Goal: Task Accomplishment & Management: Manage account settings

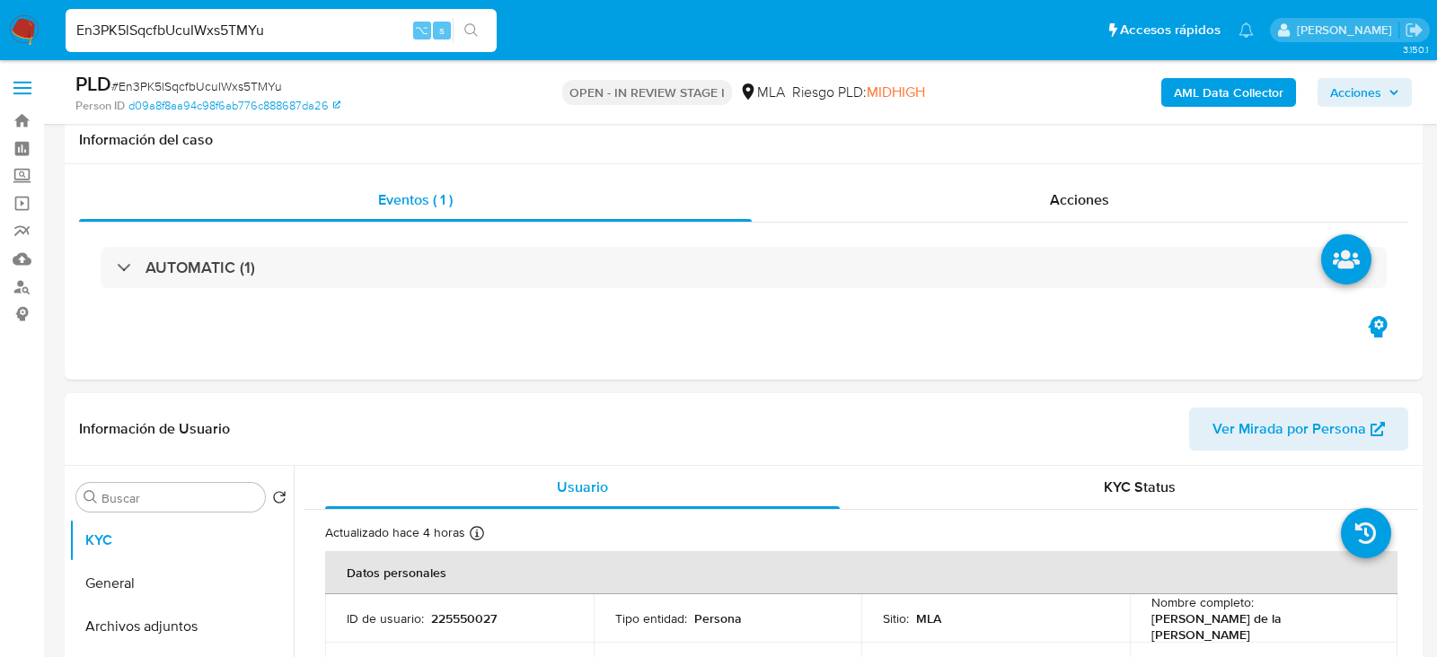
select select "10"
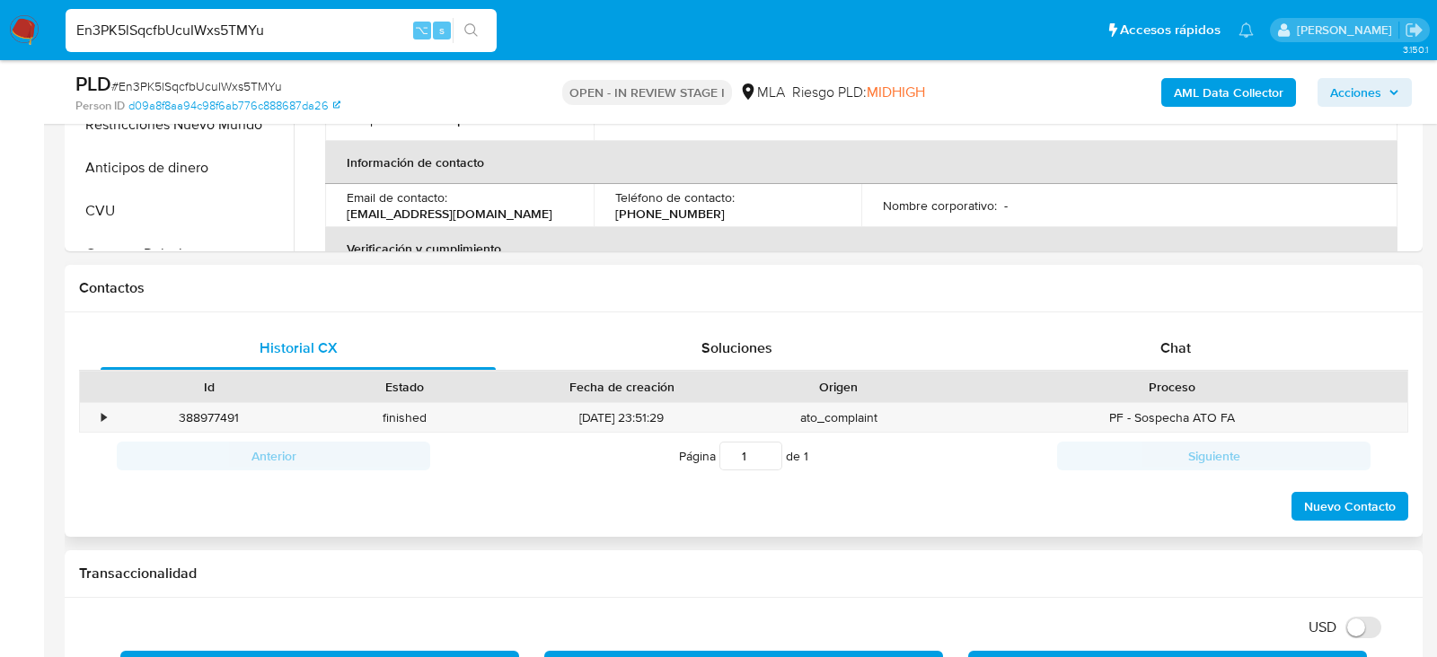
scroll to position [887, 0]
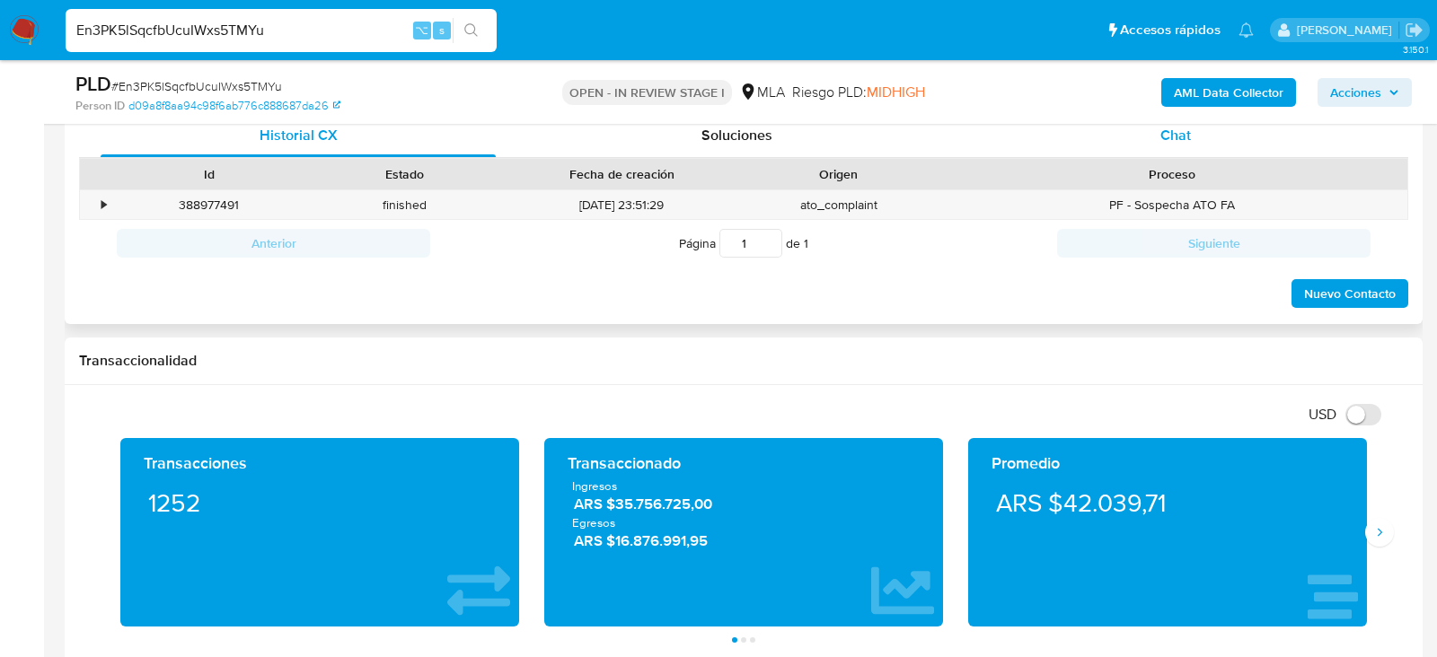
click at [1155, 126] on div "Chat" at bounding box center [1175, 135] width 395 height 43
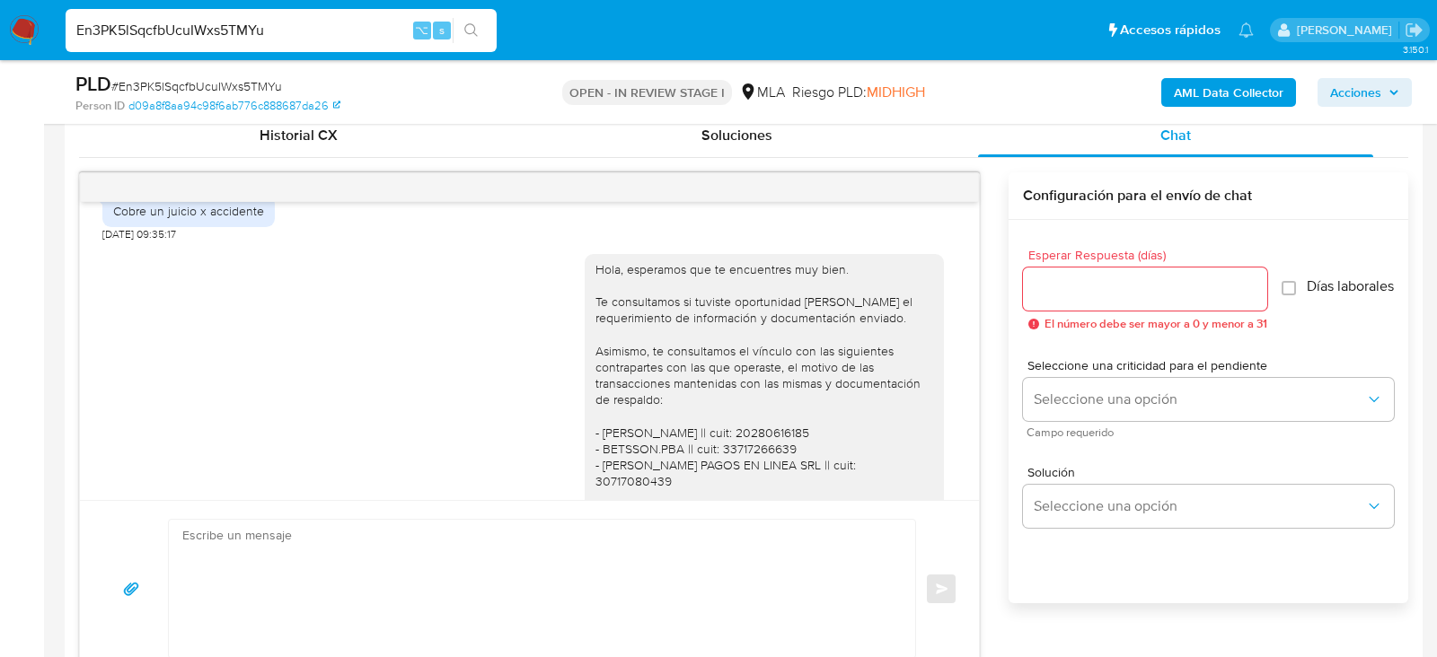
scroll to position [993, 0]
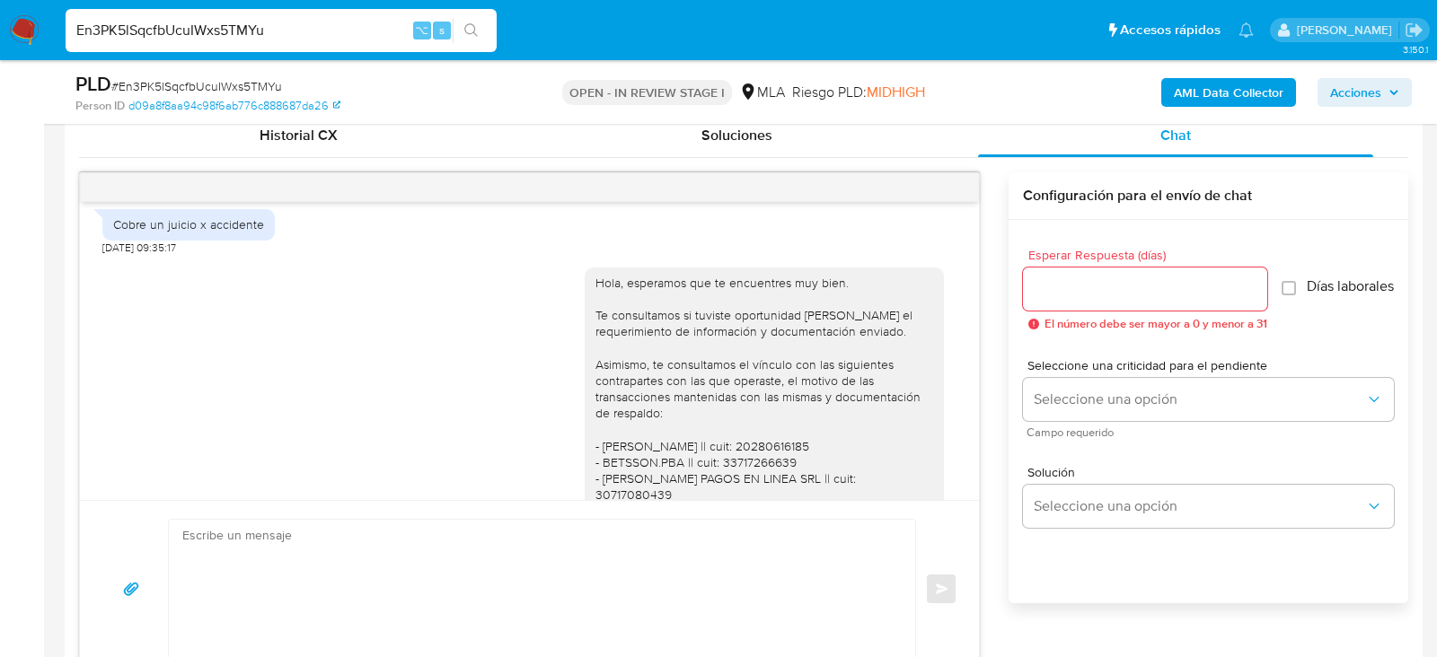
drag, startPoint x: 889, startPoint y: 216, endPoint x: 846, endPoint y: 216, distance: 43.1
click at [858, 195] on span "17/07/2025 20:00:51" at bounding box center [895, 188] width 75 height 14
copy span "17/07/2025"
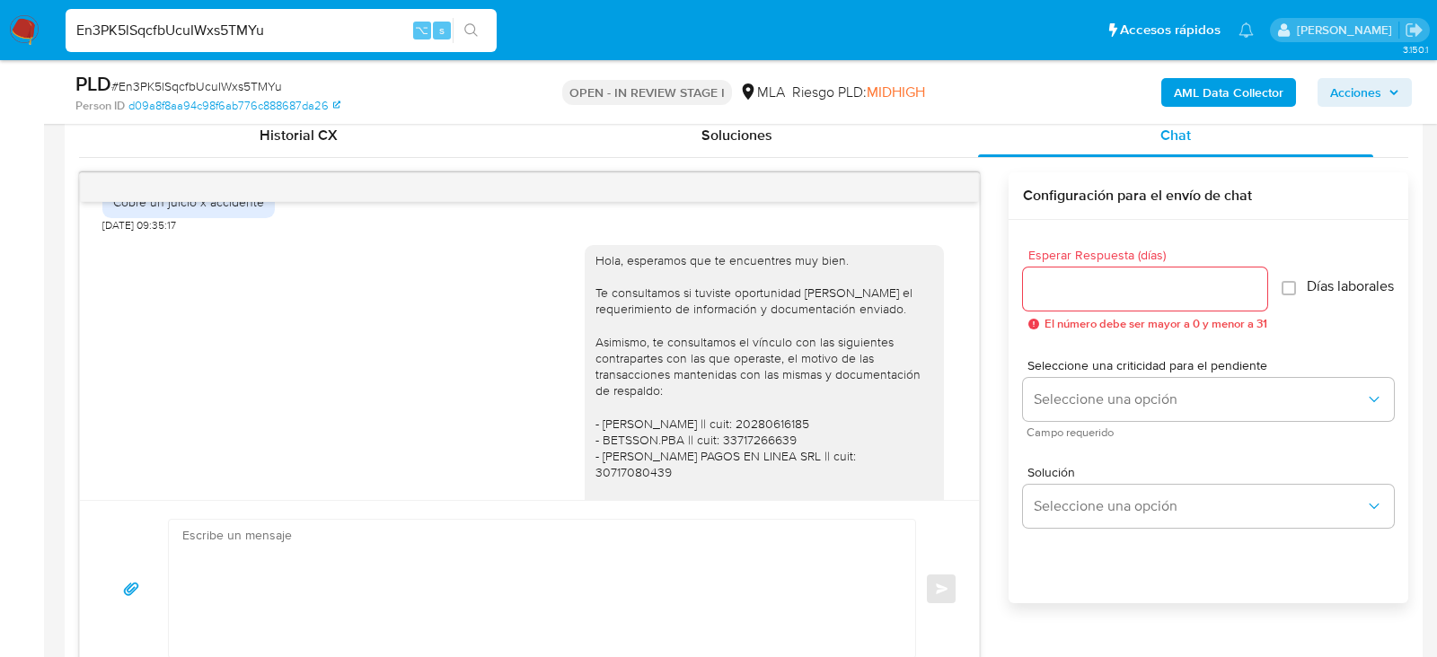
scroll to position [1019, 0]
click at [183, 207] on div "Cobre un juicio x accidente" at bounding box center [188, 198] width 151 height 16
copy div "Cobre un juicio x accidente"
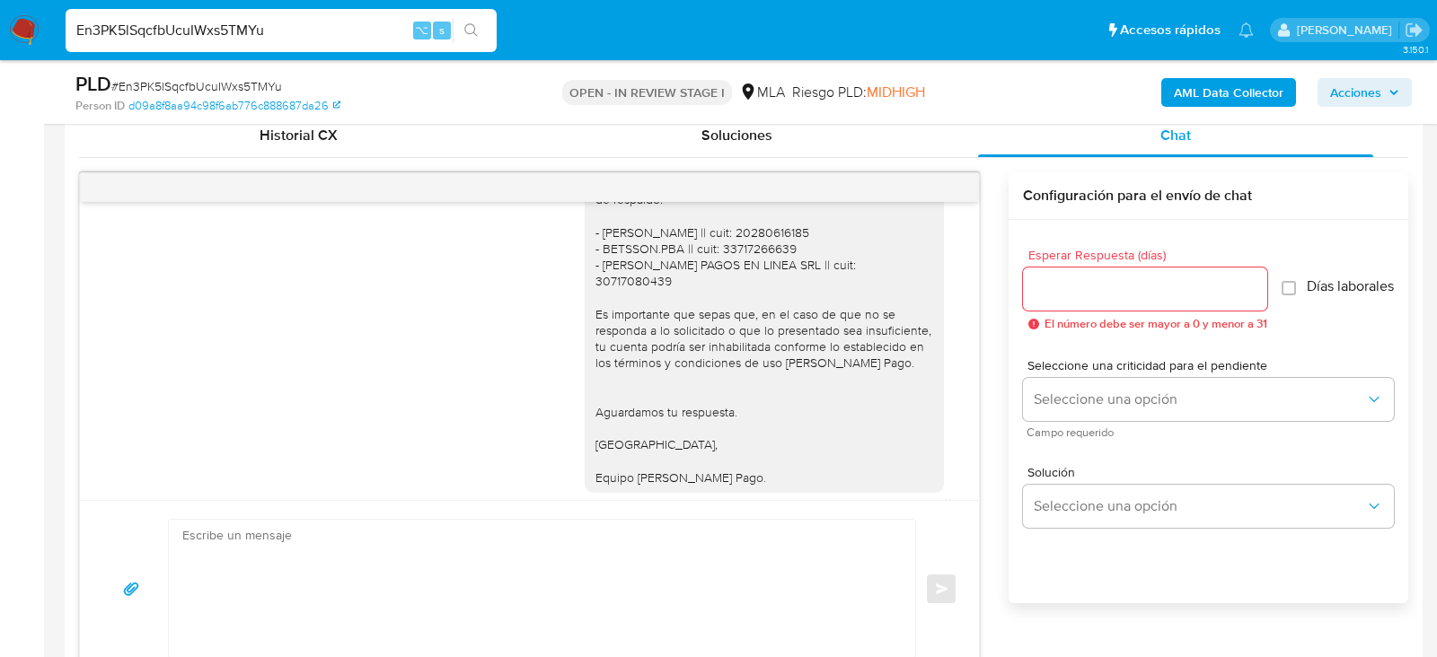
scroll to position [1266, 0]
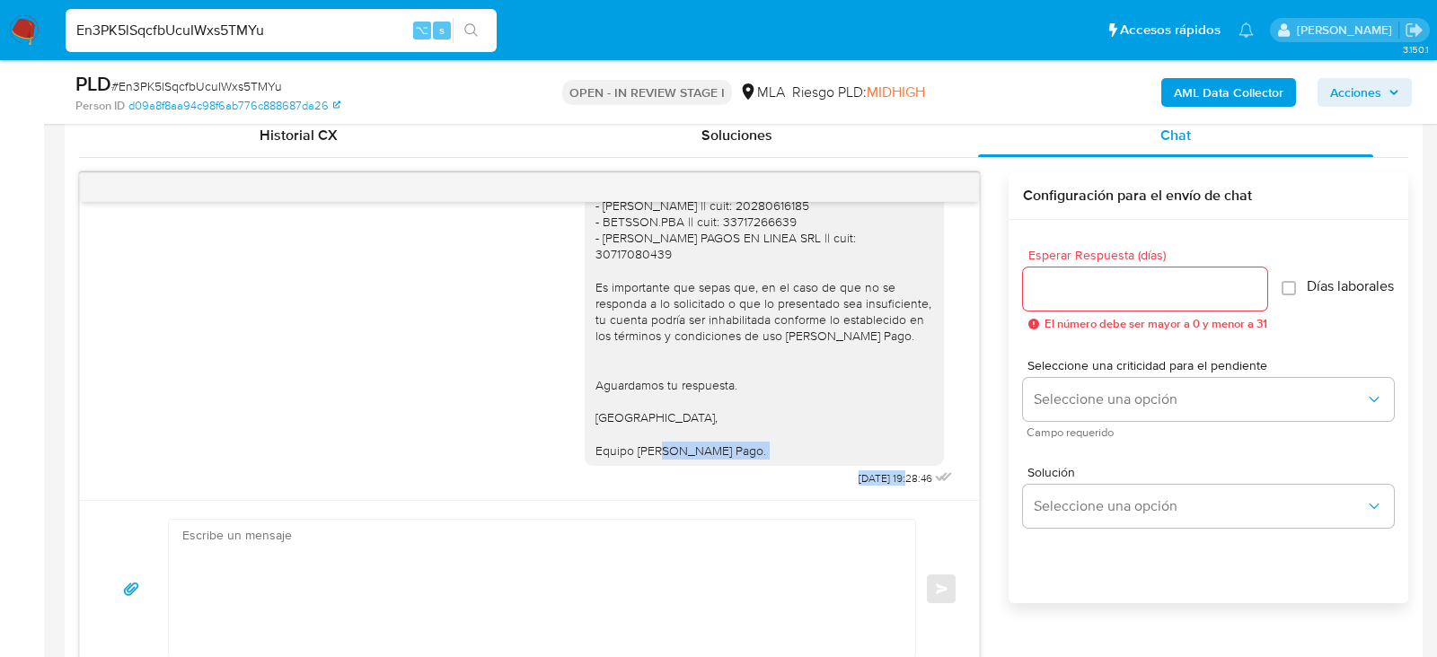
drag, startPoint x: 887, startPoint y: 474, endPoint x: 814, endPoint y: 473, distance: 73.6
click at [814, 474] on div "Hola, esperamos que te encuentres muy bien. Te consultamos si tuviste oportunid…" at bounding box center [771, 252] width 372 height 477
copy div "25/07/2025"
click at [859, 475] on span "25/07/2025 19:28:46" at bounding box center [896, 478] width 74 height 14
drag, startPoint x: 830, startPoint y: 475, endPoint x: 889, endPoint y: 475, distance: 59.3
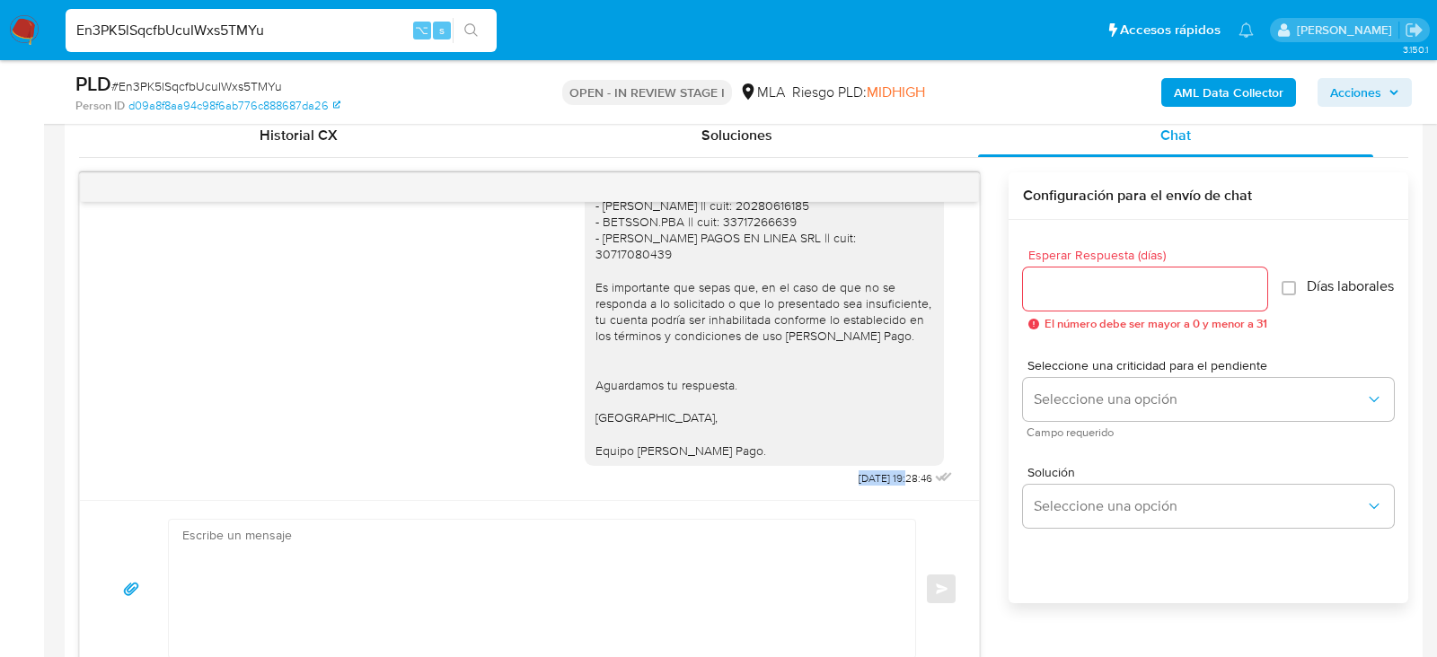
click at [889, 475] on div "Hola, esperamos que te encuentres muy bien. Te consultamos si tuviste oportunid…" at bounding box center [771, 252] width 372 height 477
copy span "25/07/2025"
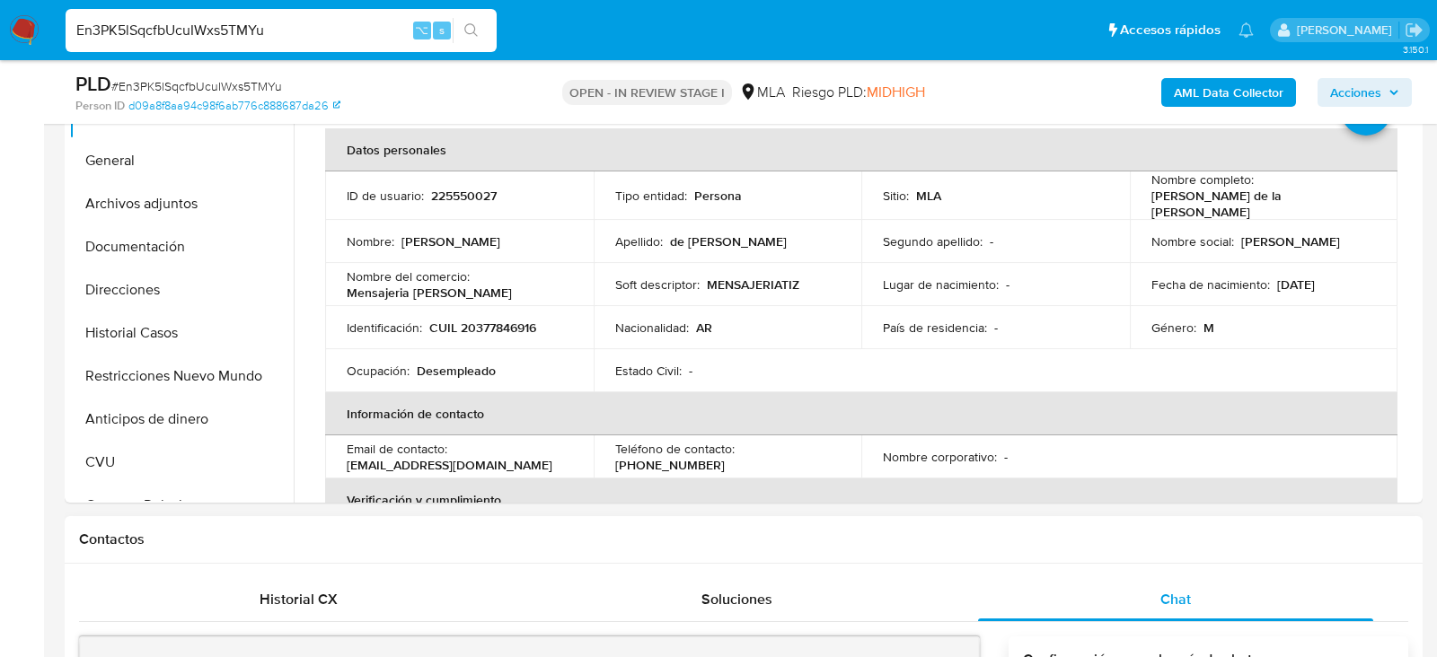
scroll to position [422, 0]
click at [163, 187] on button "Archivos adjuntos" at bounding box center [174, 204] width 210 height 43
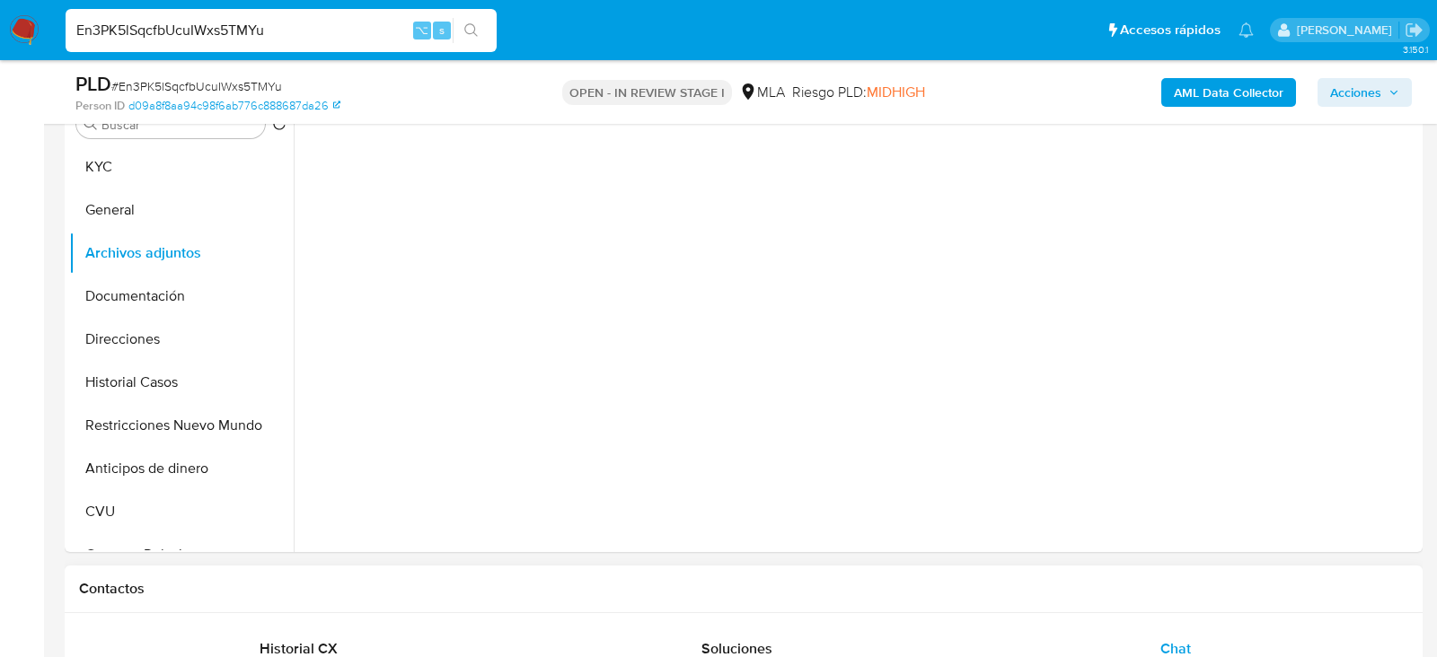
scroll to position [373, 0]
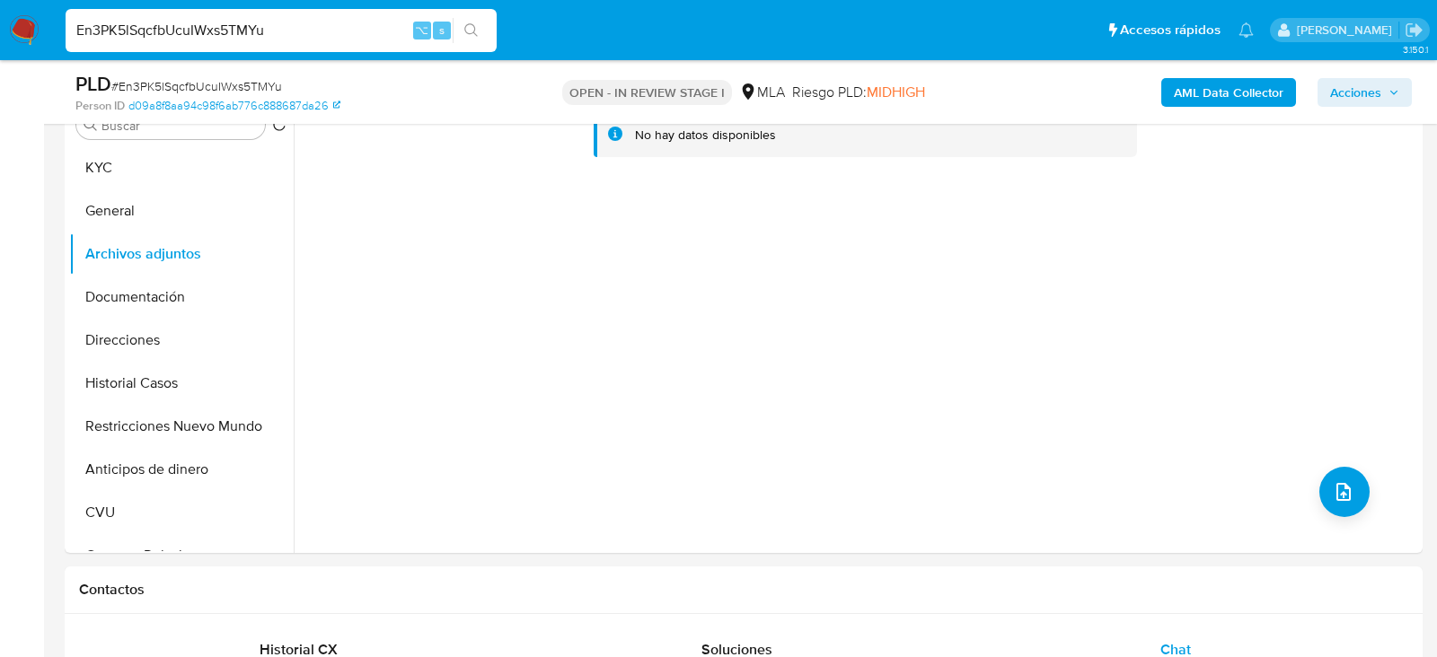
click at [1192, 93] on b "AML Data Collector" at bounding box center [1229, 92] width 110 height 29
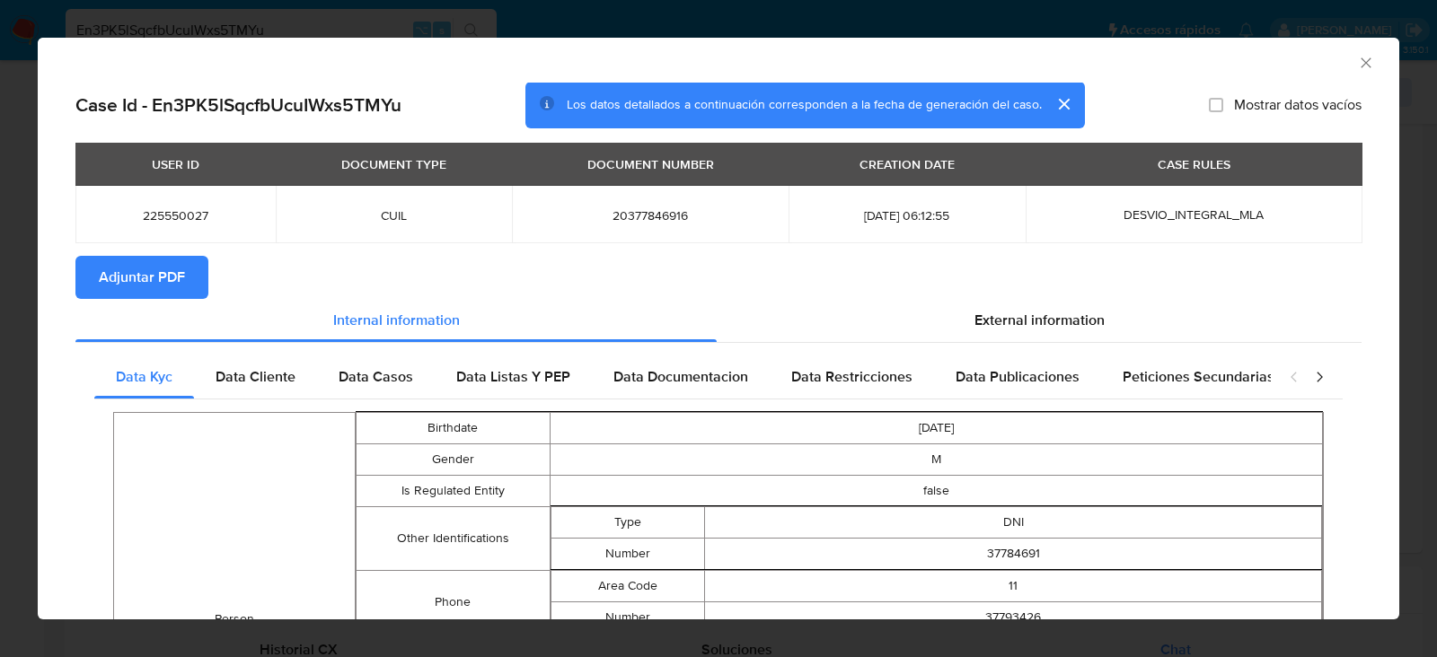
click at [161, 286] on span "Adjuntar PDF" at bounding box center [142, 278] width 86 height 40
click at [1364, 64] on icon "Cerrar ventana" at bounding box center [1365, 62] width 10 height 10
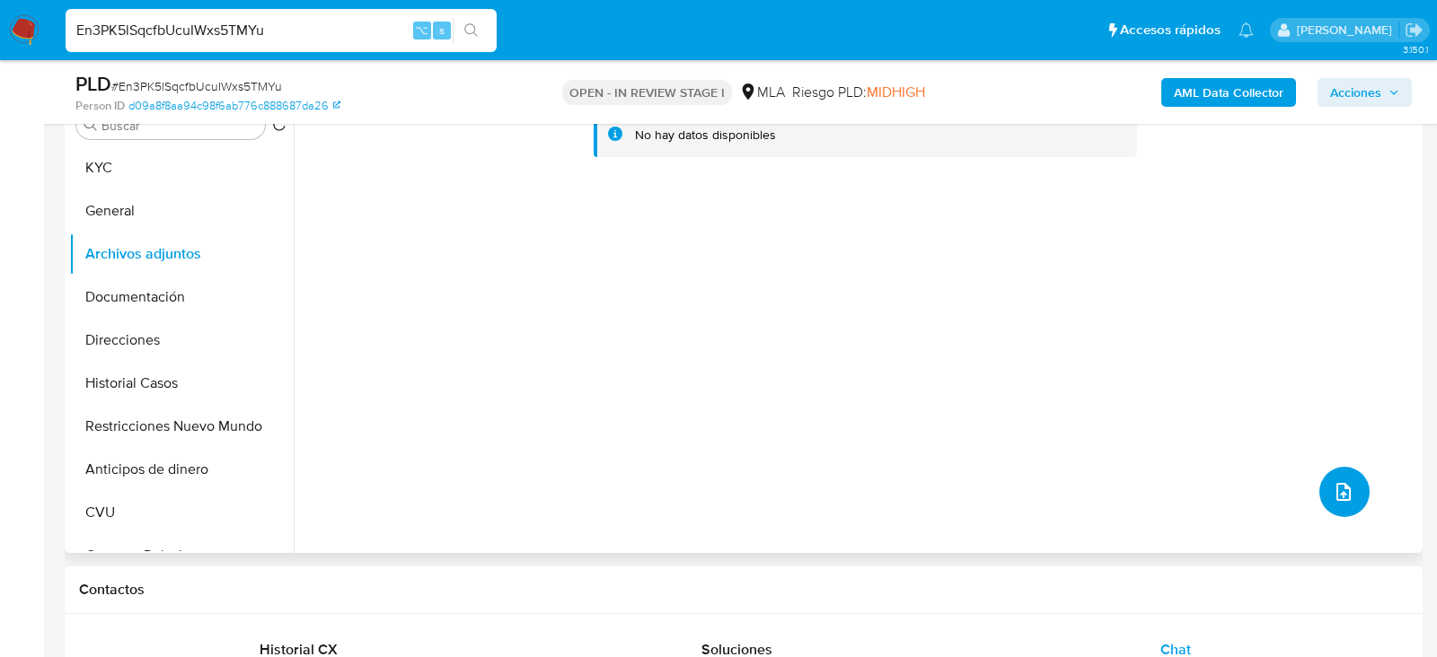
click at [1355, 488] on button "upload-file" at bounding box center [1344, 492] width 50 height 50
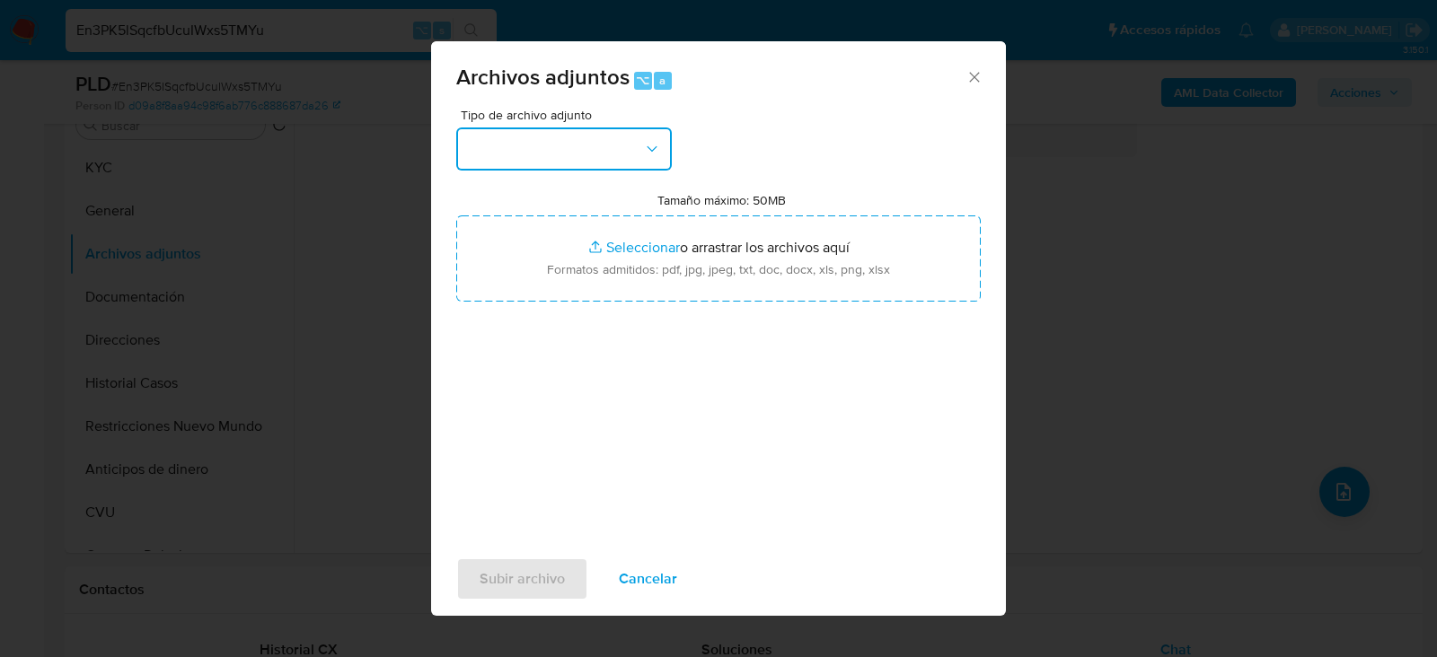
click at [568, 147] on button "button" at bounding box center [564, 149] width 216 height 43
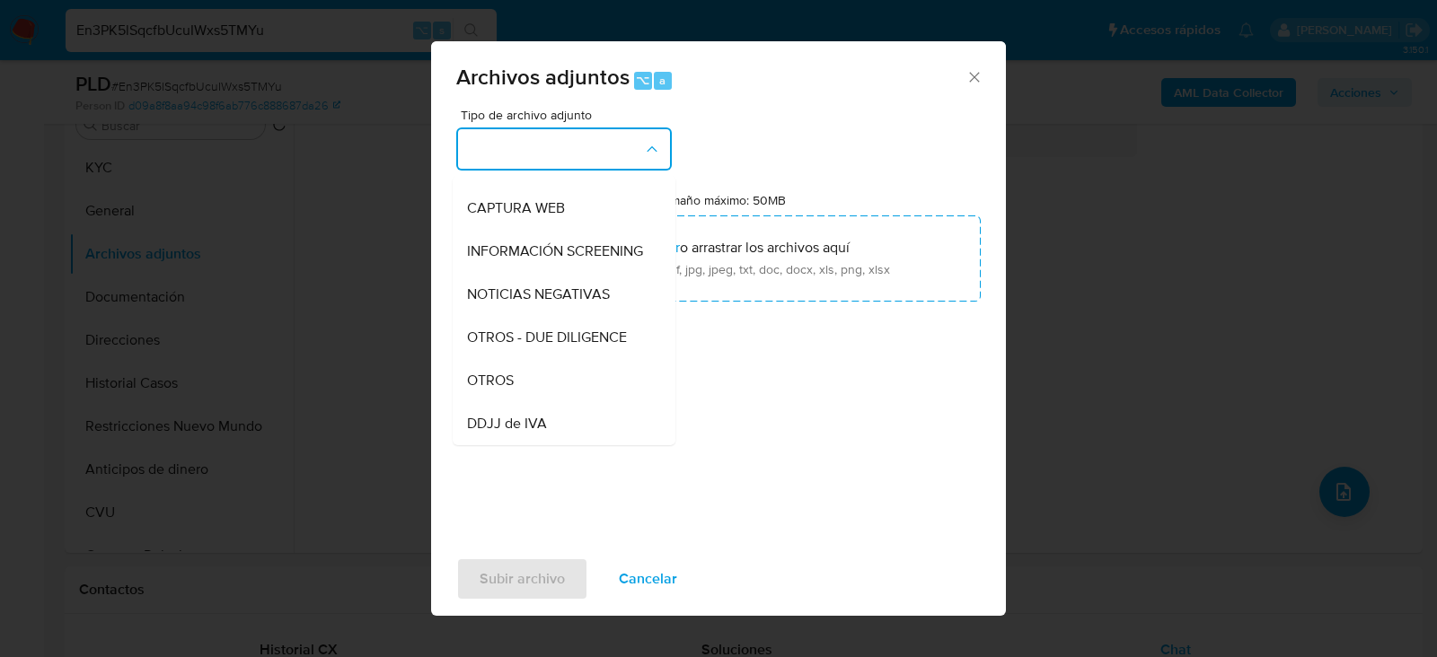
scroll to position [207, 0]
click at [525, 367] on div "OTROS" at bounding box center [558, 377] width 183 height 43
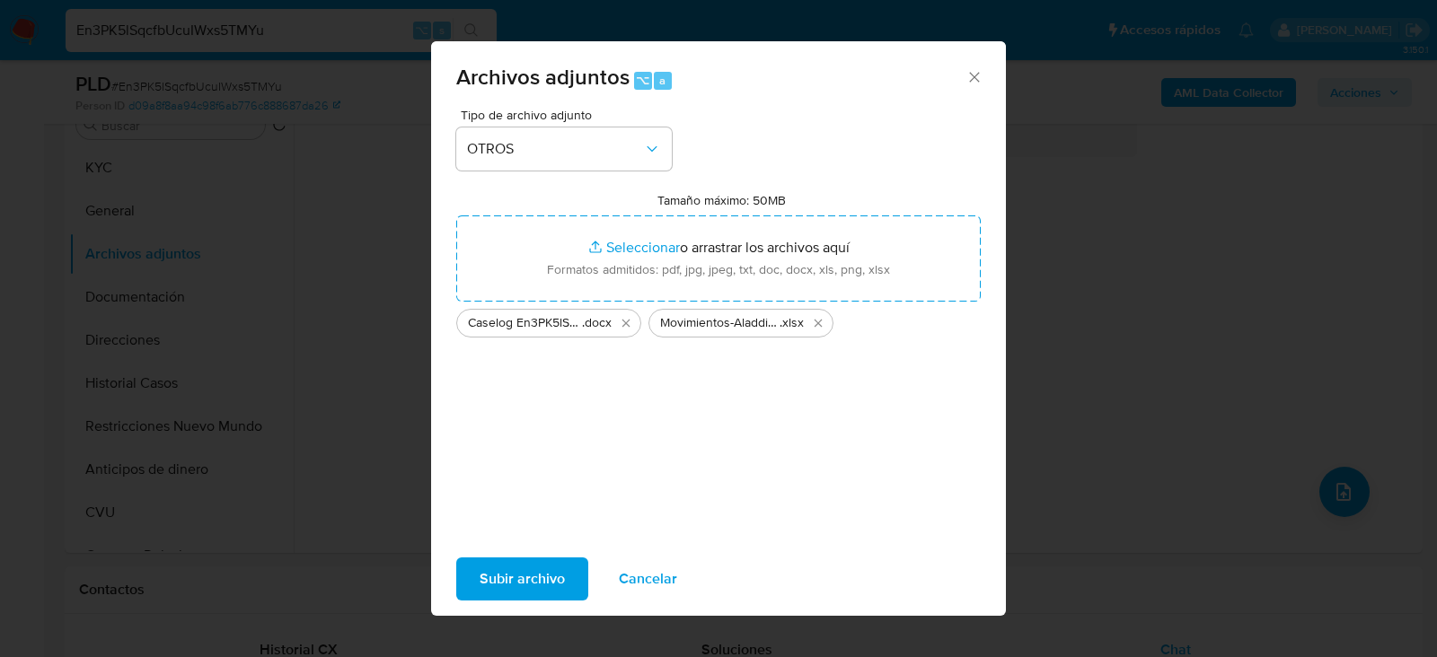
click at [498, 566] on span "Subir archivo" at bounding box center [522, 579] width 85 height 40
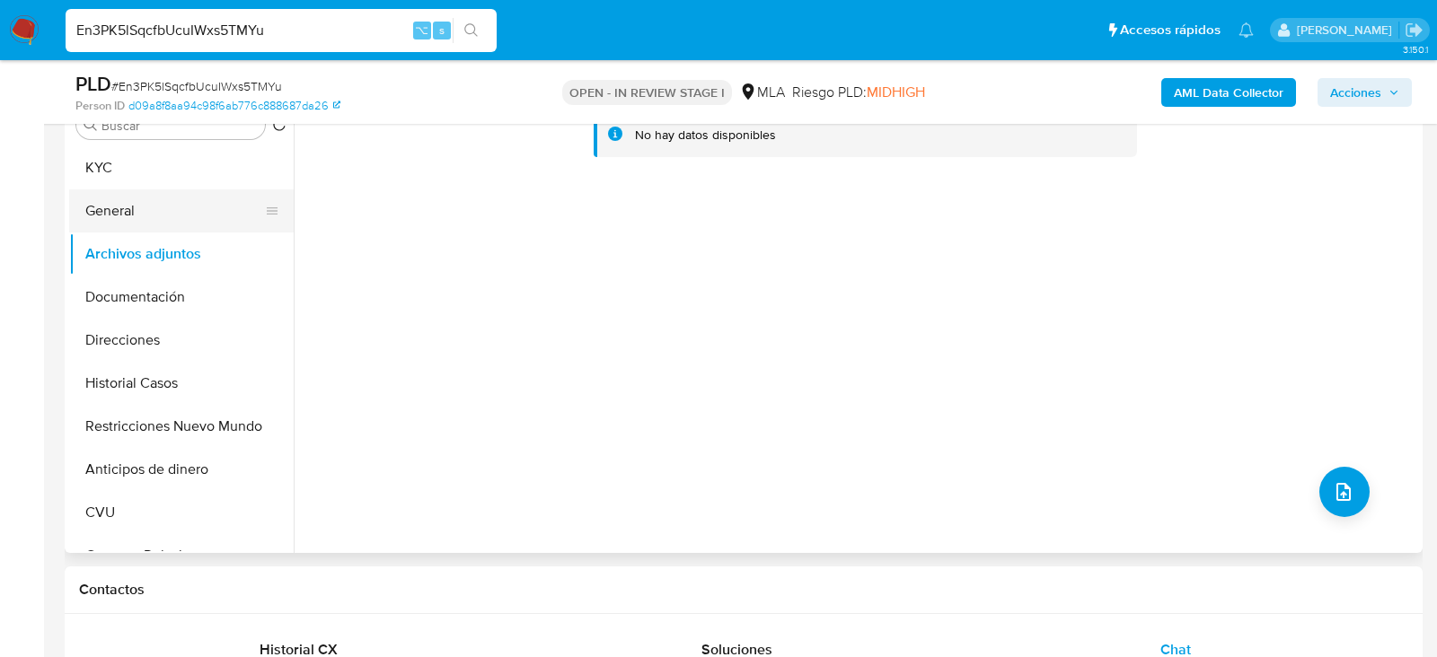
click at [128, 213] on button "General" at bounding box center [174, 210] width 210 height 43
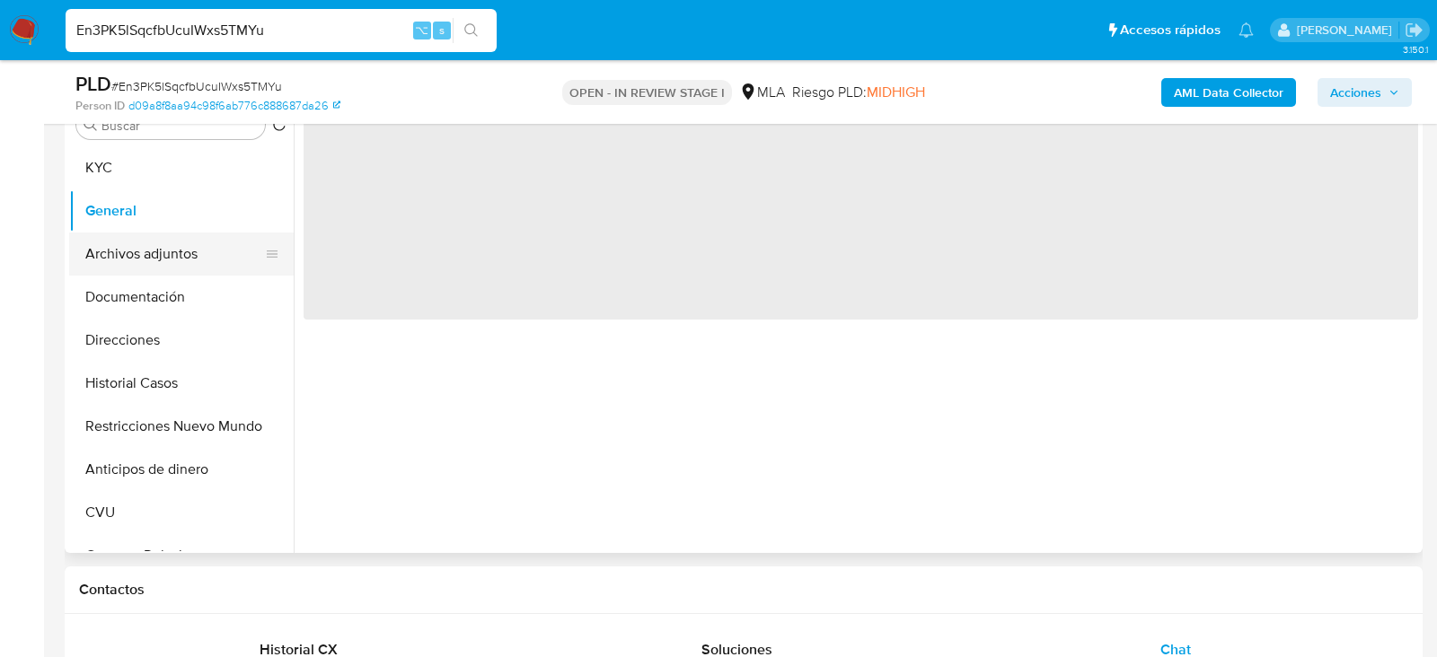
click at [131, 247] on button "Archivos adjuntos" at bounding box center [174, 254] width 210 height 43
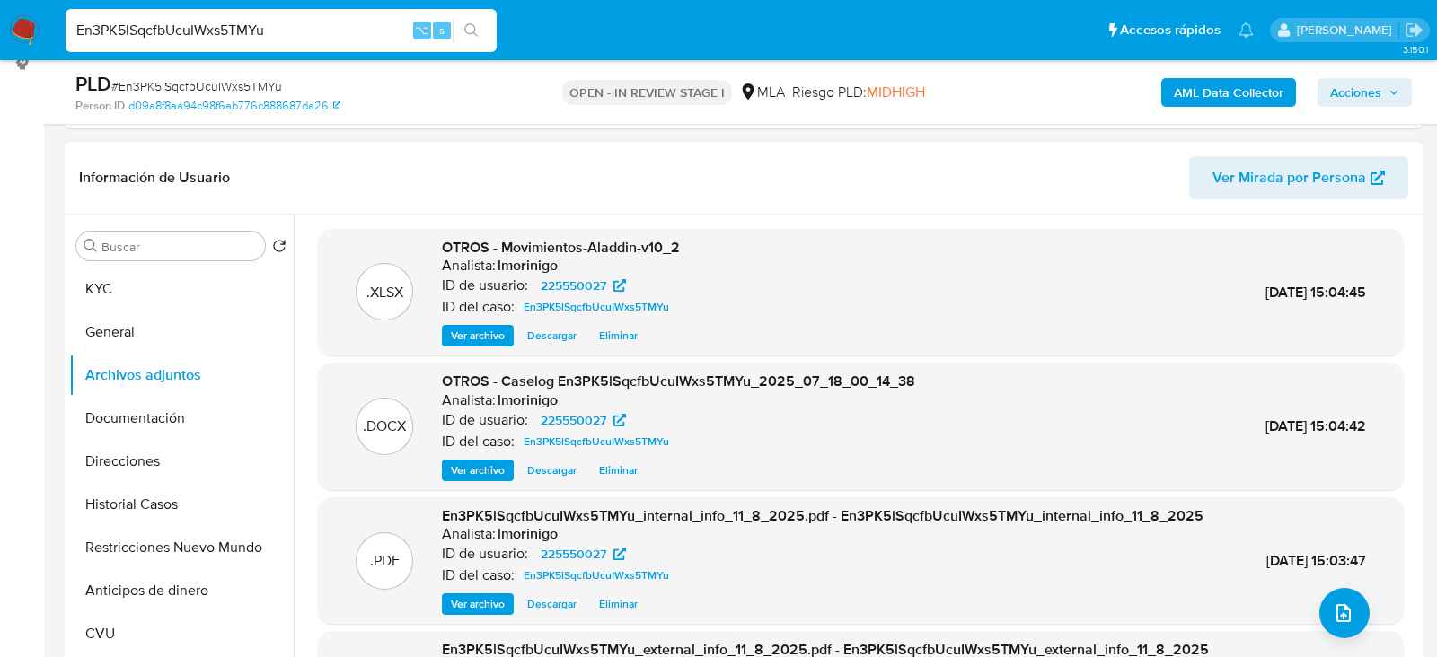
scroll to position [210, 0]
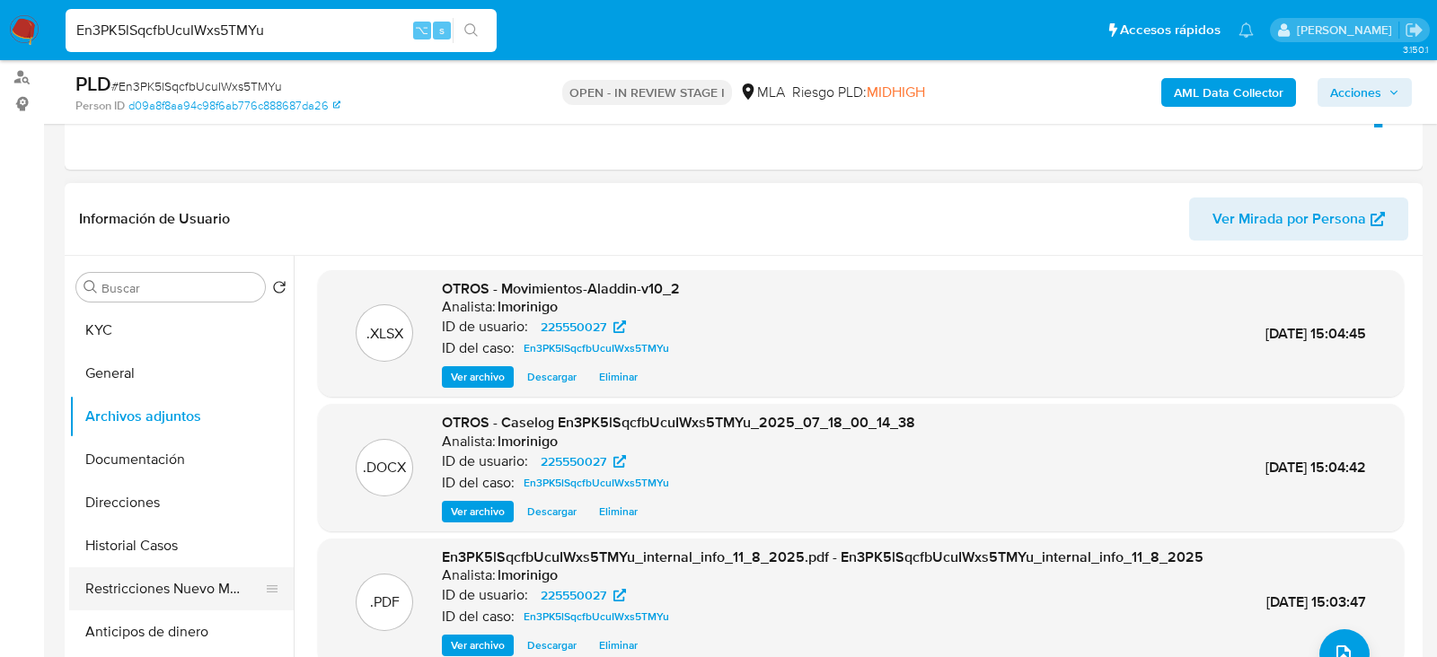
click at [97, 600] on button "Restricciones Nuevo Mundo" at bounding box center [174, 589] width 210 height 43
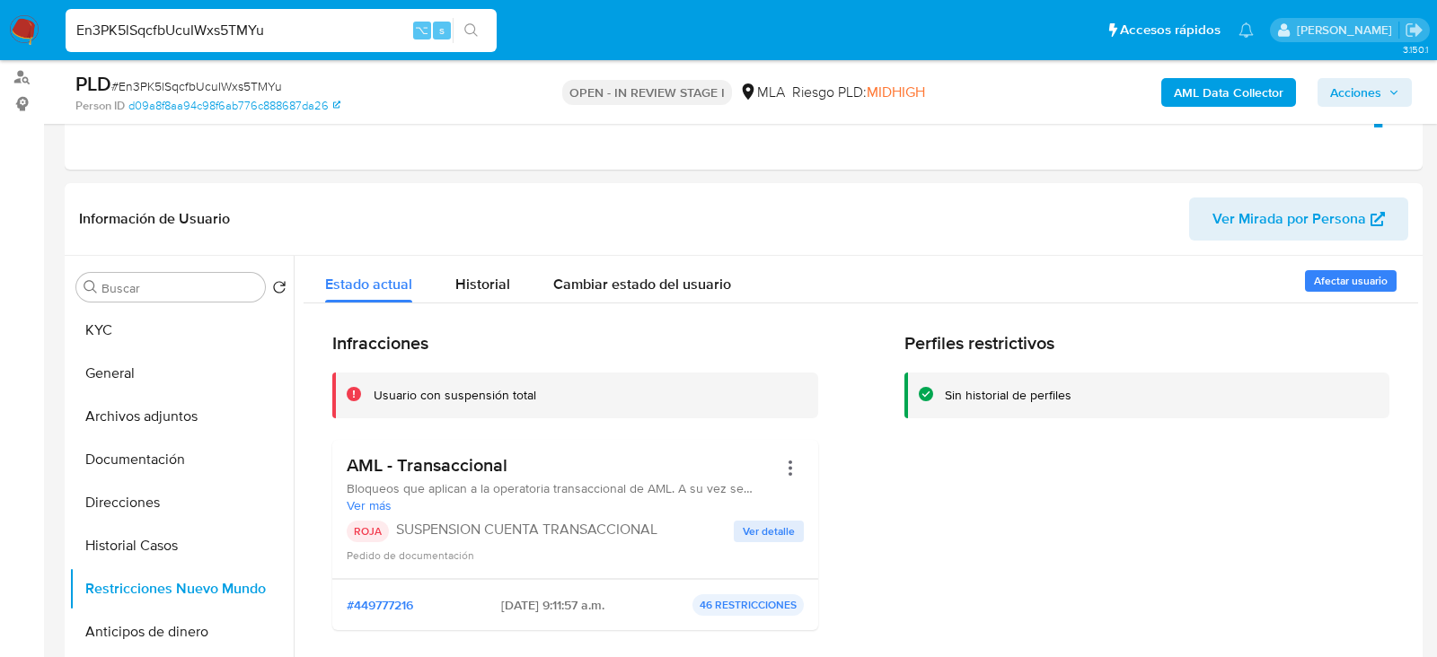
click at [1360, 96] on span "Acciones" at bounding box center [1355, 92] width 51 height 29
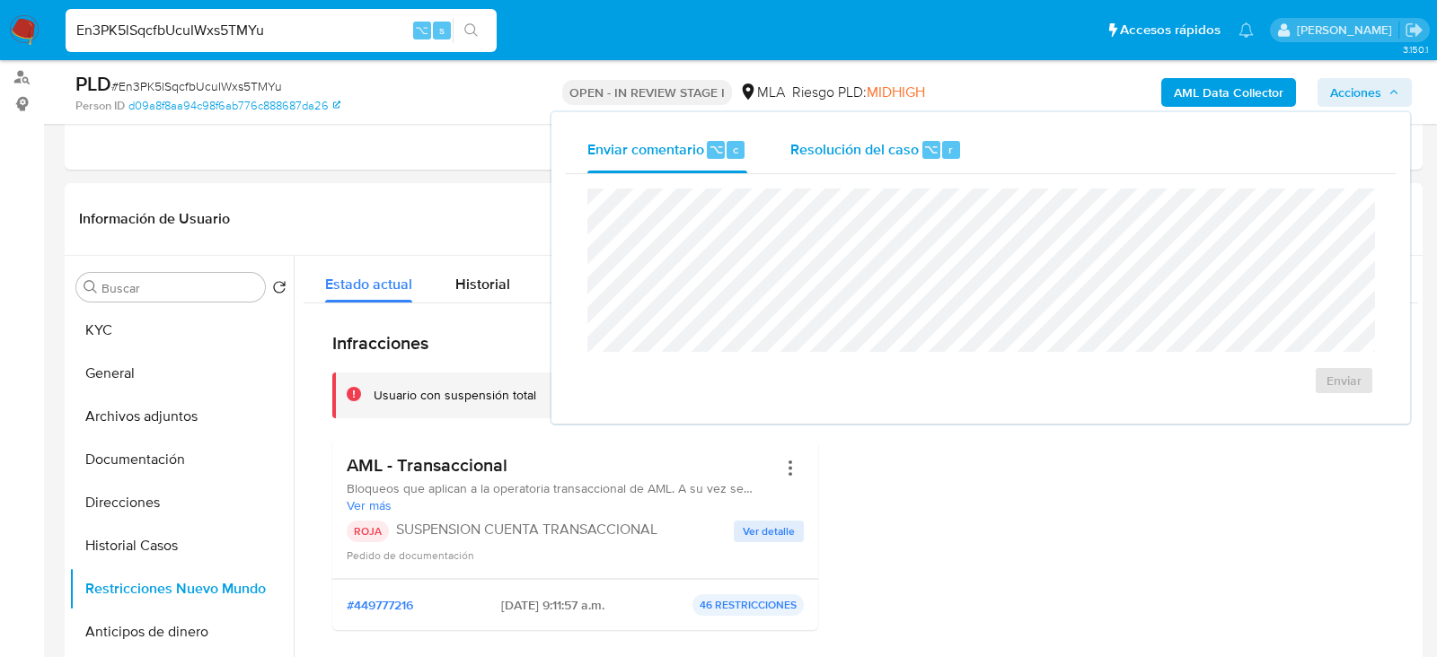
click at [906, 144] on span "Resolución del caso" at bounding box center [854, 148] width 128 height 21
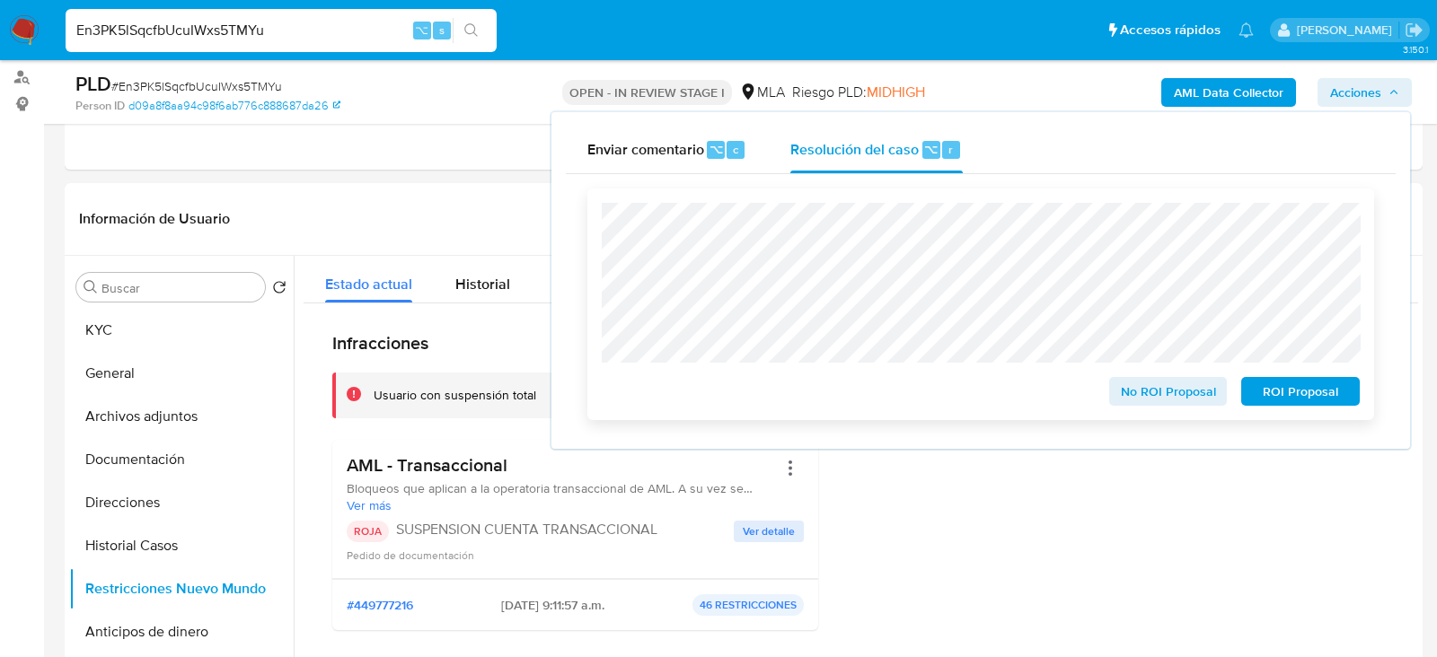
click at [1255, 398] on span "ROI Proposal" at bounding box center [1300, 391] width 93 height 25
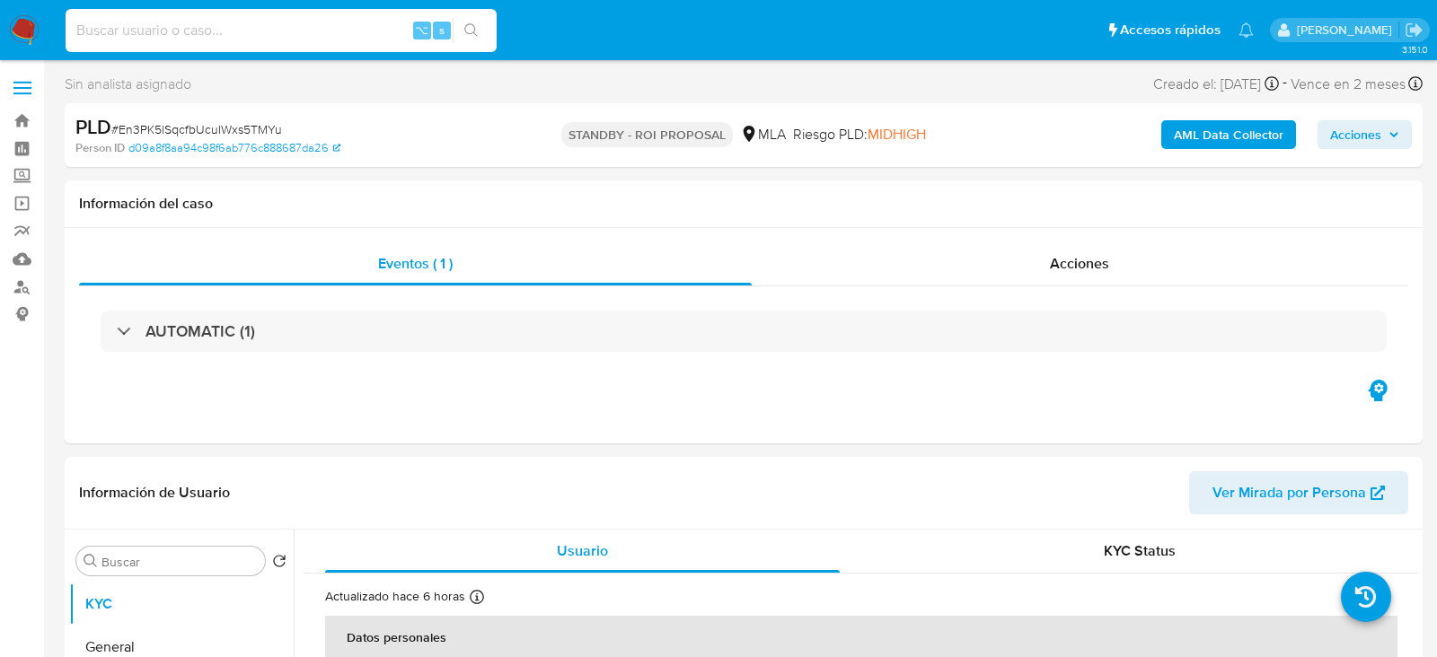
click at [267, 30] on input at bounding box center [281, 30] width 431 height 23
paste input "kOtdRJTj66XLGfk4Q2cUZBAx"
type input "kOtdRJTj66XLGfk4Q2cUZBAx"
select select "10"
type input "kOtdRJTj66XLGfk4Q2cUZBAx"
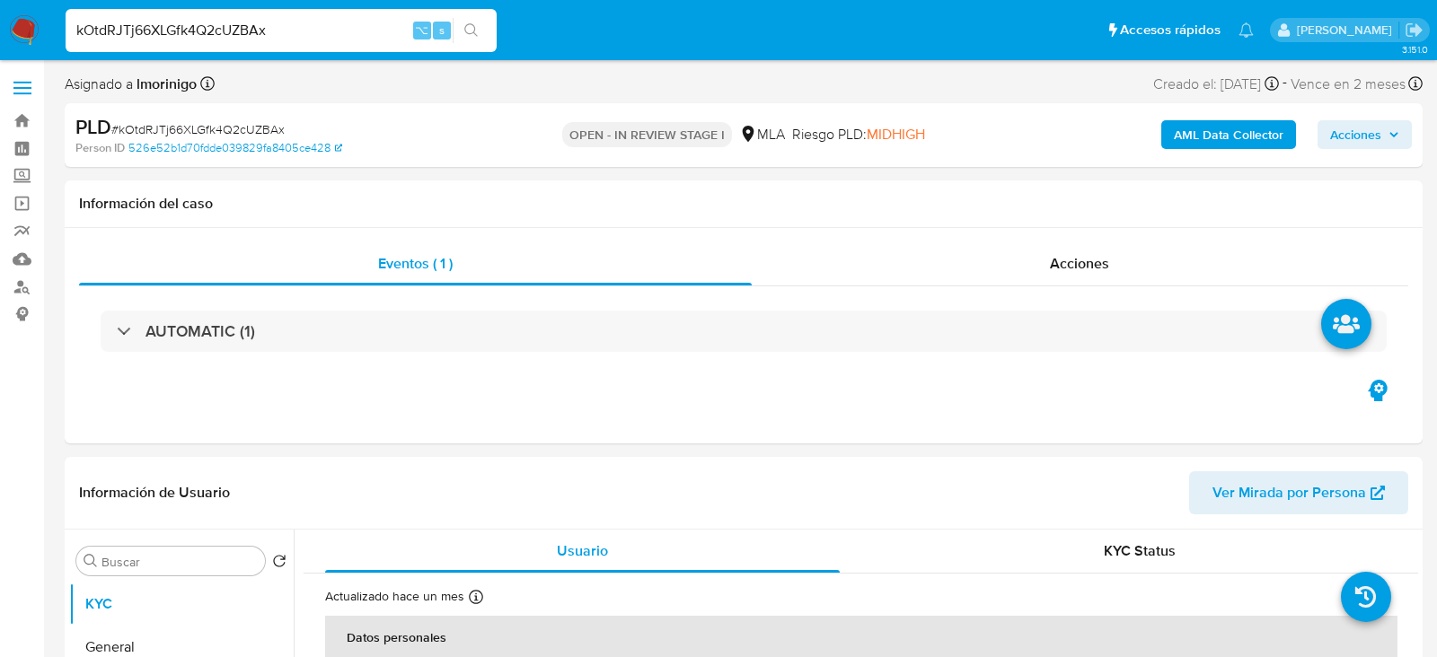
select select "10"
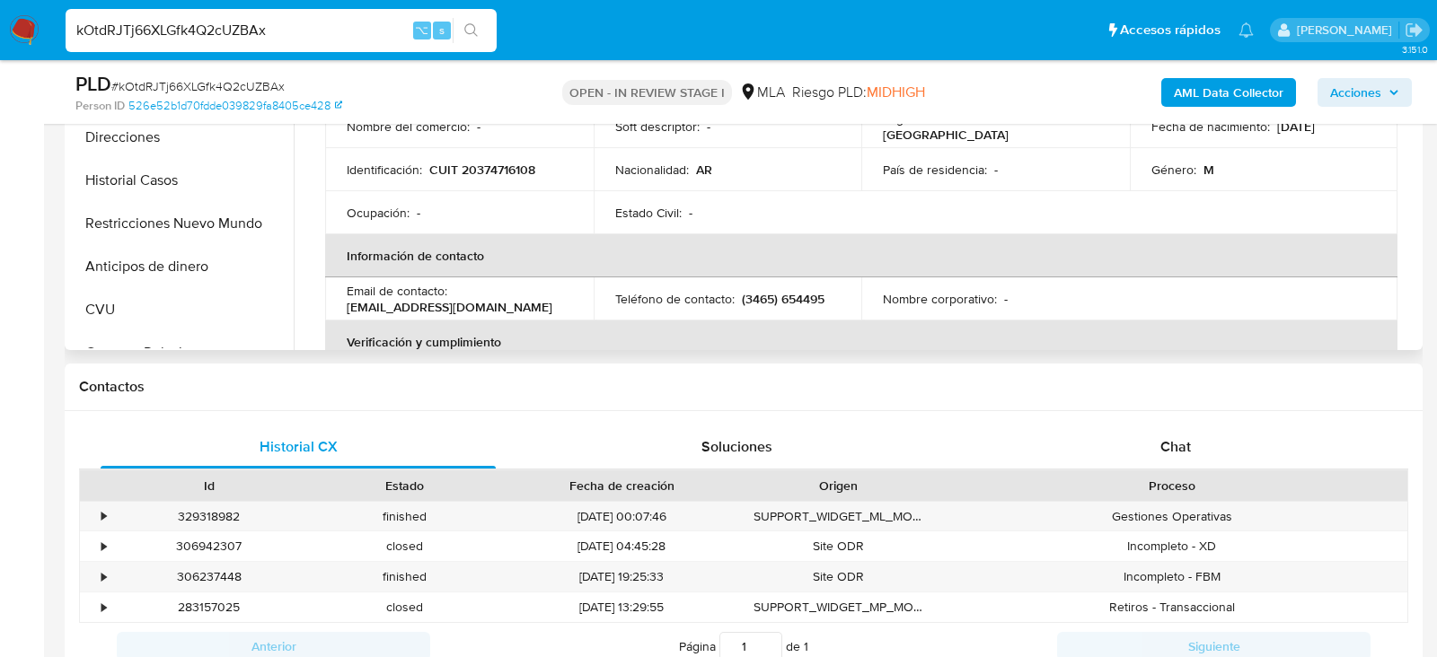
scroll to position [577, 0]
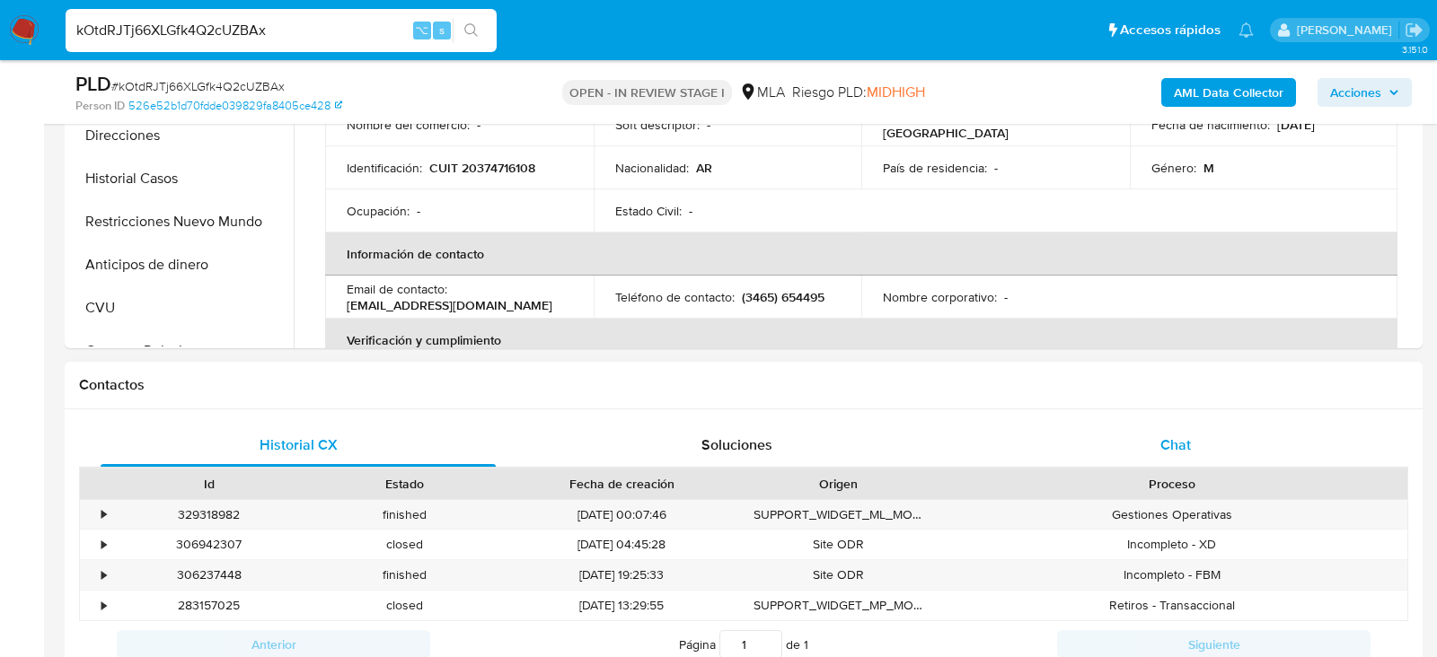
click at [1138, 437] on div "Chat" at bounding box center [1175, 445] width 395 height 43
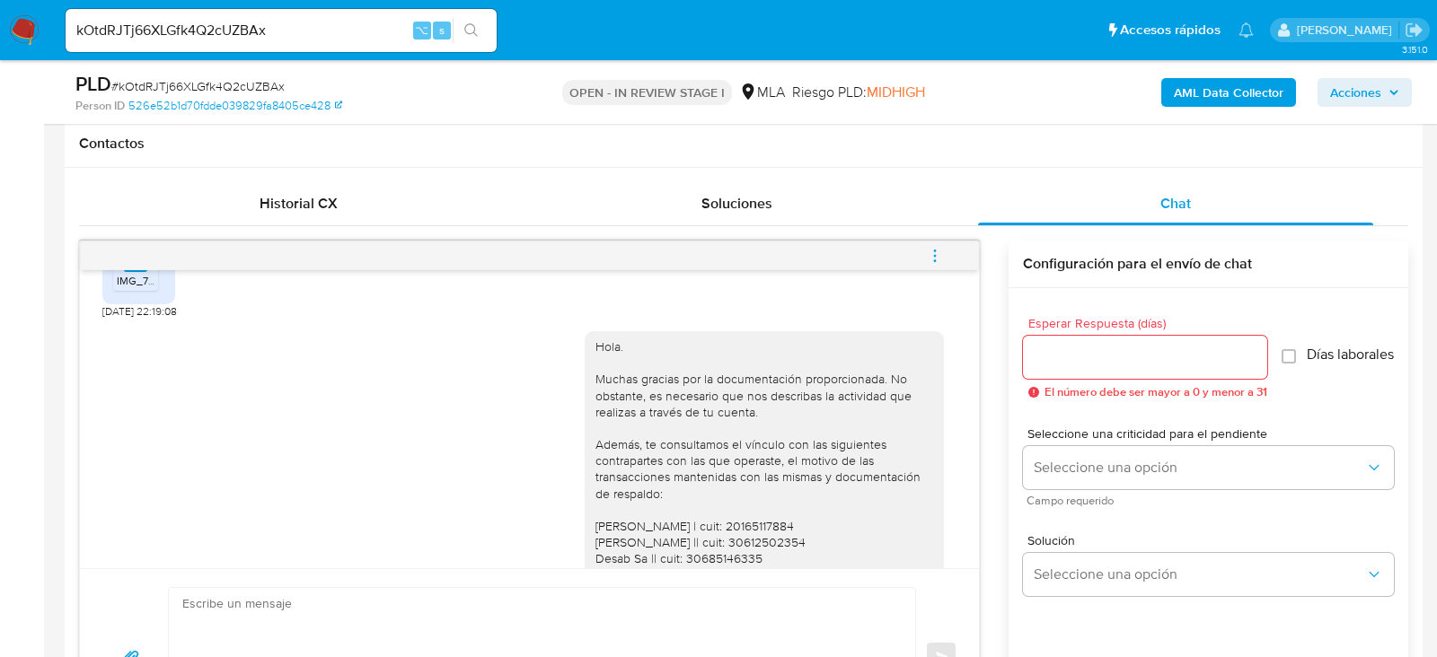
scroll to position [1557, 0]
drag, startPoint x: 156, startPoint y: 357, endPoint x: 100, endPoint y: 355, distance: 56.6
click at [100, 356] on div "17/07/2025 20:00:58 Hola, Esperamos que te encuentres muy bien. Te consultamos …" at bounding box center [529, 419] width 899 height 298
copy span "22/07/2025"
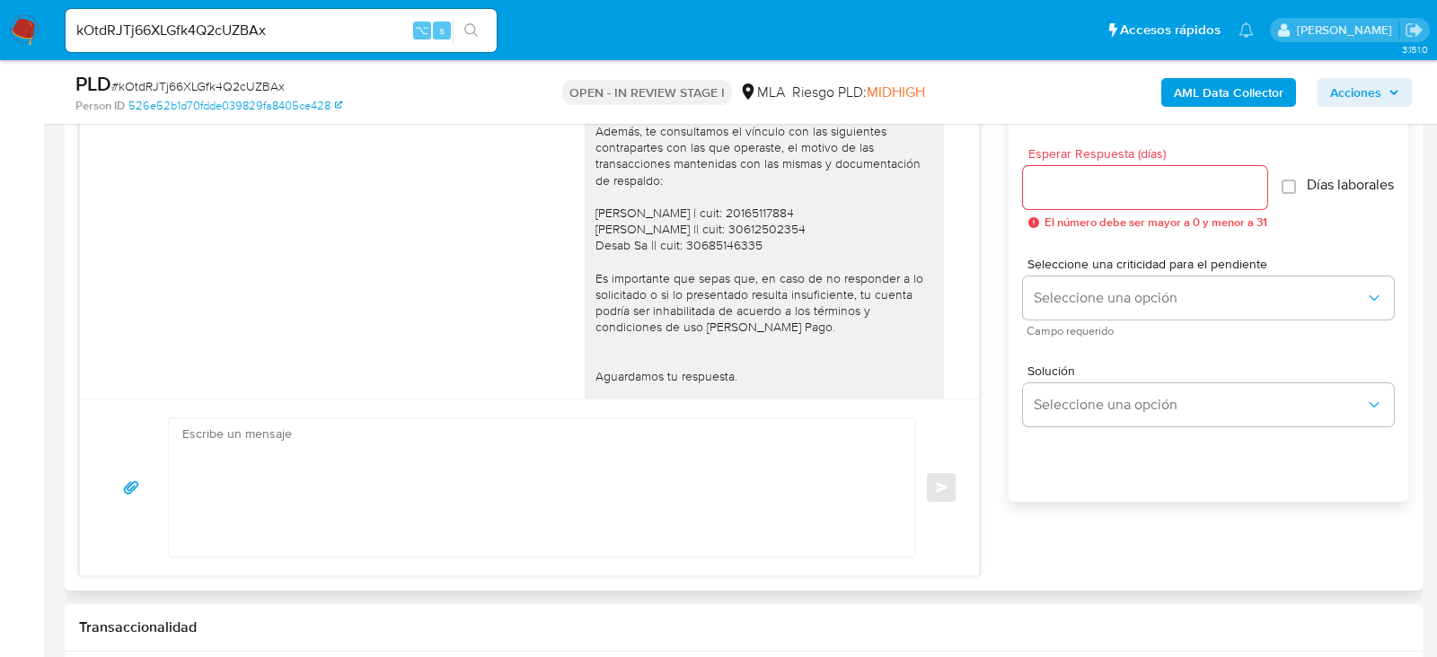
scroll to position [1845, 0]
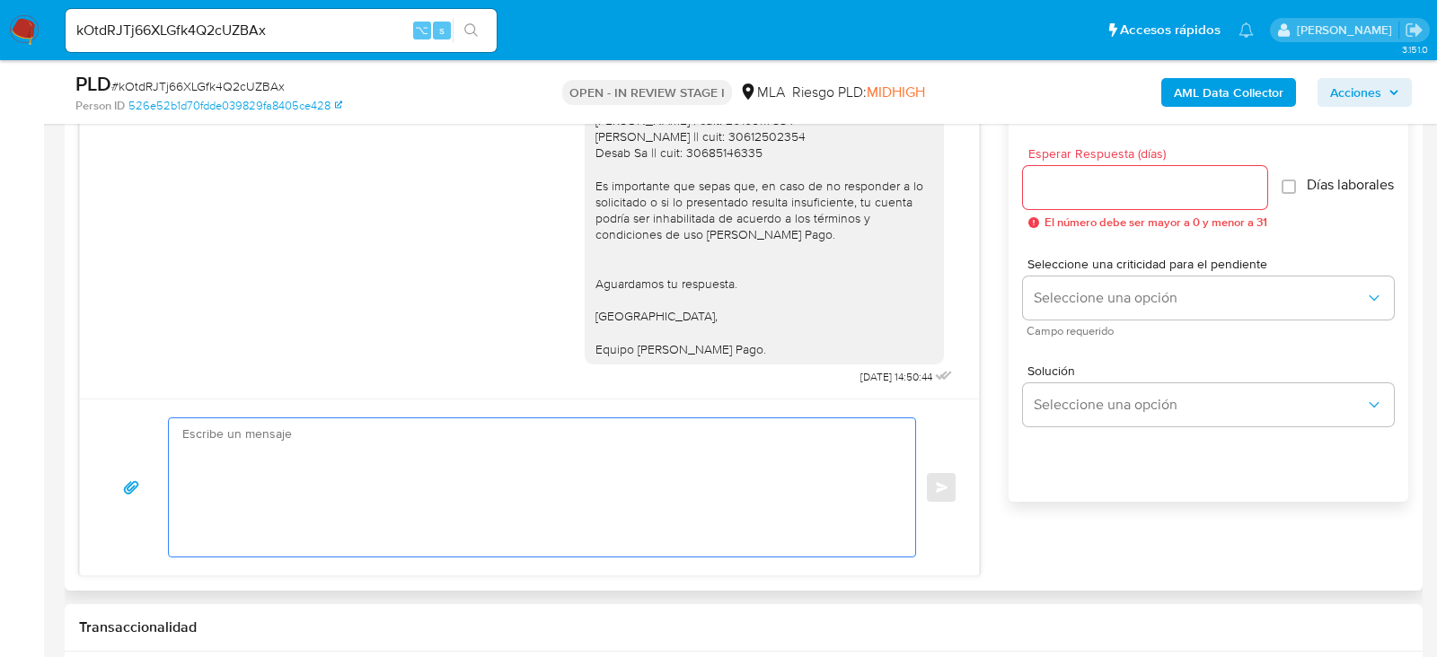
click at [362, 486] on textarea at bounding box center [537, 487] width 710 height 138
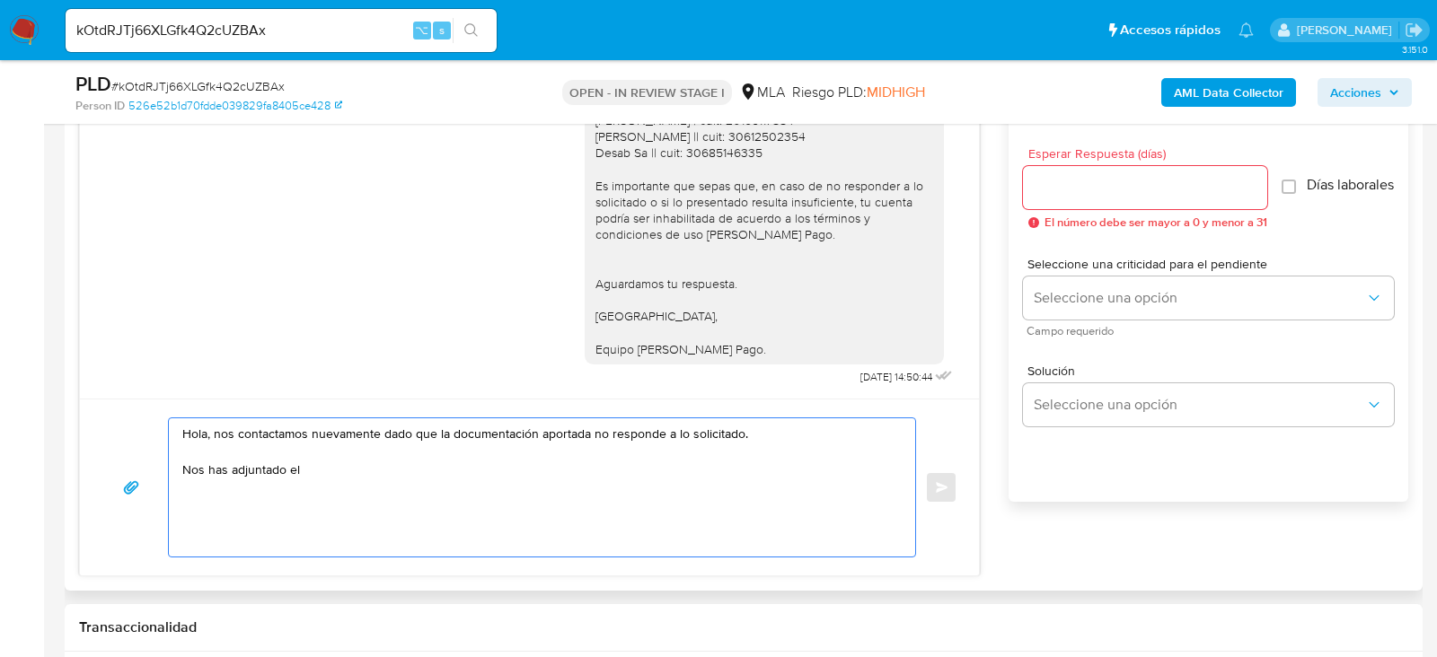
paste textarea "Comprobantes electrónicos recibidos"
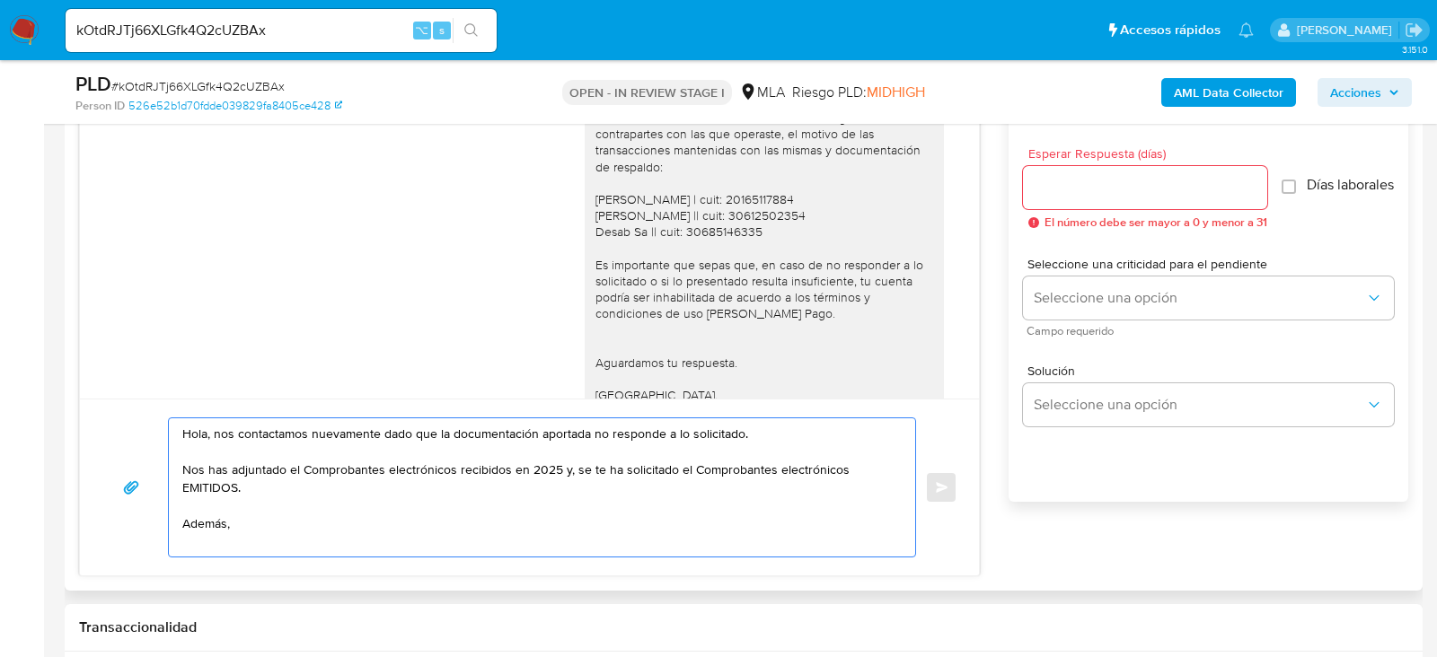
scroll to position [1715, 0]
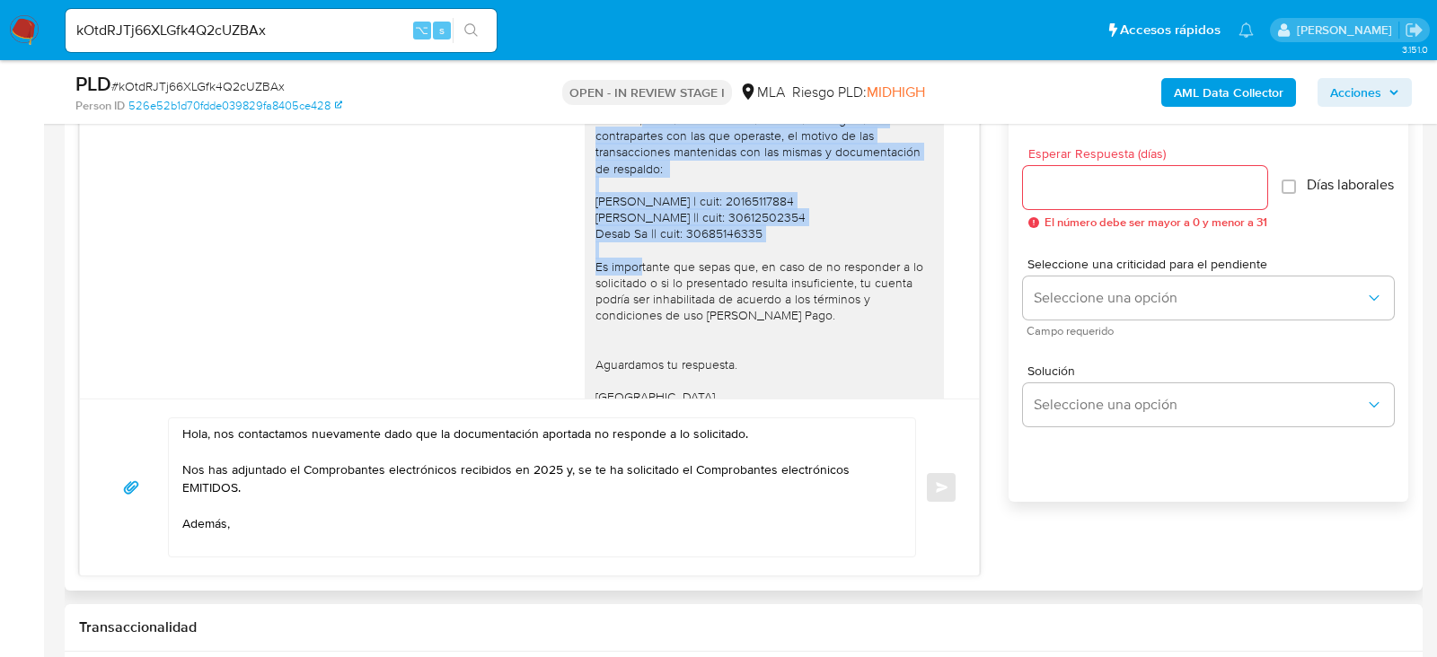
drag, startPoint x: 644, startPoint y: 167, endPoint x: 845, endPoint y: 287, distance: 234.4
click at [845, 287] on div "Hola. Muchas gracias por la documentación proporcionada. No obstante, es necesa…" at bounding box center [764, 225] width 338 height 425
copy div "te consultamos el vínculo con las siguientes contrapartes con las que operaste,…"
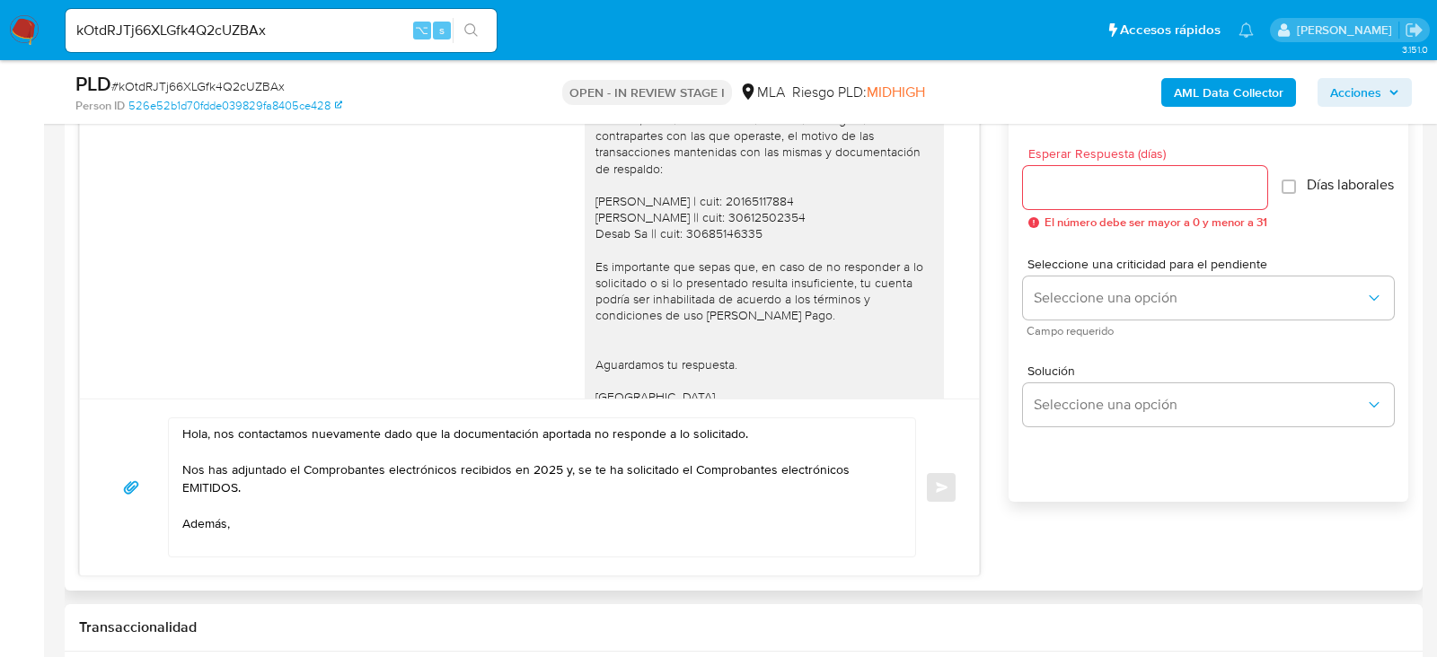
click at [374, 531] on textarea "Hola, nos contactamos nuevamente dado que la documentación aportada no responde…" at bounding box center [537, 487] width 710 height 138
paste textarea "te consultamos el vínculo con las siguientes contrapartes con las que operaste,…"
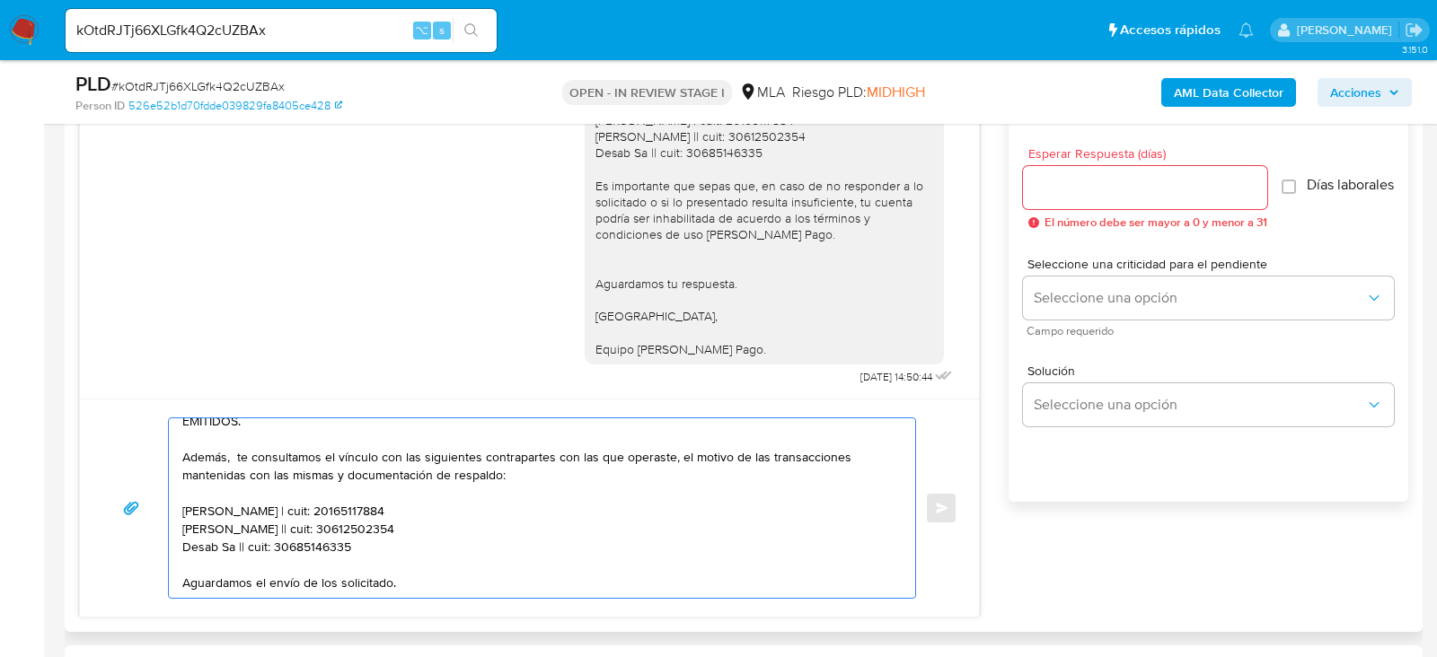
scroll to position [1845, 0]
drag, startPoint x: 594, startPoint y: 317, endPoint x: 761, endPoint y: 343, distance: 168.2
click at [761, 343] on div "Hola. Muchas gracias por la documentación proporcionada. No obstante, es necesa…" at bounding box center [764, 144] width 359 height 439
copy div "Saludos, Equipo de Mercado Pago."
click at [485, 582] on textarea "Hola, nos contactamos nuevamente dado que la documentación aportada no responde…" at bounding box center [537, 508] width 710 height 180
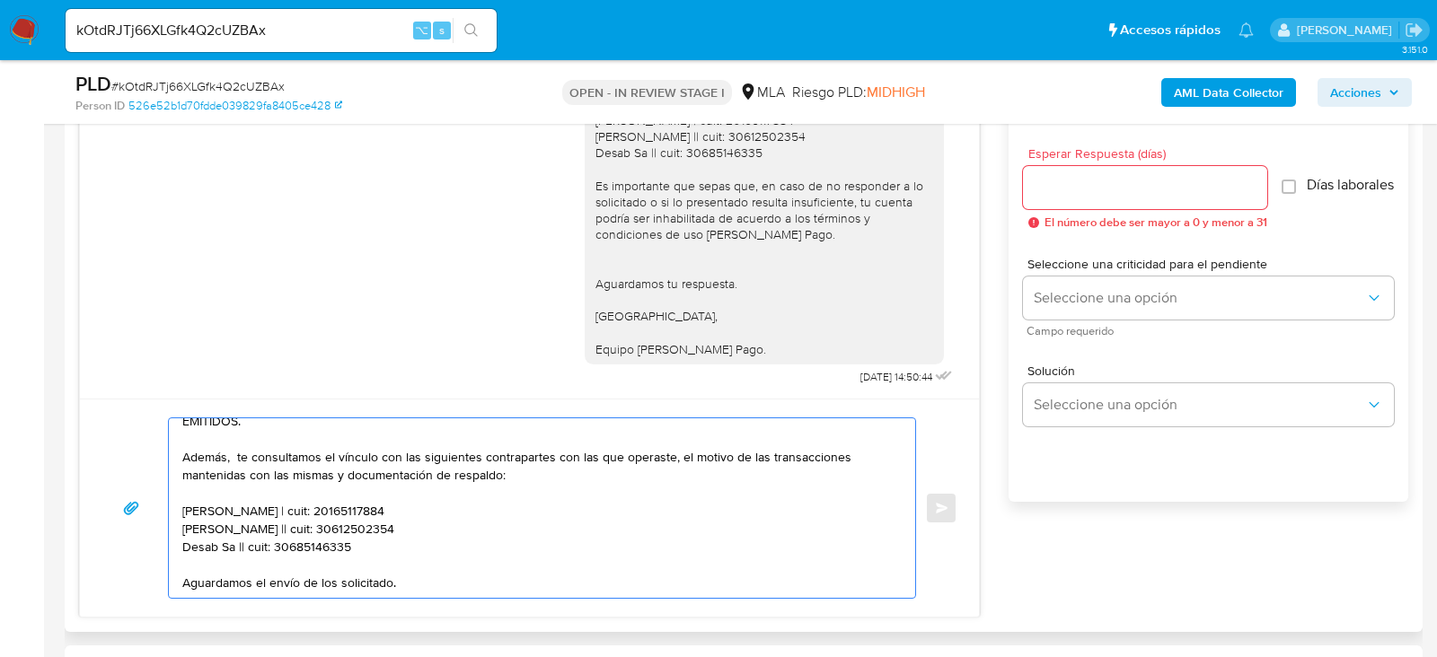
paste textarea "Saludos, Equipo de Mercado Pago."
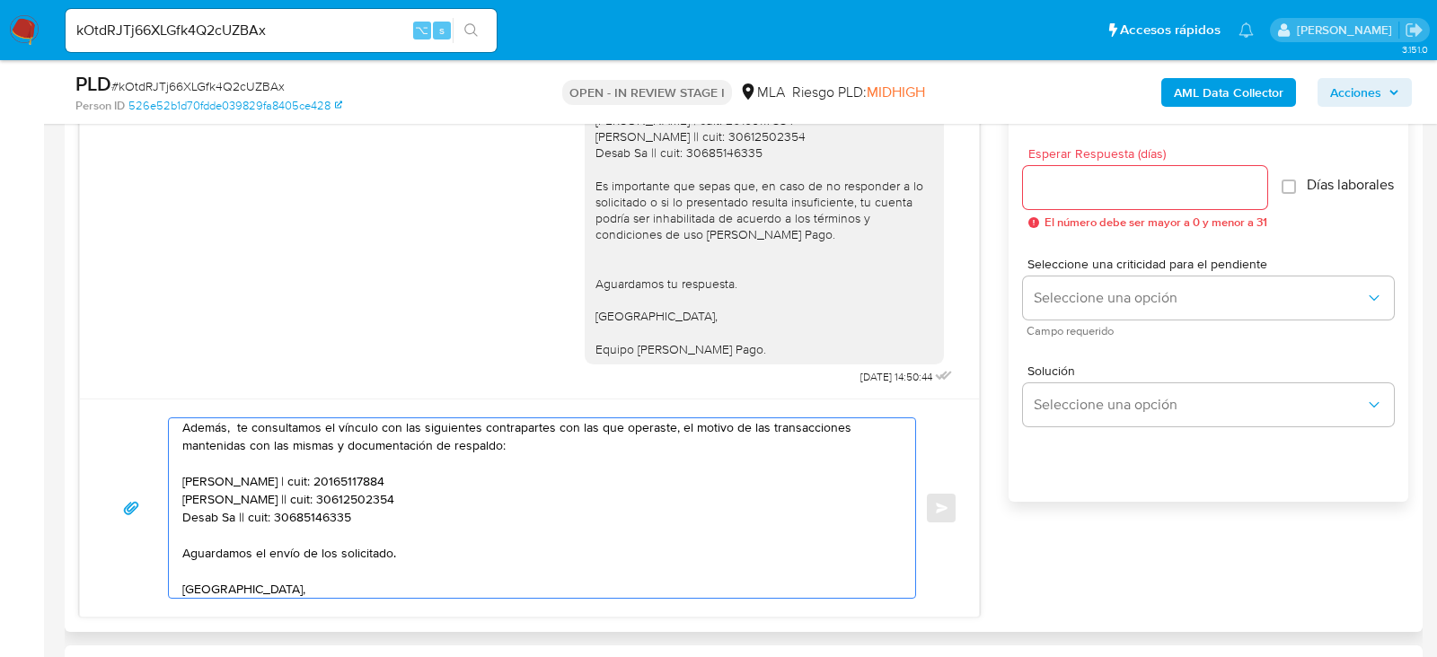
scroll to position [132, 0]
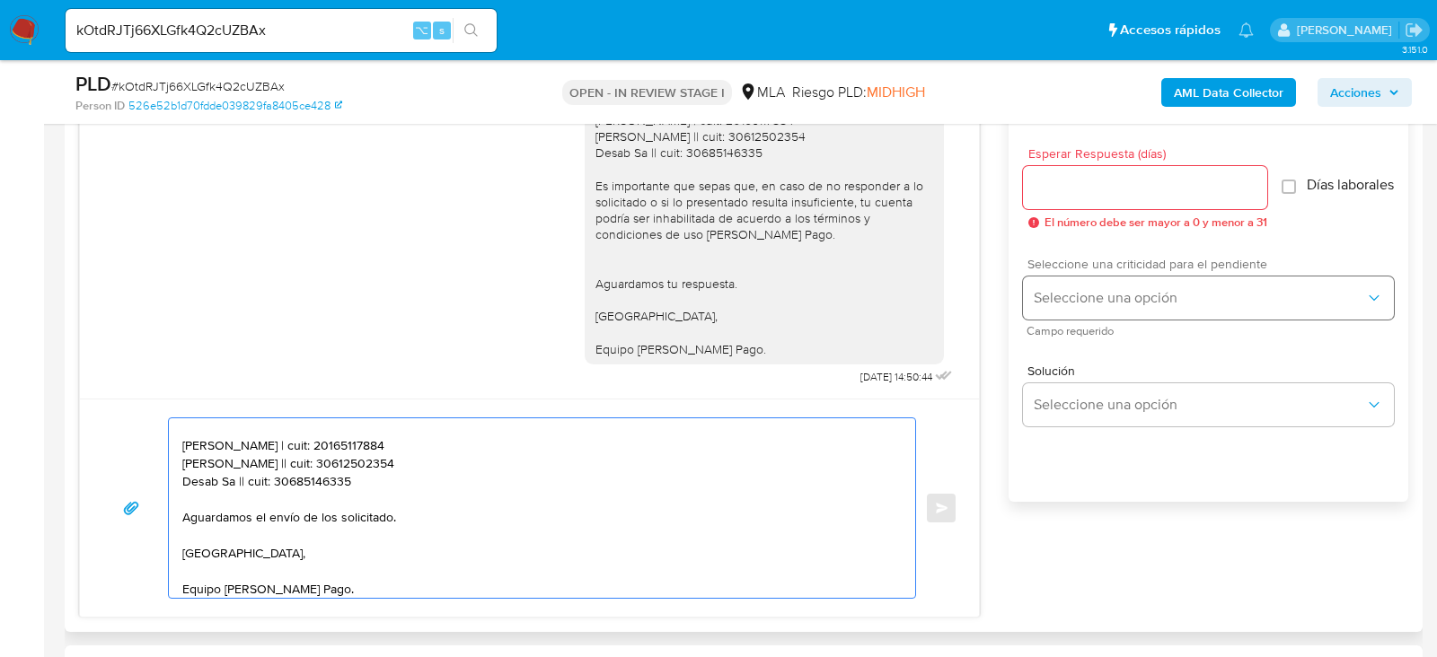
type textarea "Hola, nos contactamos nuevamente dado que la documentación aportada no responde…"
click at [1164, 307] on span "Seleccione una opción" at bounding box center [1199, 298] width 331 height 18
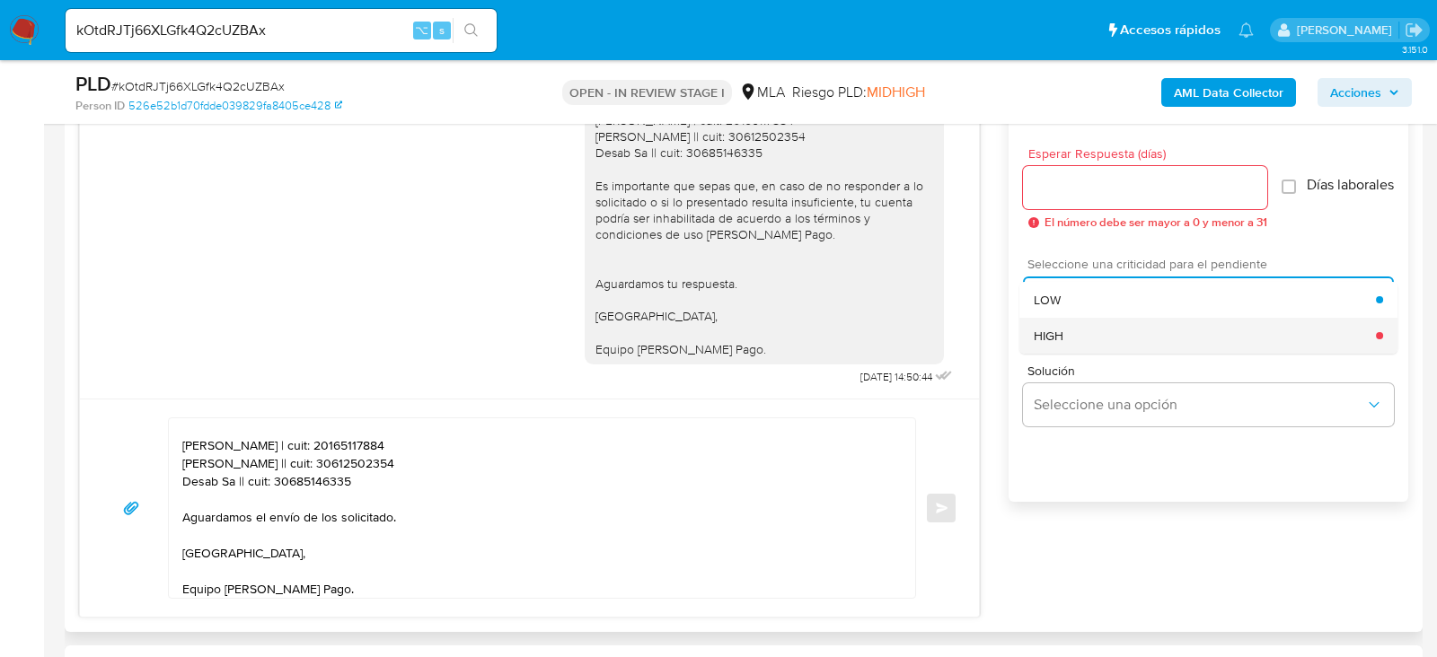
click at [1126, 336] on div "HIGH" at bounding box center [1205, 336] width 342 height 36
click at [1064, 176] on input "Esperar Respuesta (días)" at bounding box center [1145, 187] width 244 height 23
type input "2"
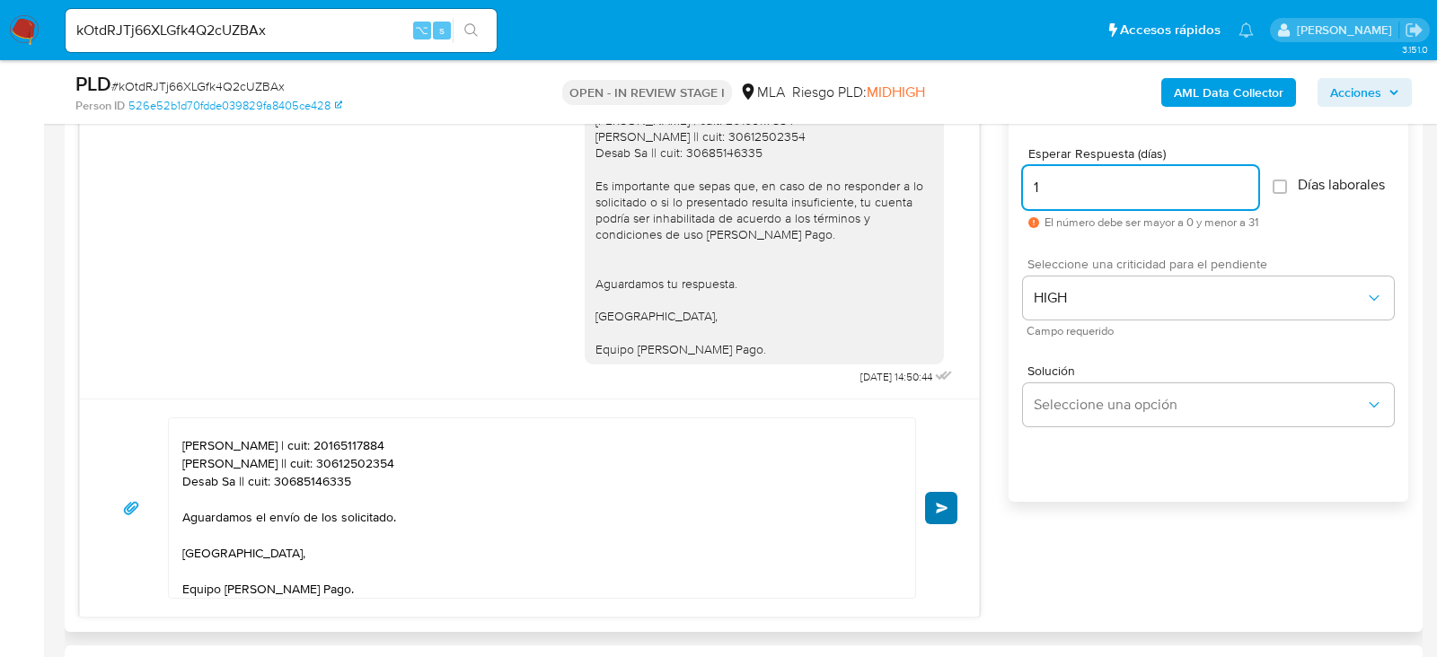
type input "1"
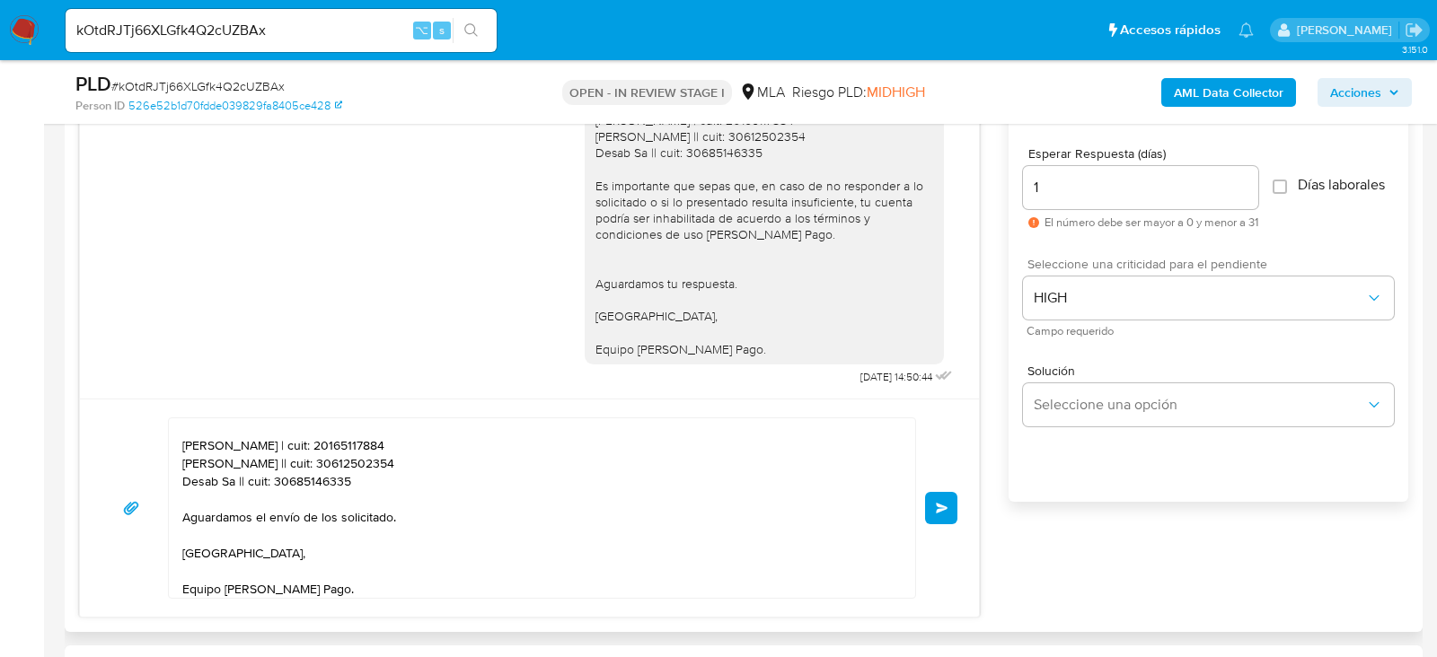
click at [956, 500] on button "Enviar" at bounding box center [941, 508] width 32 height 32
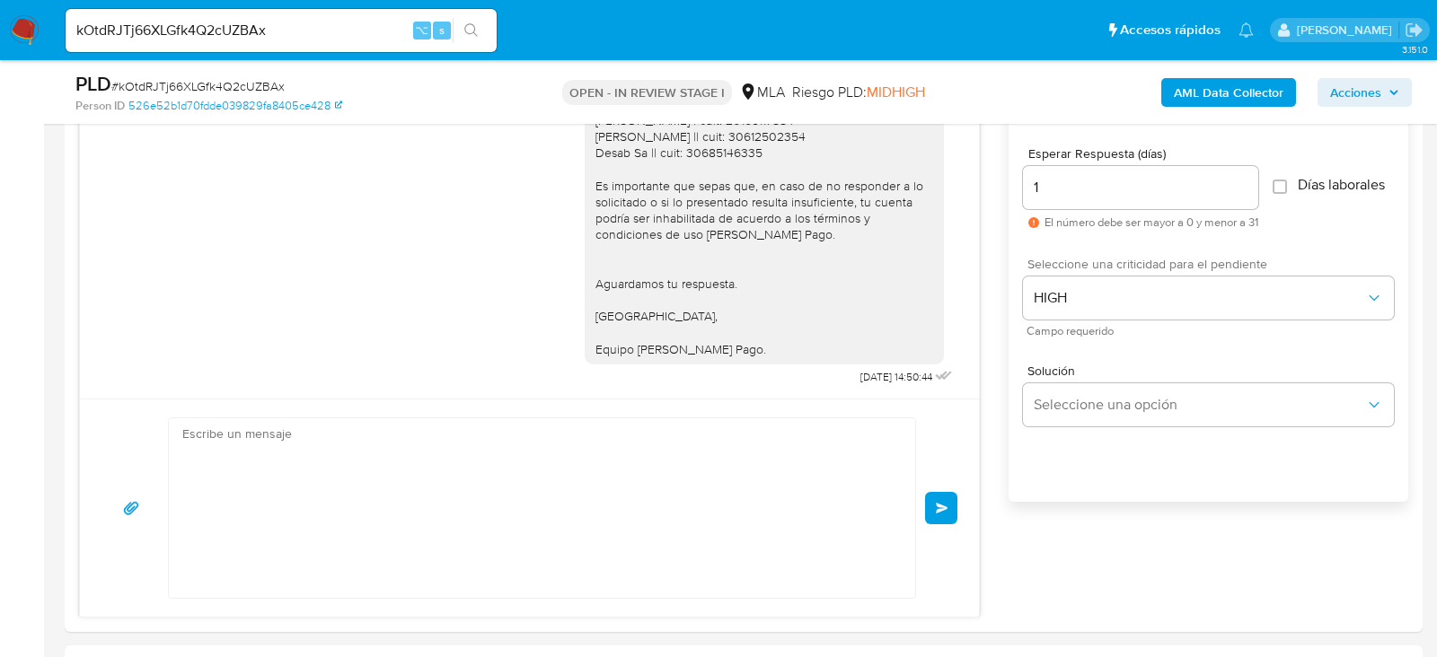
scroll to position [2241, 0]
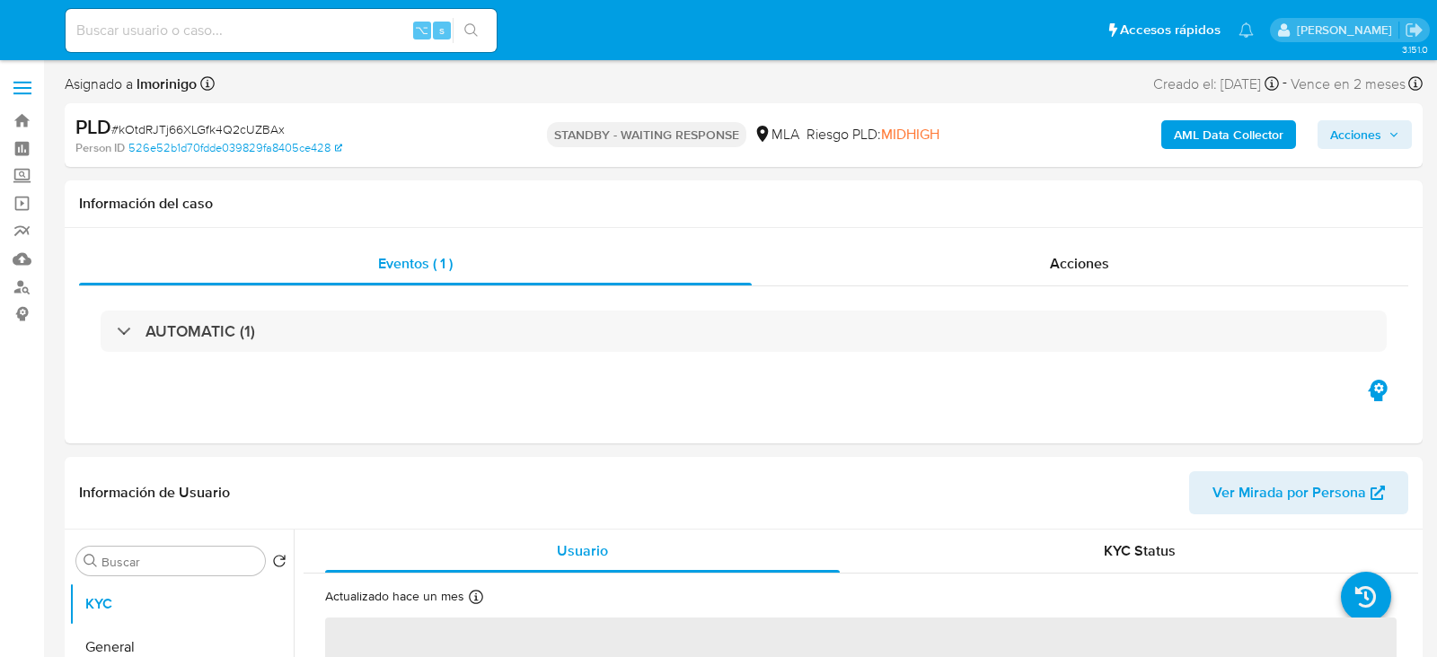
select select "10"
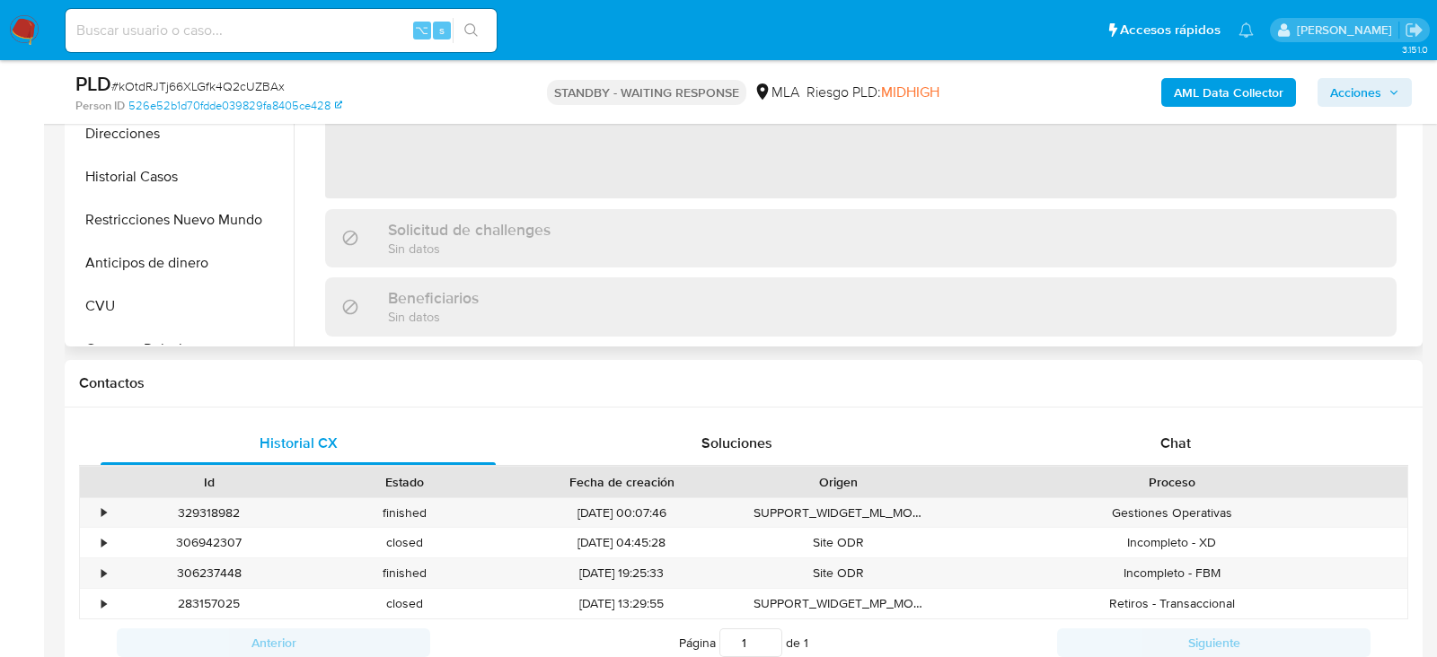
scroll to position [626, 0]
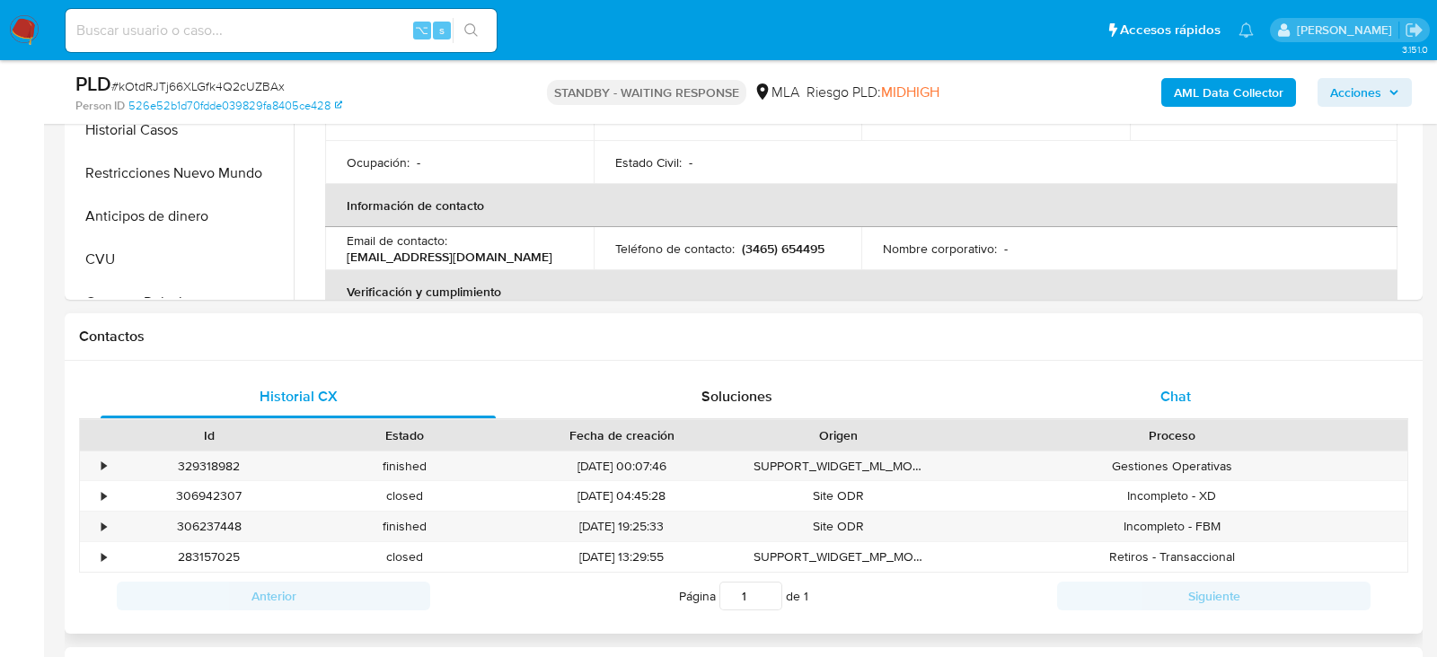
select select "10"
click at [1171, 388] on span "Chat" at bounding box center [1175, 396] width 31 height 21
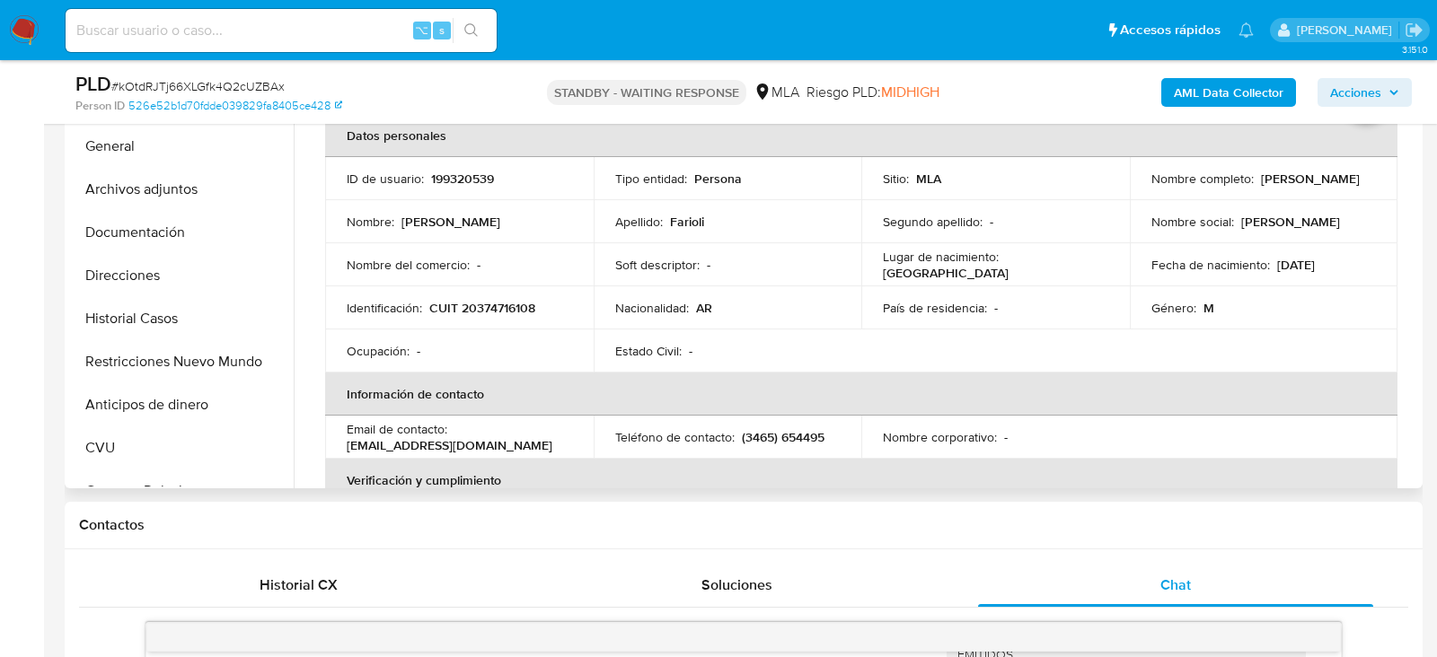
scroll to position [429, 0]
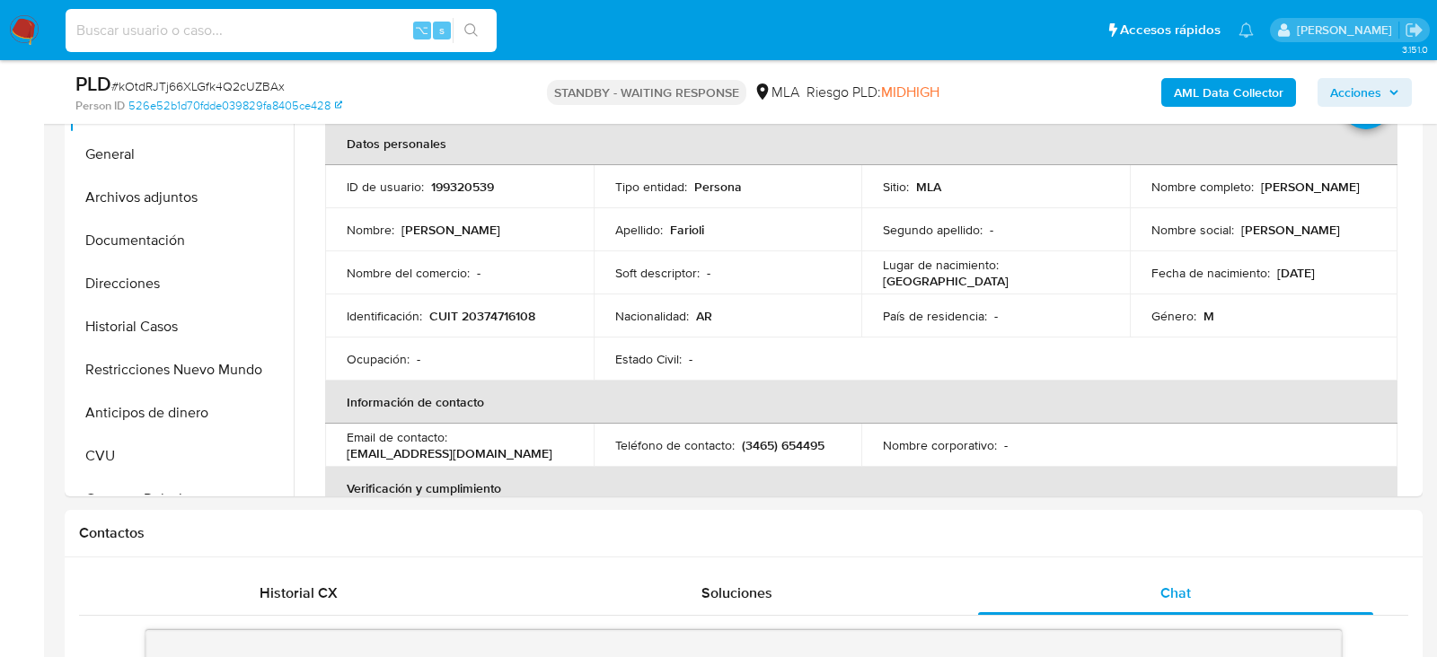
click at [284, 36] on input at bounding box center [281, 30] width 431 height 23
paste input "UawzFxYBJkU01hQkwSp4WmpK"
type input "UawzFxYBJkU01hQkwSp4WmpK"
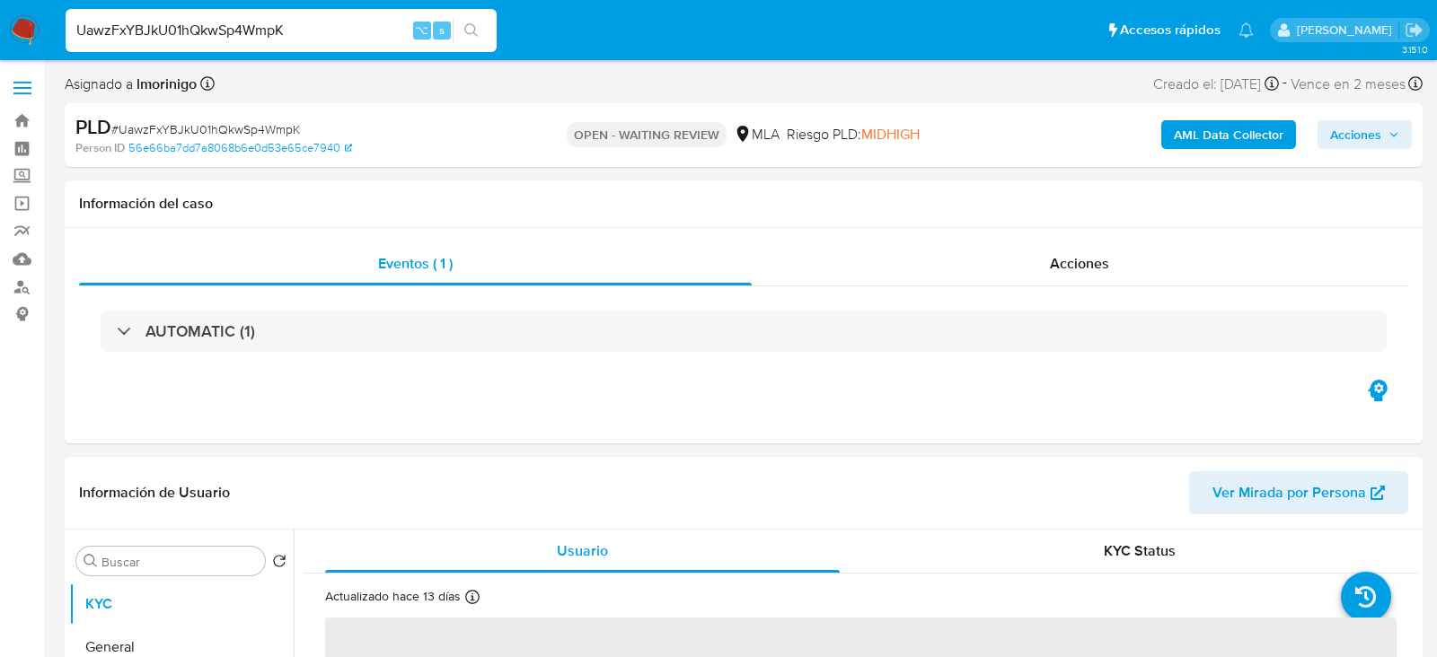
select select "10"
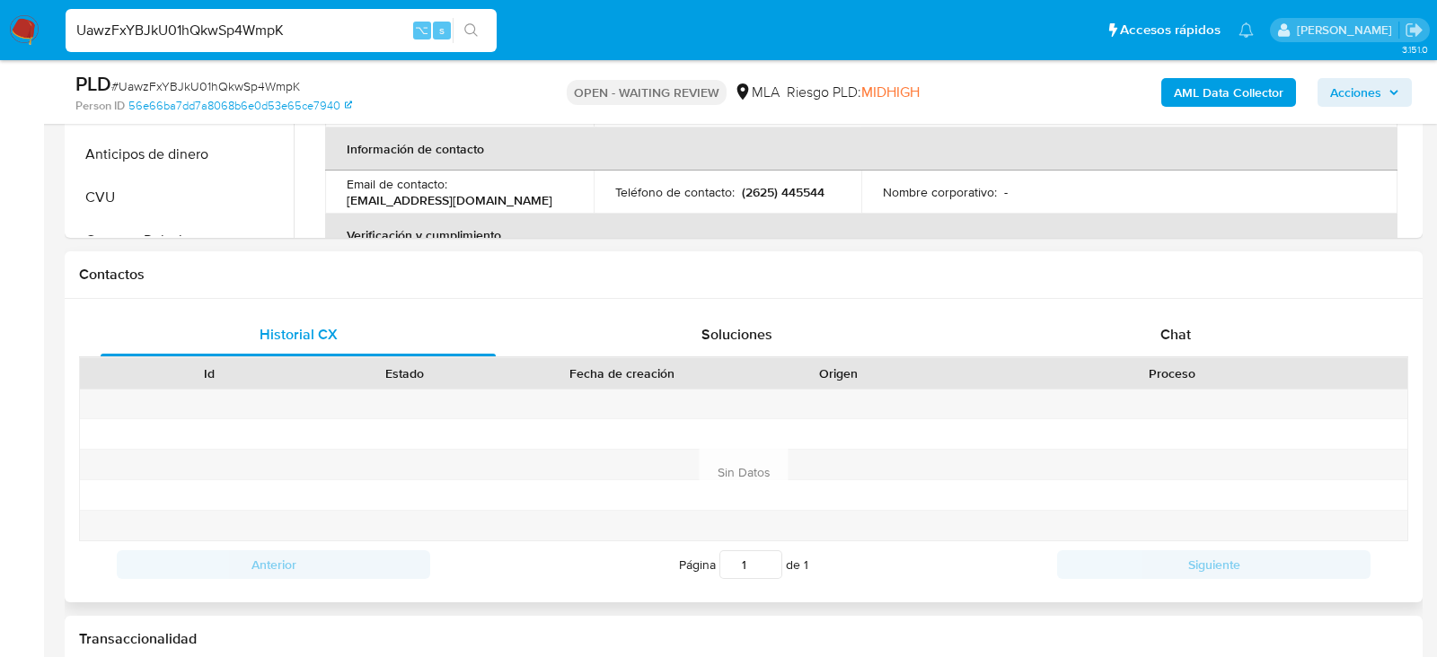
scroll to position [830, 0]
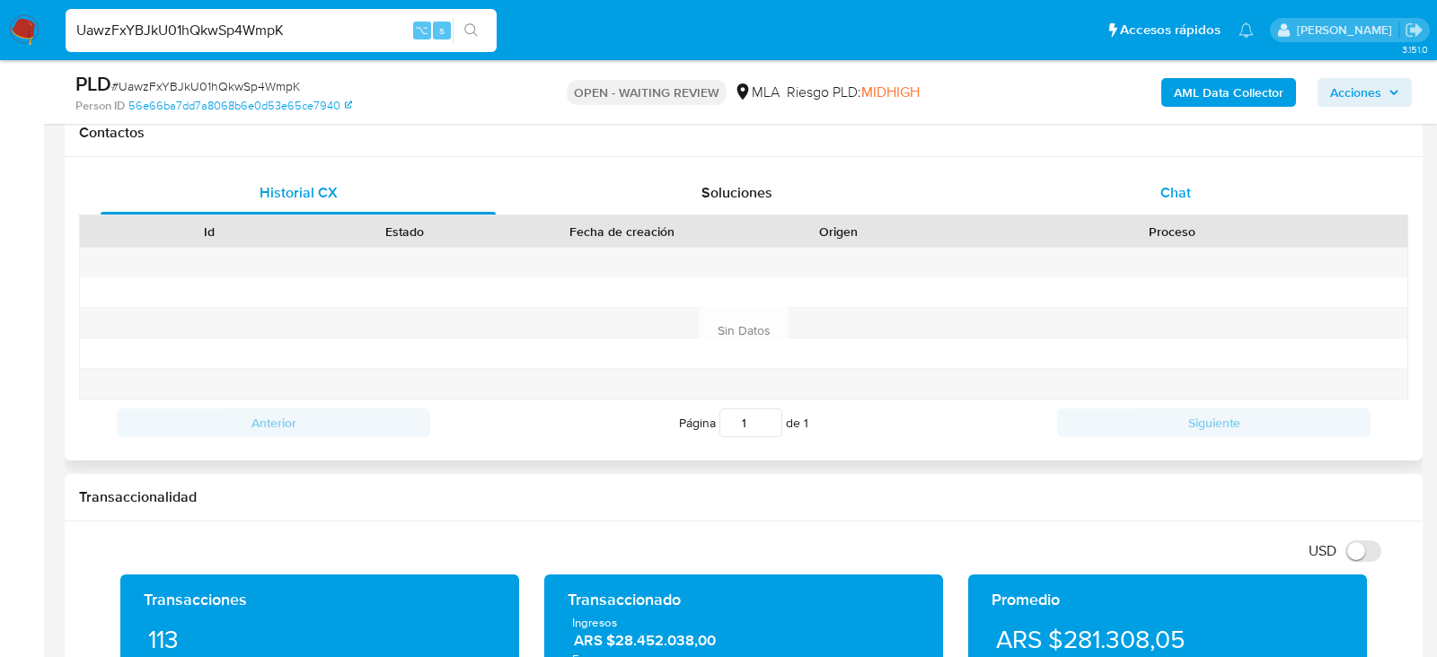
click at [1312, 207] on div "Chat" at bounding box center [1175, 193] width 395 height 43
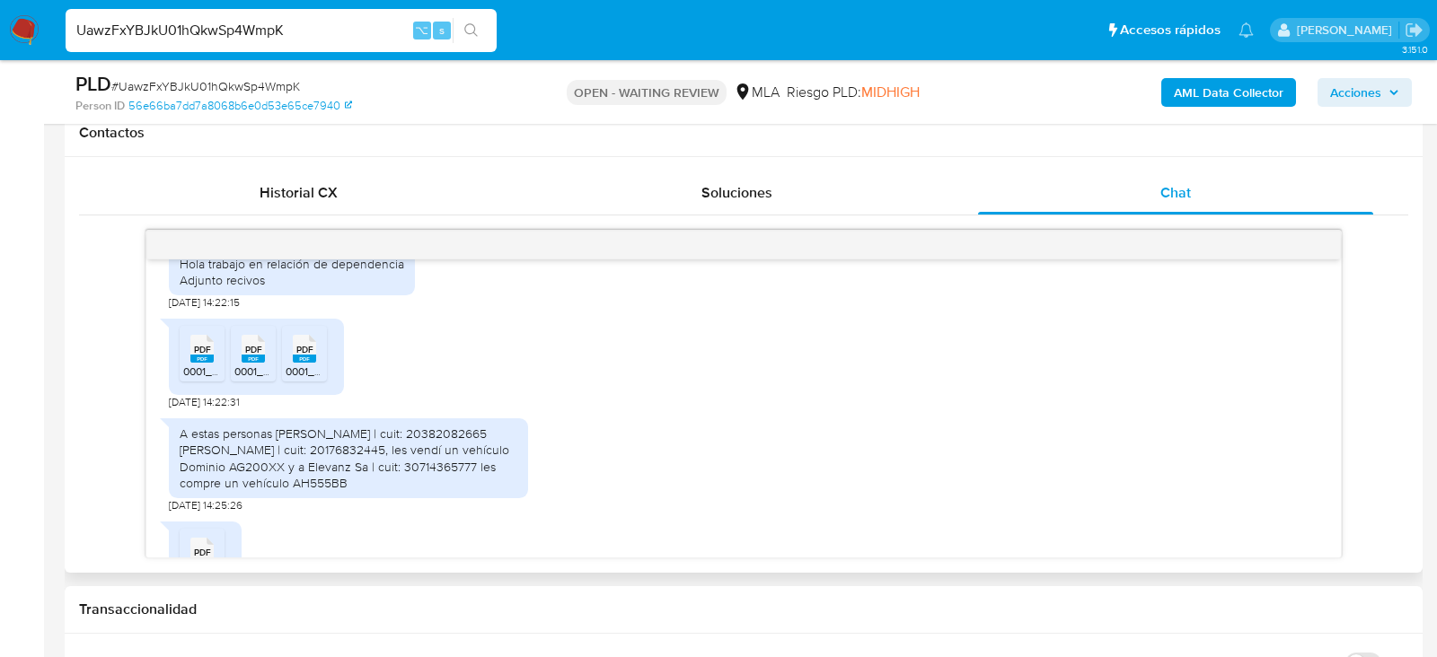
scroll to position [2313, 0]
drag, startPoint x: 222, startPoint y: 341, endPoint x: 156, endPoint y: 339, distance: 65.6
click at [156, 339] on div "17/07/2025 20:01:02 Hola, Esperamos que te encuentres muy bien. Te consultamos …" at bounding box center [743, 409] width 1194 height 298
copy span "[DATE]"
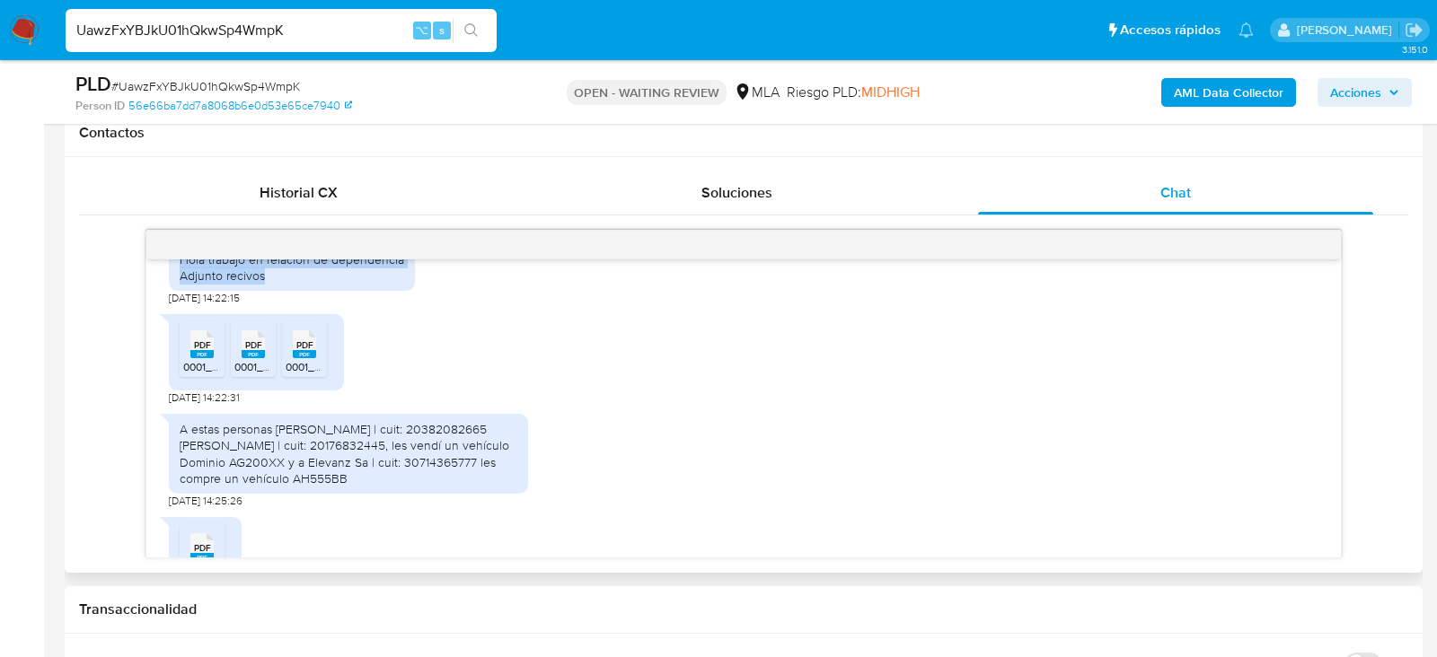
drag, startPoint x: 181, startPoint y: 308, endPoint x: 275, endPoint y: 321, distance: 95.2
click at [275, 284] on div "Hola trabajo en relación de dependencia Adjunto recivos" at bounding box center [292, 267] width 225 height 32
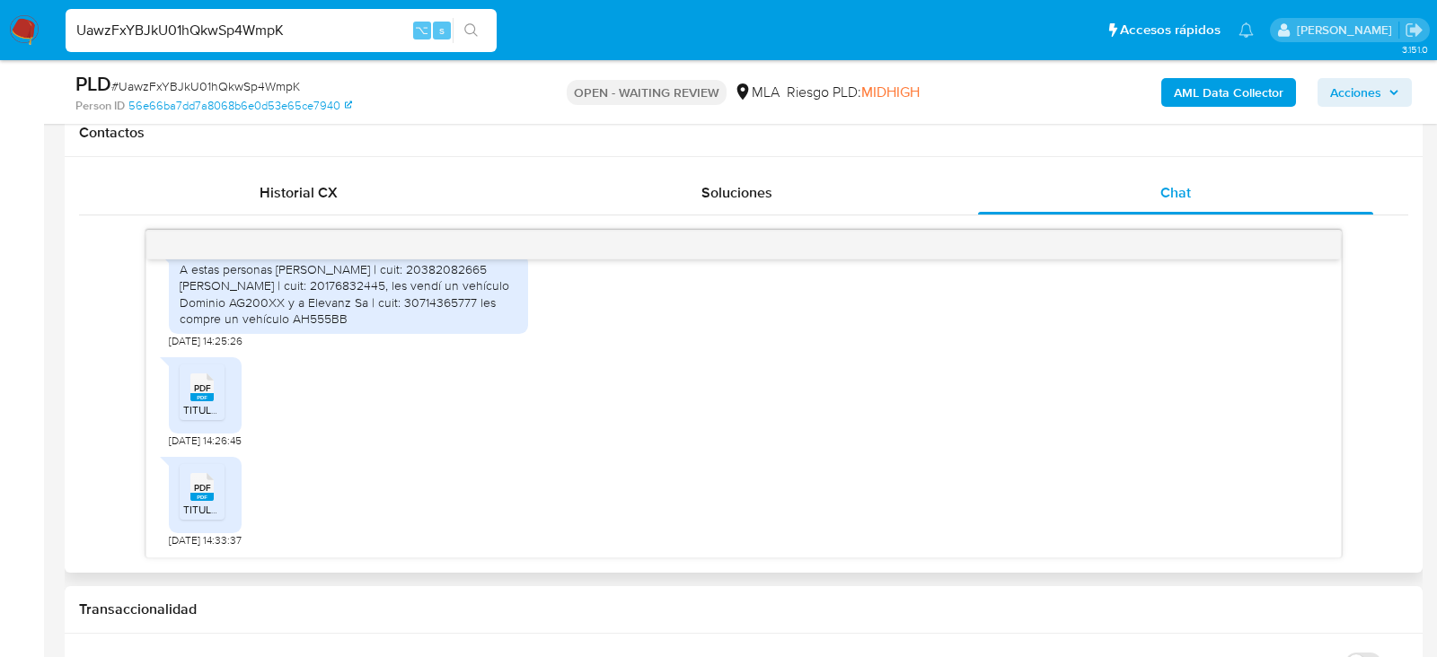
scroll to position [2502, 0]
click at [260, 327] on div "A estas personas Juan Pablo Hidalgo | cuit: 20382082665 Jose Antonio Hidalgo | …" at bounding box center [349, 294] width 338 height 66
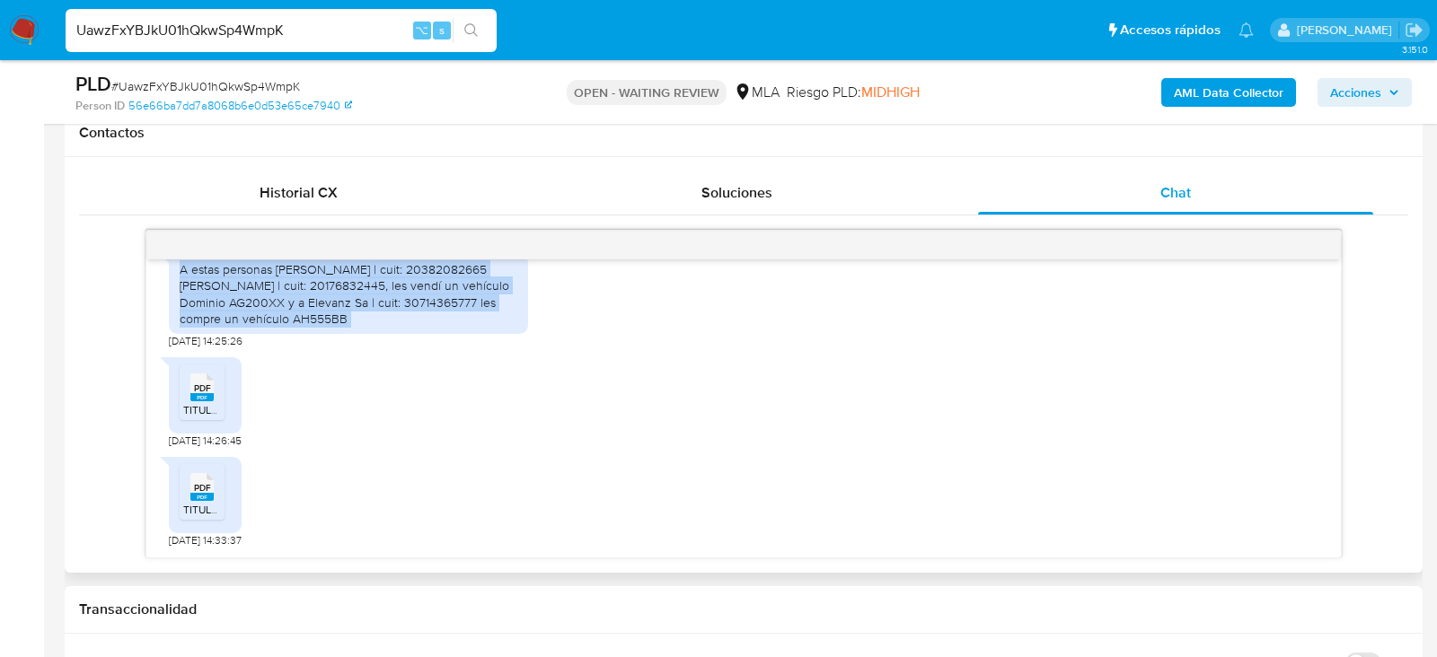
click at [260, 327] on div "A estas personas Juan Pablo Hidalgo | cuit: 20382082665 Jose Antonio Hidalgo | …" at bounding box center [349, 294] width 338 height 66
copy div "A estas personas Juan Pablo Hidalgo | cuit: 20382082665 Jose Antonio Hidalgo | …"
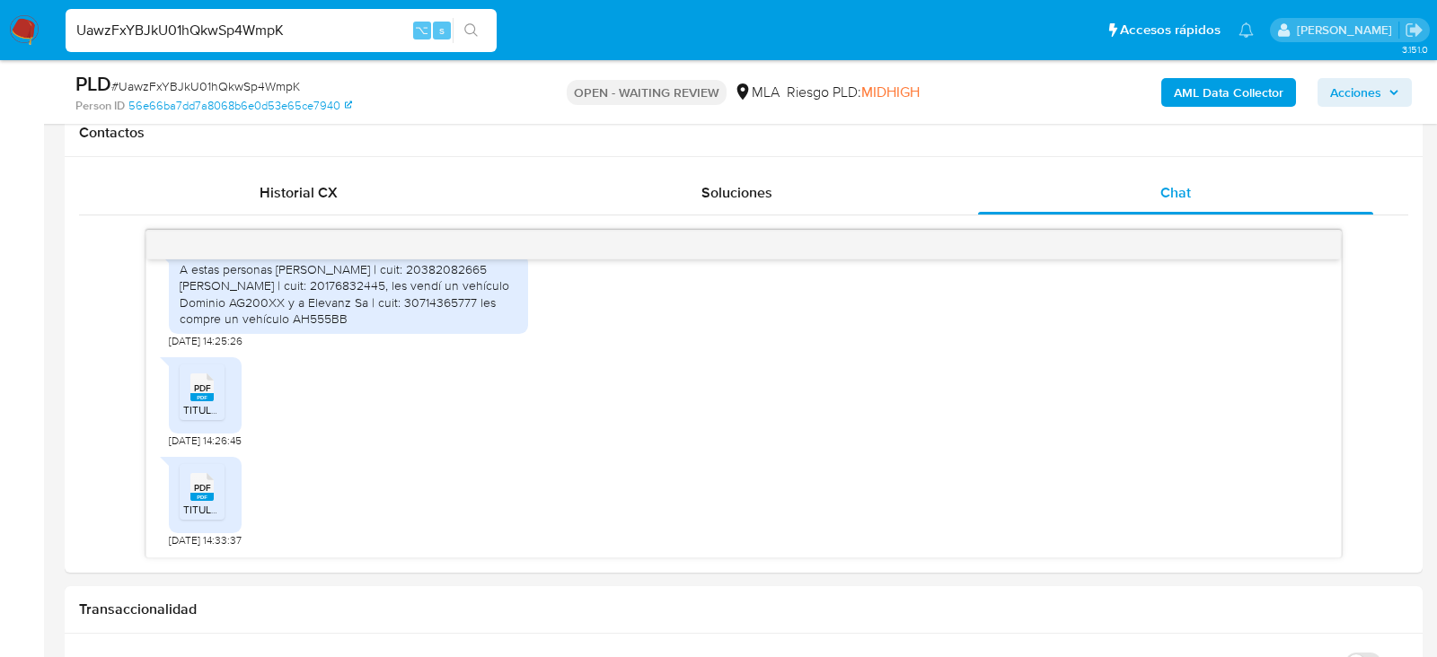
click at [278, 83] on span "# UawzFxYBJkU01hQkwSp4WmpK" at bounding box center [205, 86] width 189 height 18
copy span "UawzFxYBJkU01hQkwSp4WmpK"
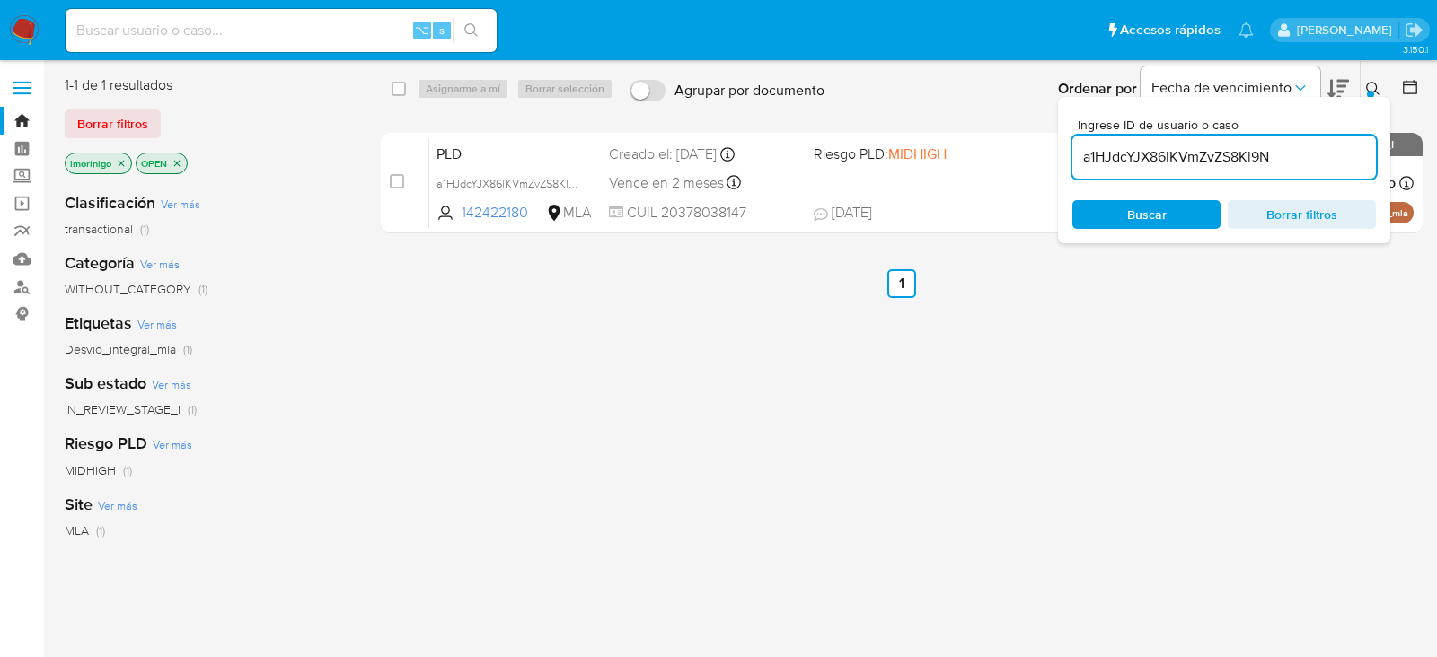
click at [1167, 160] on input "a1HJdcYJX86lKVmZvZS8Kl9N" at bounding box center [1224, 156] width 304 height 23
paste input "UawzFxYBJkU01hQkwSp4WmpK"
type input "UawzFxYBJkU01hQkwSp4WmpK"
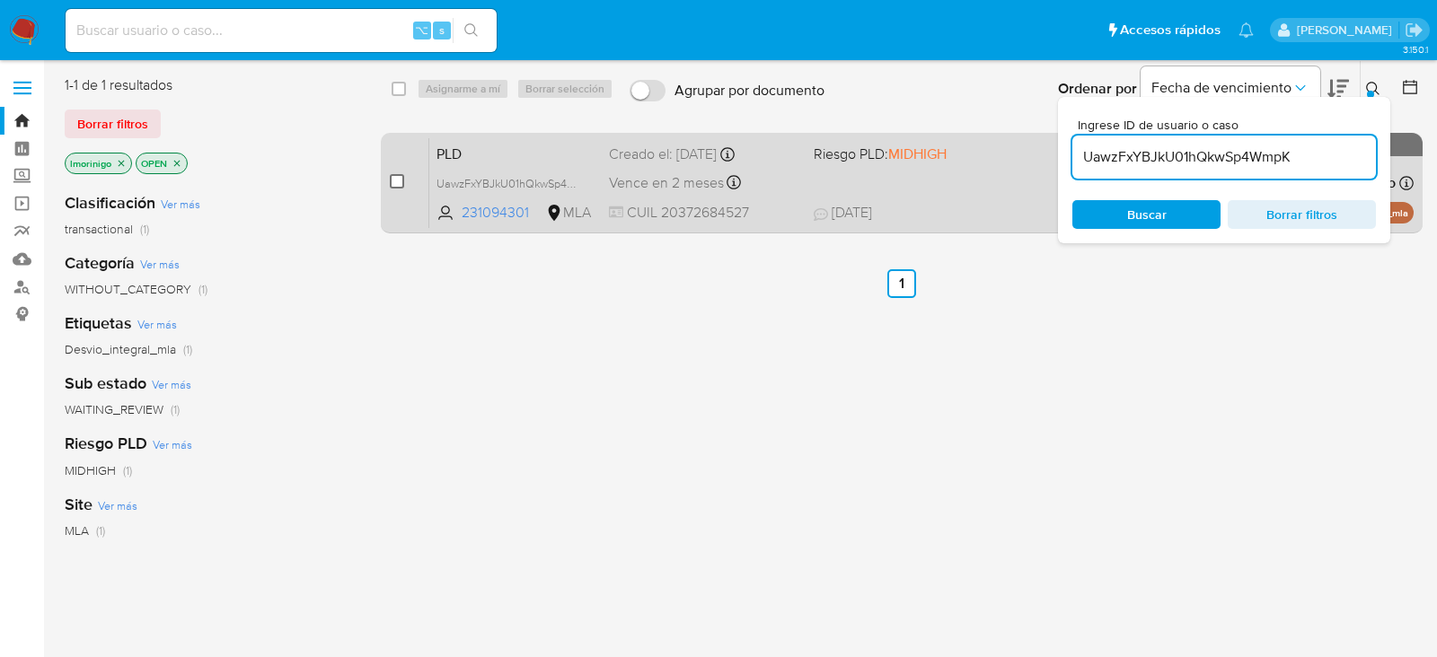
click at [395, 183] on input "checkbox" at bounding box center [397, 181] width 14 height 14
checkbox input "true"
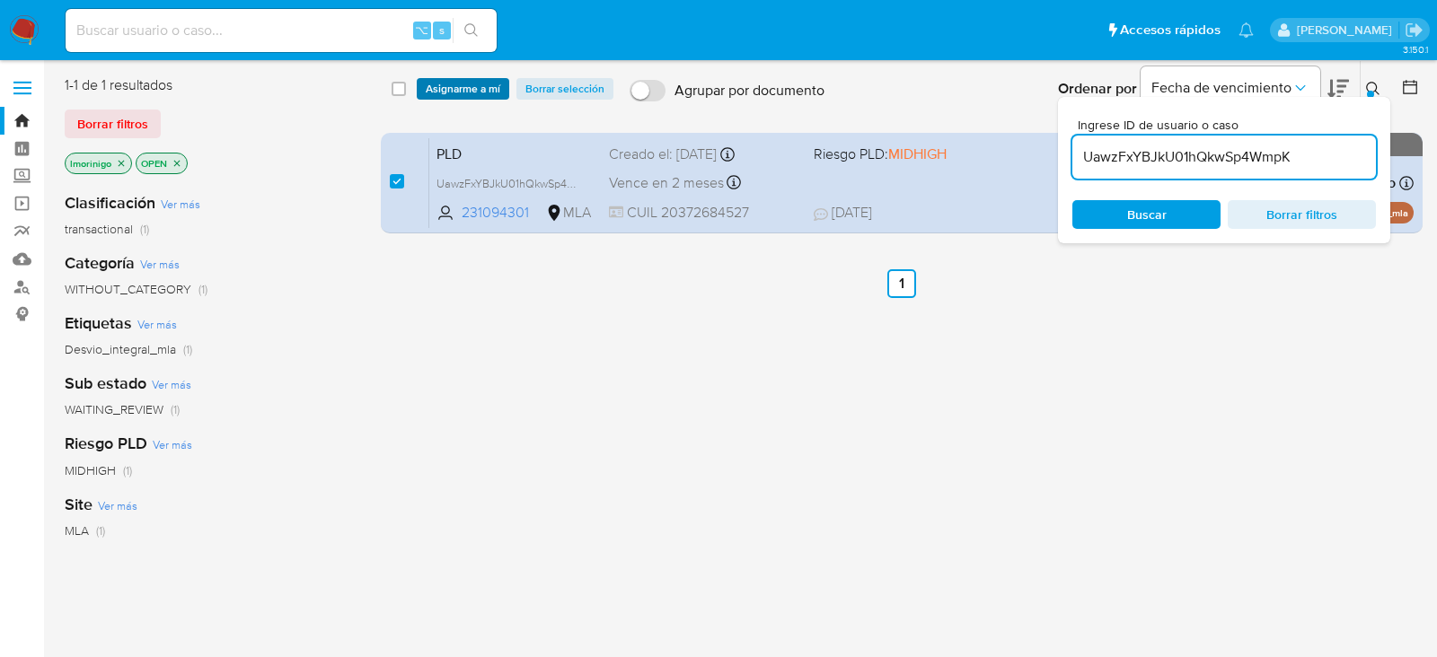
click at [471, 96] on span "Asignarme a mí" at bounding box center [463, 89] width 75 height 18
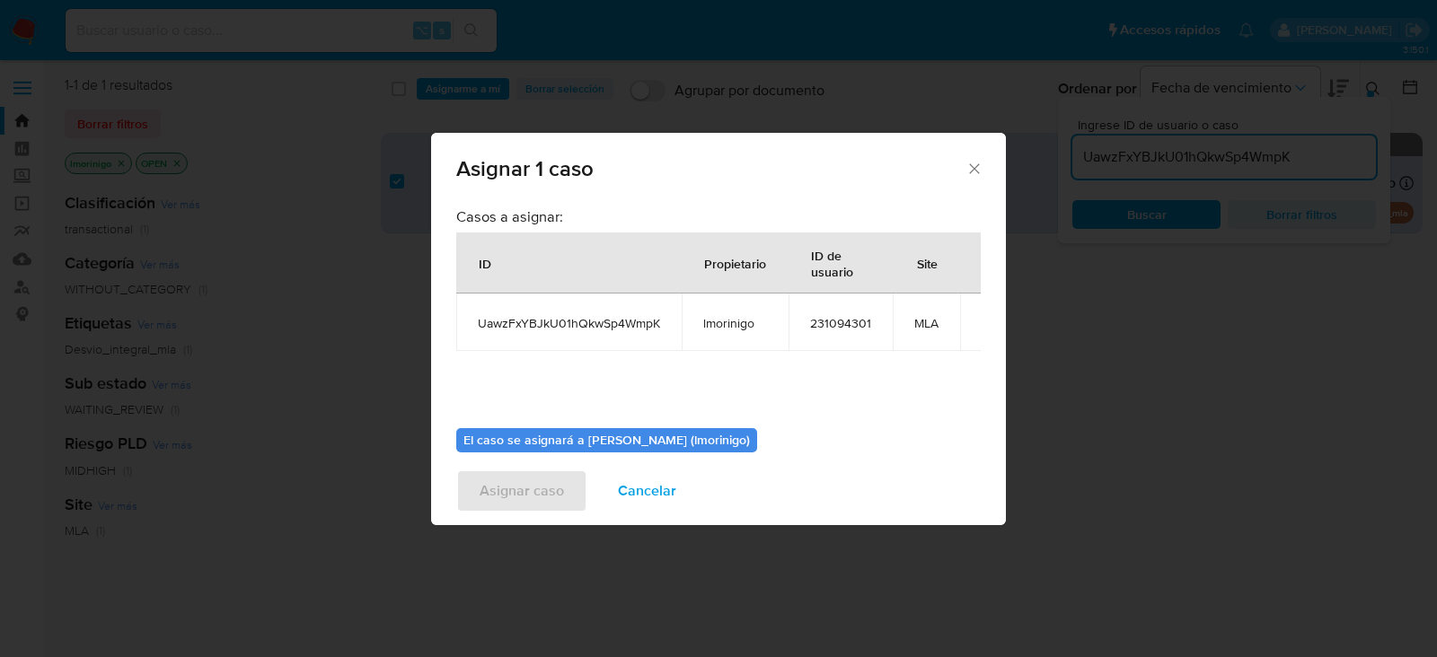
scroll to position [92, 0]
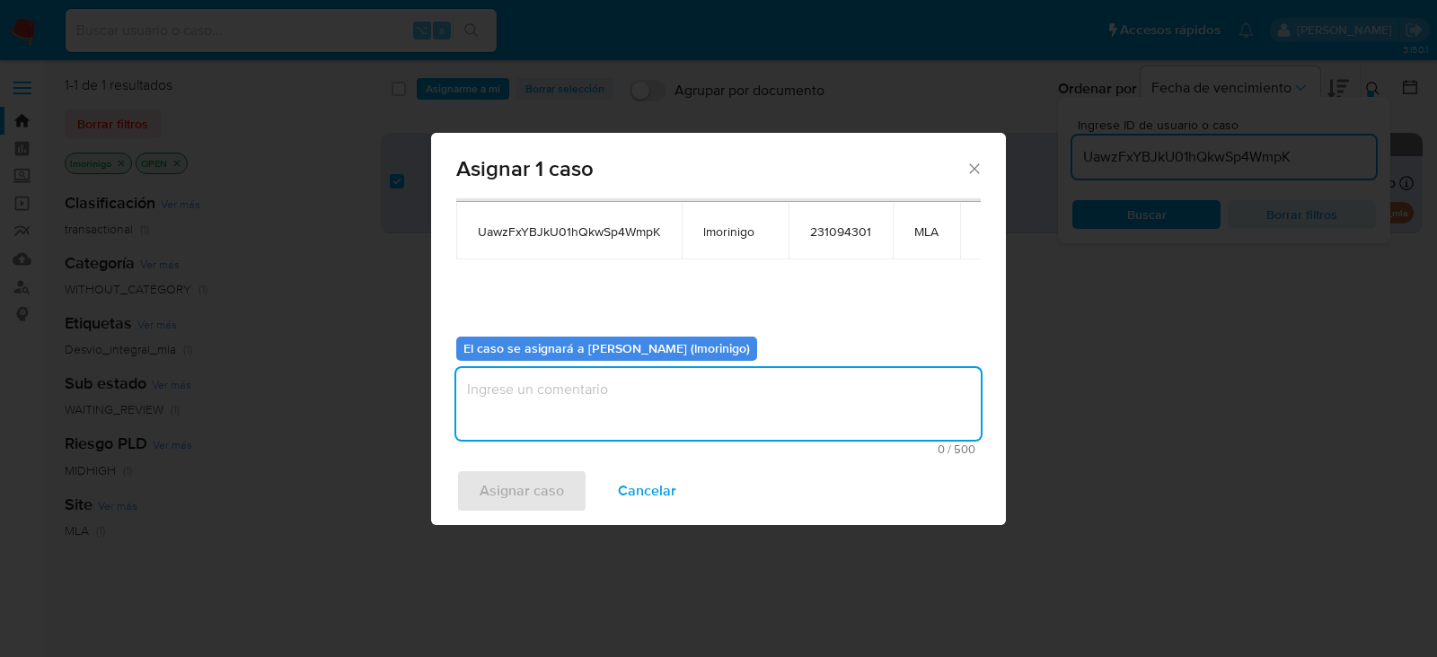
click at [534, 401] on textarea "assign-modal" at bounding box center [718, 404] width 524 height 72
click at [518, 486] on span "Asignar caso" at bounding box center [522, 491] width 84 height 40
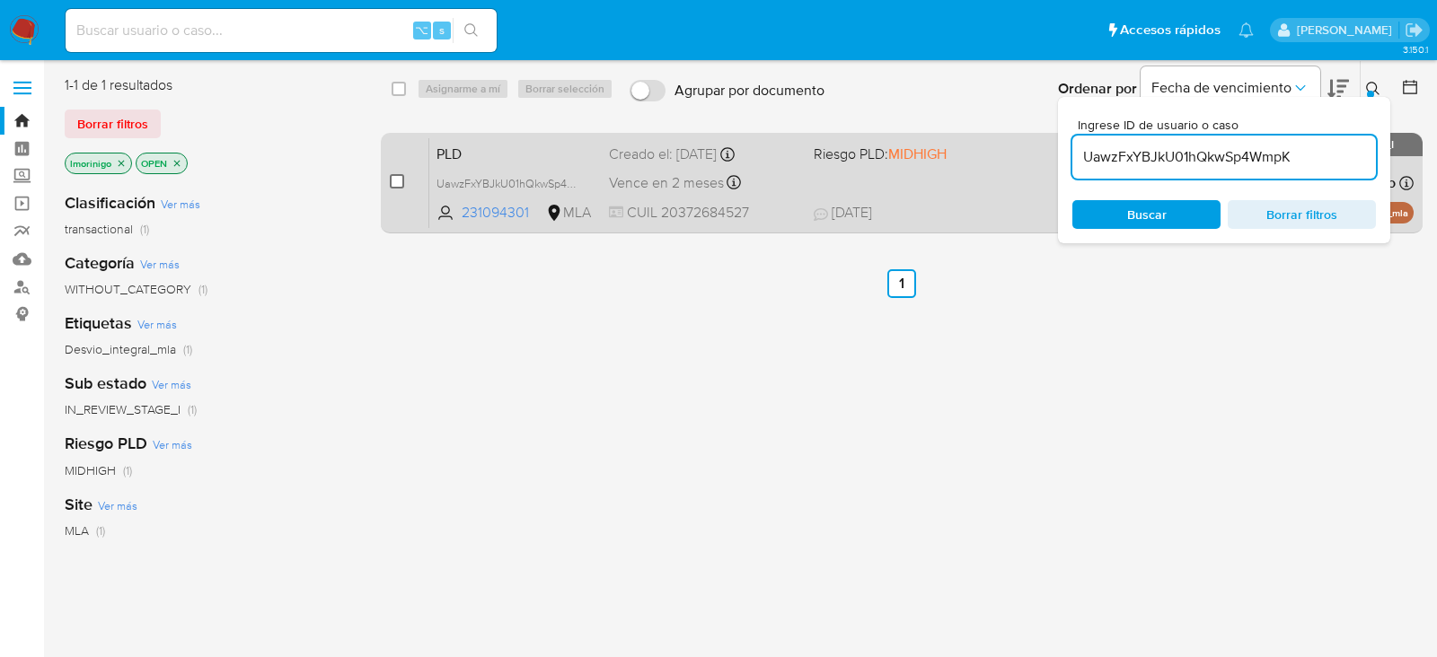
click at [395, 183] on input "checkbox" at bounding box center [397, 181] width 14 height 14
checkbox input "true"
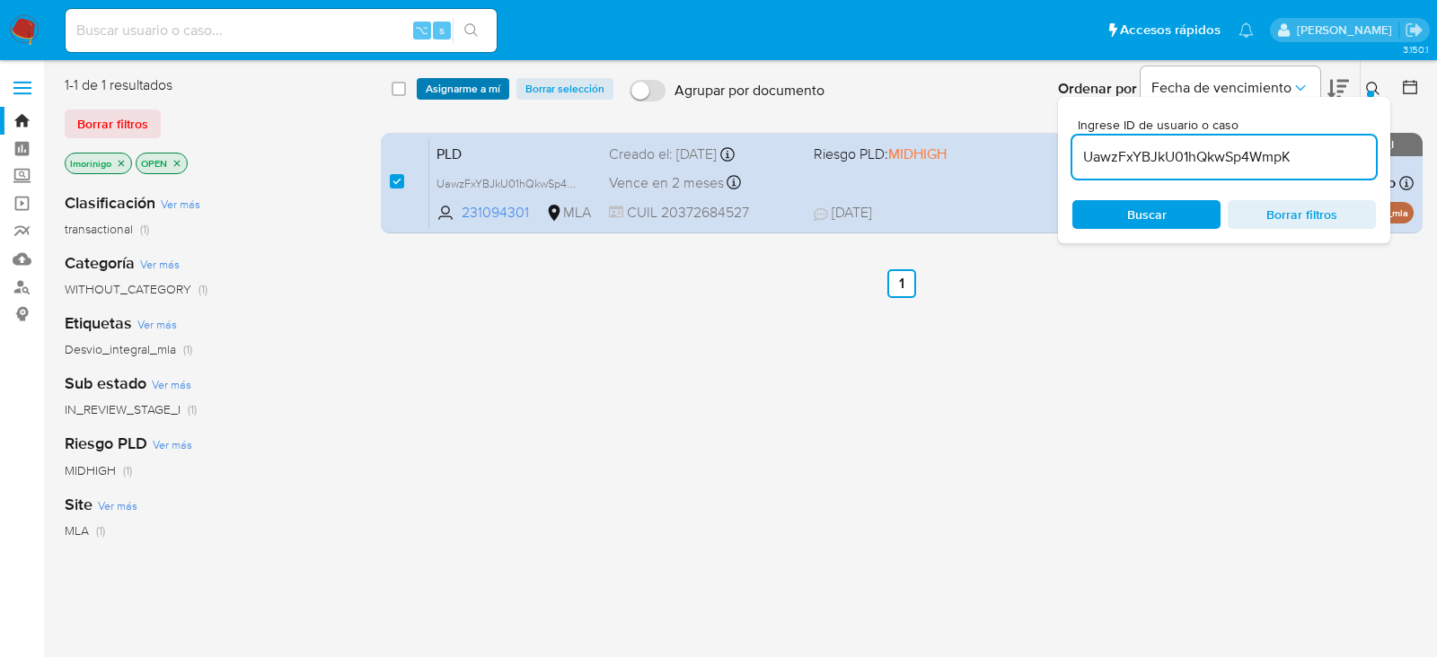
click at [445, 84] on span "Asignarme a mí" at bounding box center [463, 89] width 75 height 18
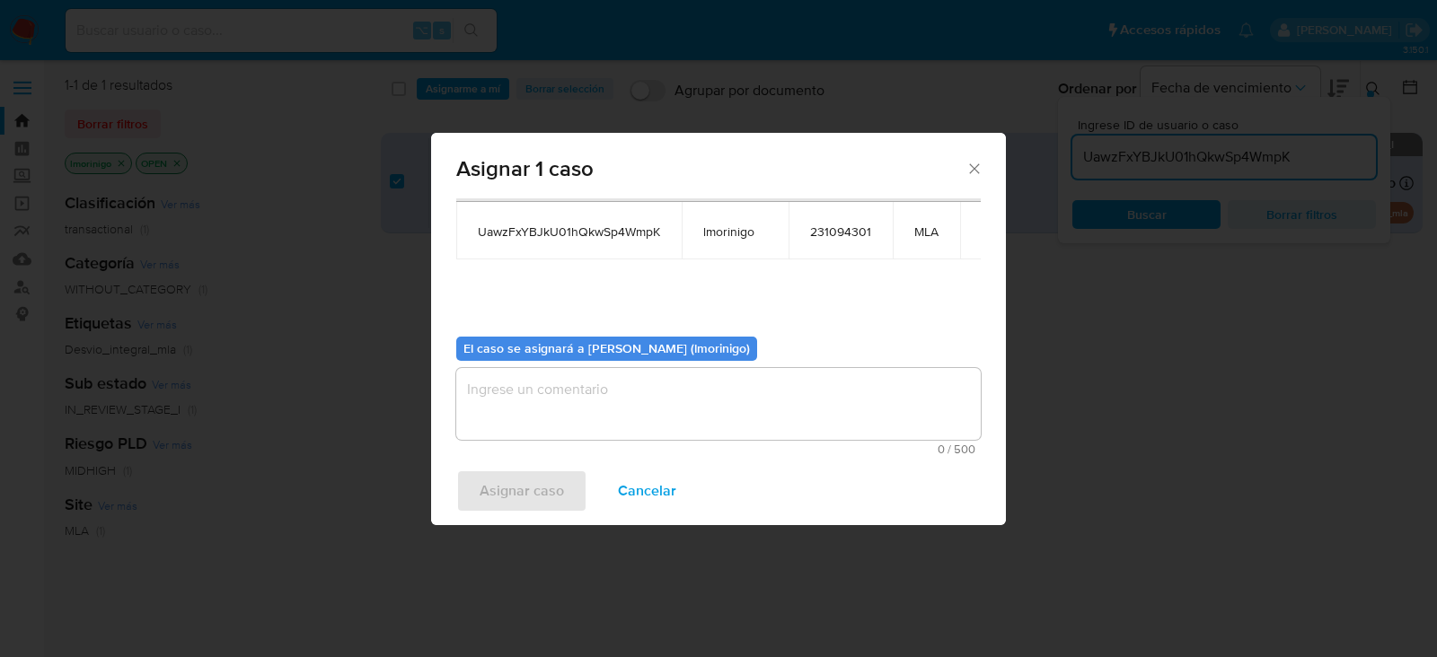
click at [568, 425] on textarea "assign-modal" at bounding box center [718, 404] width 524 height 72
click at [469, 483] on button "Asignar caso" at bounding box center [521, 491] width 131 height 43
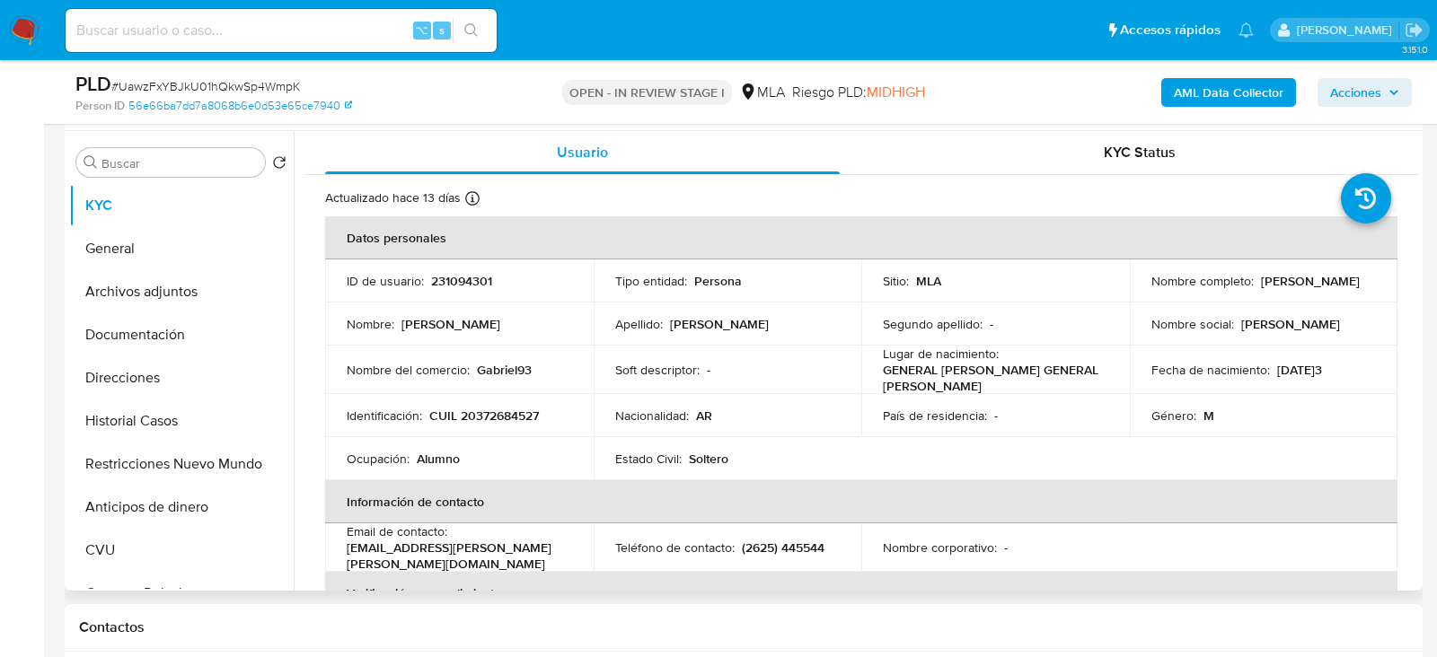
scroll to position [334, 0]
select select "10"
drag, startPoint x: 1140, startPoint y: 294, endPoint x: 1275, endPoint y: 295, distance: 135.6
click at [1275, 295] on td "Nombre completo : [PERSON_NAME]" at bounding box center [1264, 281] width 269 height 43
click at [141, 295] on button "Archivos adjuntos" at bounding box center [174, 292] width 210 height 43
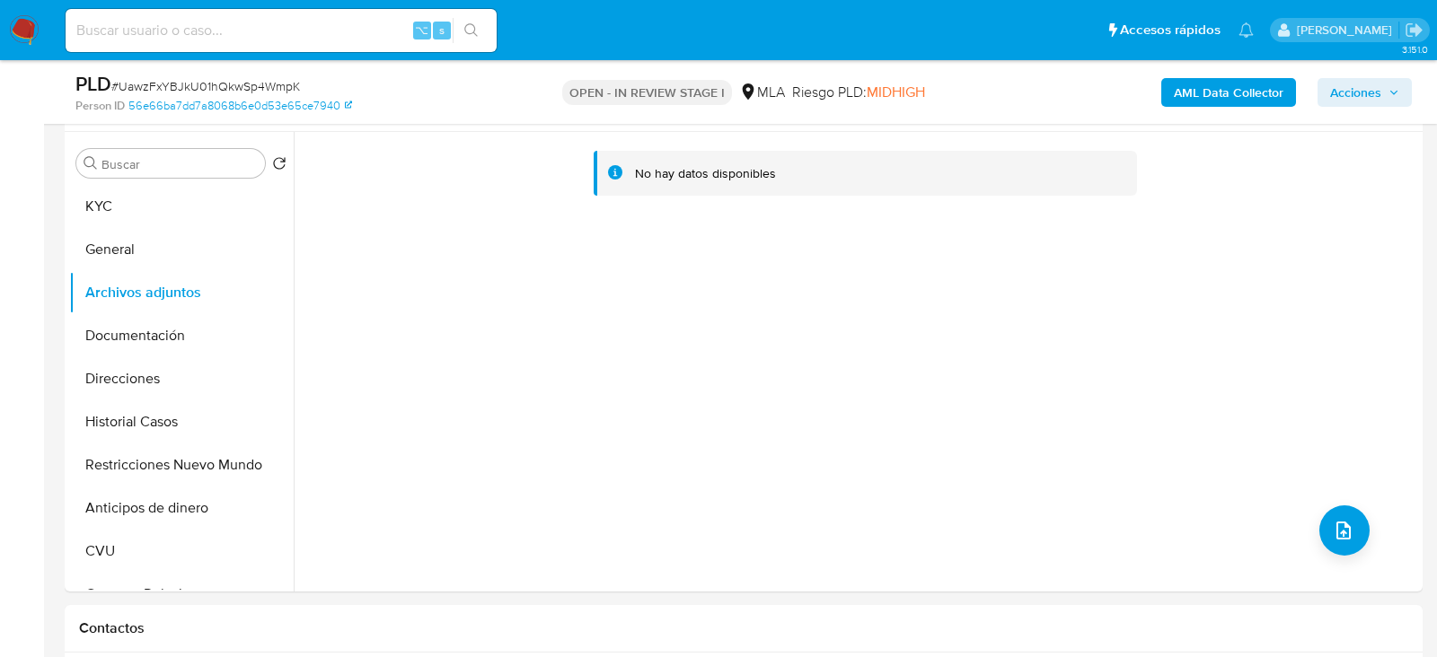
click at [1217, 87] on b "AML Data Collector" at bounding box center [1229, 92] width 110 height 29
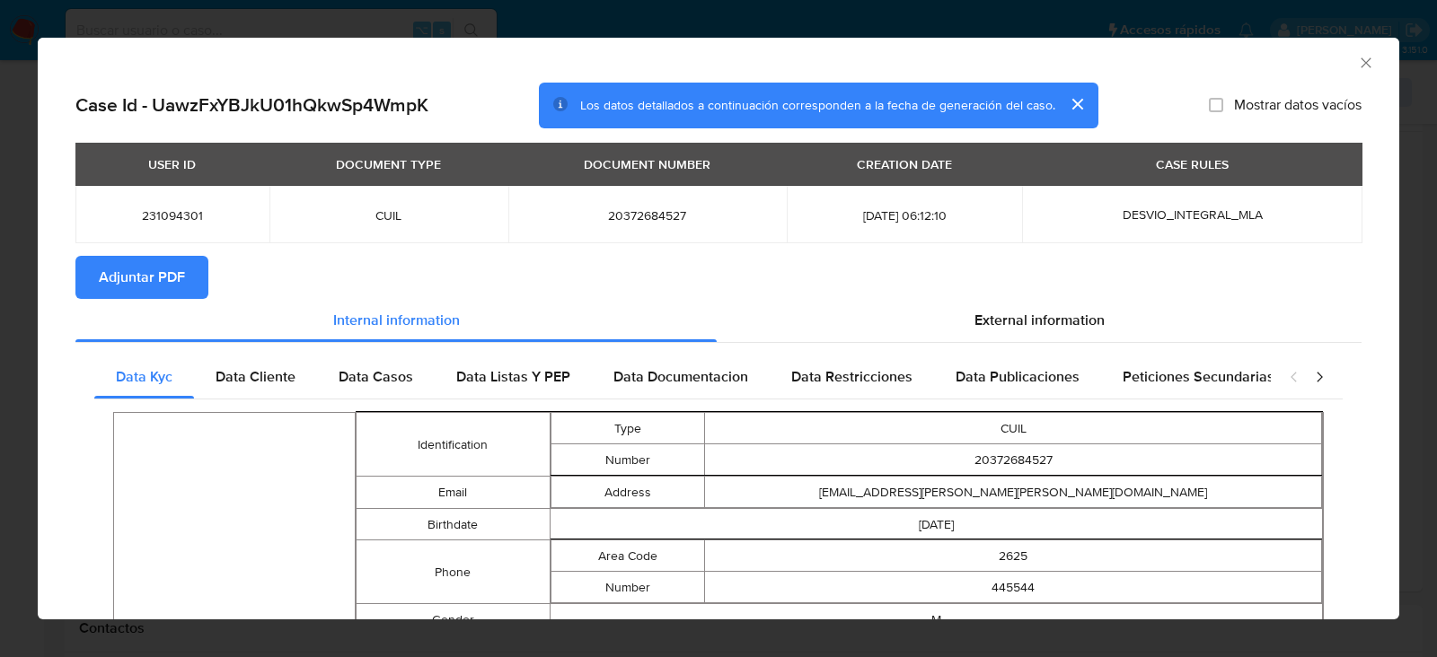
click at [173, 292] on span "Adjuntar PDF" at bounding box center [142, 278] width 86 height 40
click at [1369, 66] on icon "Cerrar ventana" at bounding box center [1365, 62] width 10 height 10
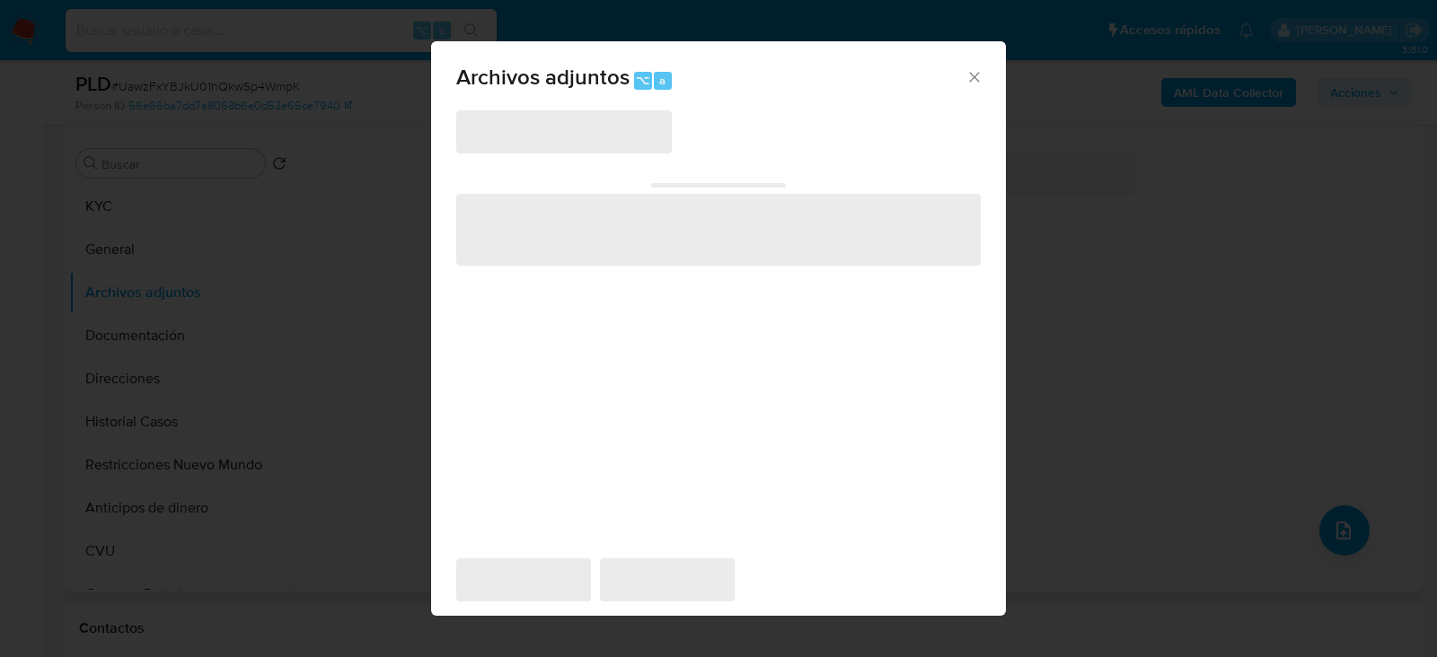
scroll to position [330, 0]
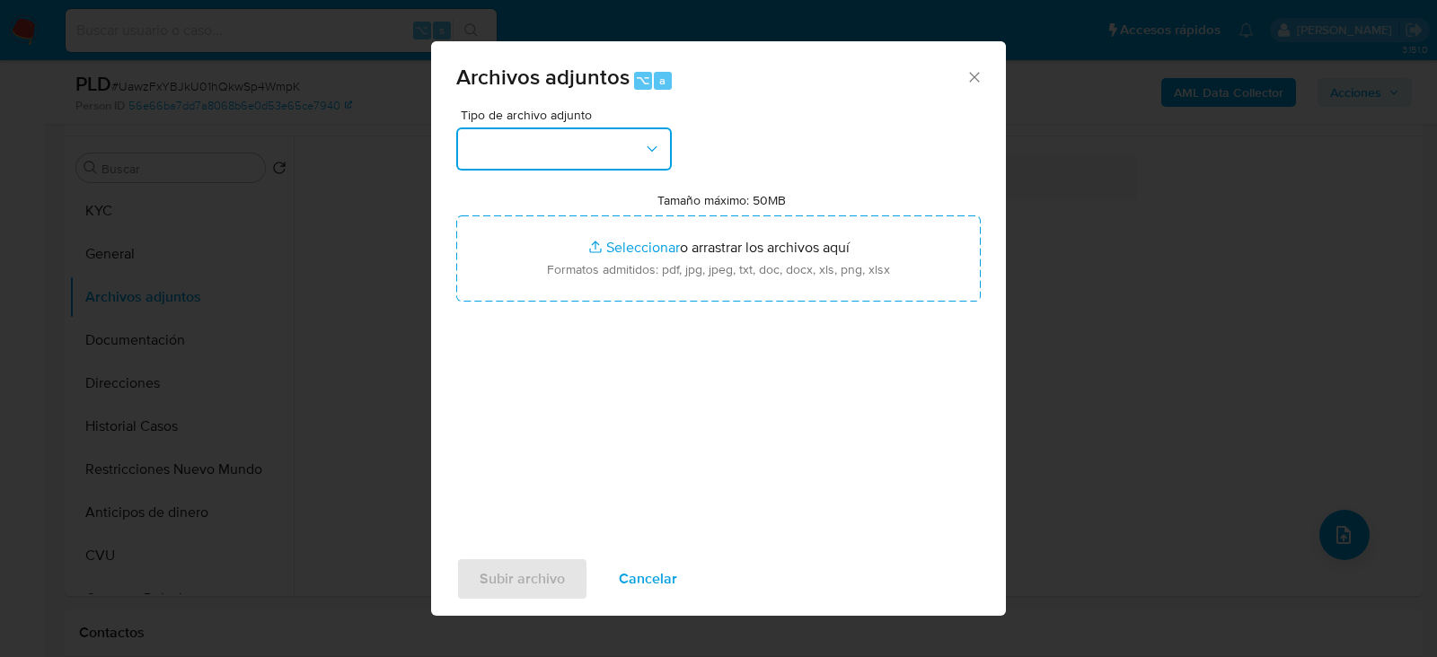
click at [571, 135] on button "button" at bounding box center [564, 149] width 216 height 43
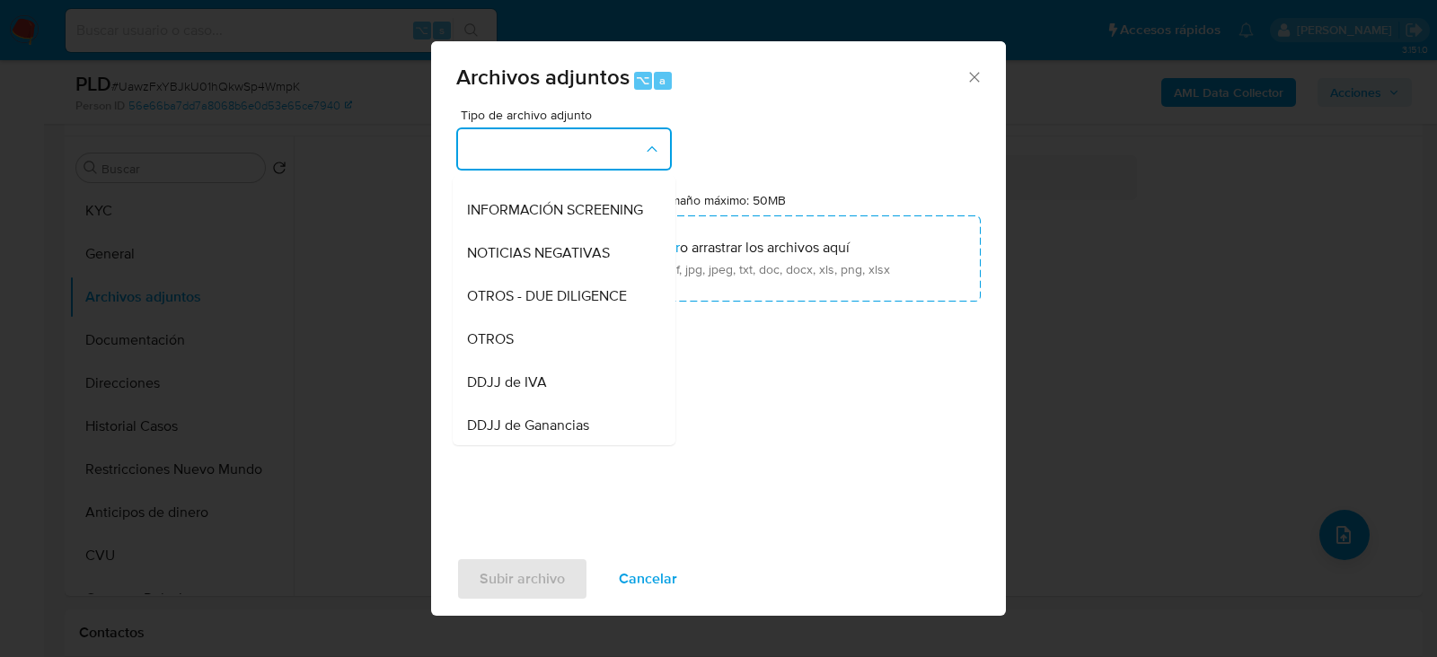
scroll to position [282, 0]
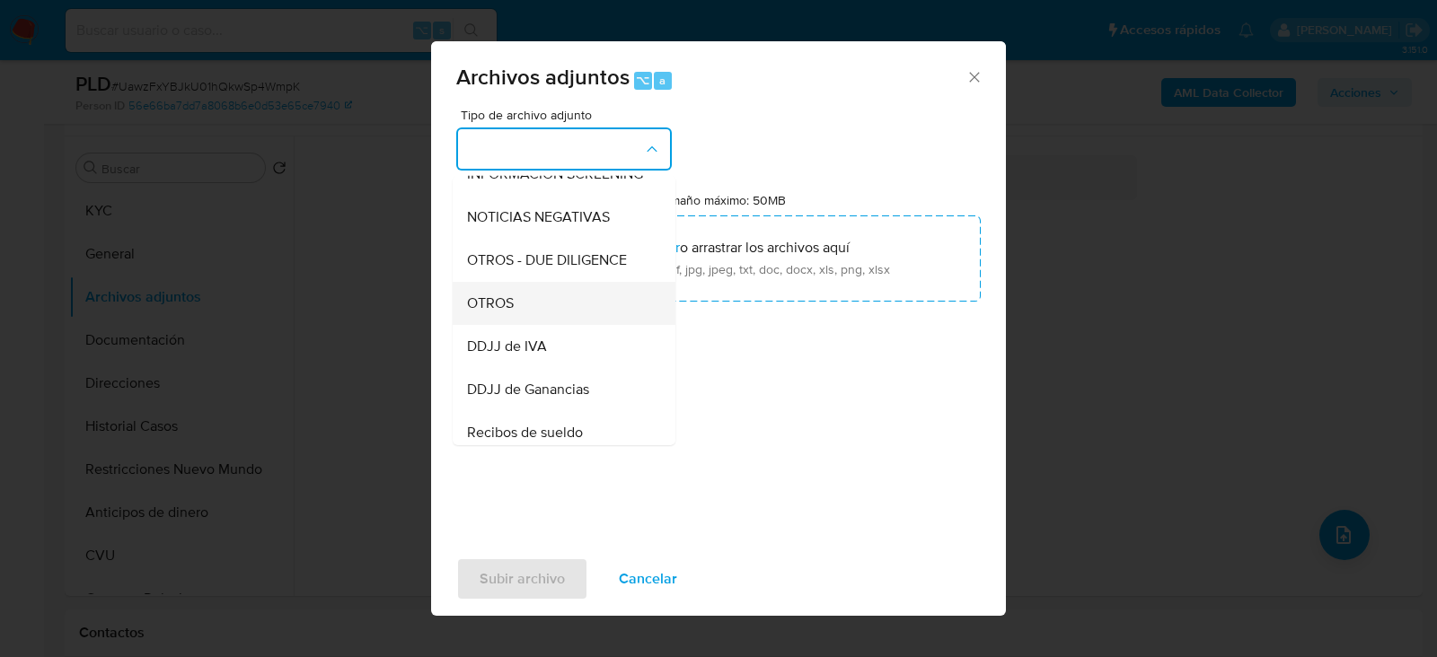
click at [559, 304] on div "OTROS" at bounding box center [558, 302] width 183 height 43
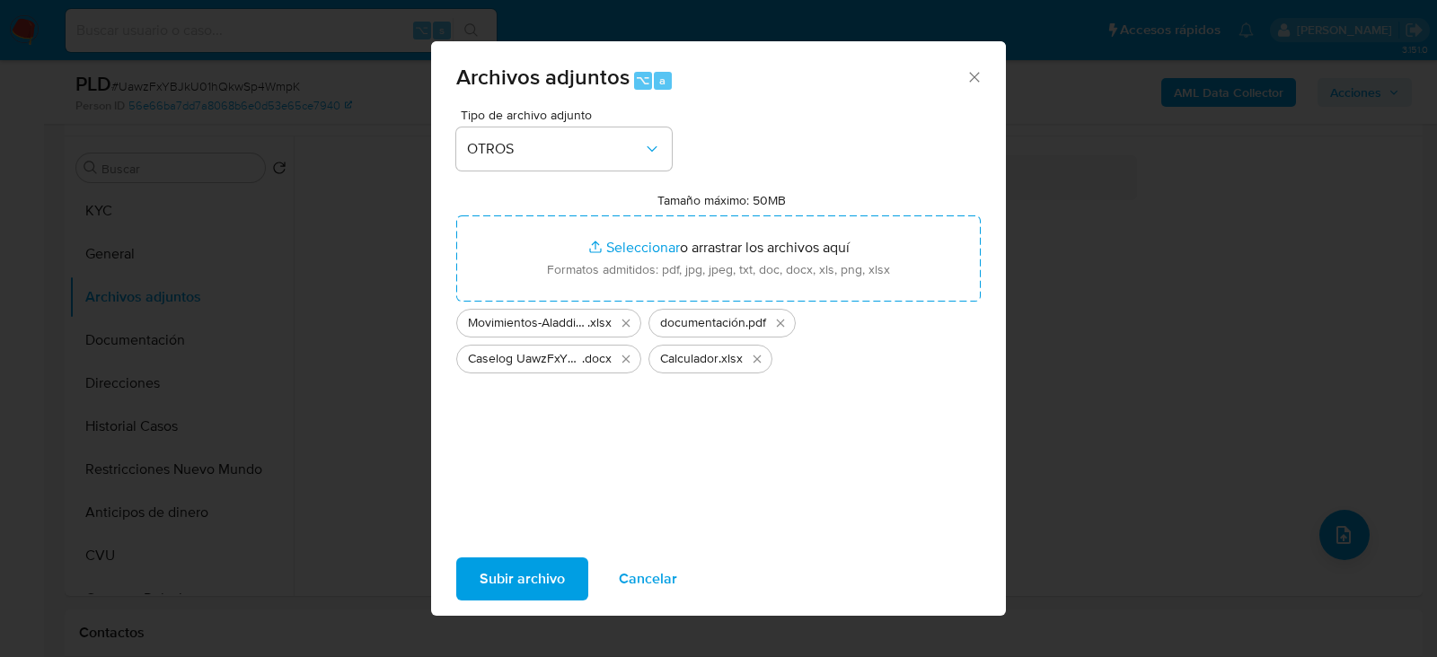
click at [528, 574] on span "Subir archivo" at bounding box center [522, 579] width 85 height 40
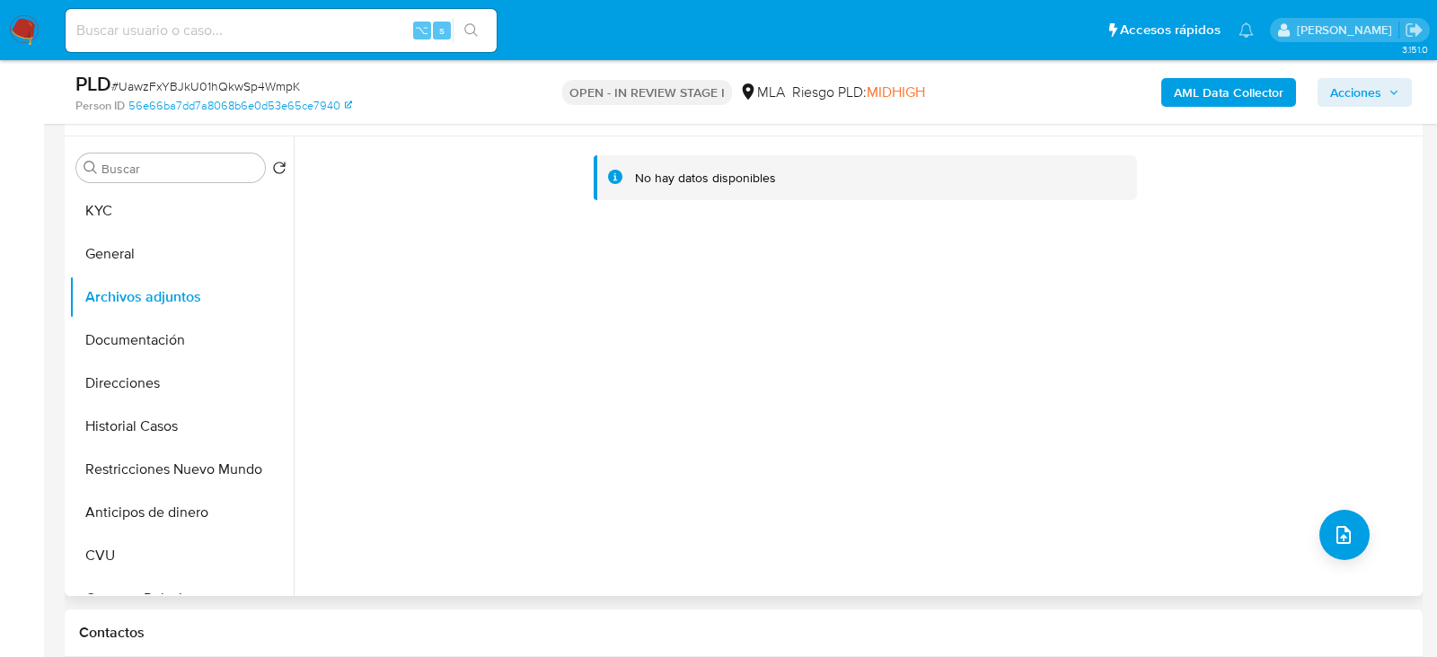
click at [108, 183] on div "Buscar Volver al orden por defecto KYC General Archivos adjuntos Documentación …" at bounding box center [181, 367] width 225 height 457
click at [116, 194] on button "KYC" at bounding box center [174, 210] width 210 height 43
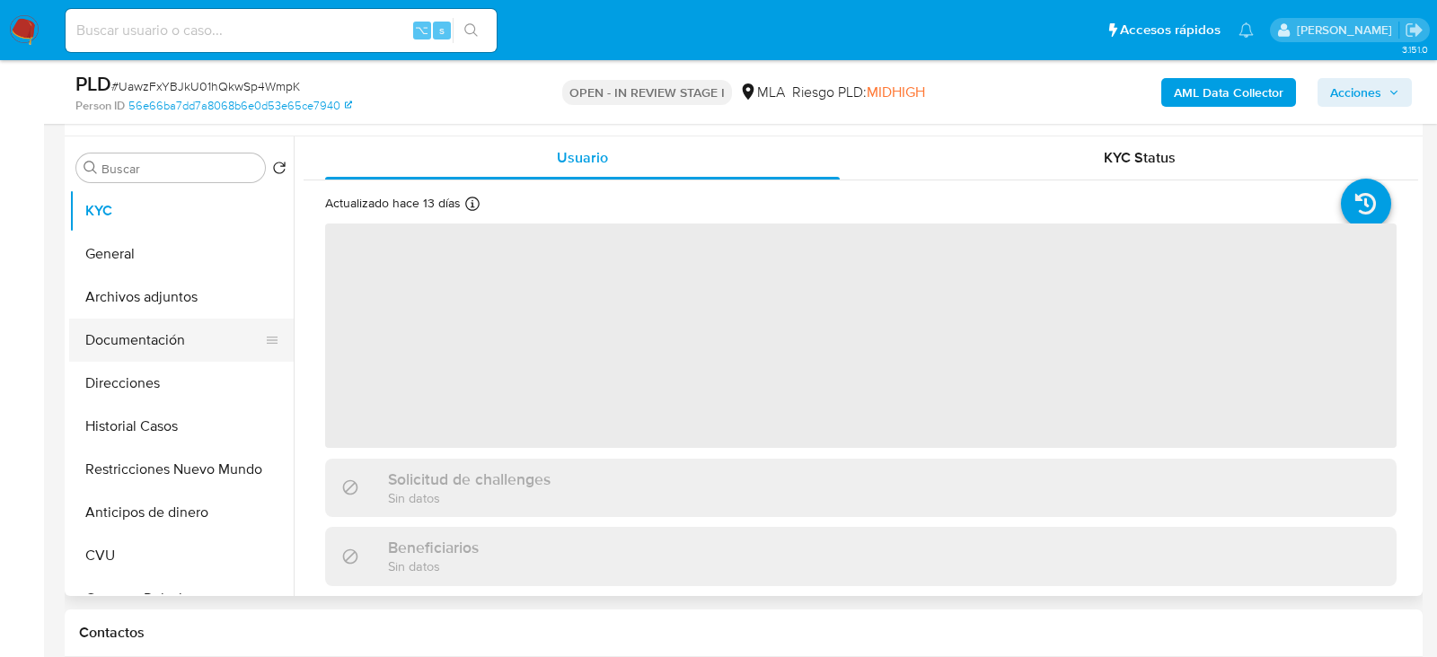
click at [128, 329] on button "Documentación" at bounding box center [174, 340] width 210 height 43
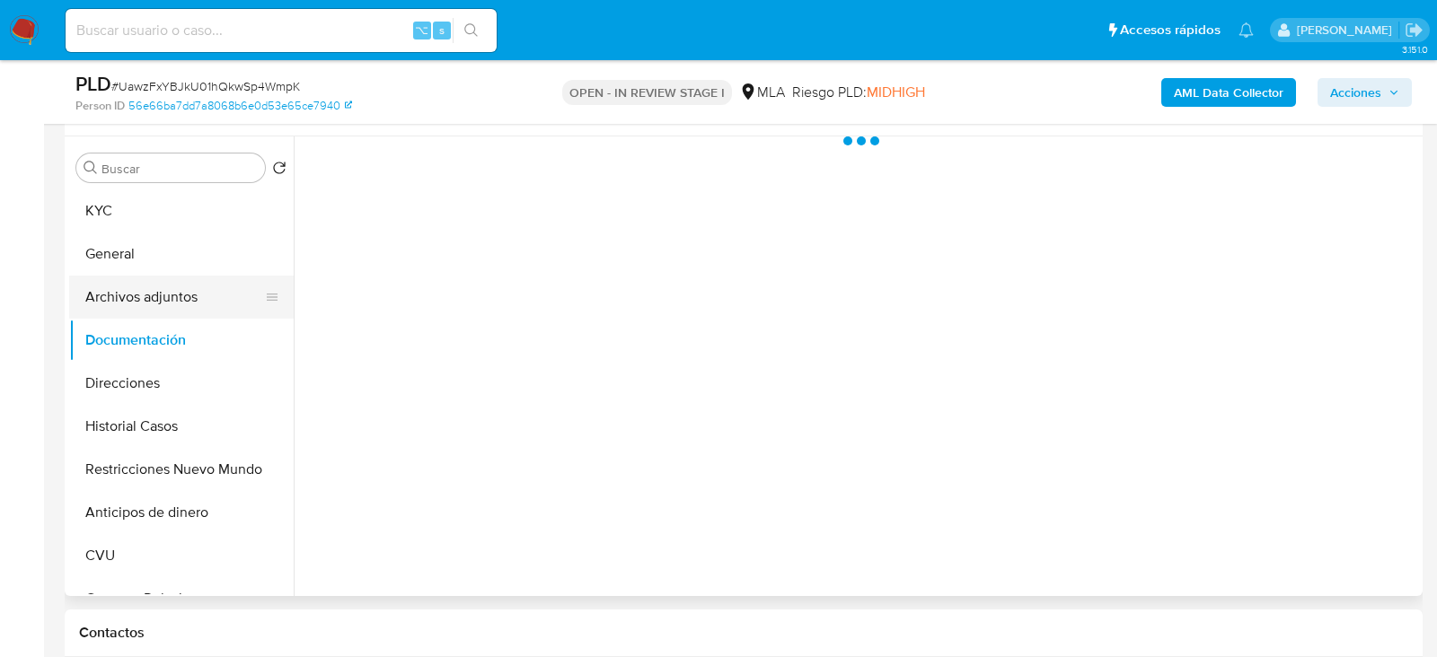
click at [121, 308] on button "Archivos adjuntos" at bounding box center [174, 297] width 210 height 43
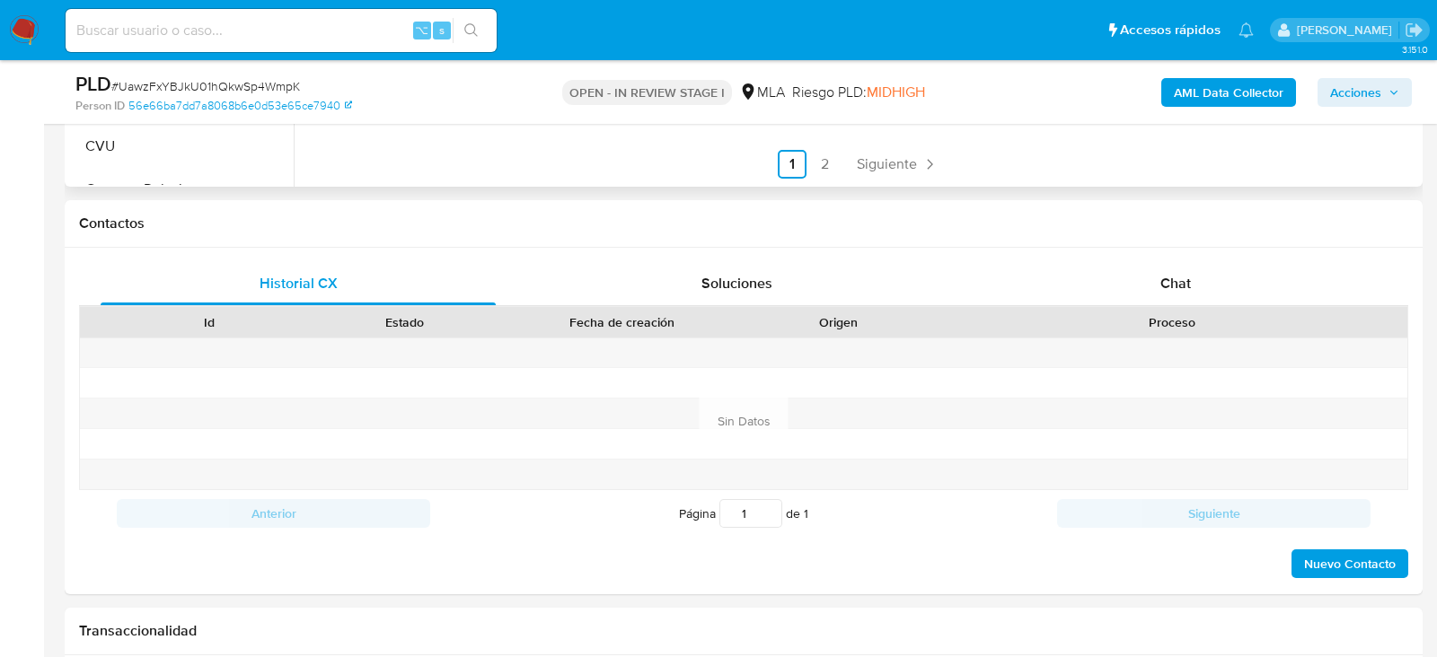
scroll to position [746, 0]
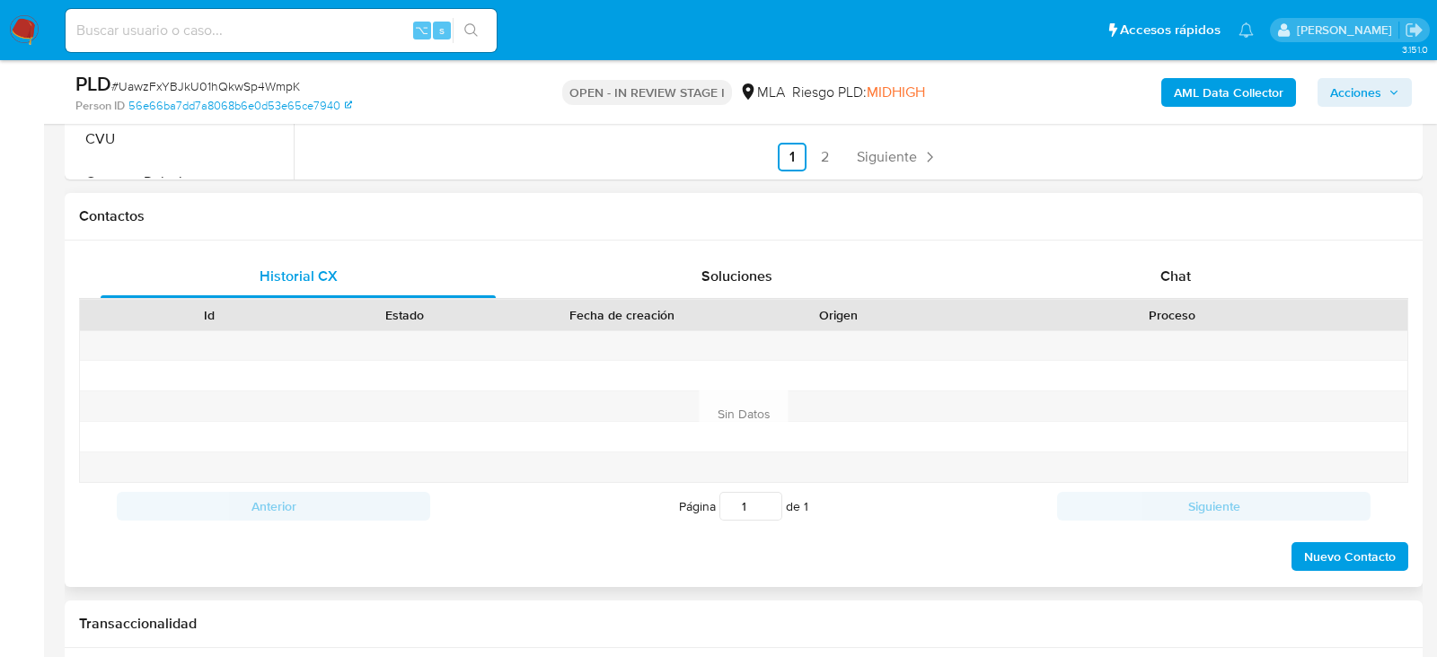
click at [1321, 241] on div "Historial CX Soluciones Chat Id Estado Fecha de creación Origen Proceso Anterio…" at bounding box center [744, 414] width 1358 height 347
click at [1307, 269] on div "Chat" at bounding box center [1175, 276] width 395 height 43
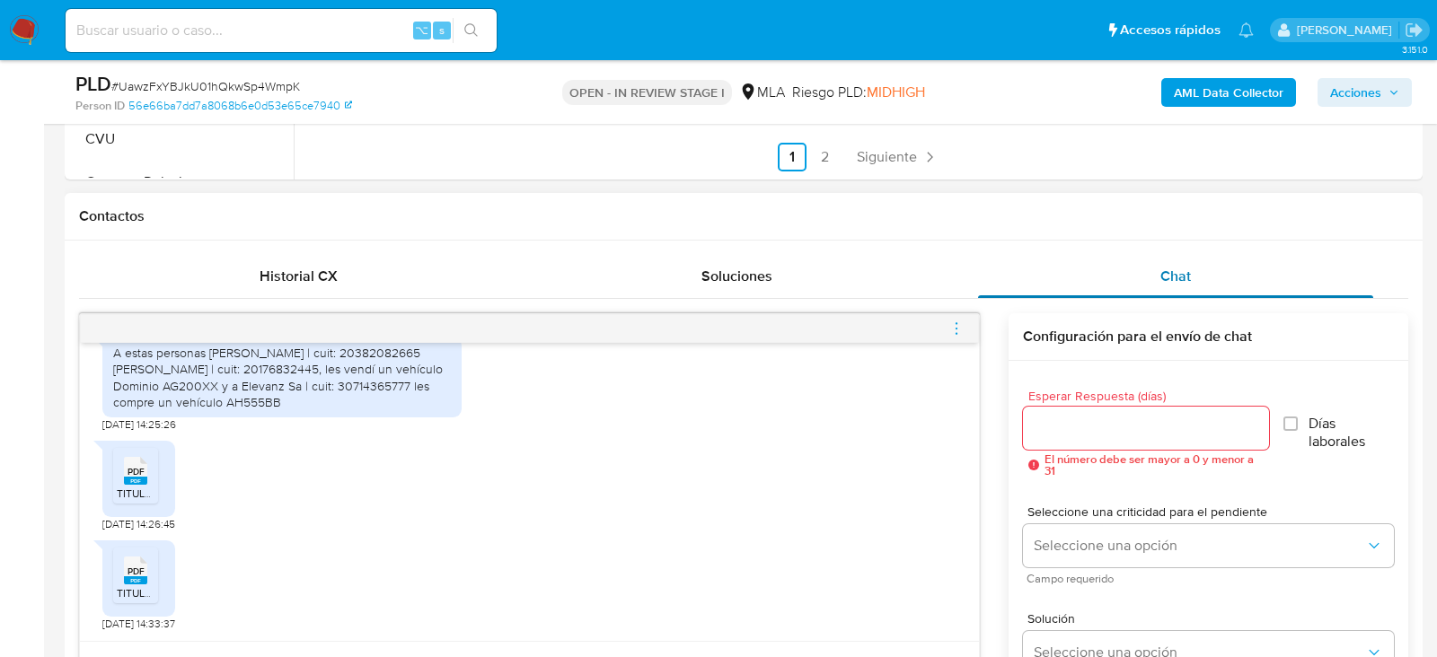
scroll to position [952, 0]
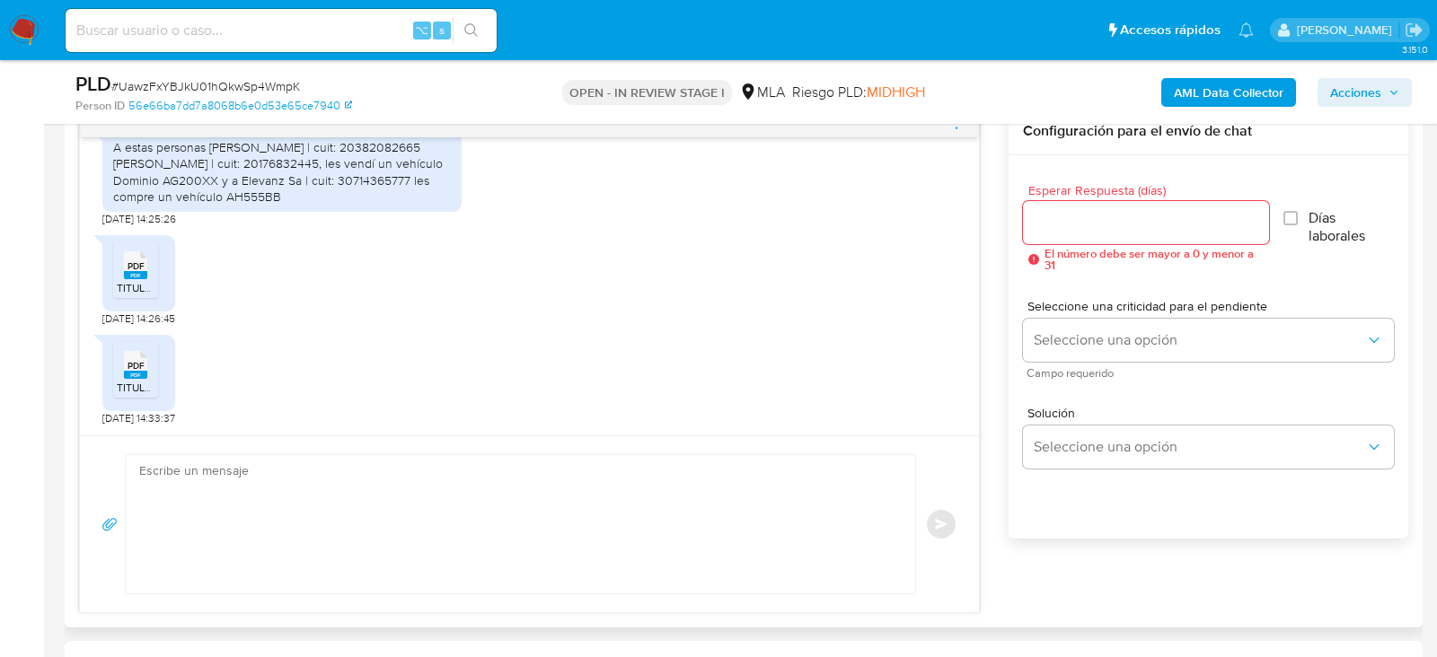
click at [733, 520] on textarea at bounding box center [515, 524] width 753 height 138
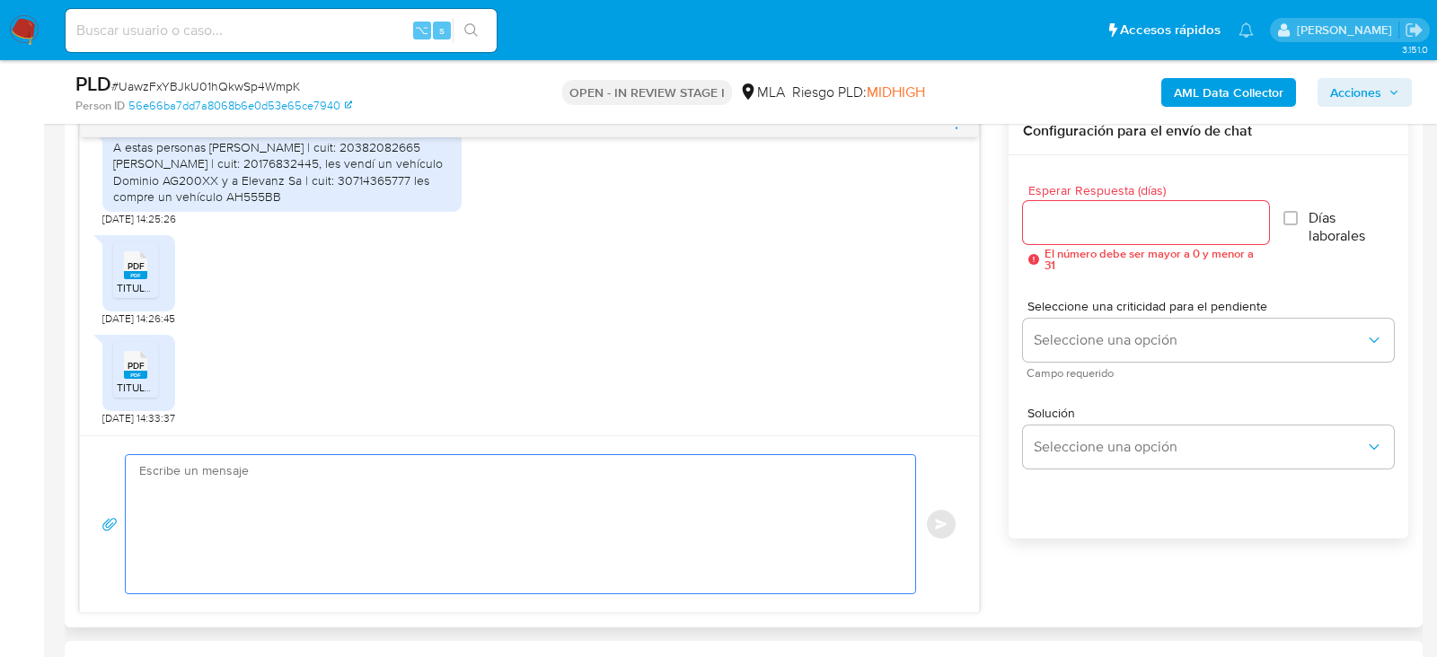
paste textarea "Hola, ¡Muchas gracias por tu respuesta! Confirmamos la recepción de la document…"
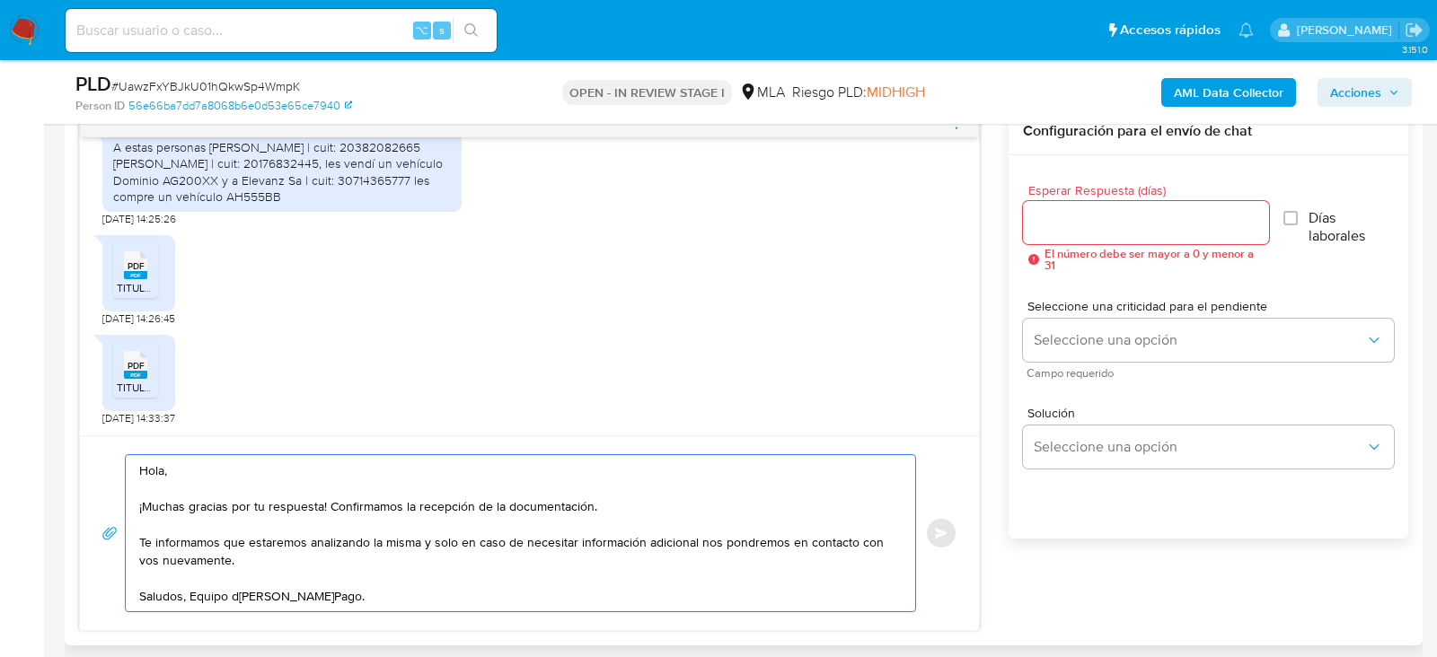
type textarea "Hola, ¡Muchas gracias por tu respuesta! Confirmamos la recepción de la document…"
click at [1140, 315] on div "Seleccione una criticidad para el pendiente Seleccione una opción Campo requeri…" at bounding box center [1208, 339] width 371 height 78
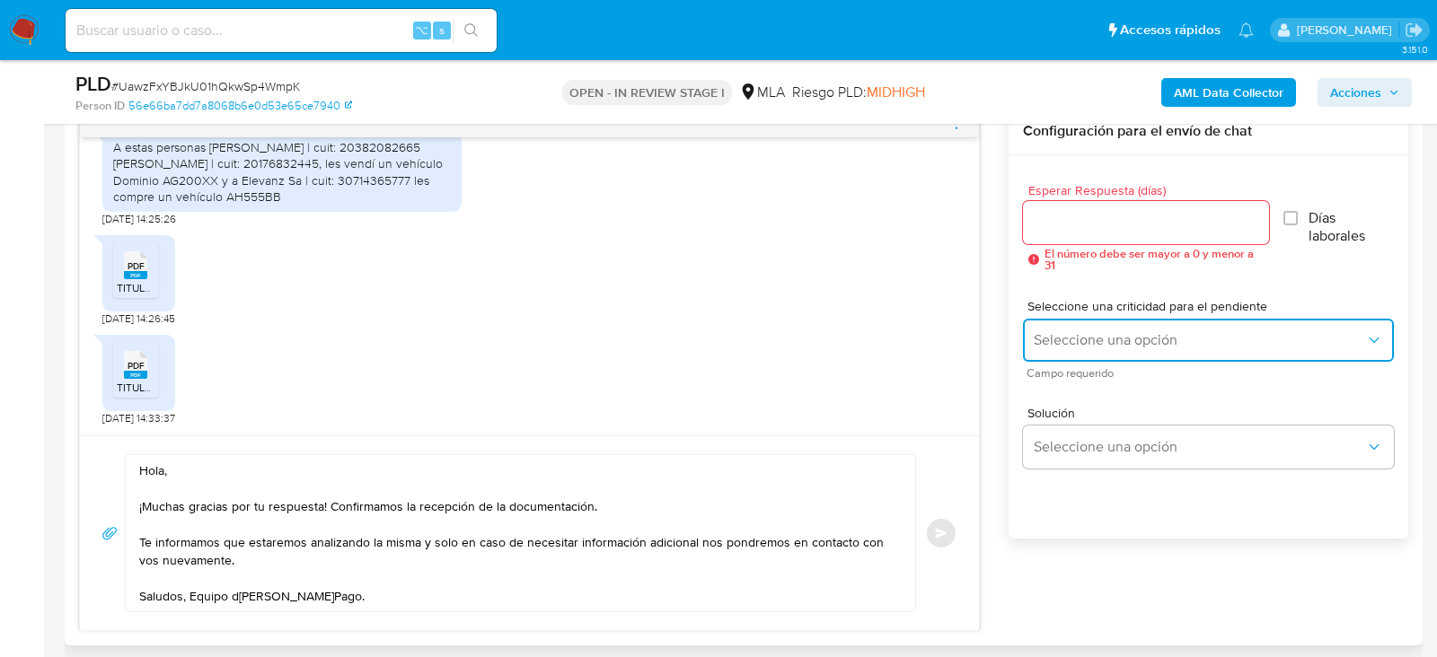
click at [1132, 336] on span "Seleccione una opción" at bounding box center [1199, 340] width 331 height 18
click at [1091, 335] on div "LOW" at bounding box center [1199, 342] width 331 height 36
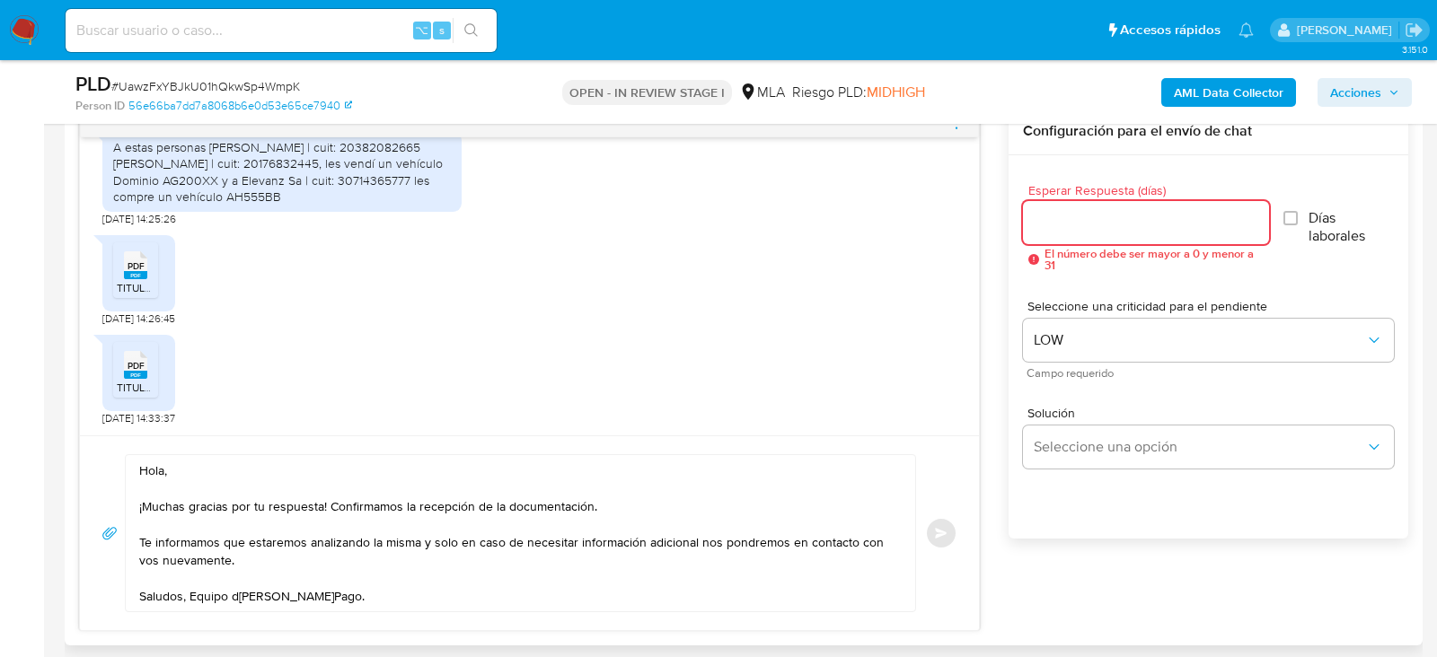
click at [1058, 216] on input "Esperar Respuesta (días)" at bounding box center [1146, 222] width 246 height 23
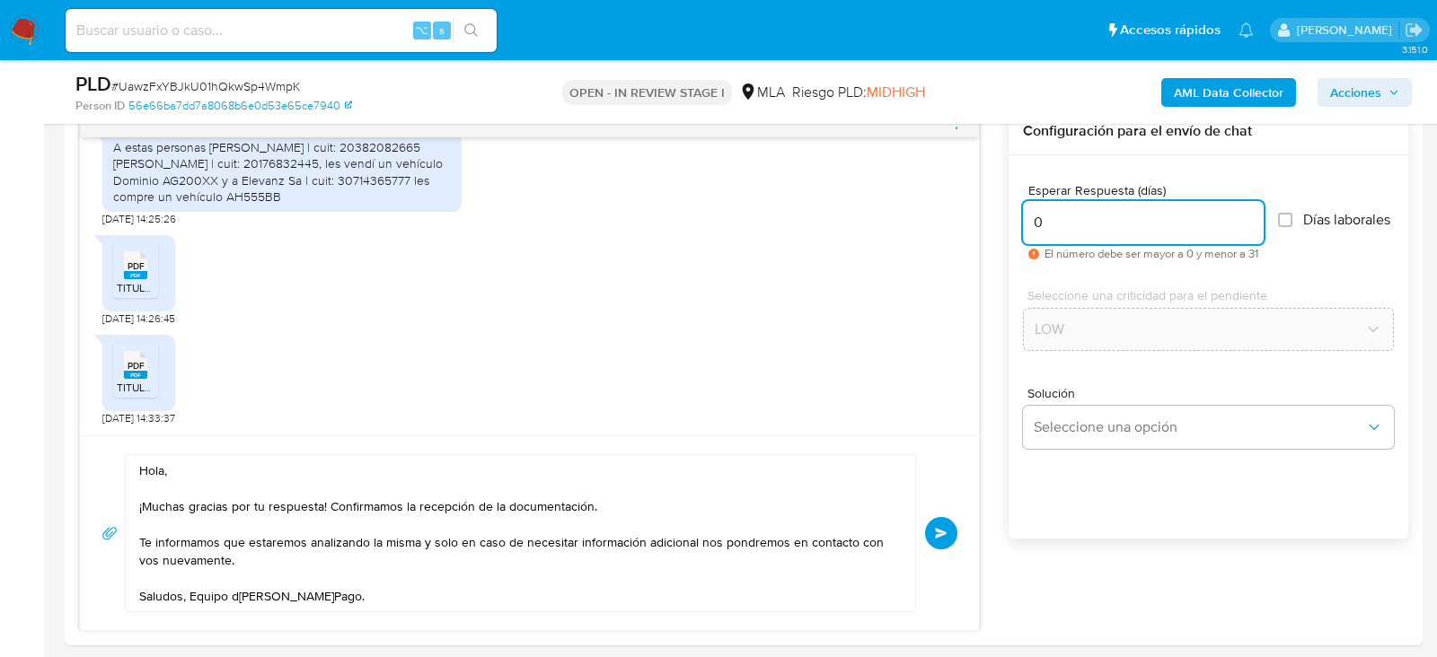
type input "0"
click at [947, 533] on span "Enviar" at bounding box center [941, 533] width 13 height 11
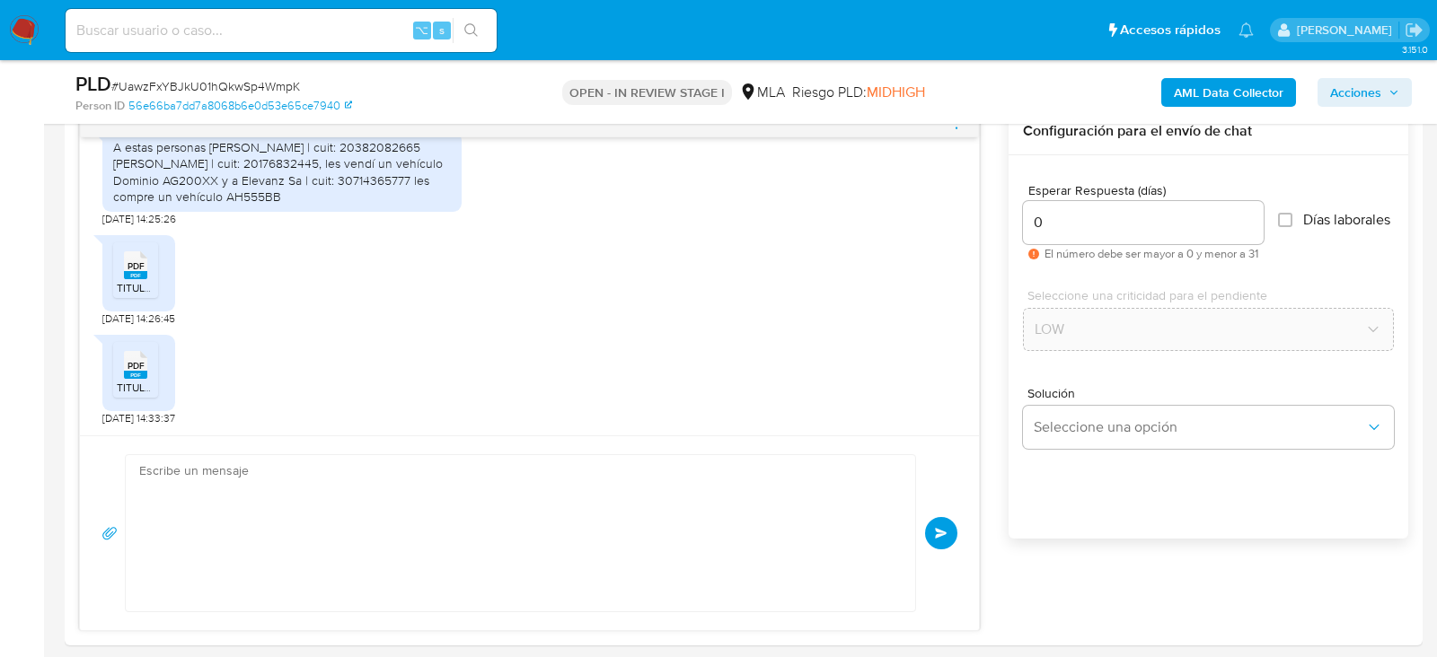
scroll to position [2737, 0]
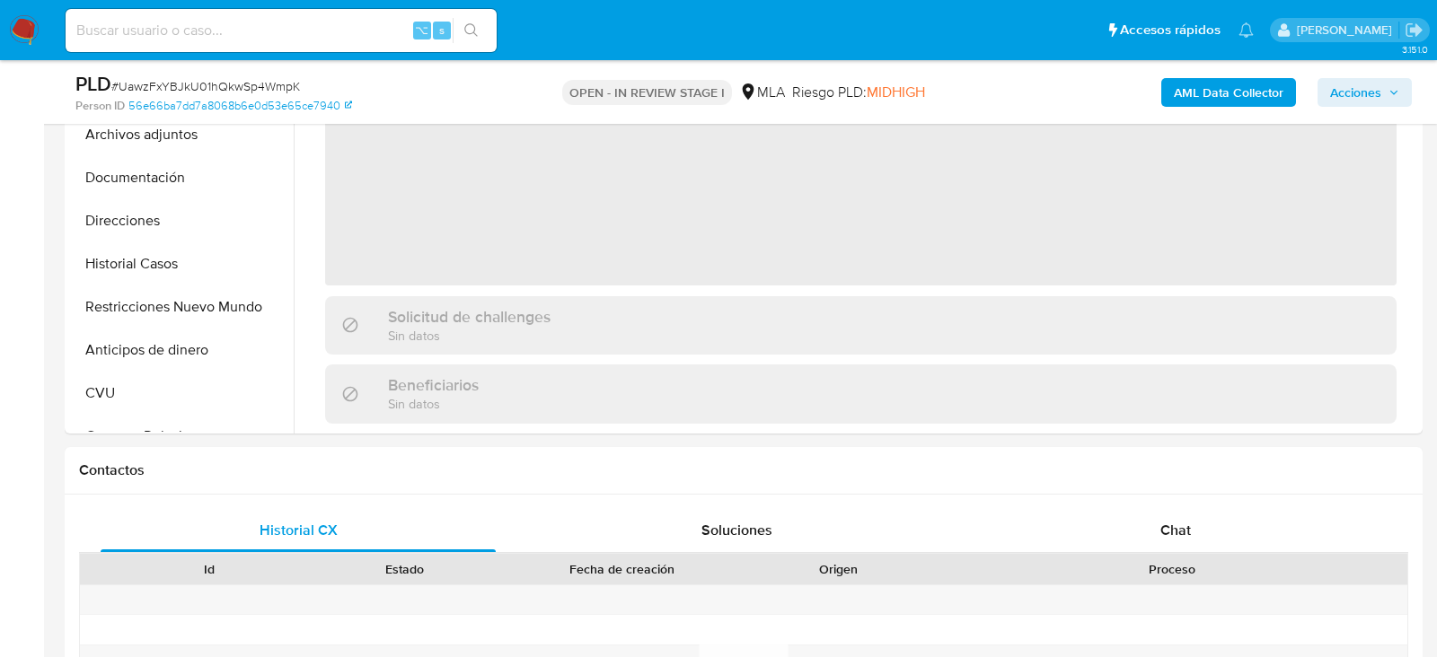
scroll to position [806, 0]
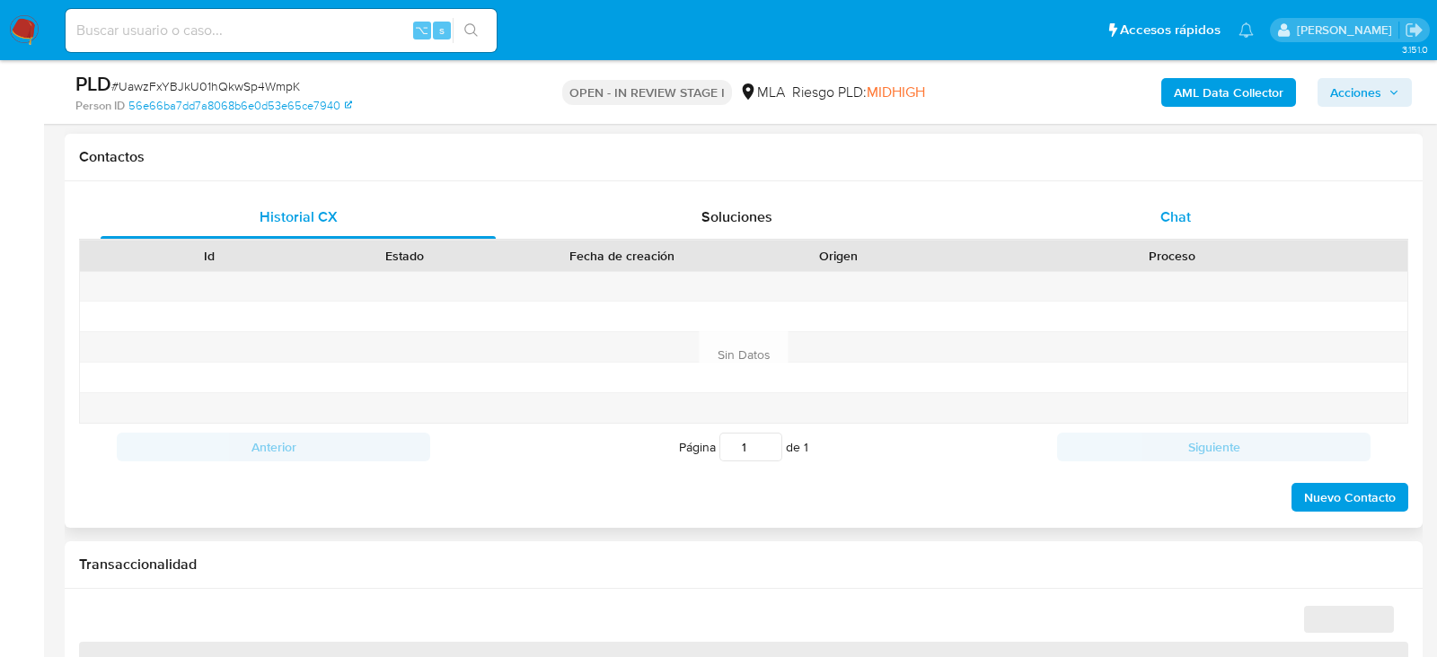
click at [1234, 204] on div "Chat" at bounding box center [1175, 217] width 395 height 43
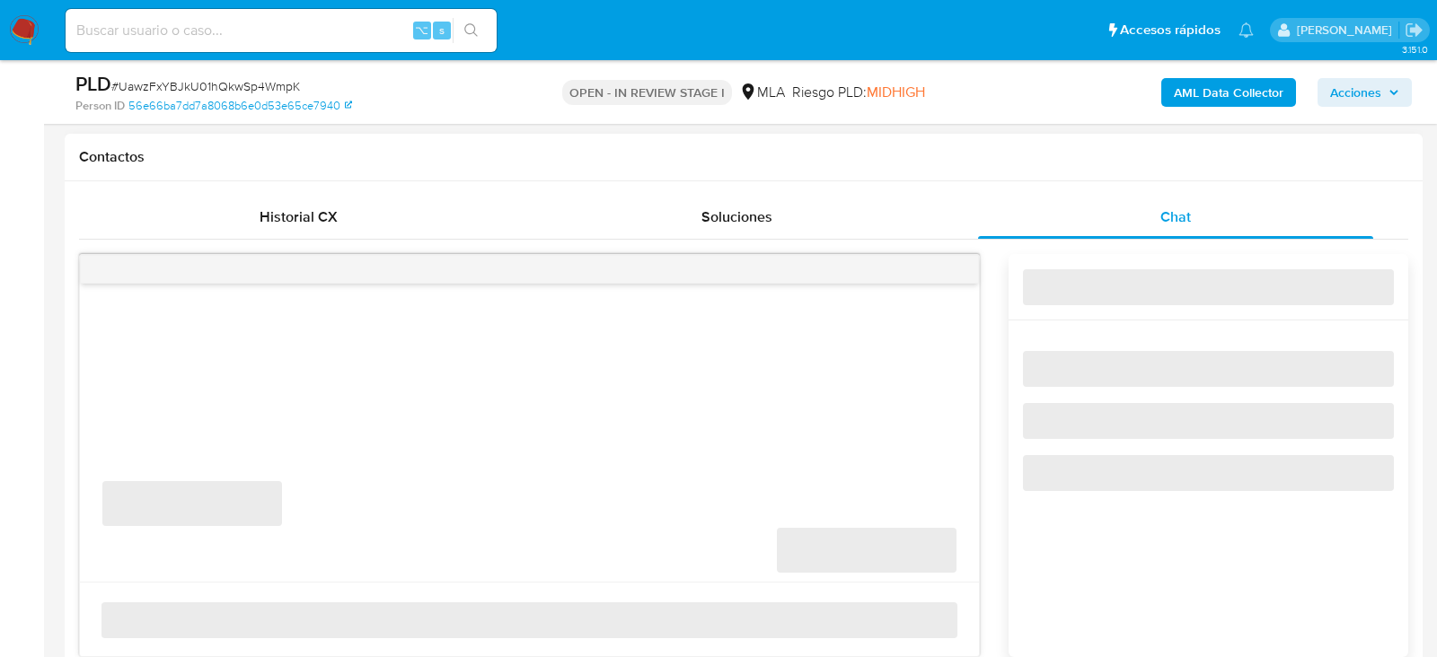
select select "10"
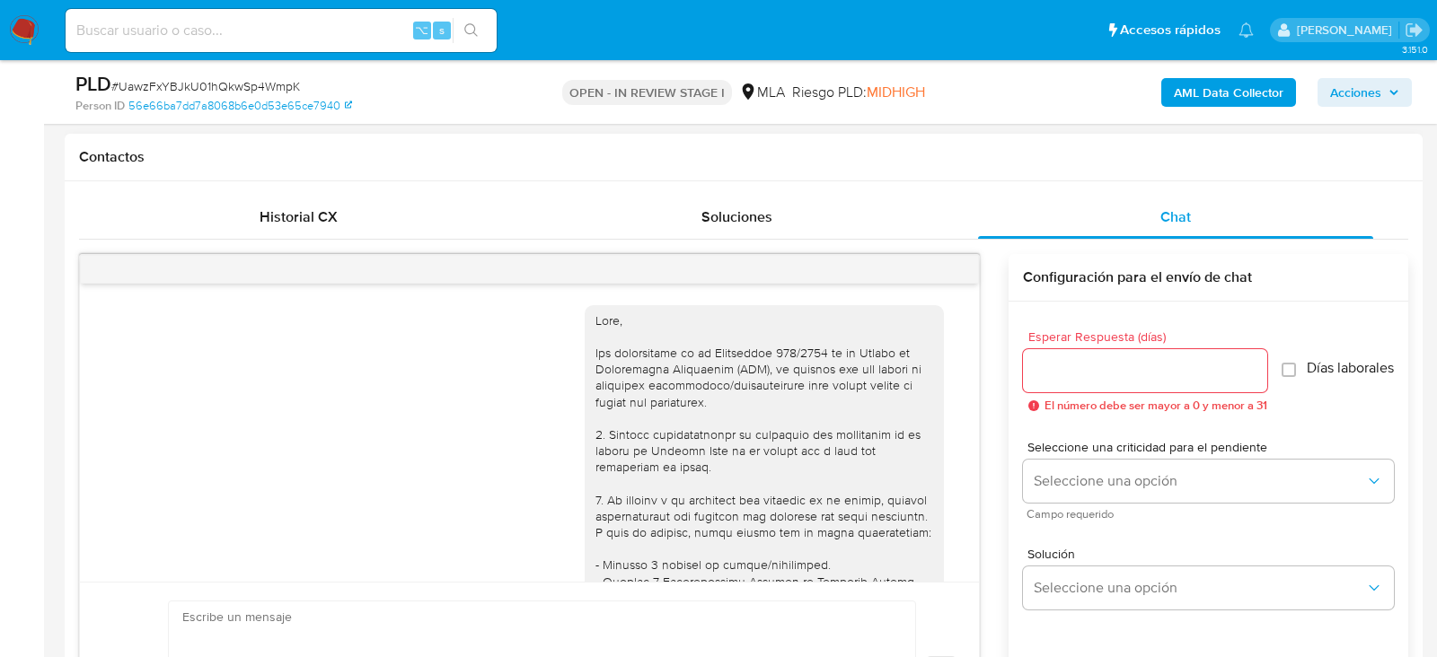
scroll to position [2737, 0]
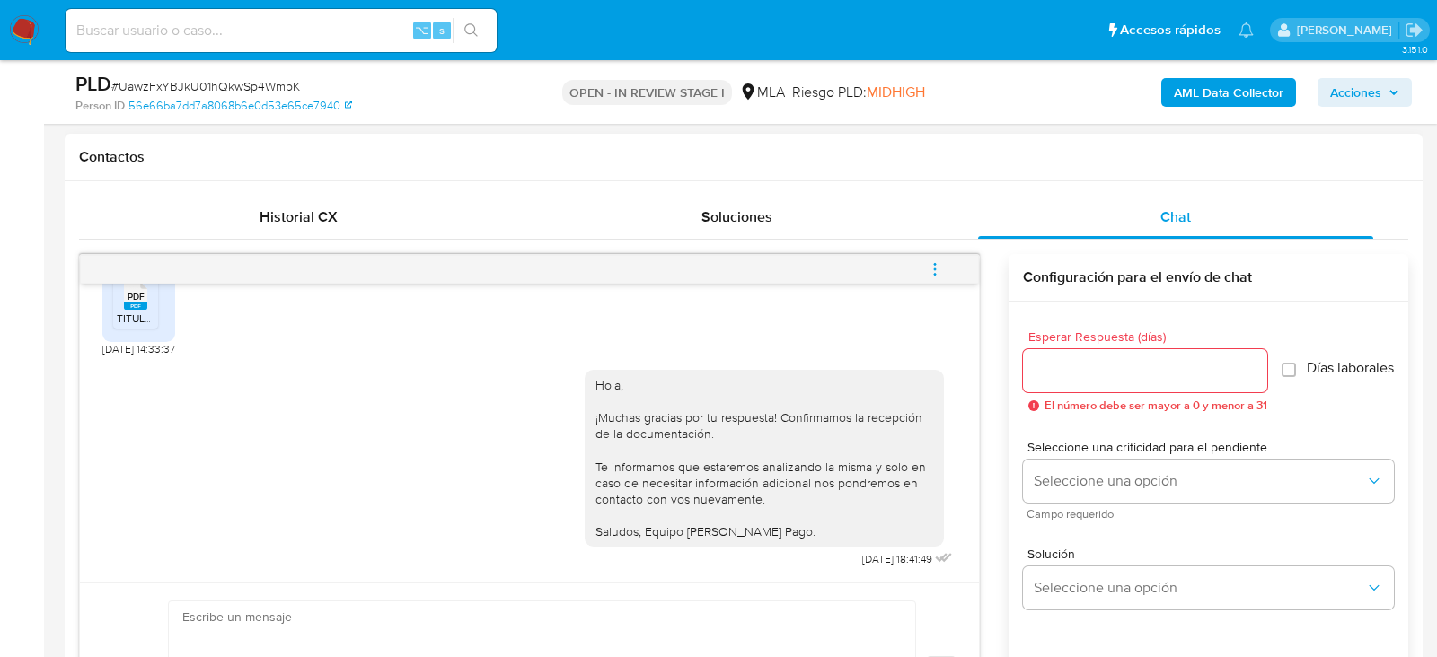
click at [952, 268] on button "menu-action" at bounding box center [934, 269] width 59 height 43
click at [858, 235] on li "Cerrar conversación" at bounding box center [813, 232] width 184 height 32
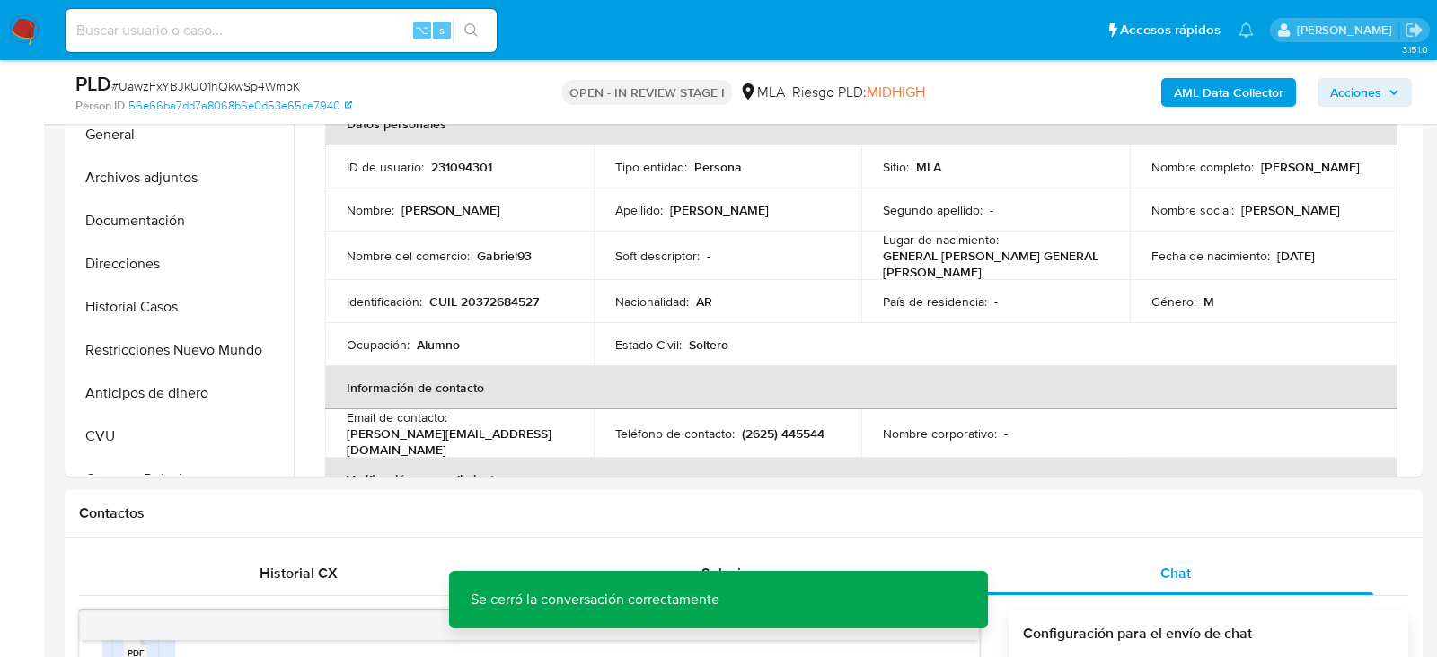
scroll to position [442, 0]
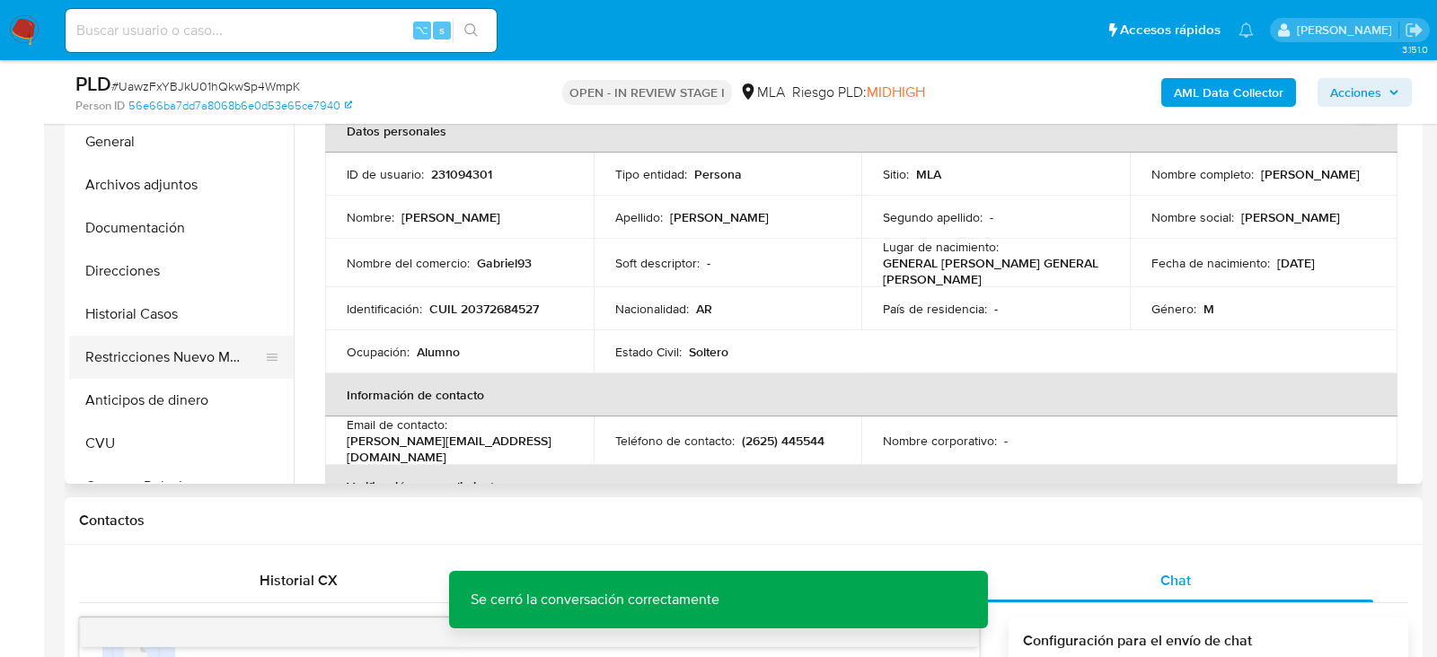
click at [130, 367] on button "Restricciones Nuevo Mundo" at bounding box center [174, 357] width 210 height 43
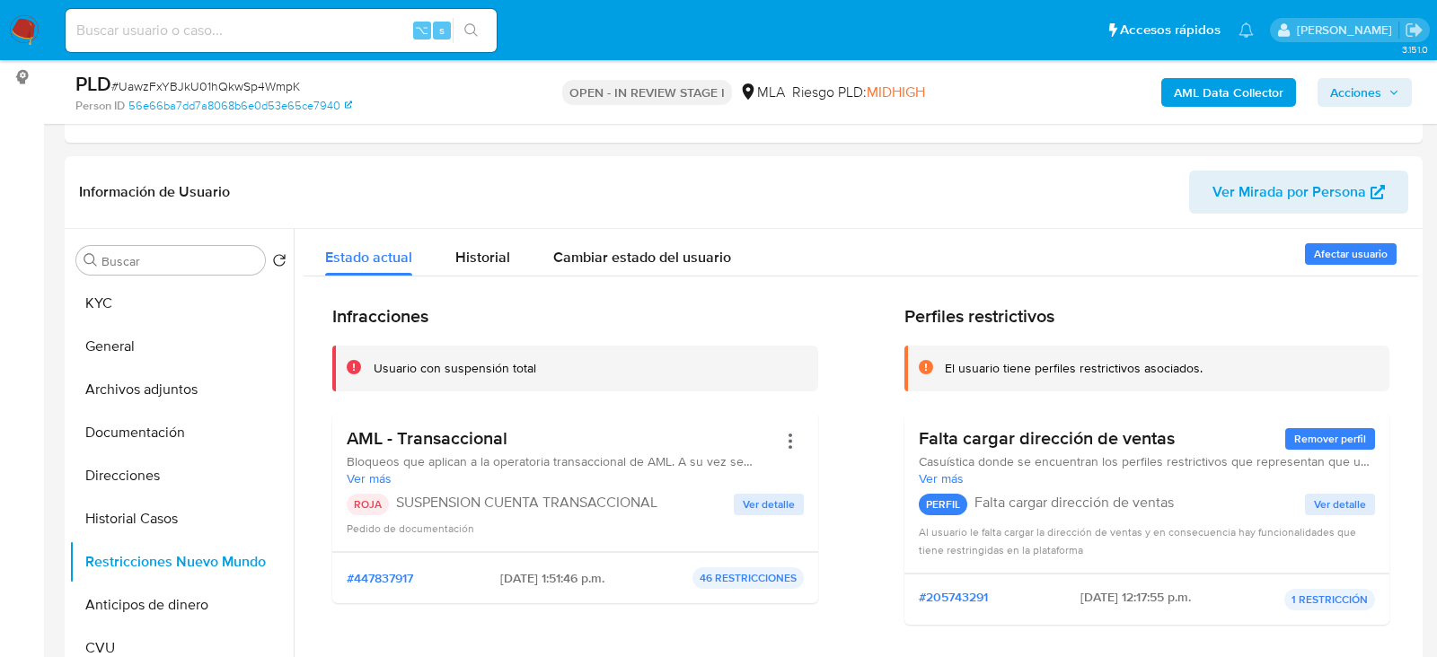
scroll to position [251, 0]
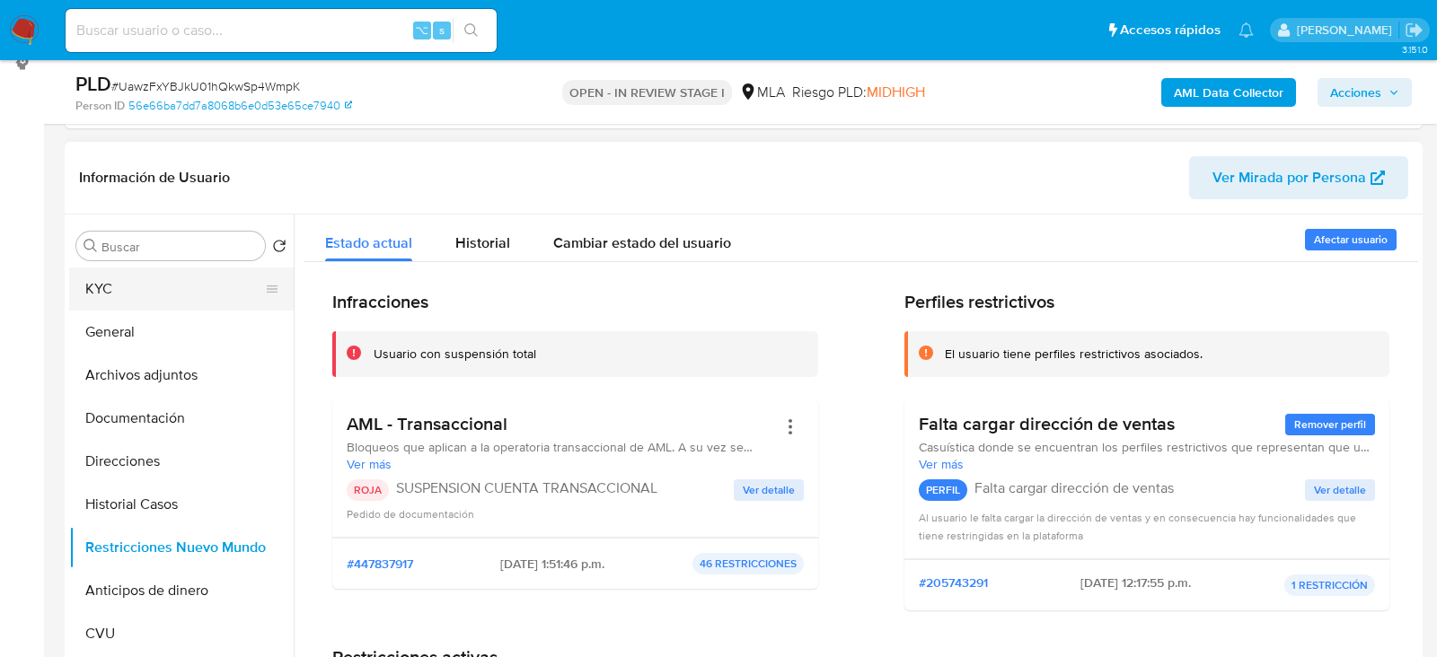
click at [134, 304] on button "KYC" at bounding box center [174, 289] width 210 height 43
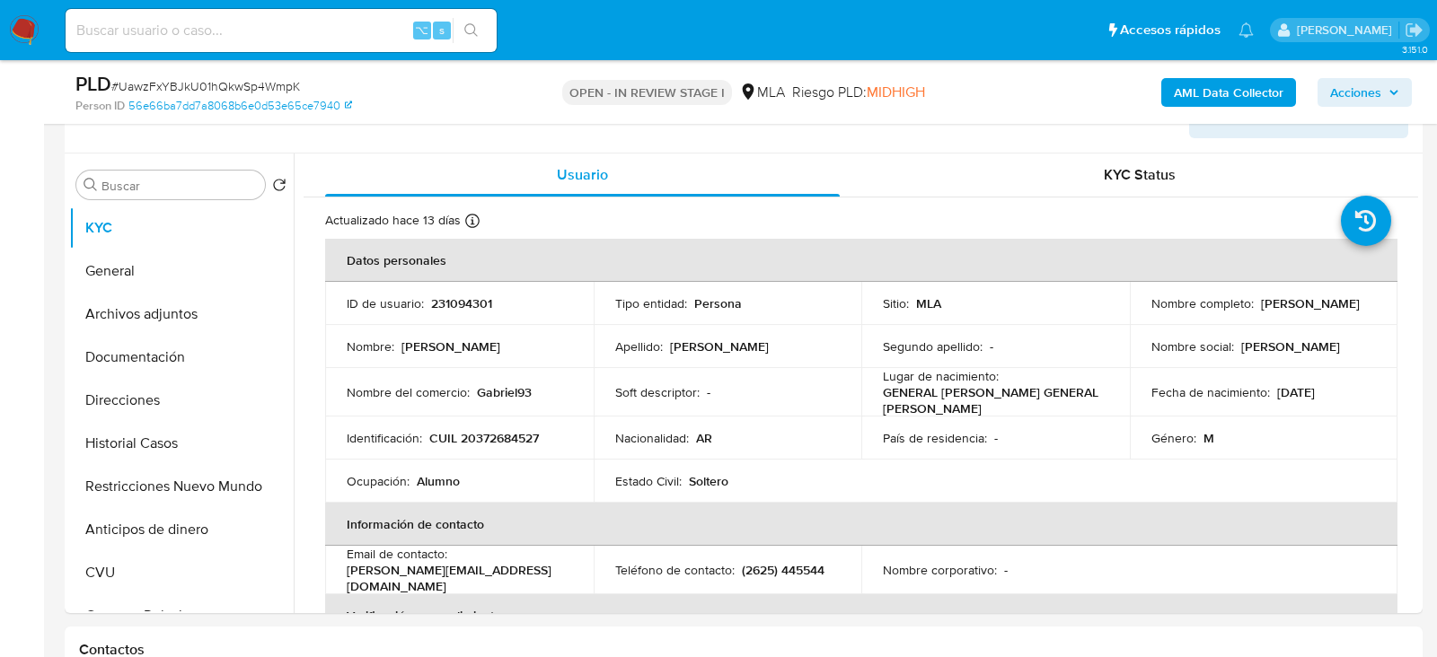
scroll to position [318, 0]
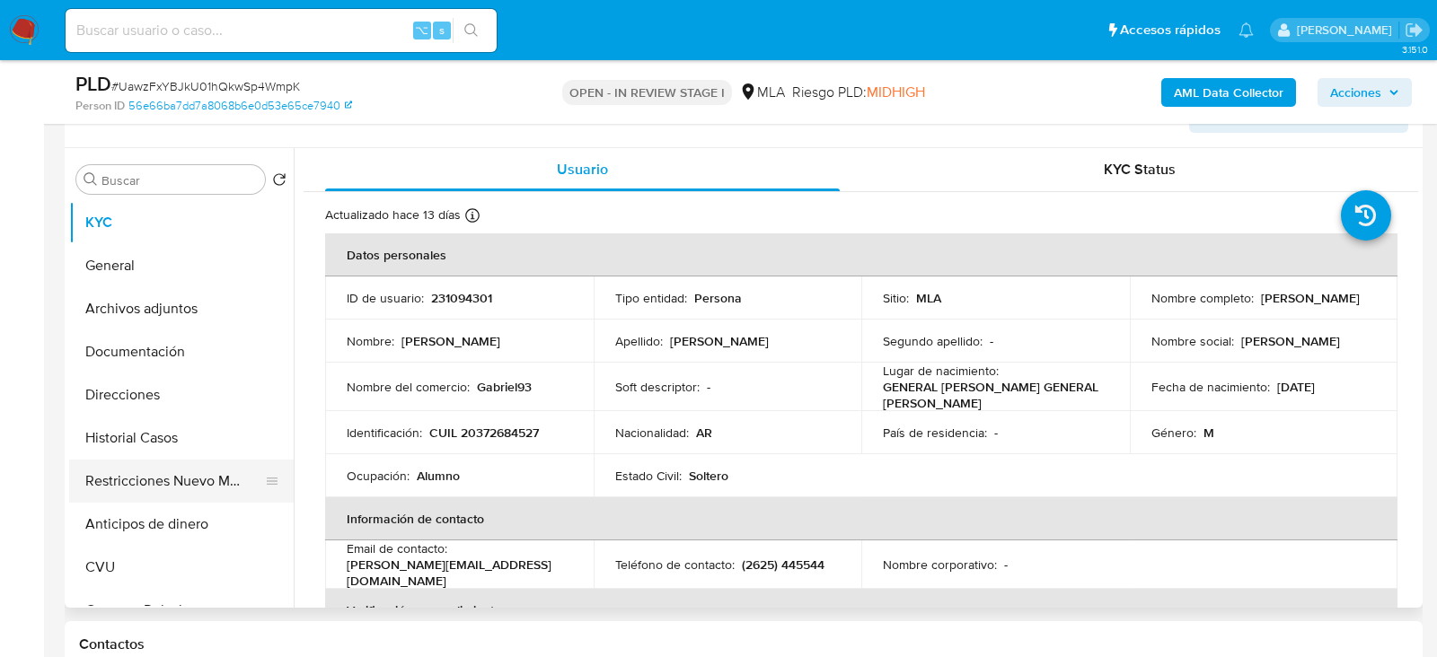
click at [112, 478] on button "Restricciones Nuevo Mundo" at bounding box center [174, 481] width 210 height 43
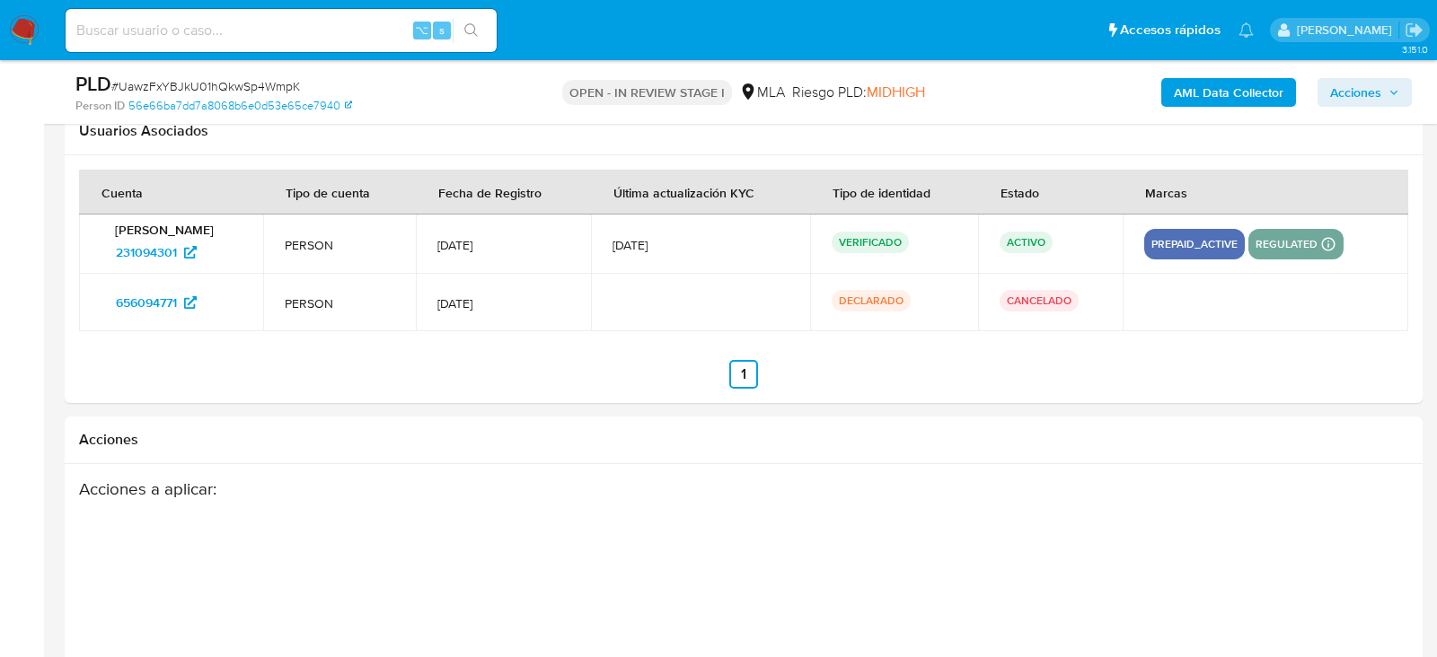
scroll to position [3204, 0]
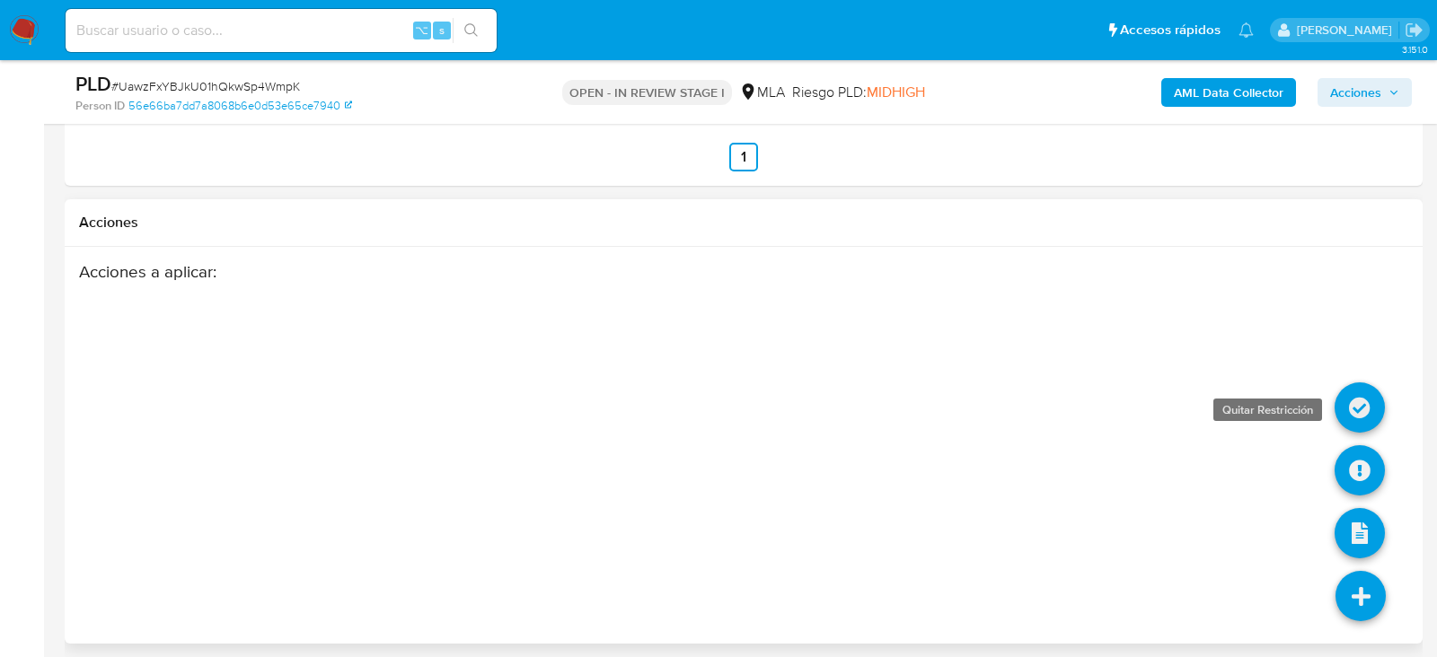
click at [1366, 403] on icon at bounding box center [1359, 408] width 50 height 50
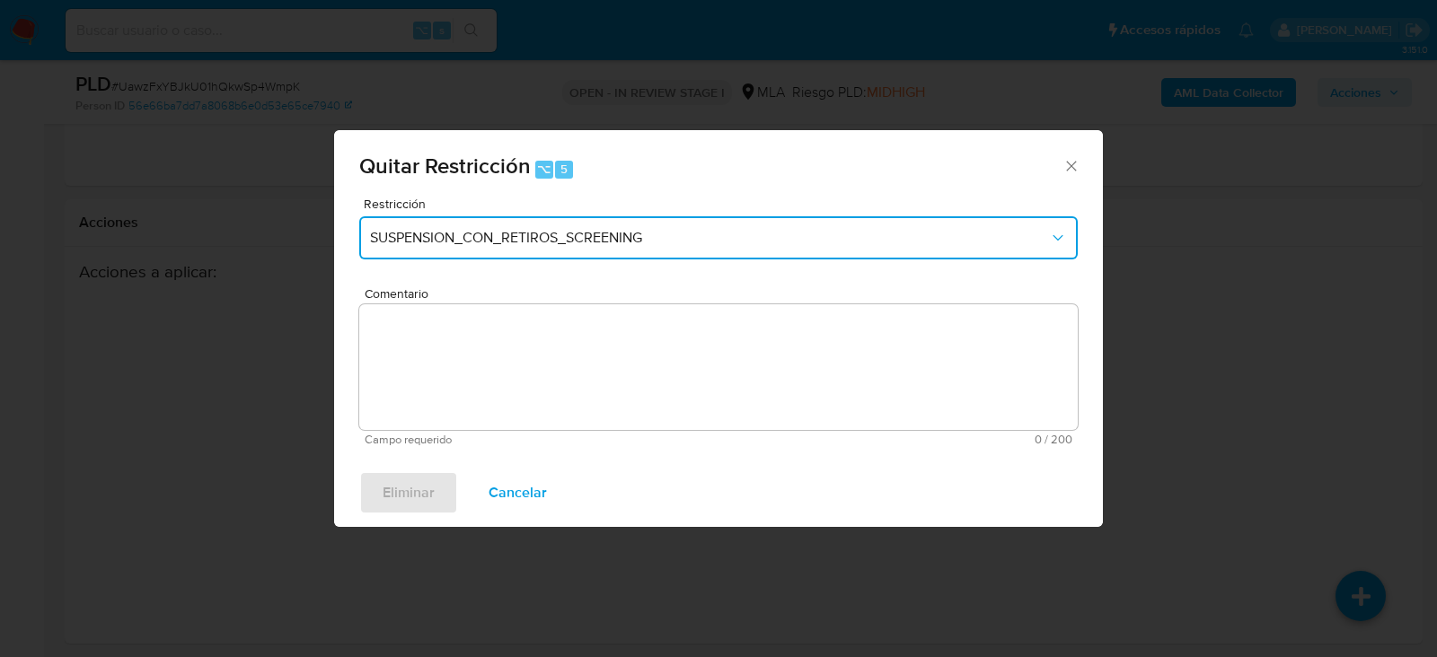
click at [593, 251] on button "SUSPENSION_CON_RETIROS_SCREENING" at bounding box center [718, 237] width 718 height 43
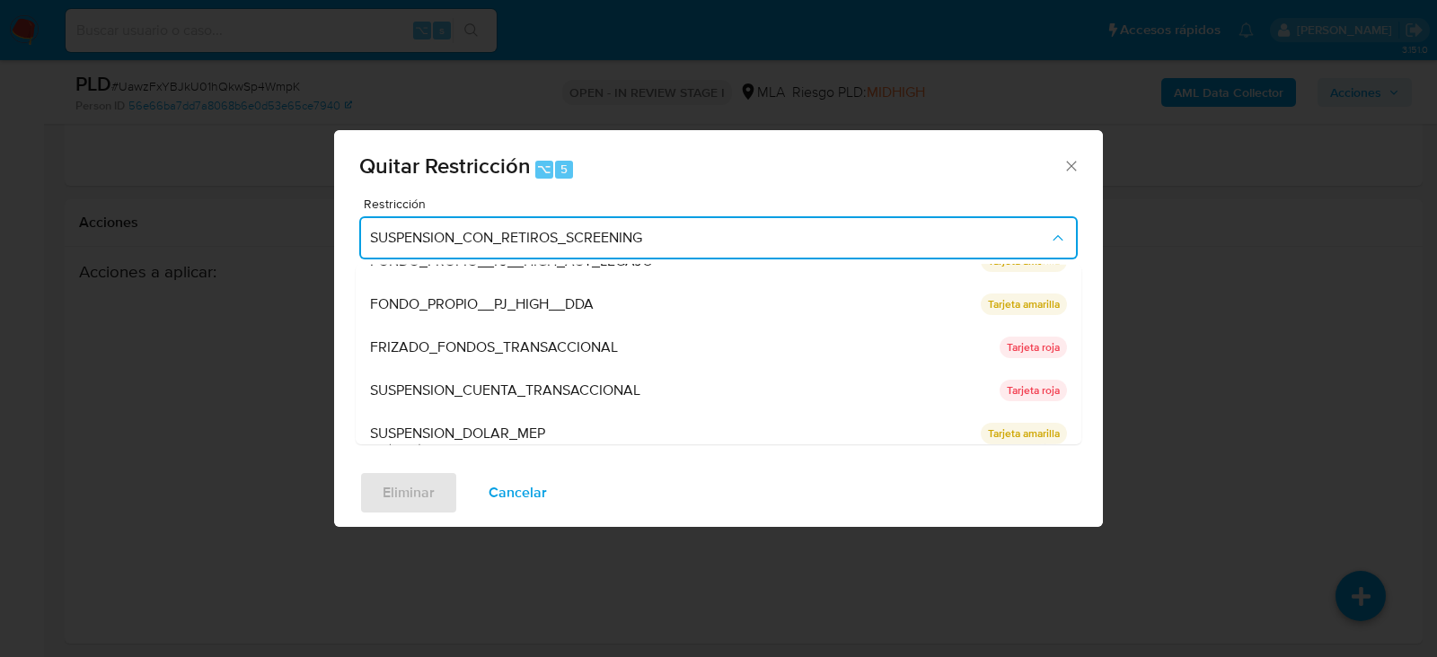
scroll to position [294, 0]
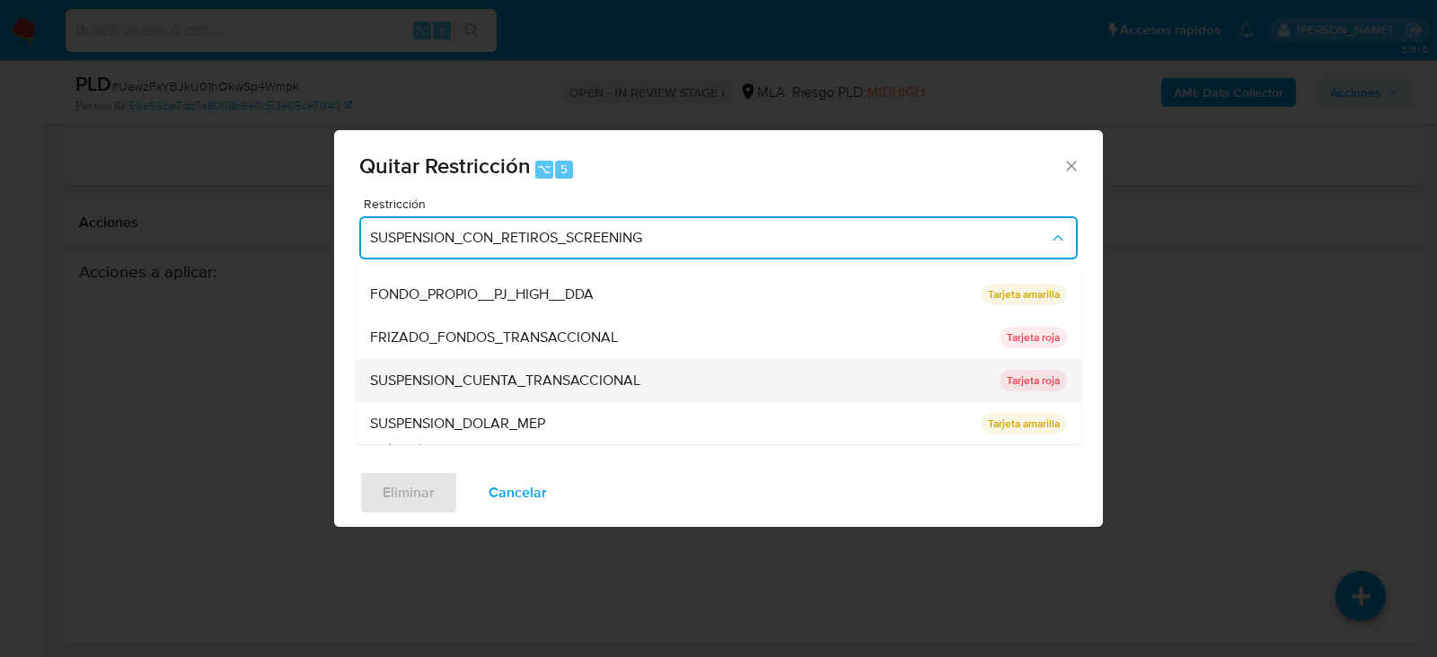
click at [480, 392] on div "SUSPENSION_CUENTA_TRANSACCIONAL" at bounding box center [679, 380] width 619 height 43
click at [480, 392] on textarea "Comentario" at bounding box center [718, 367] width 718 height 126
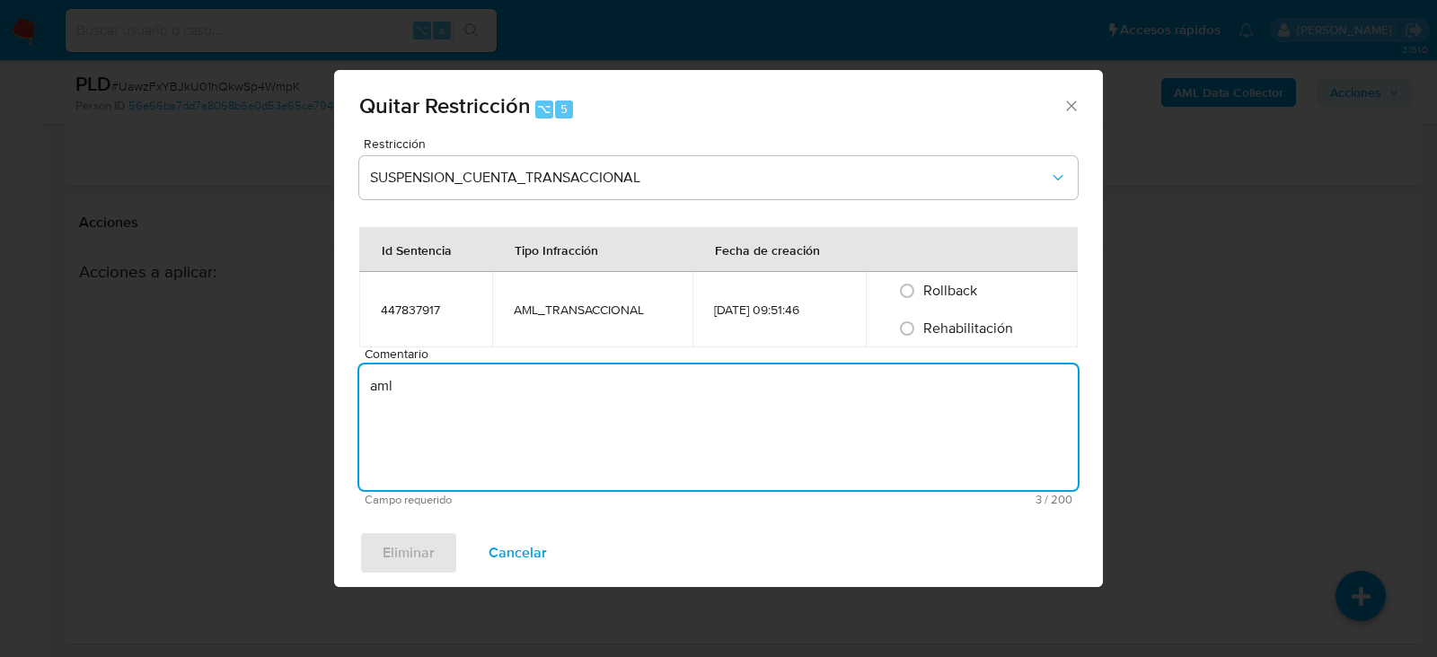
type textarea "aml"
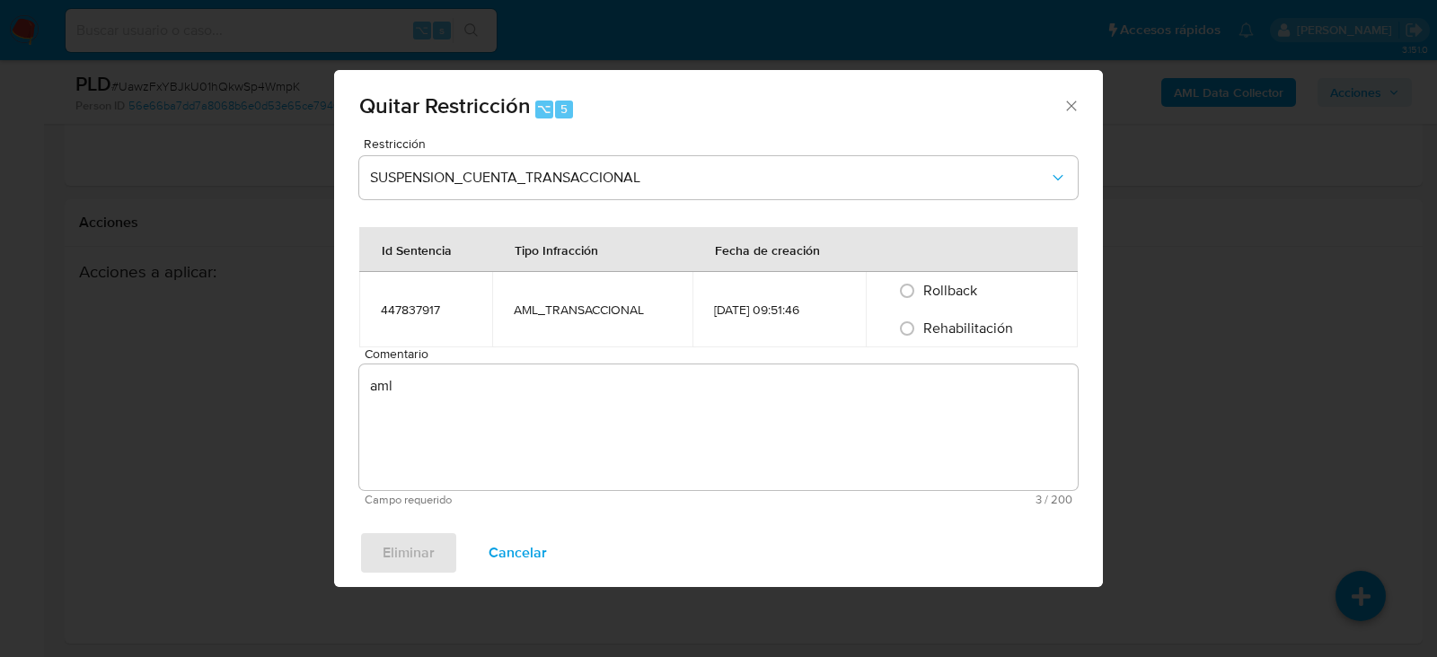
click at [980, 337] on span "Rehabilitación" at bounding box center [968, 328] width 90 height 21
click at [921, 337] on input "Rehabilitación" at bounding box center [907, 328] width 29 height 29
radio input "true"
click at [440, 562] on button "Eliminar" at bounding box center [408, 553] width 99 height 43
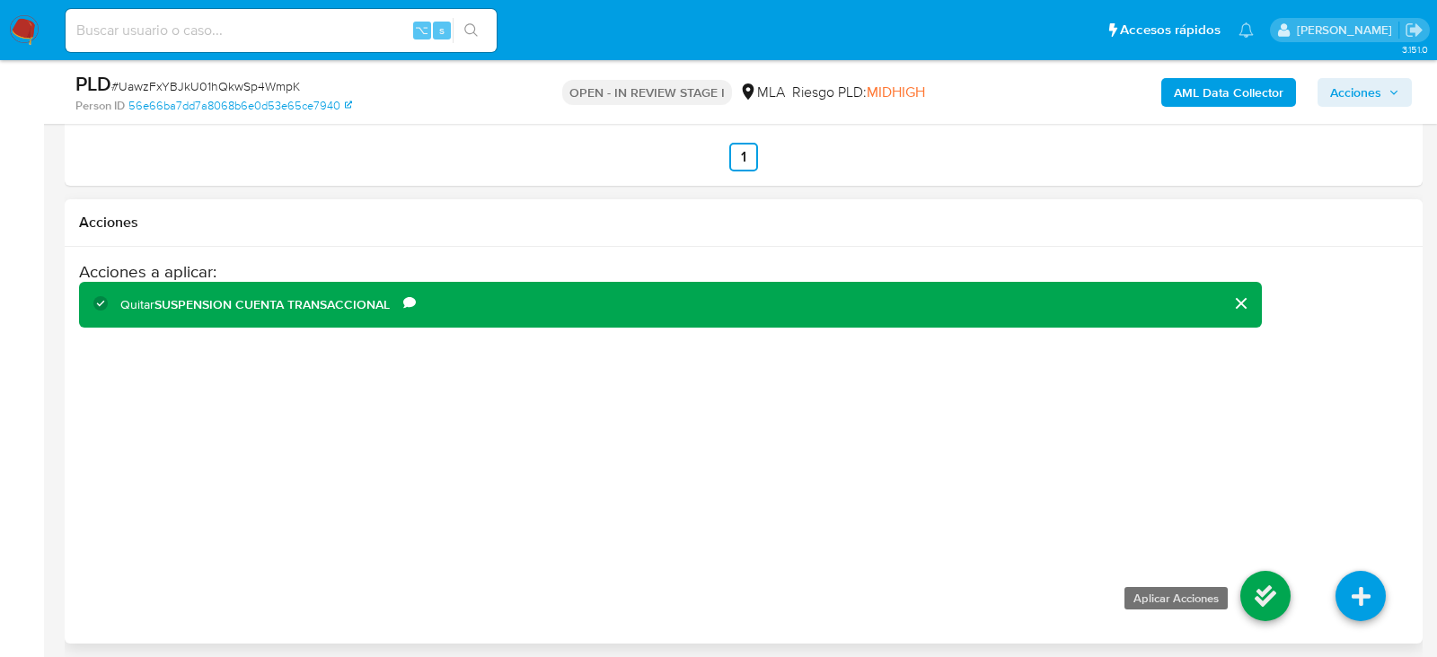
click at [1268, 592] on icon at bounding box center [1265, 596] width 50 height 50
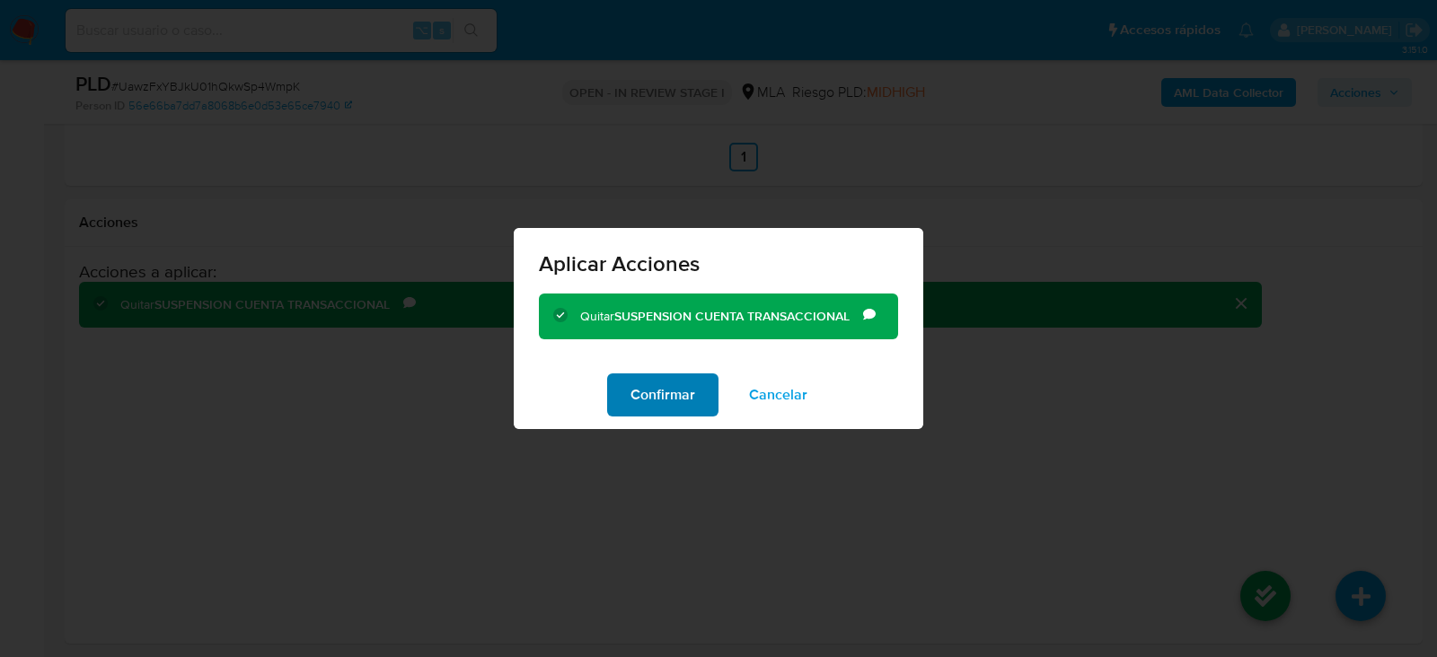
click at [654, 395] on span "Confirmar" at bounding box center [662, 395] width 65 height 40
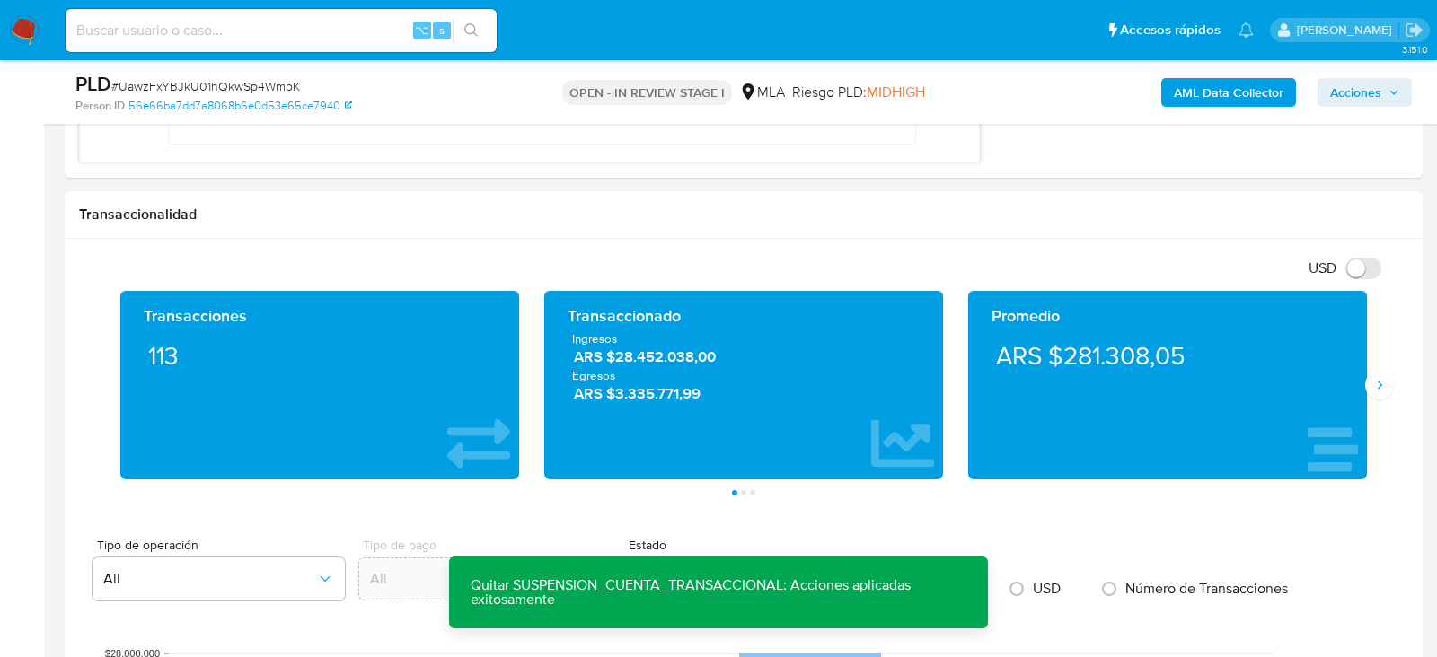
scroll to position [0, 0]
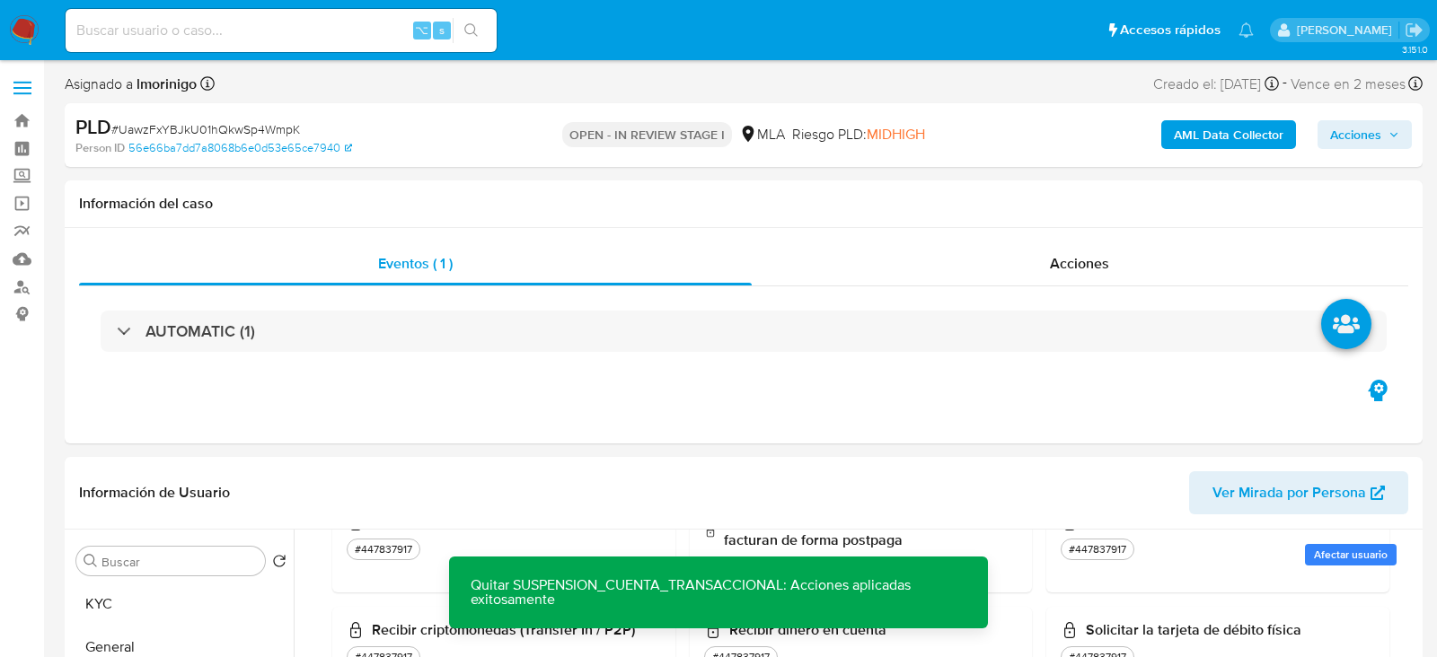
click at [1371, 127] on span "Acciones" at bounding box center [1355, 134] width 51 height 29
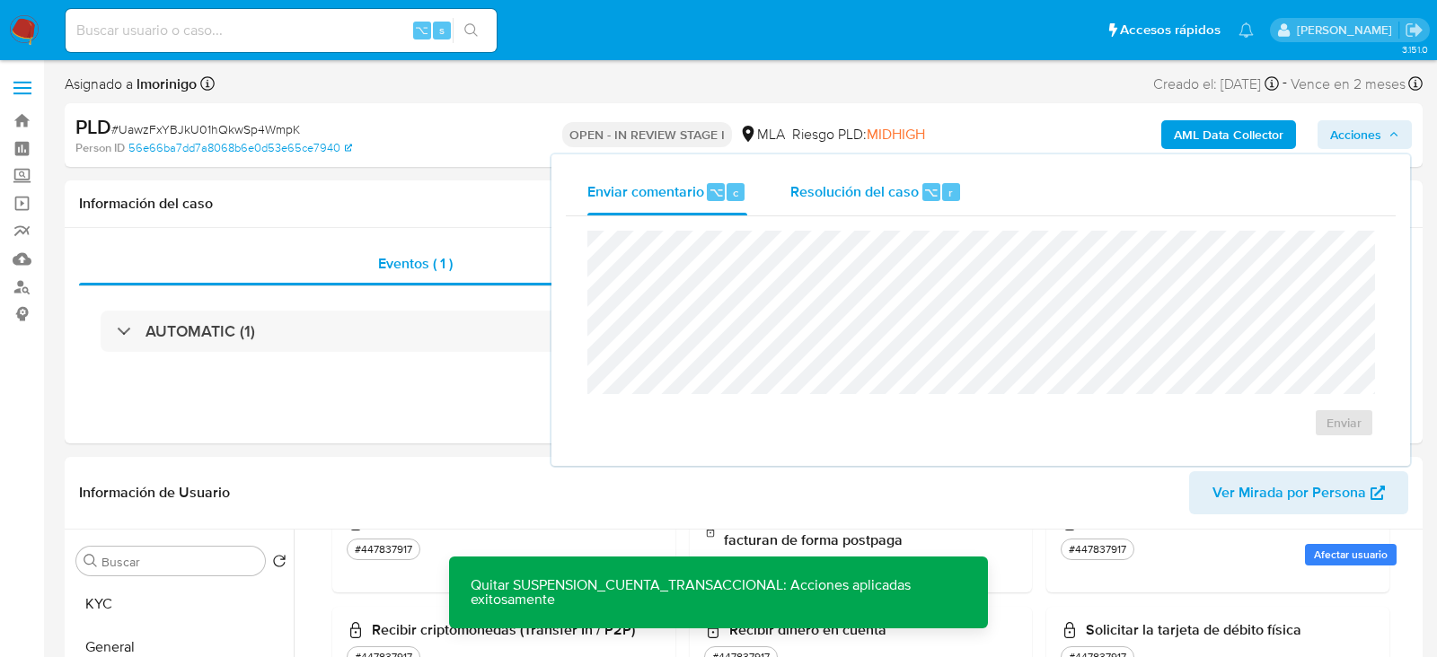
click at [780, 212] on button "Resolución del caso ⌥ r" at bounding box center [876, 192] width 215 height 47
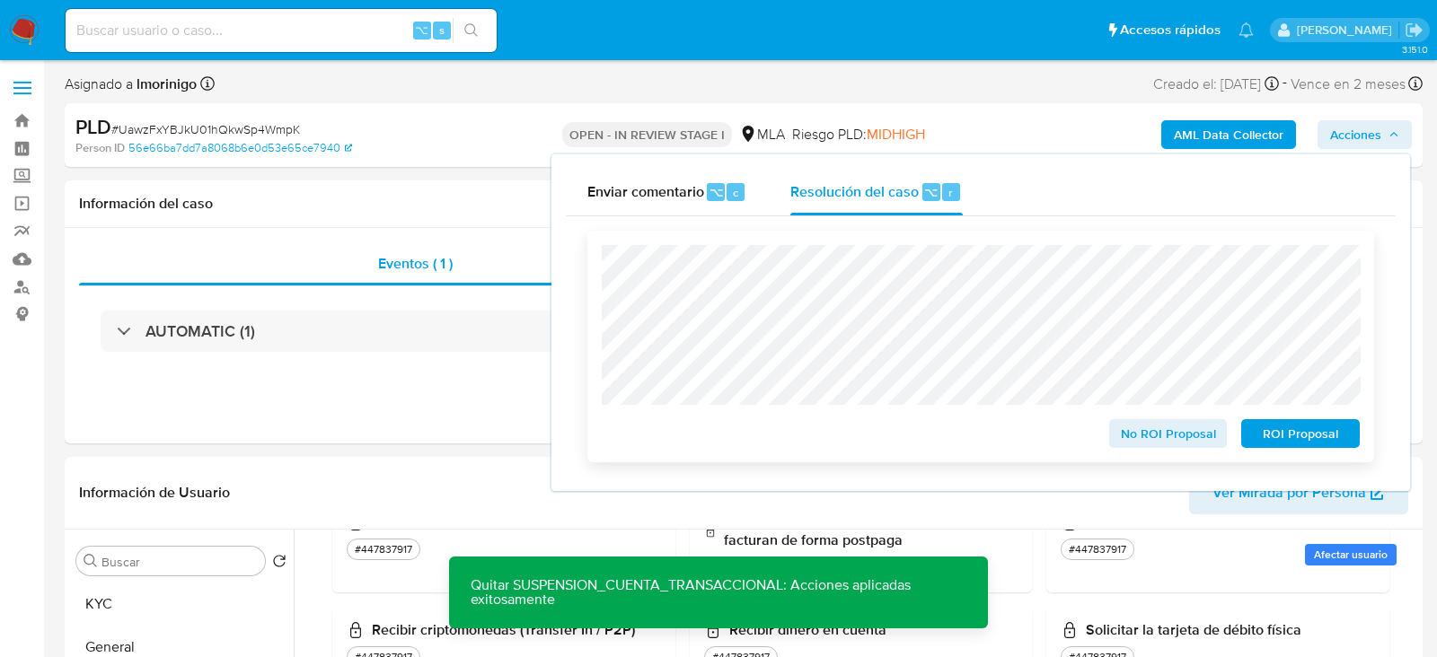
click at [1160, 436] on span "No ROI Proposal" at bounding box center [1168, 433] width 93 height 25
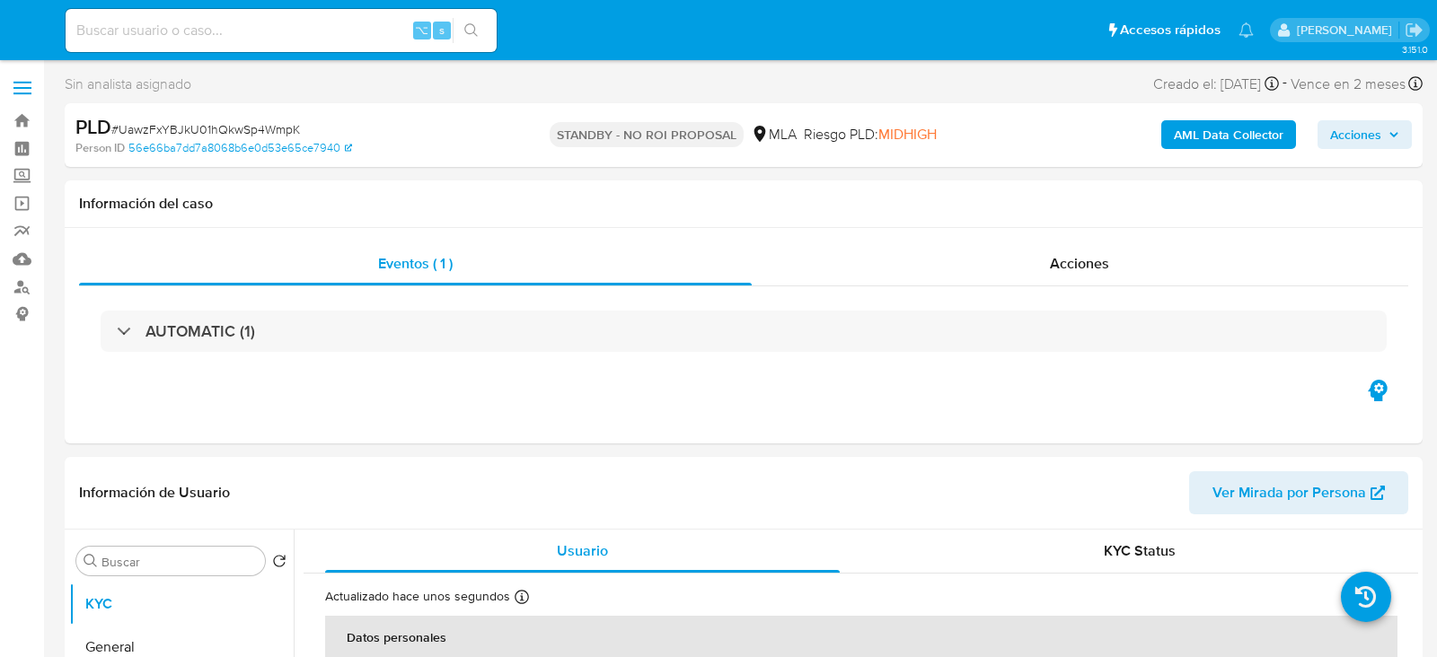
select select "10"
click at [233, 37] on input at bounding box center [281, 30] width 431 height 23
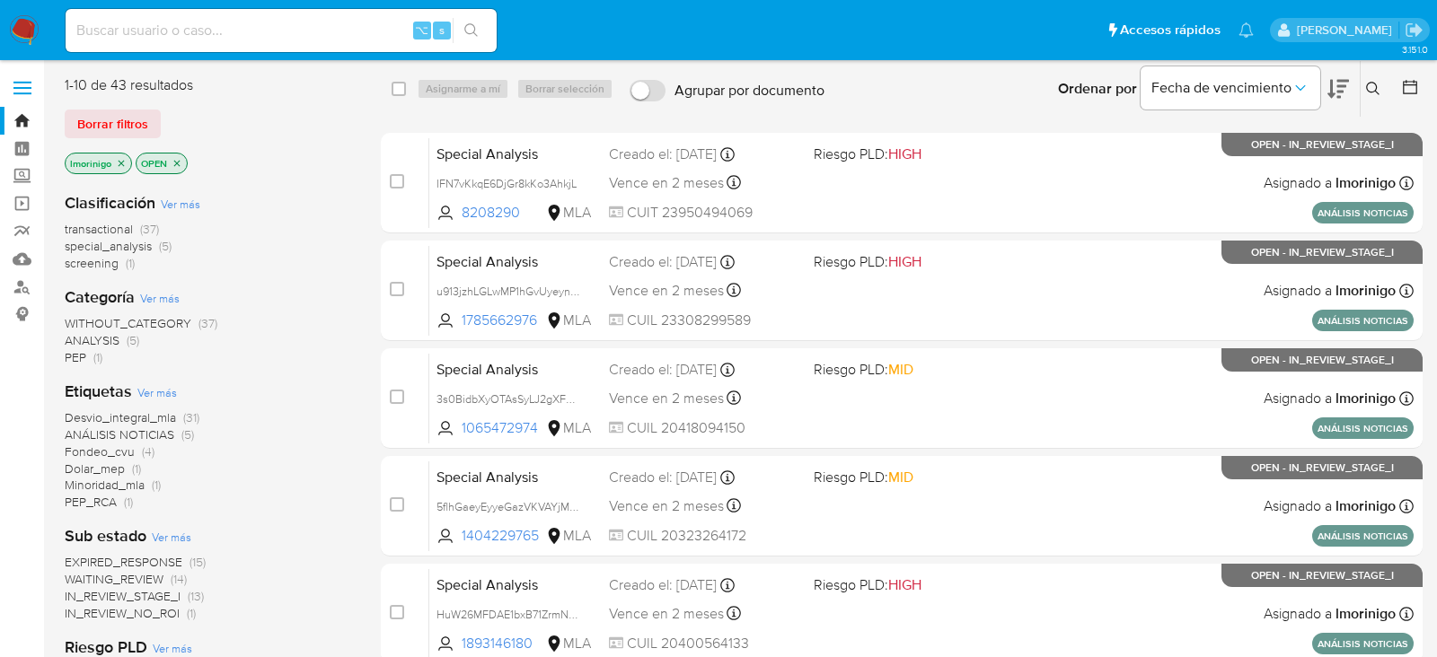
click at [254, 48] on div "⌥ s" at bounding box center [281, 30] width 431 height 43
click at [254, 41] on div "⌥ s" at bounding box center [281, 30] width 431 height 43
click at [254, 35] on input at bounding box center [281, 30] width 431 height 23
paste input "8ORRfHeEXbhcBQfwCEypfKnJ"
type input "8ORRfHeEXbhcBQfwCEypfKnJ"
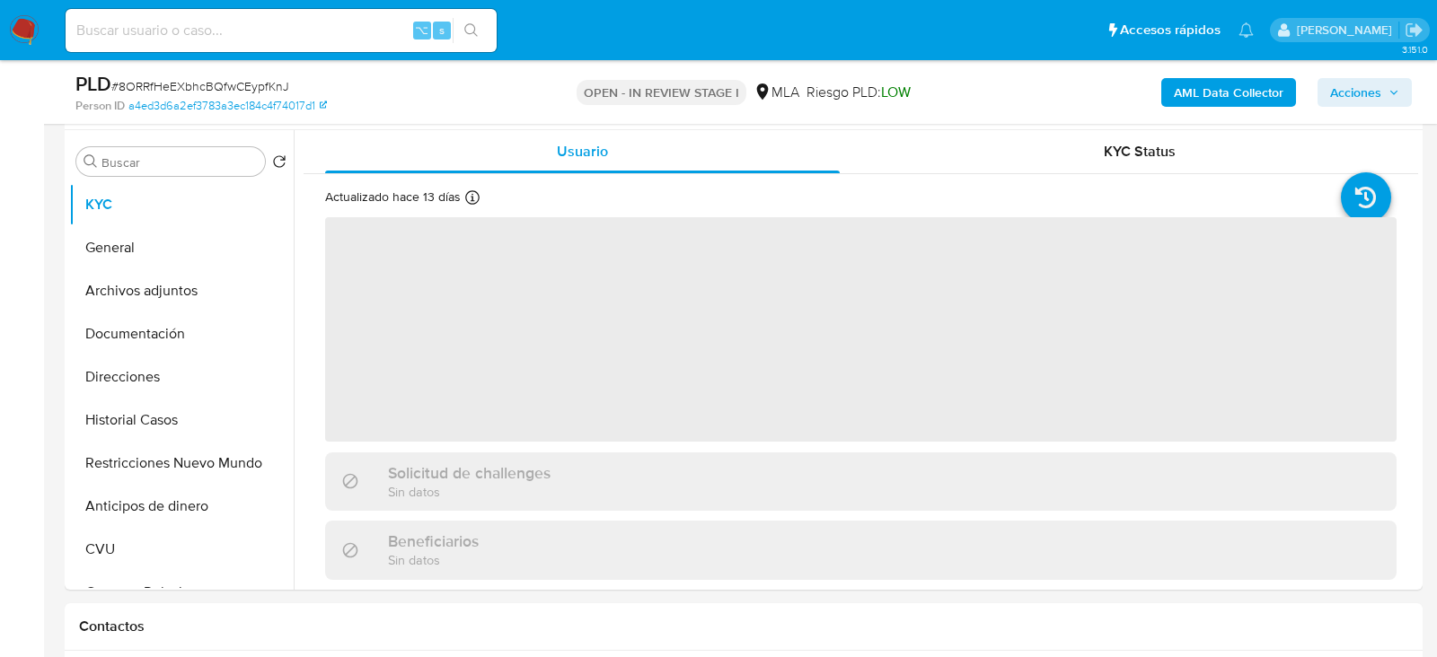
scroll to position [382, 0]
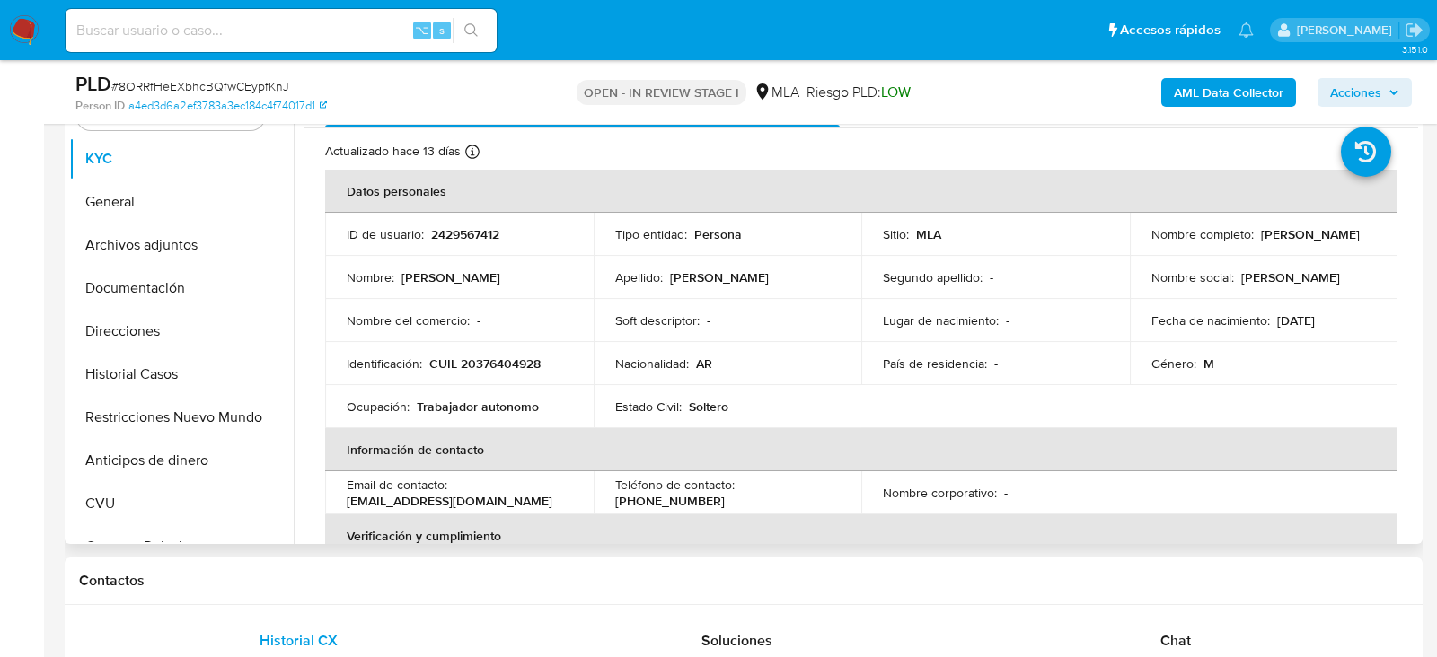
select select "10"
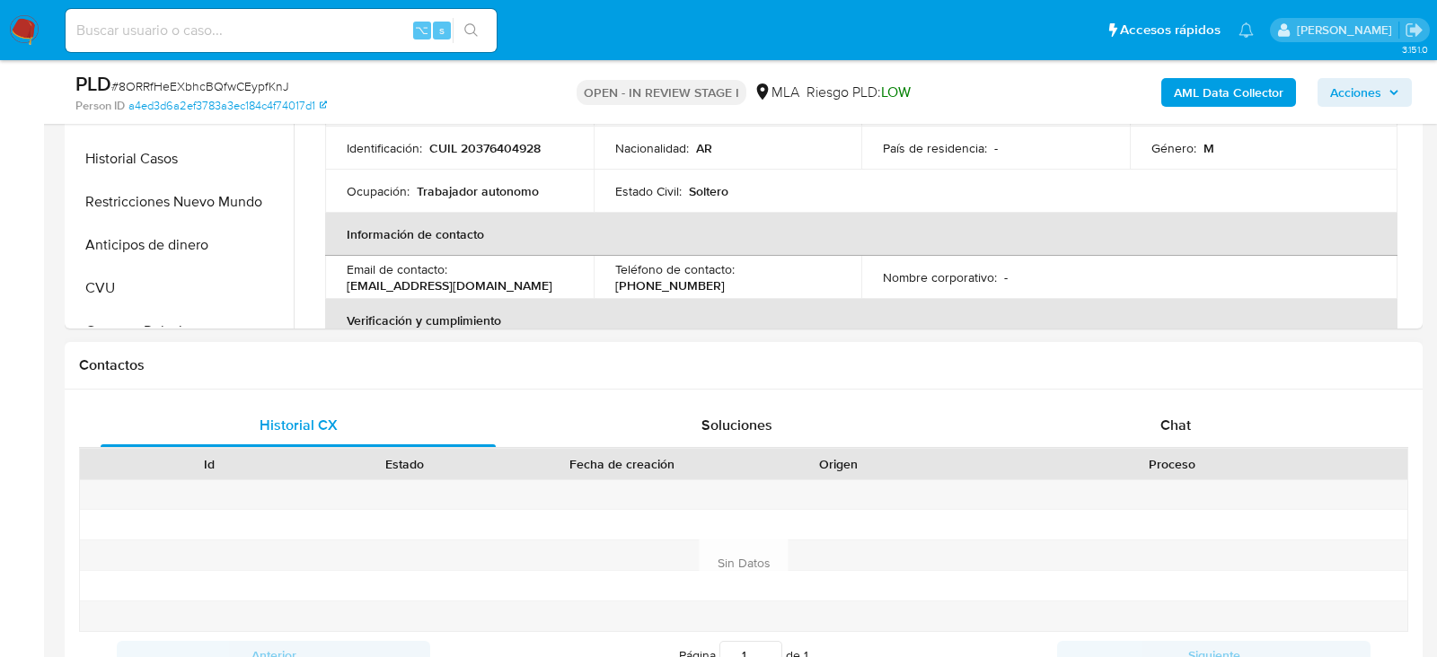
scroll to position [718, 0]
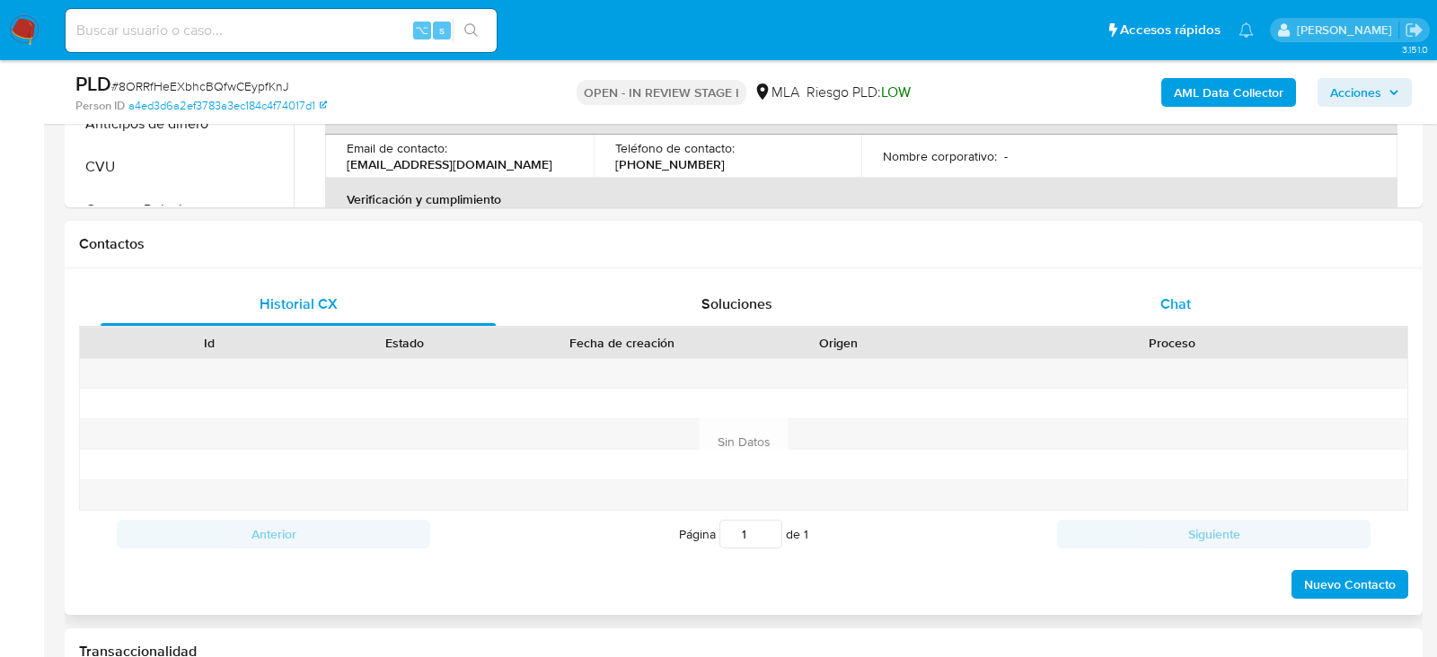
click at [1150, 311] on div "Chat" at bounding box center [1175, 304] width 395 height 43
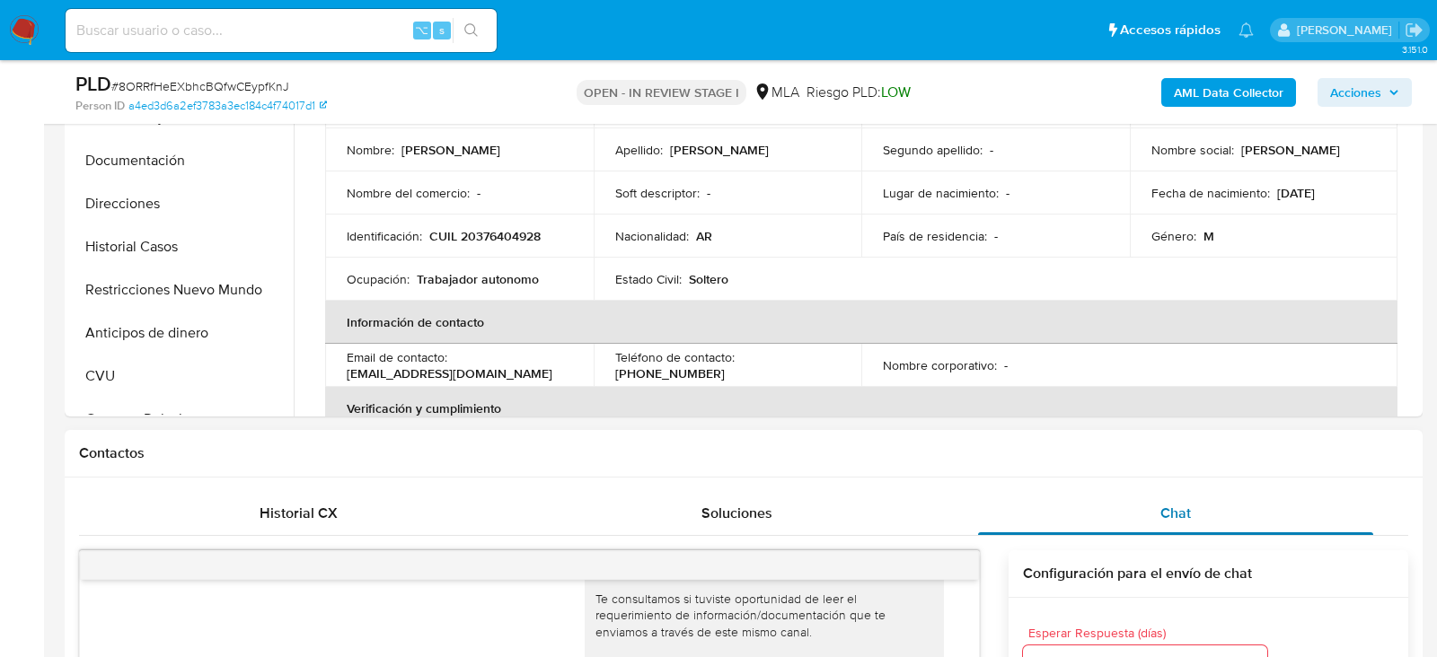
scroll to position [446, 0]
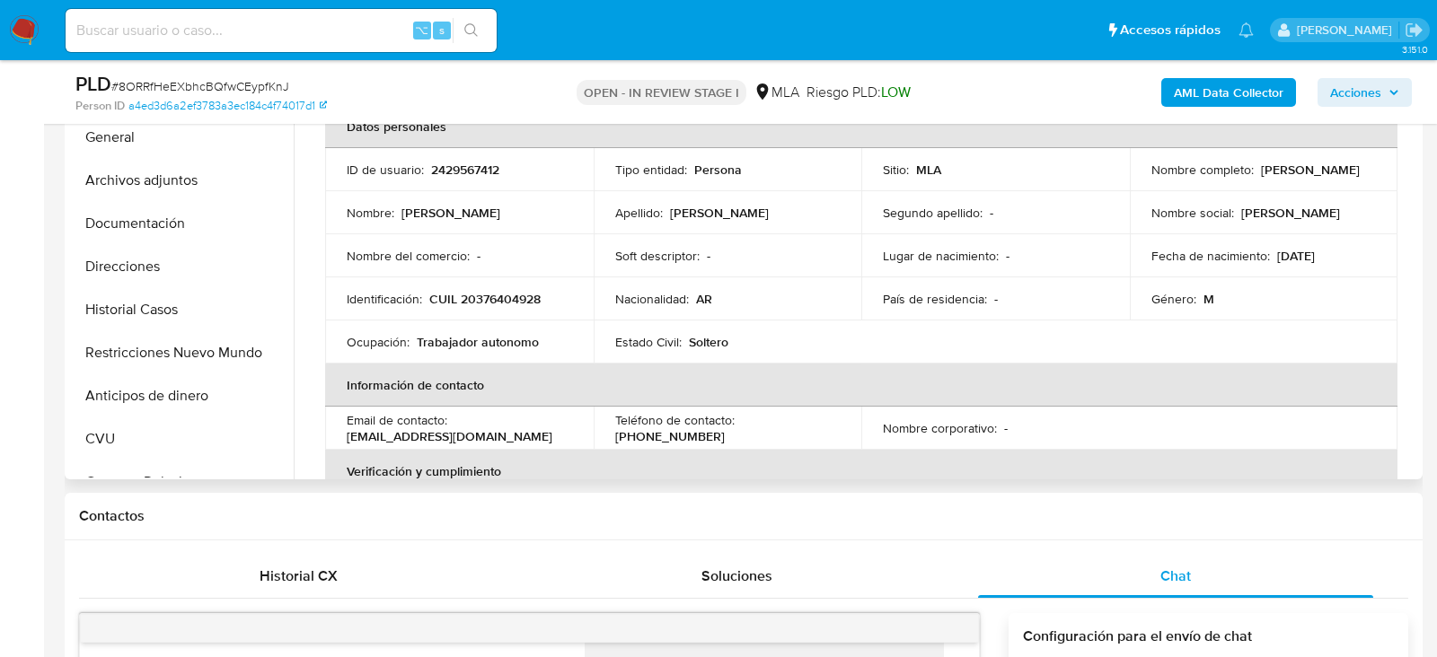
drag, startPoint x: 1140, startPoint y: 176, endPoint x: 1279, endPoint y: 175, distance: 139.2
click at [1279, 175] on td "Nombre completo : [PERSON_NAME]" at bounding box center [1264, 169] width 269 height 43
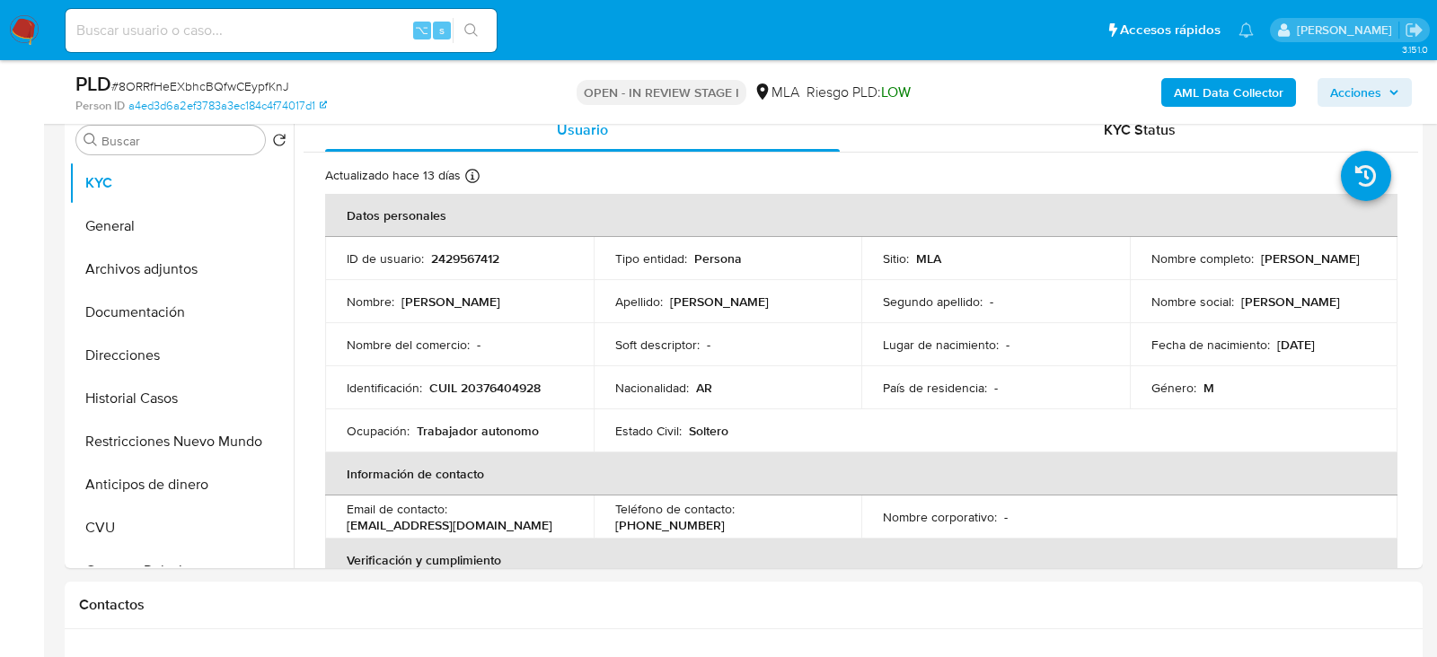
scroll to position [355, 0]
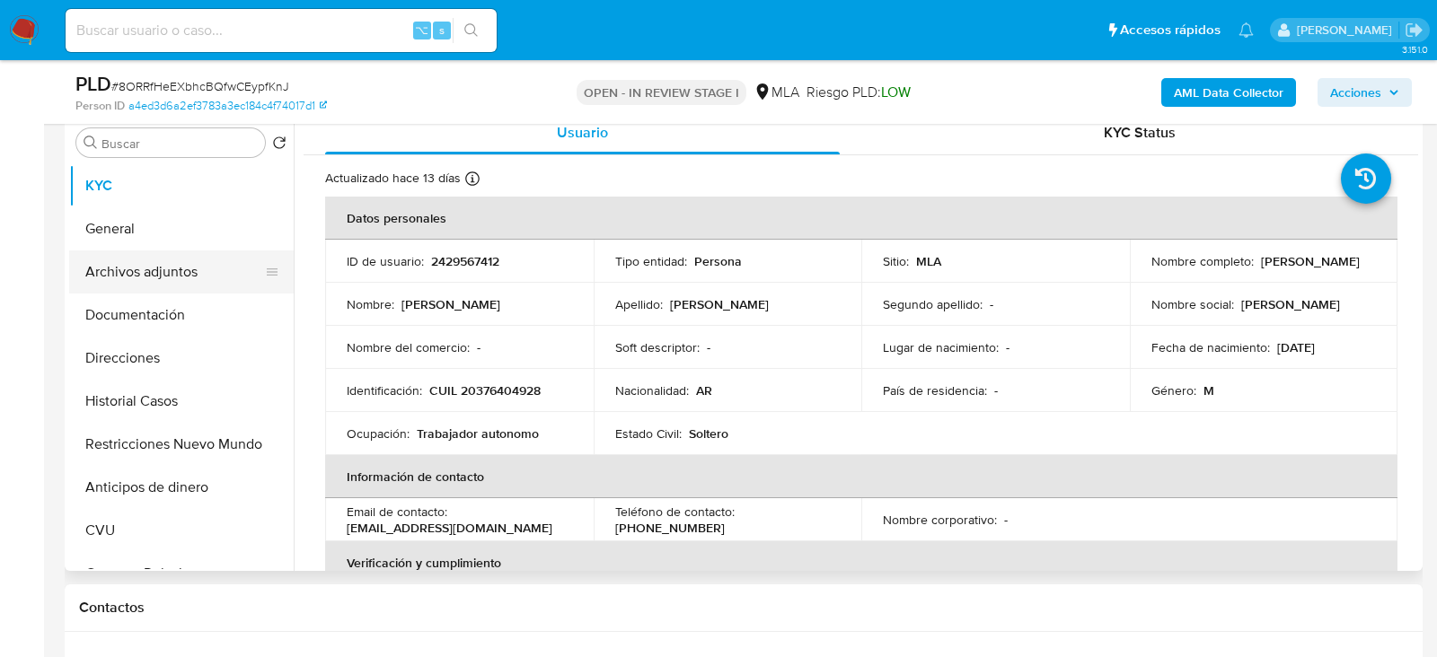
click at [93, 273] on button "Archivos adjuntos" at bounding box center [174, 272] width 210 height 43
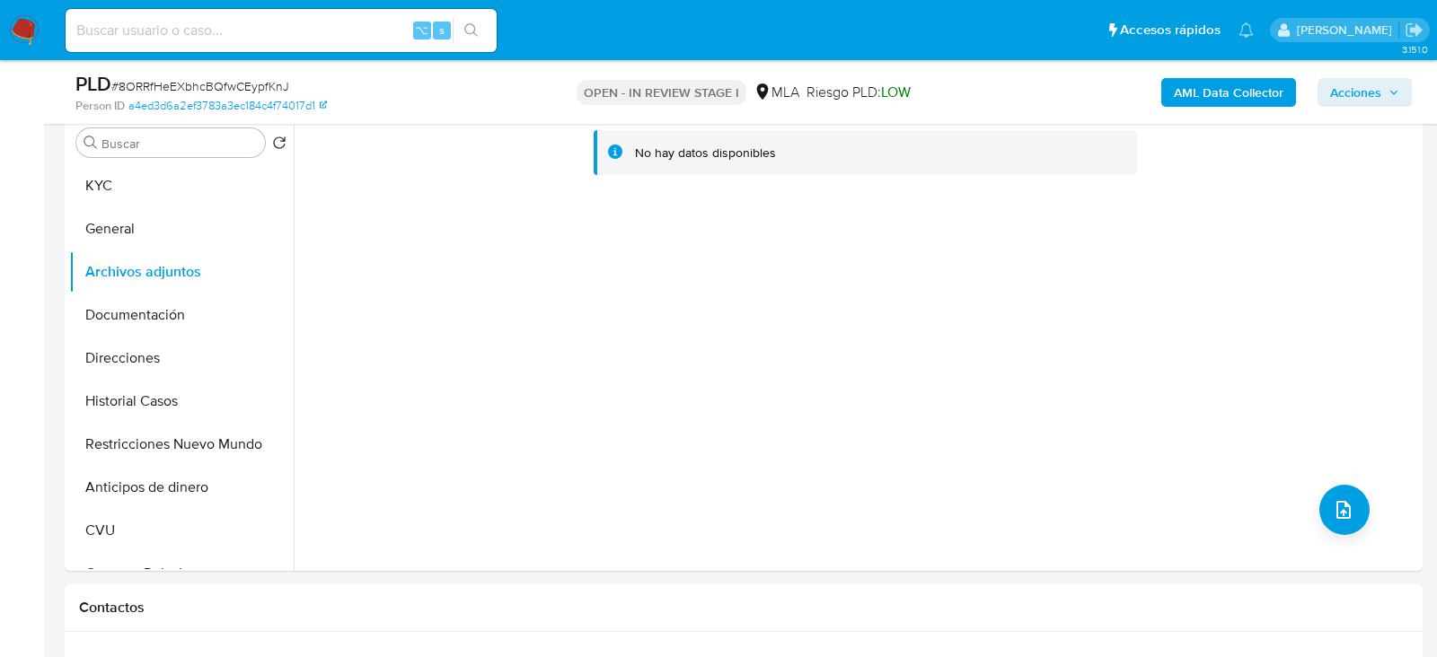
click at [1255, 102] on b "AML Data Collector" at bounding box center [1229, 92] width 110 height 29
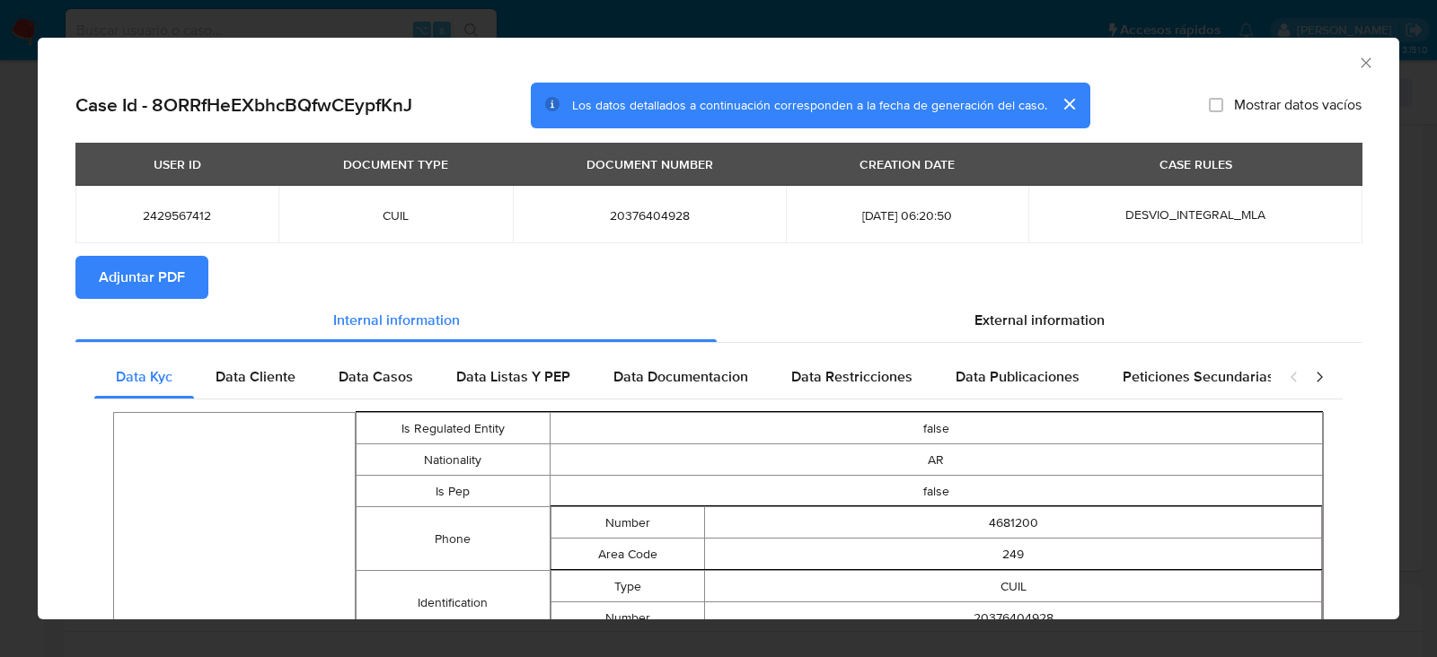
click at [172, 295] on span "Adjuntar PDF" at bounding box center [142, 278] width 86 height 40
click at [1368, 59] on icon "Cerrar ventana" at bounding box center [1365, 62] width 10 height 10
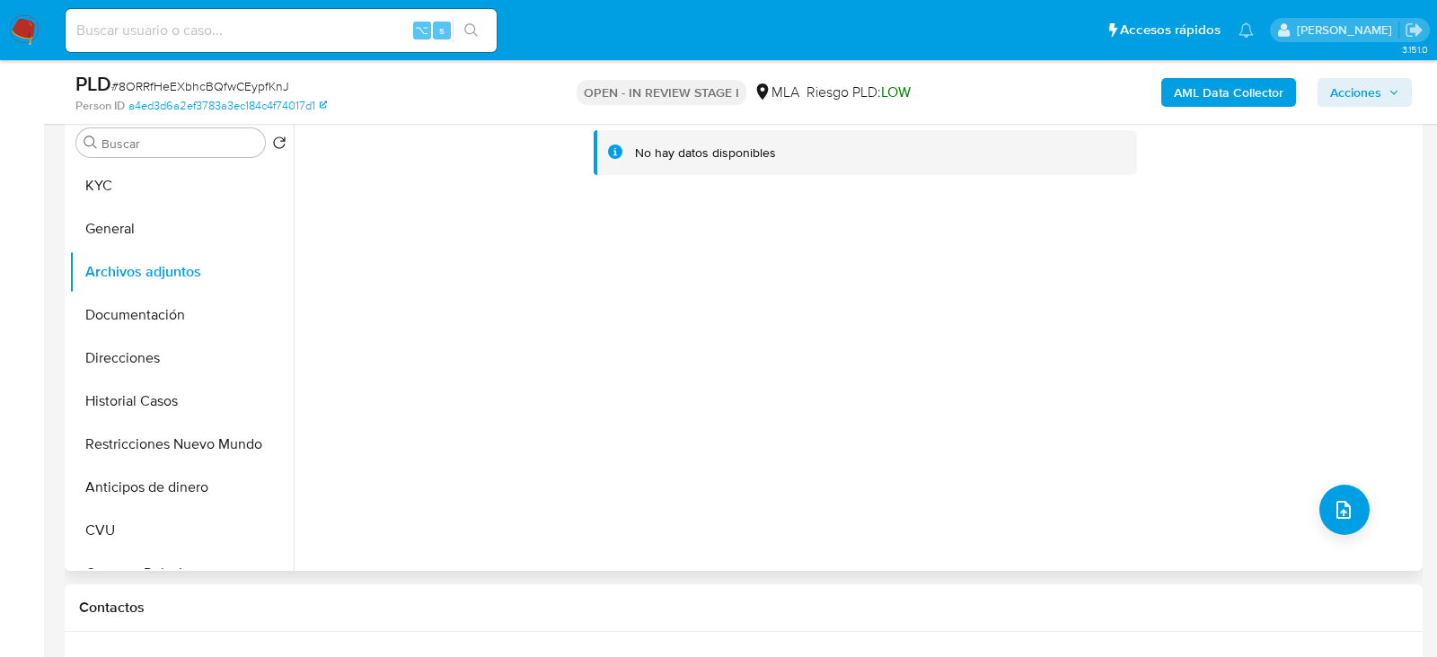
scroll to position [330, 0]
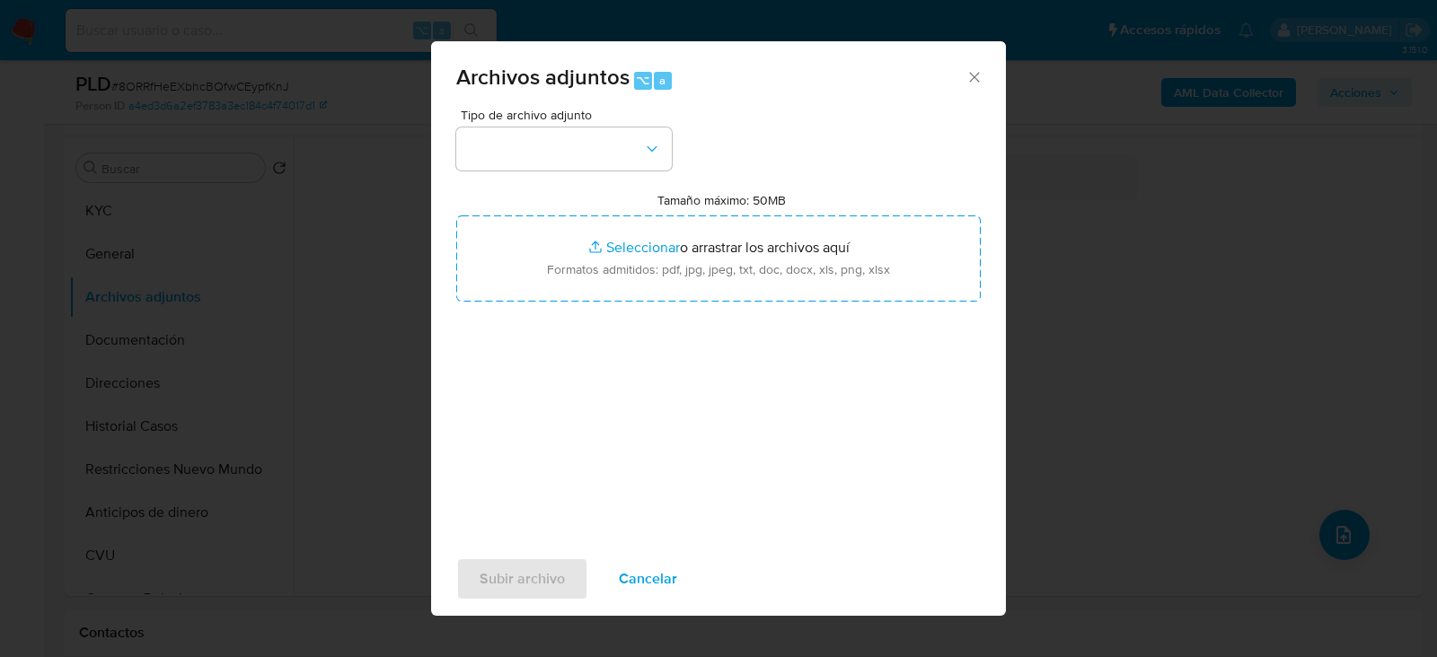
click at [610, 117] on span "Tipo de archivo adjunto" at bounding box center [569, 115] width 216 height 13
click at [610, 149] on button "button" at bounding box center [564, 149] width 216 height 43
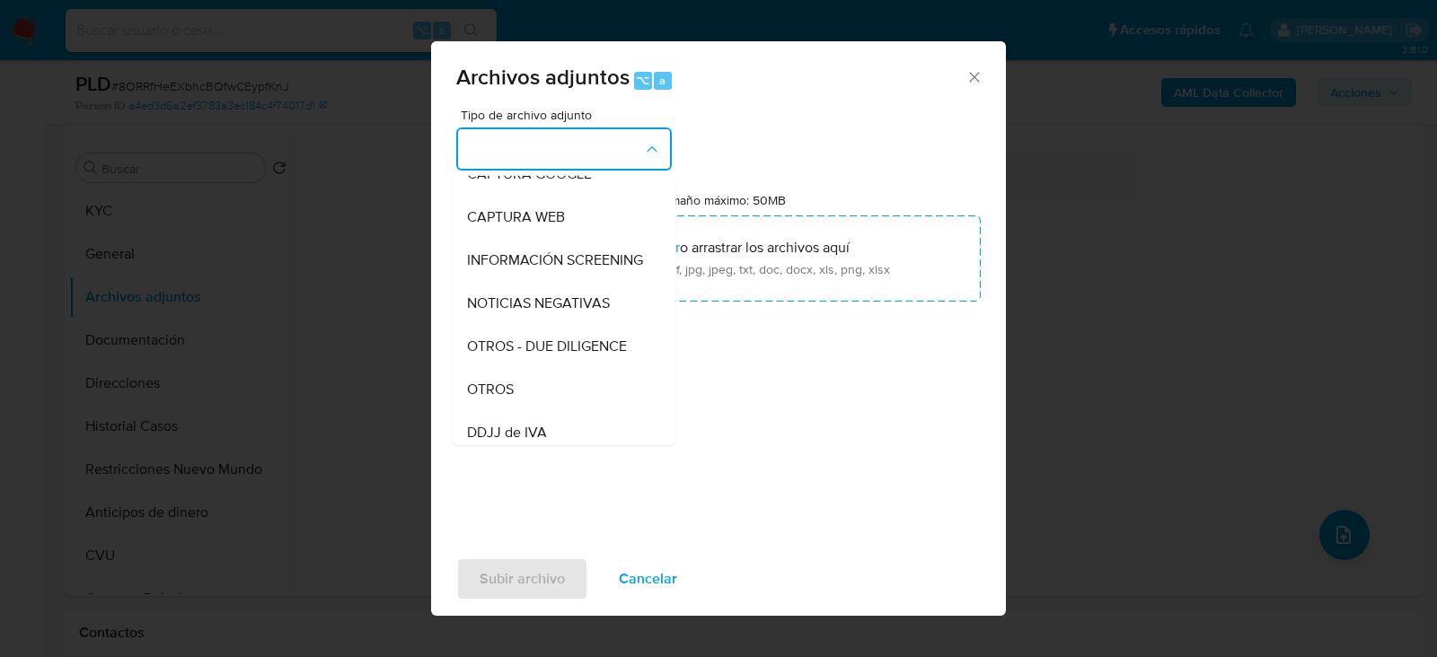
scroll to position [212, 0]
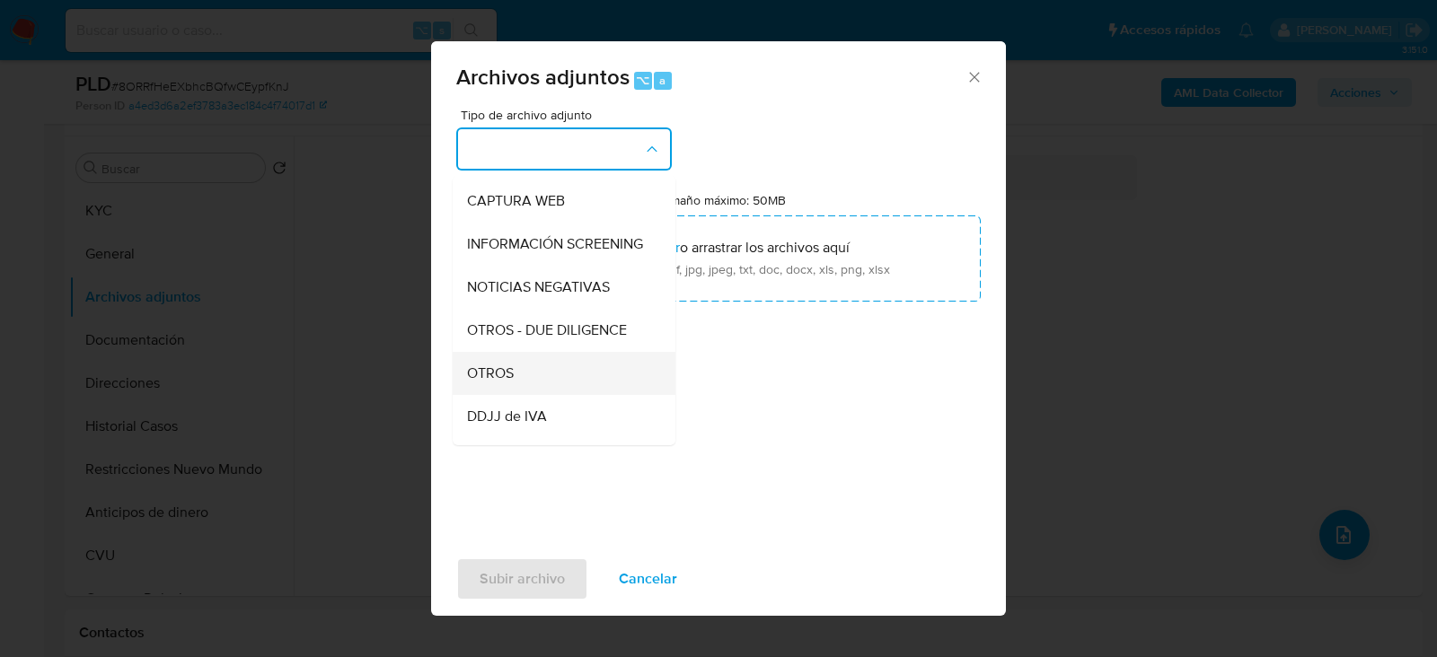
click at [558, 355] on div "OTROS" at bounding box center [558, 372] width 183 height 43
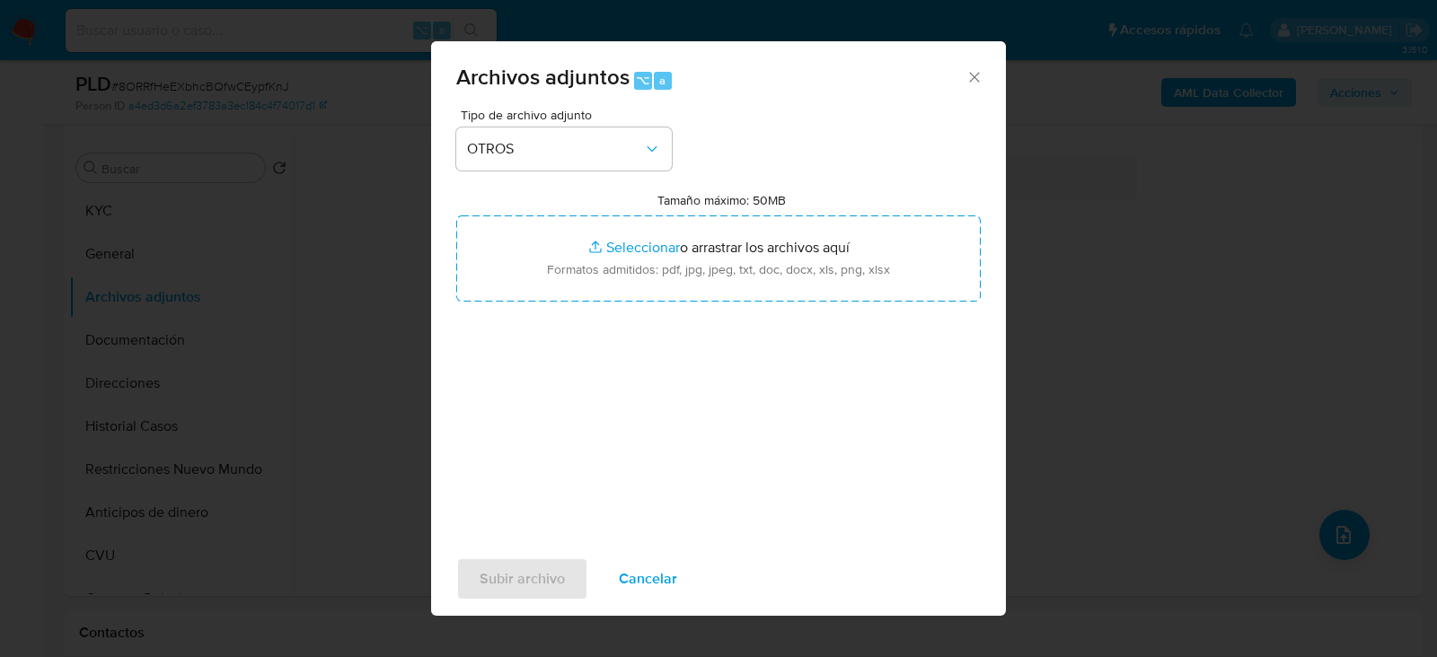
click at [584, 400] on div "Tipo de archivo adjunto OTROS Tamaño máximo: 50MB Seleccionar archivos Seleccio…" at bounding box center [718, 321] width 524 height 424
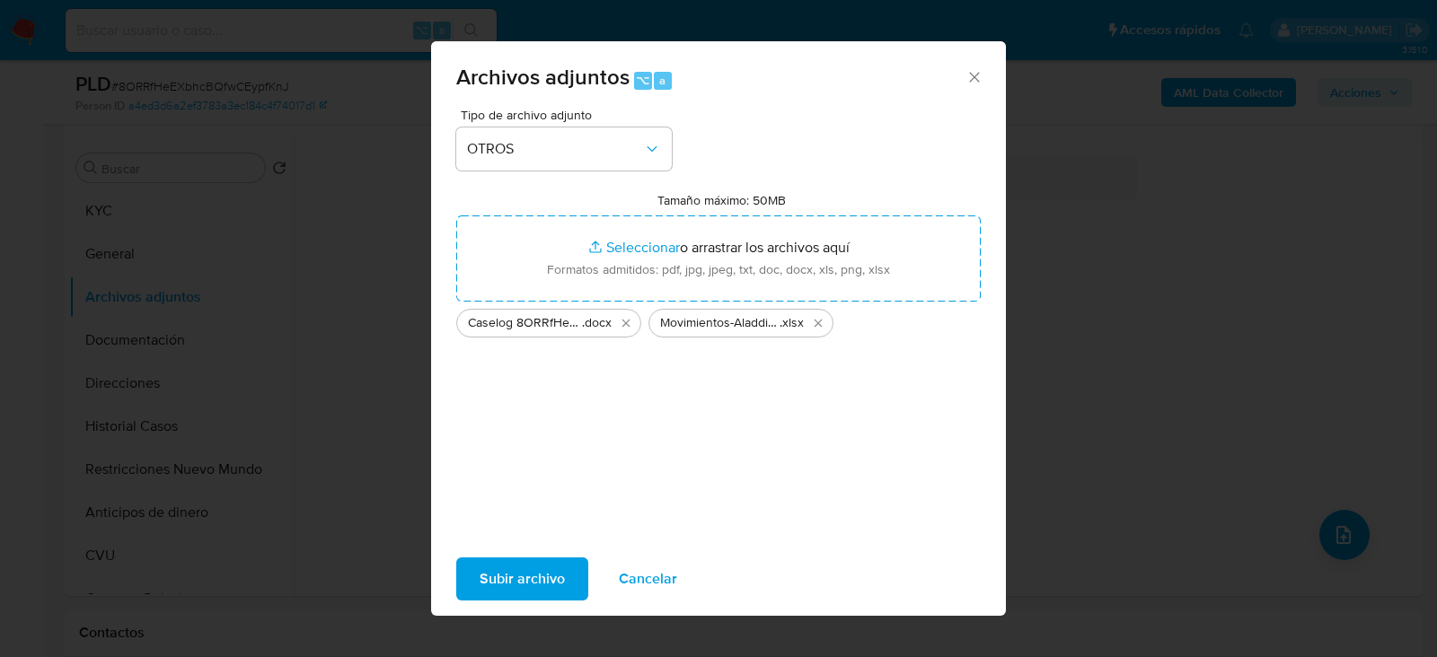
click at [511, 580] on span "Subir archivo" at bounding box center [522, 579] width 85 height 40
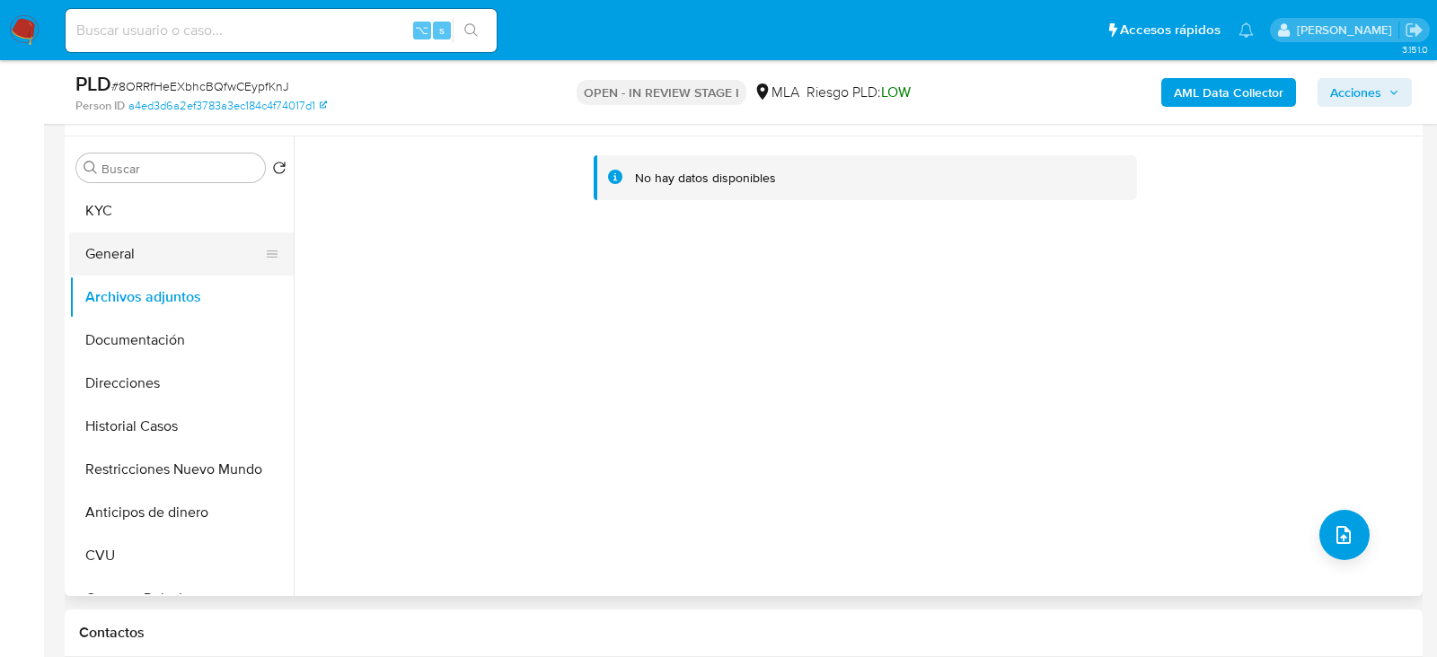
click at [152, 240] on button "General" at bounding box center [174, 254] width 210 height 43
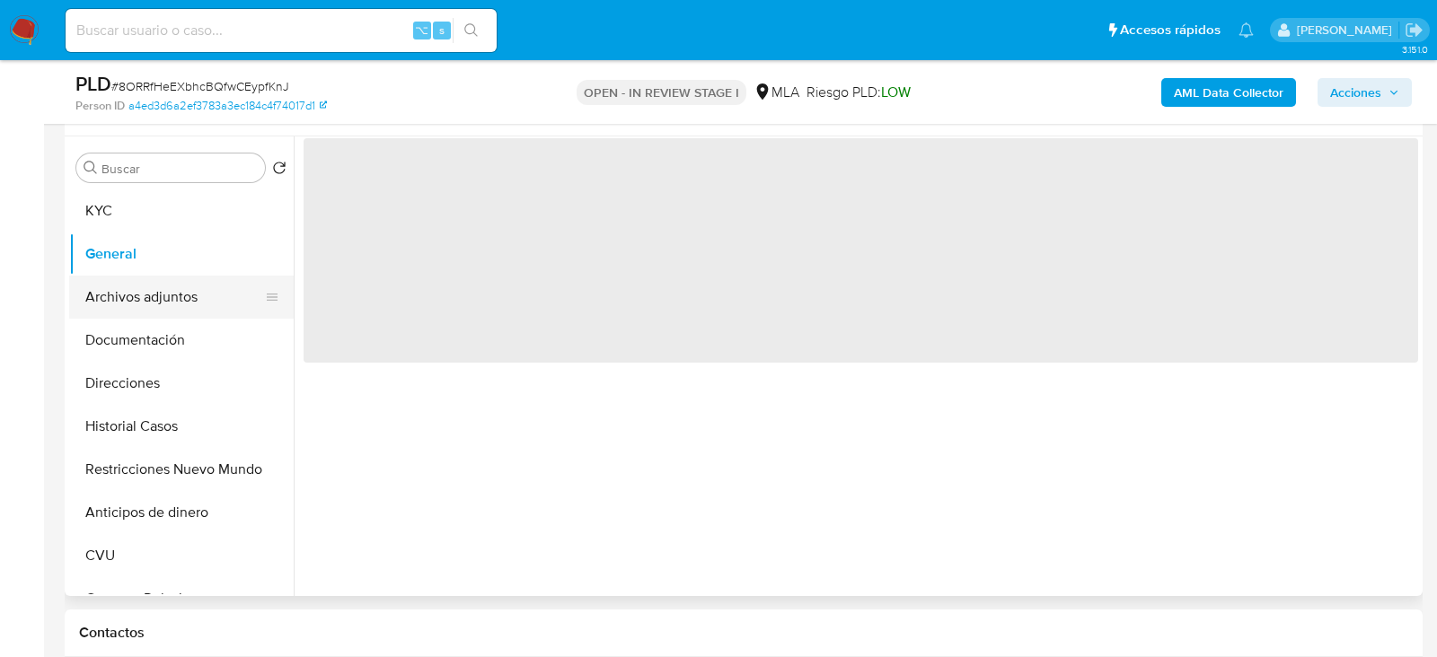
click at [152, 292] on button "Archivos adjuntos" at bounding box center [174, 297] width 210 height 43
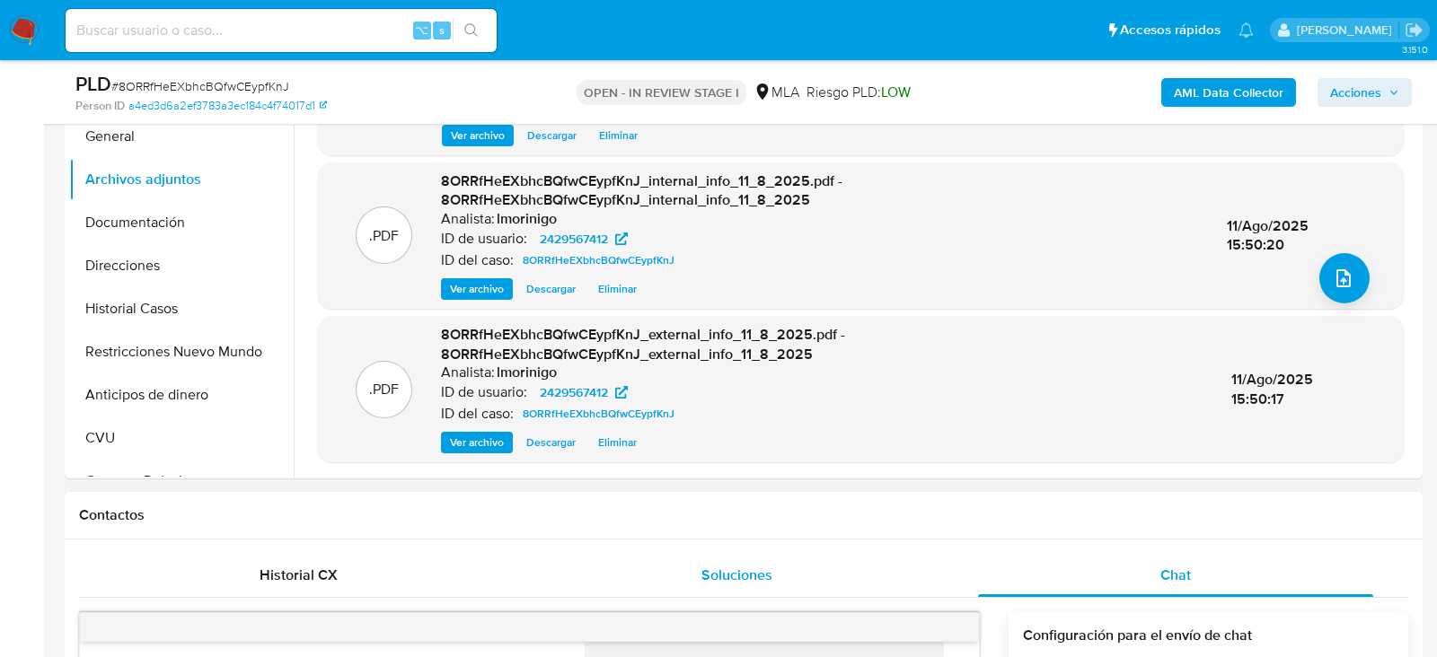
scroll to position [431, 0]
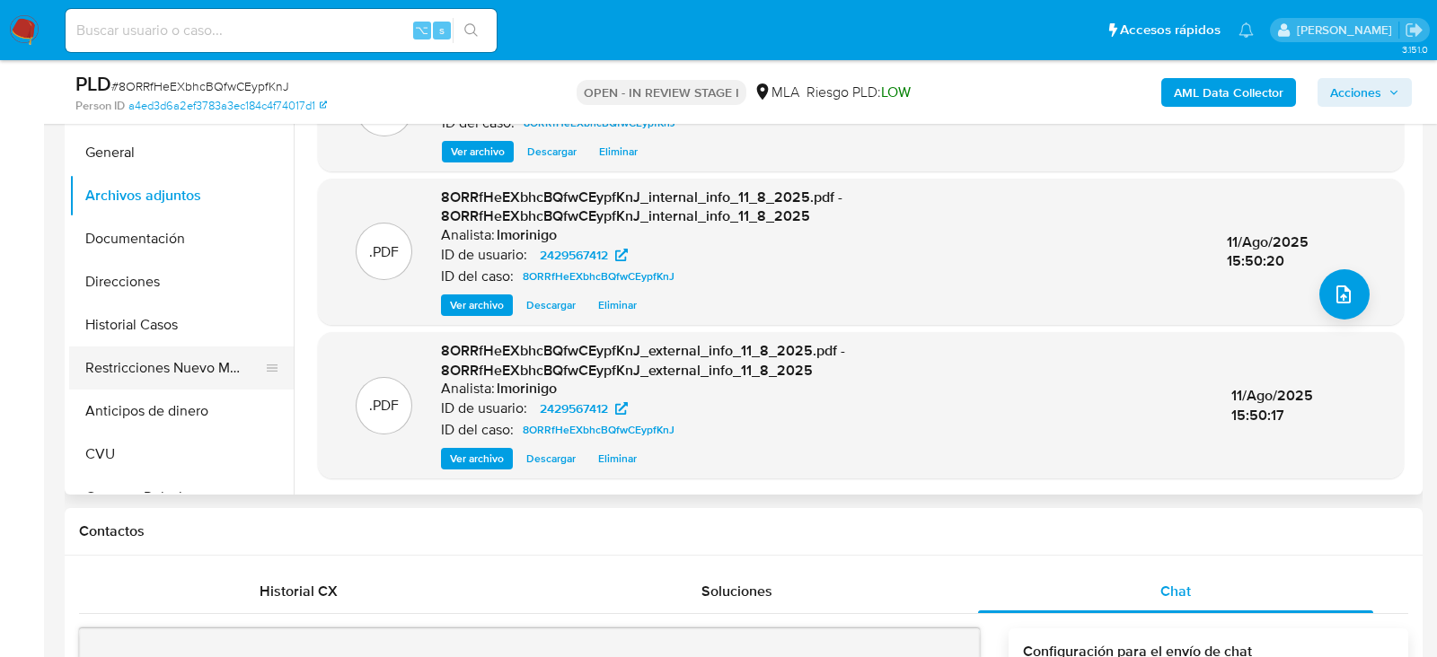
click at [167, 367] on button "Restricciones Nuevo Mundo" at bounding box center [174, 368] width 210 height 43
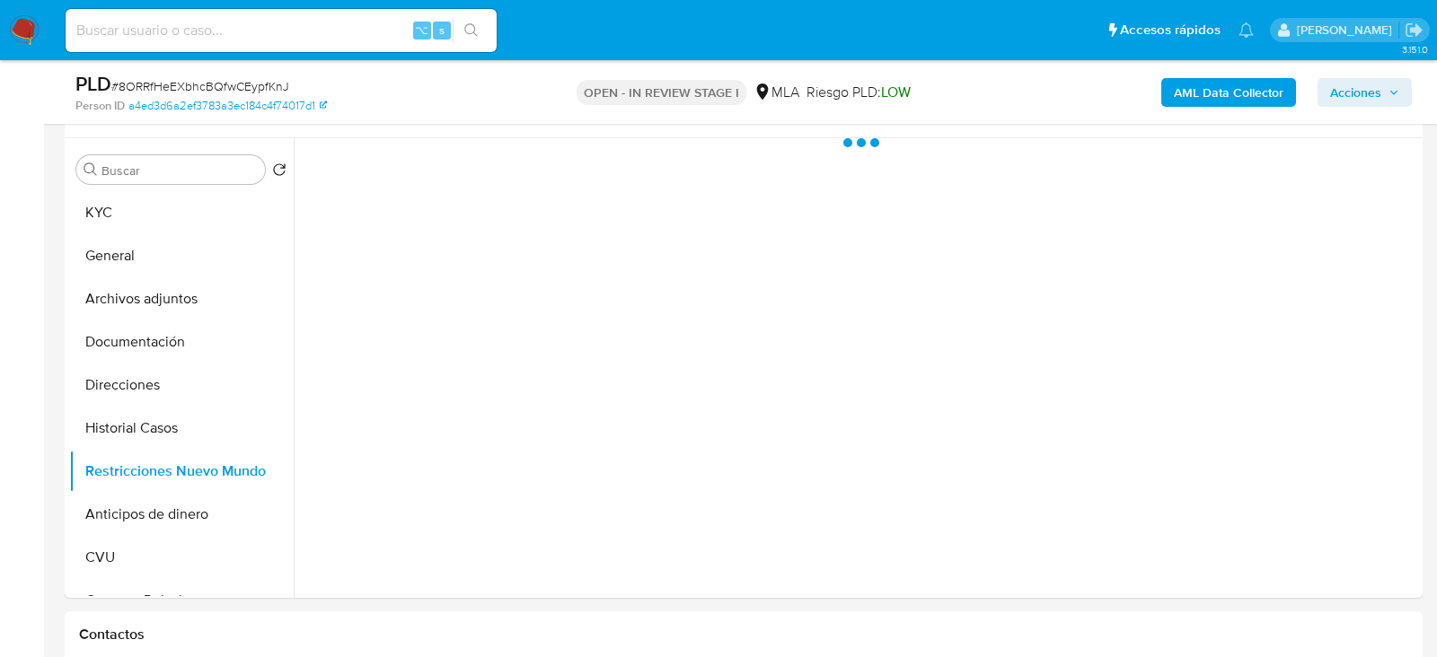
scroll to position [322, 0]
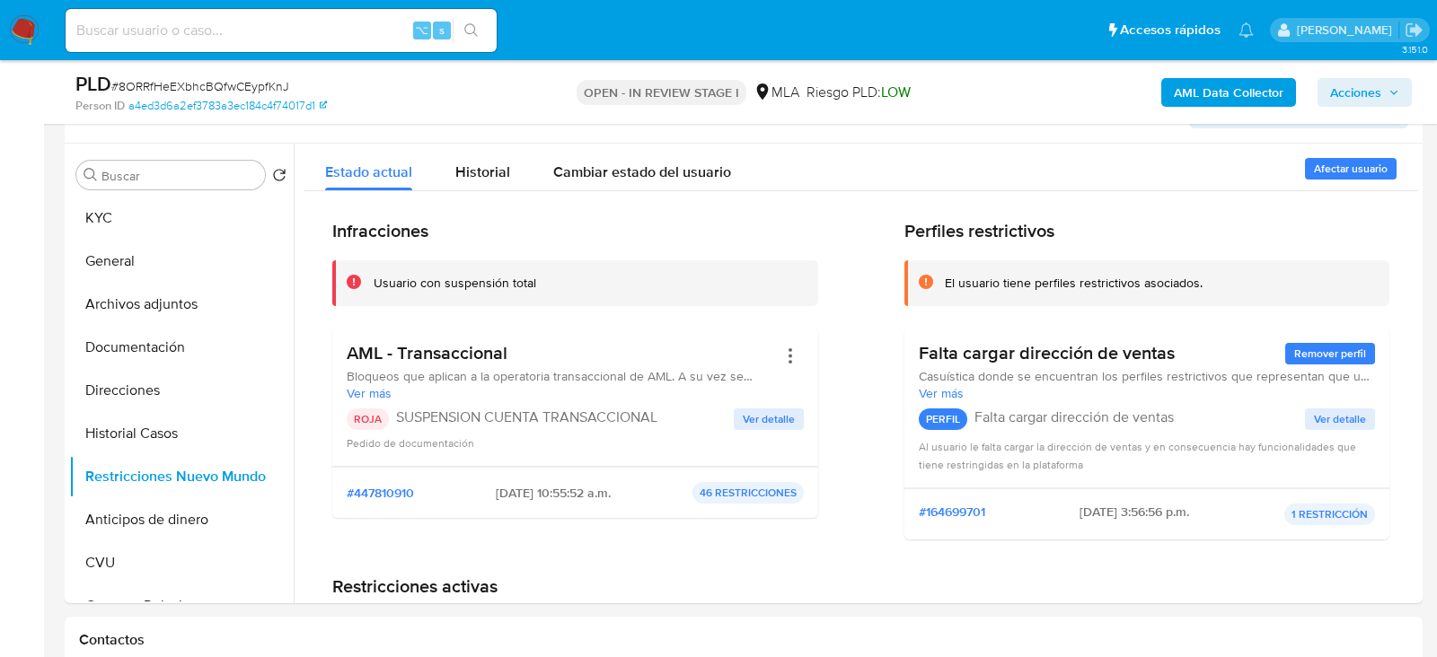
click at [1388, 87] on icon "button" at bounding box center [1393, 92] width 11 height 11
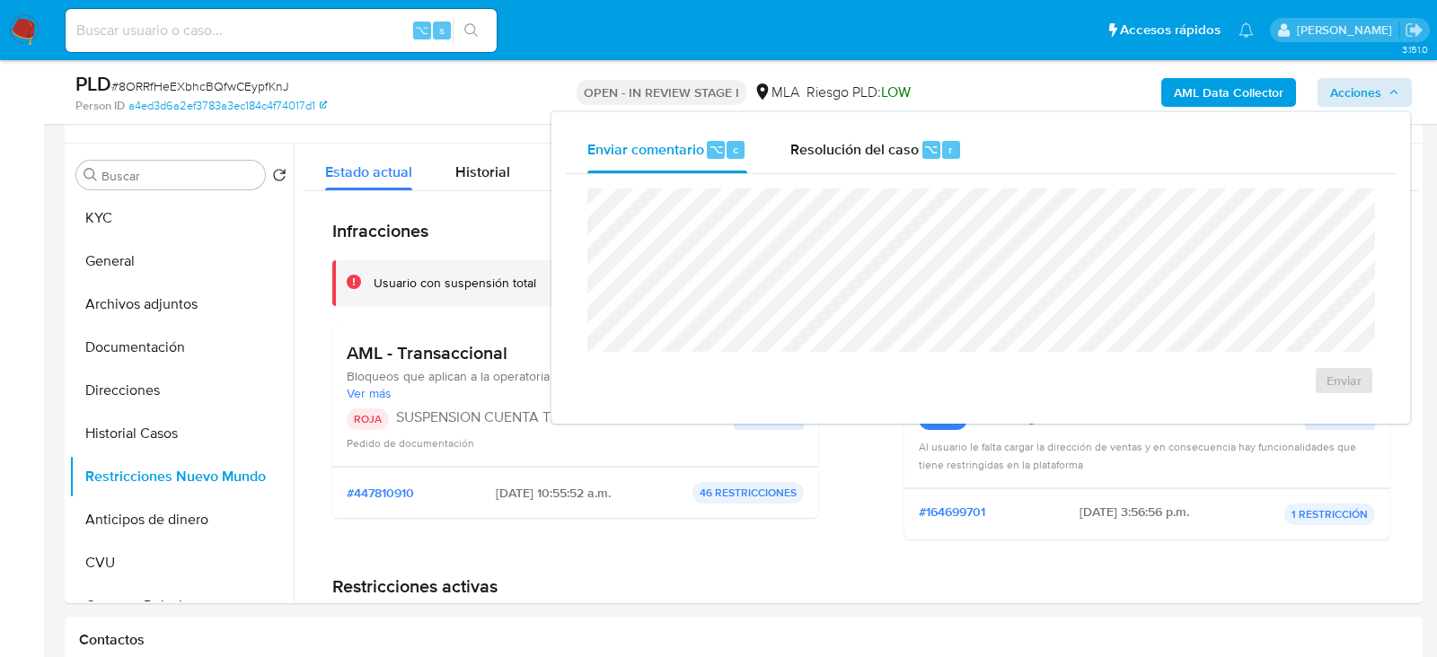
click at [972, 118] on div "Enviar comentario ⌥ c Resolución del caso ⌥ r Enviar" at bounding box center [980, 268] width 859 height 312
click at [964, 129] on button "Resolución del caso ⌥ r" at bounding box center [876, 150] width 215 height 47
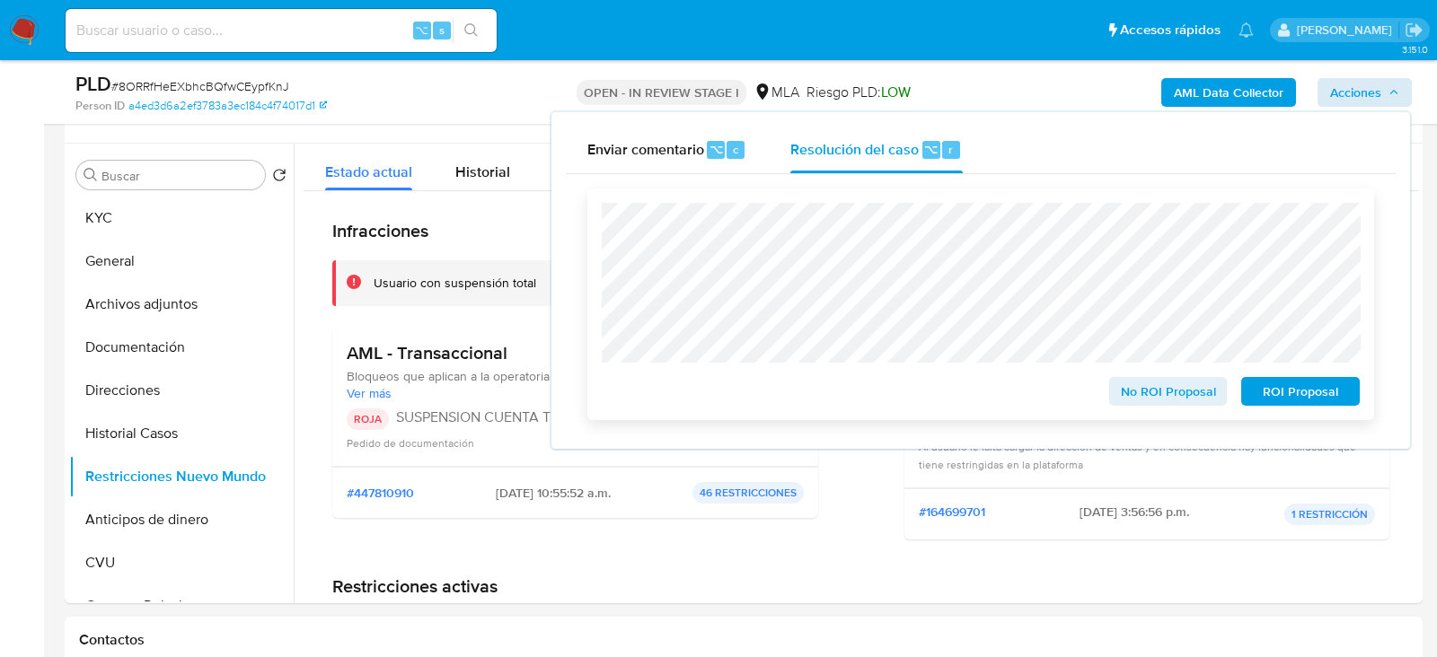
click at [1315, 399] on span "ROI Proposal" at bounding box center [1300, 391] width 93 height 25
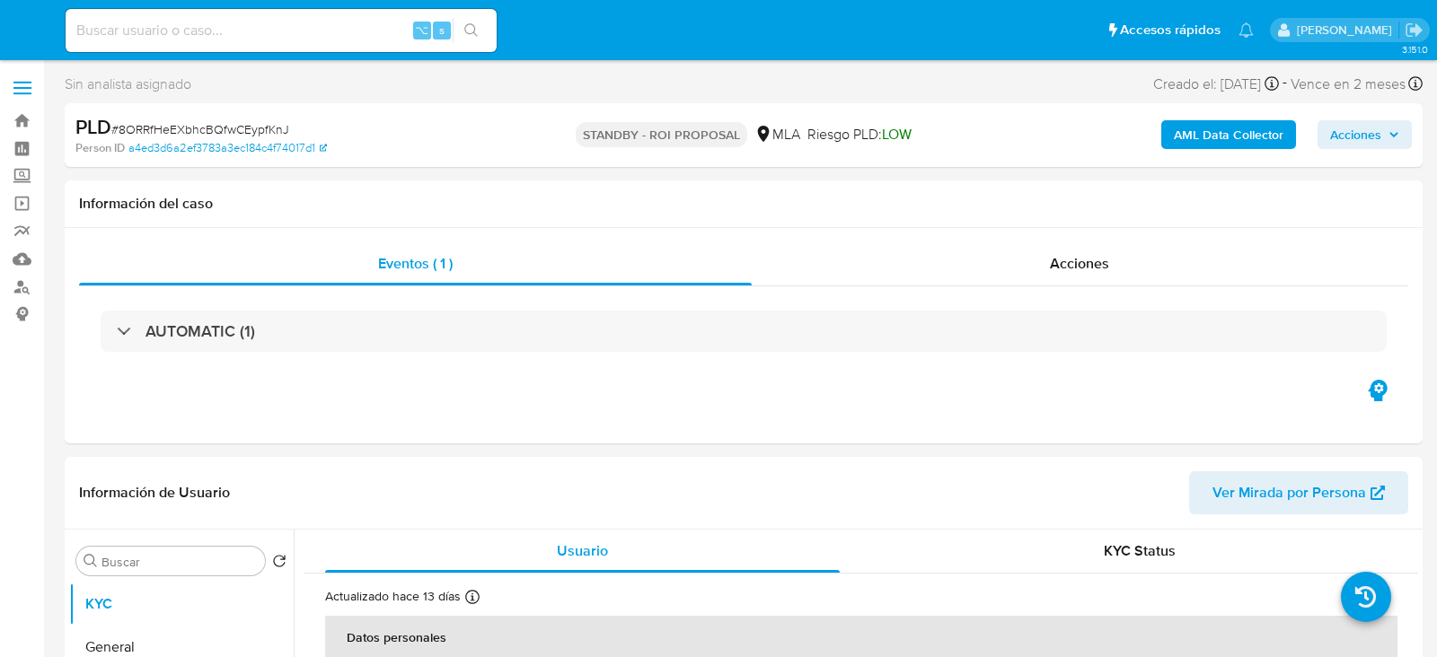
select select "10"
click at [226, 43] on div "⌥ s" at bounding box center [281, 30] width 431 height 43
click at [226, 36] on input at bounding box center [281, 30] width 431 height 23
paste input "En3PK5lSqcfbUcuIWxs5TMYu"
type input "En3PK5lSqcfbUcuIWxs5TMYu"
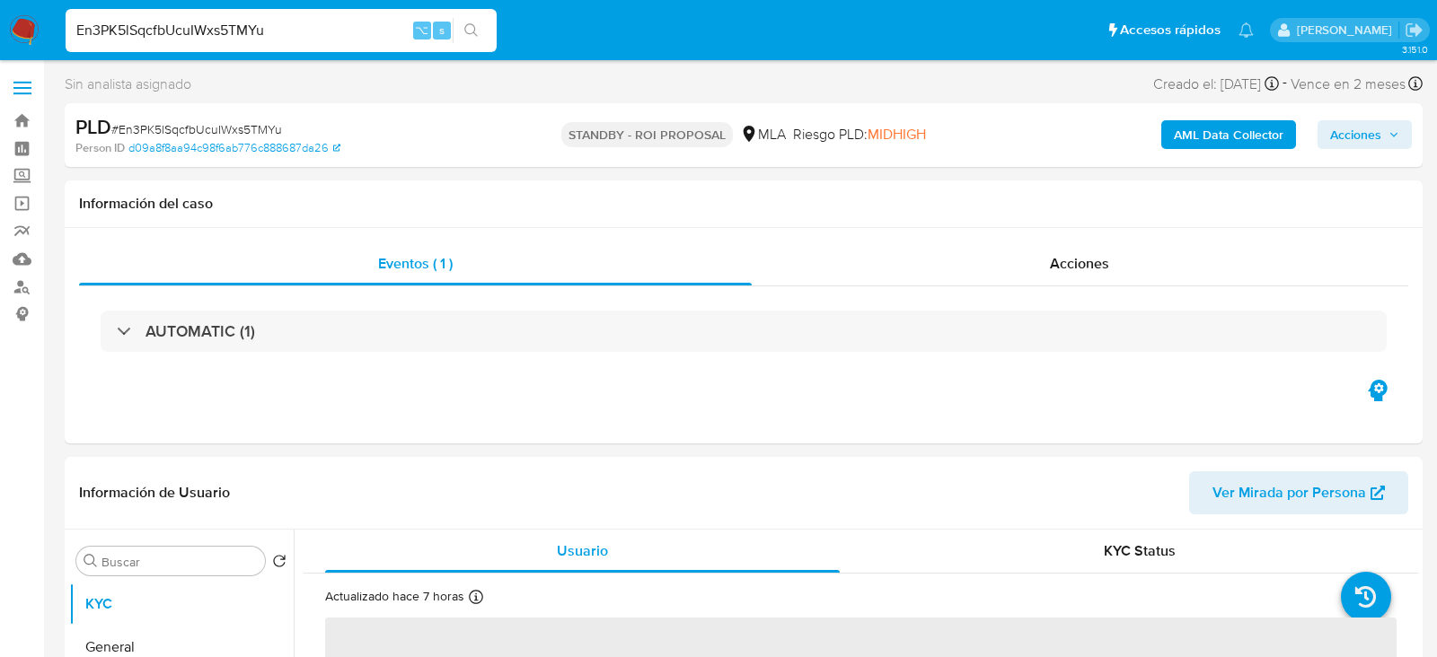
select select "10"
click at [932, 251] on div "Acciones" at bounding box center [1080, 263] width 657 height 43
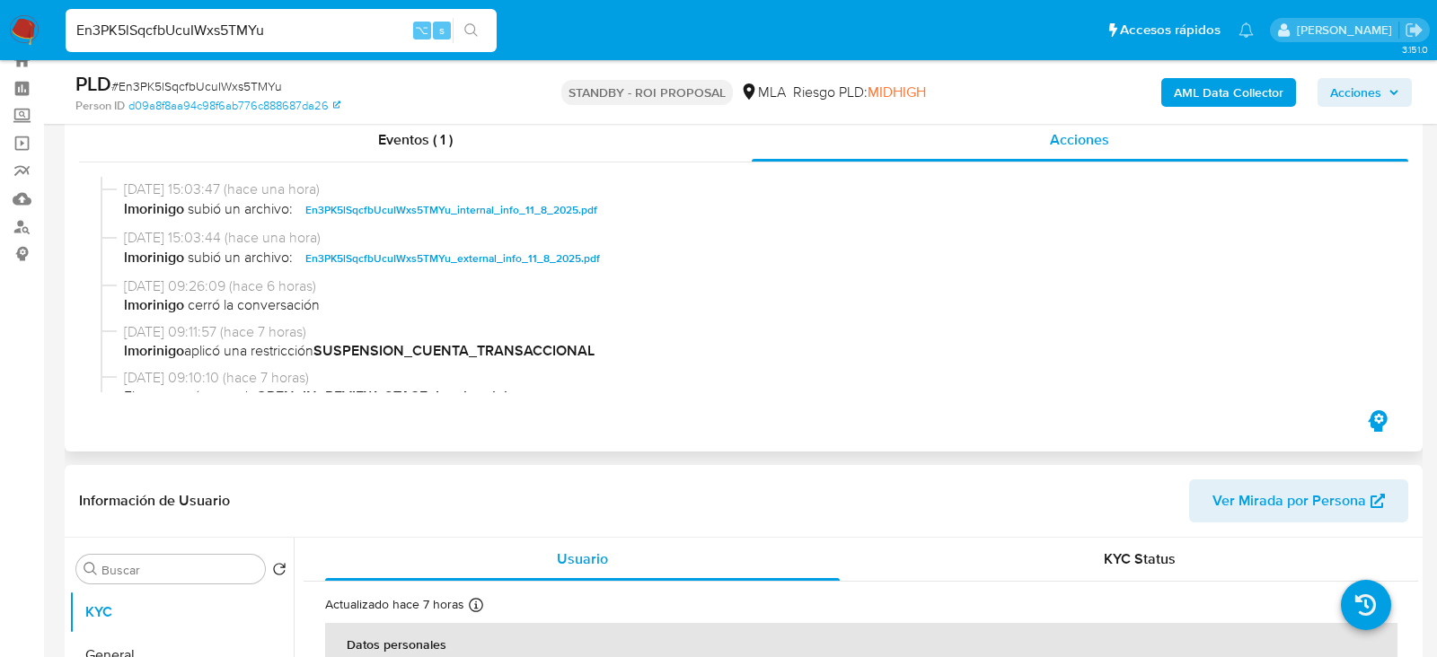
scroll to position [191, 0]
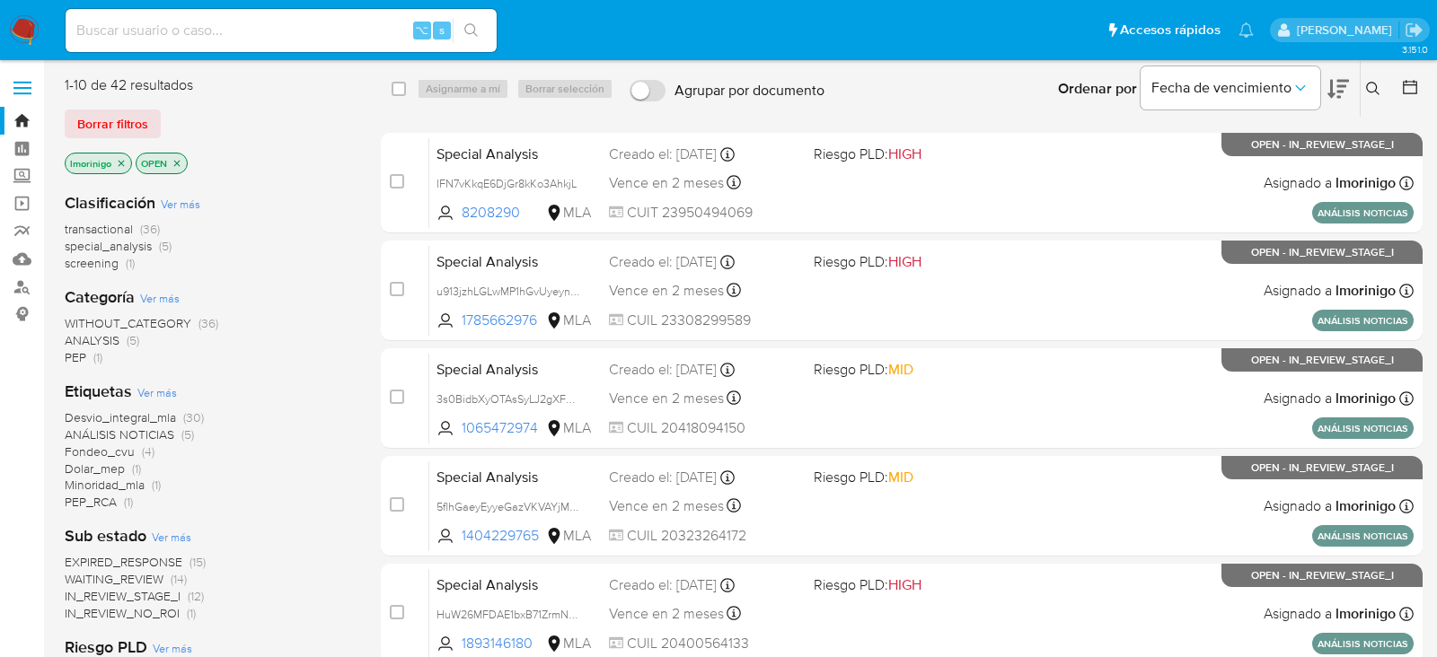
click at [106, 261] on span "screening" at bounding box center [92, 263] width 54 height 18
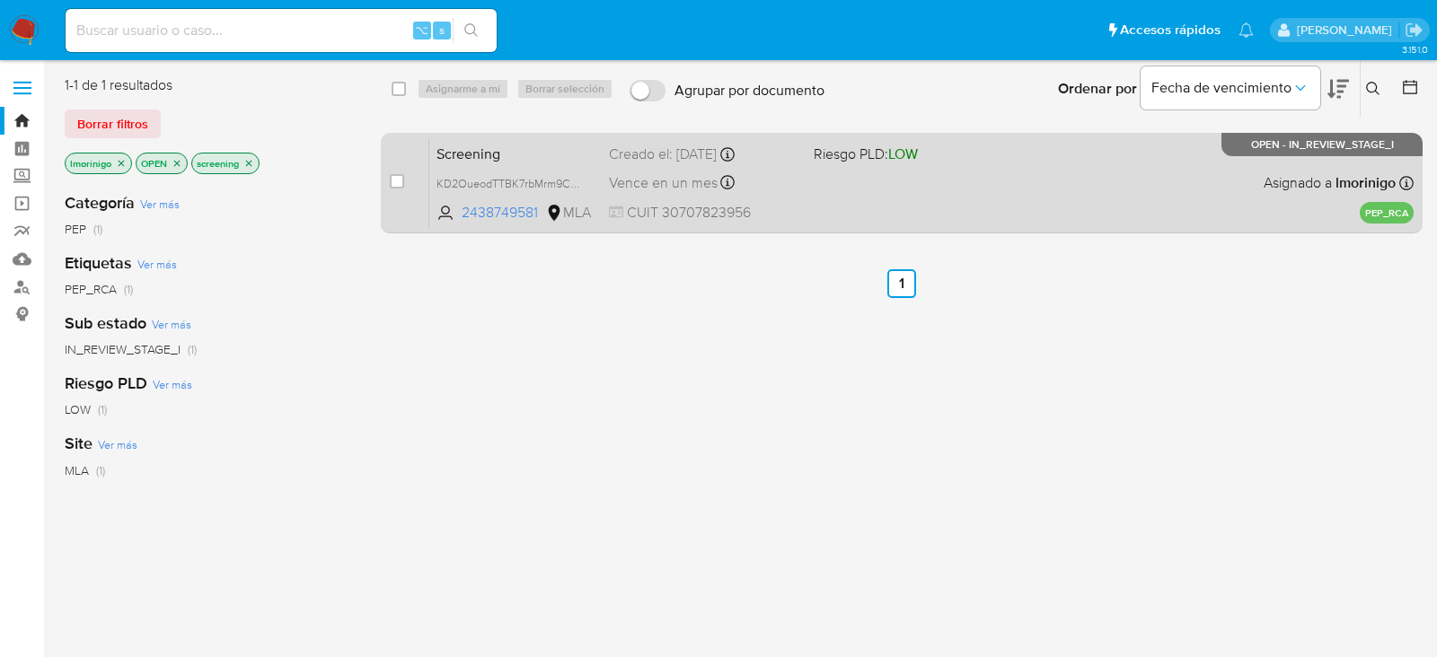
click at [830, 192] on div "Screening KD2OueodTTBK7rbMrm9CDGAB 2438749581 MLA Riesgo PLD: LOW Creado el: [D…" at bounding box center [921, 182] width 984 height 91
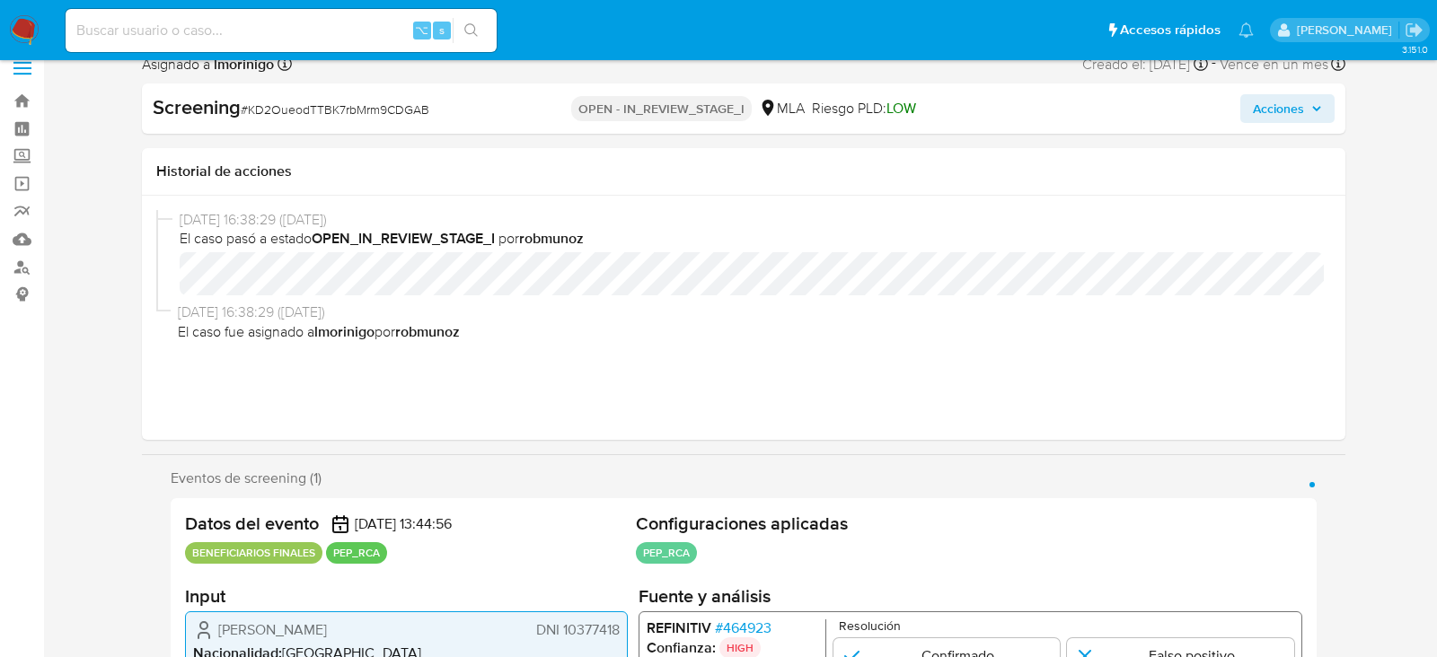
select select "10"
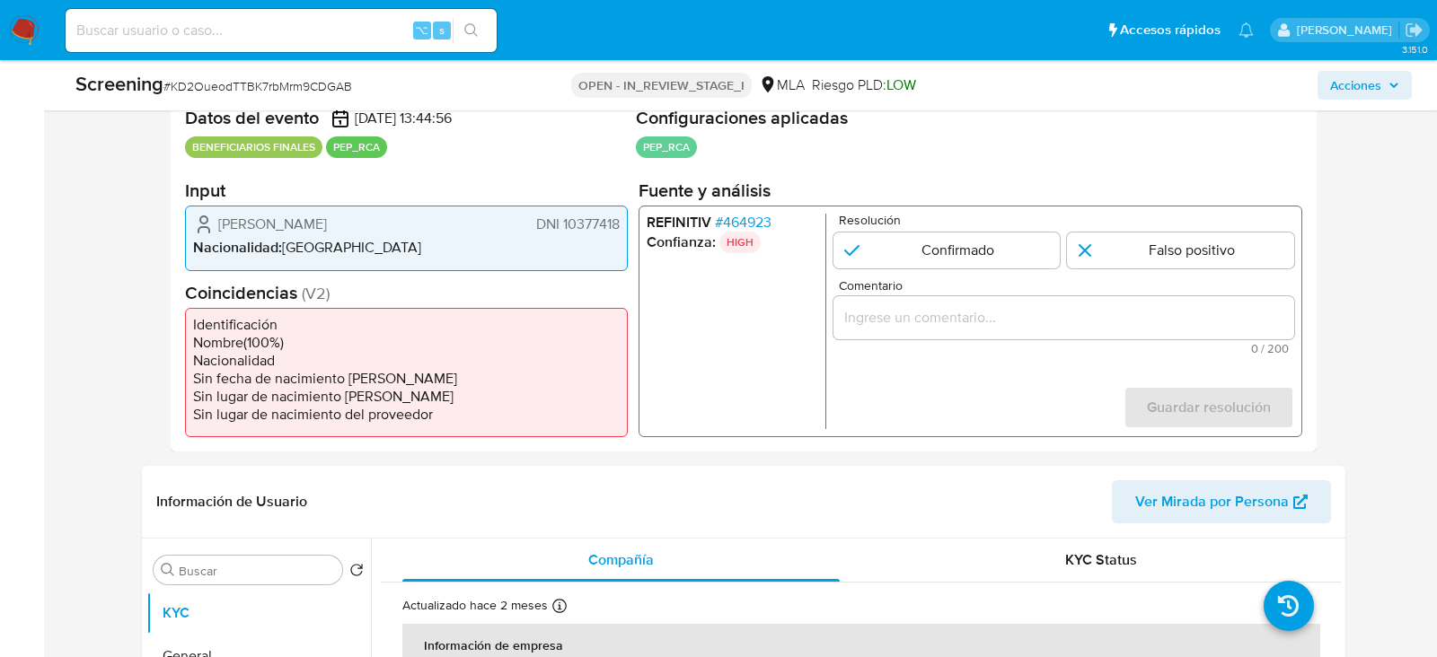
scroll to position [409, 0]
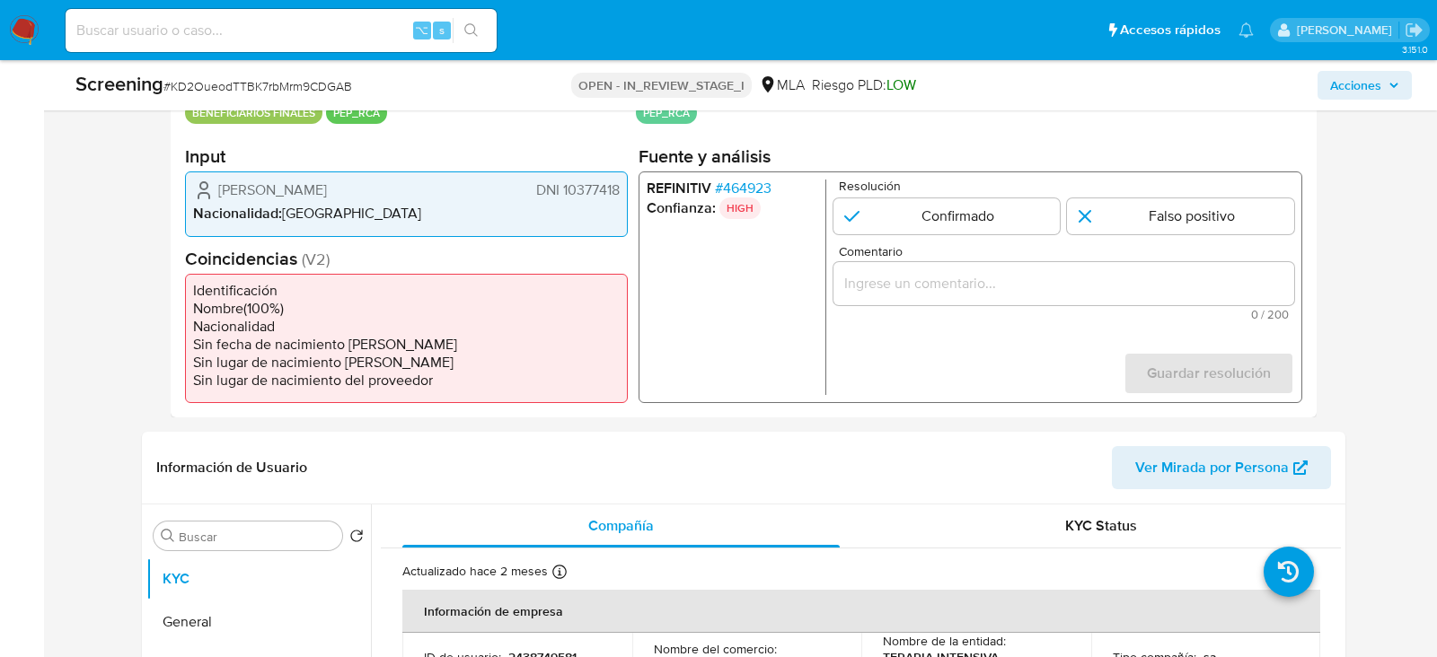
click at [744, 181] on span "# 464923" at bounding box center [743, 189] width 57 height 18
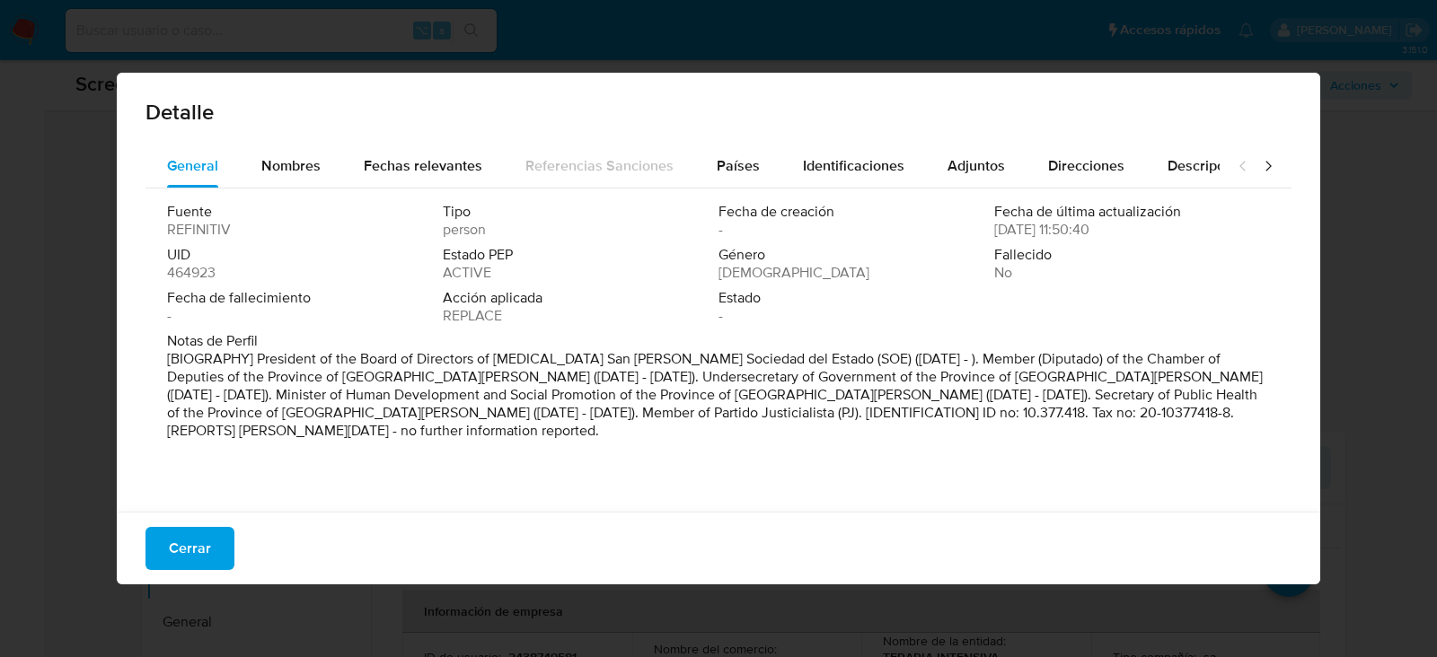
click at [327, 374] on p "[BIOGRAPHY] President of the Board of Directors of [MEDICAL_DATA] San [PERSON_N…" at bounding box center [716, 395] width 1099 height 90
click at [169, 560] on span "Cerrar" at bounding box center [190, 549] width 42 height 40
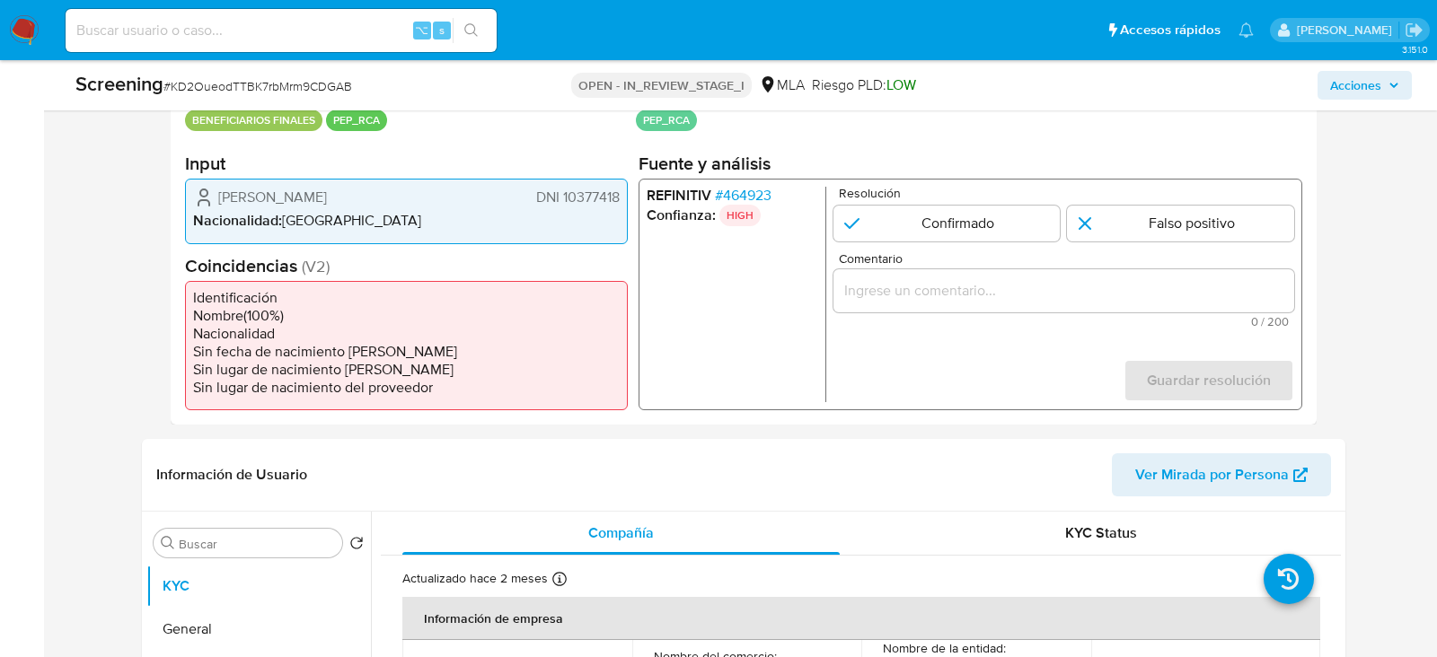
scroll to position [380, 0]
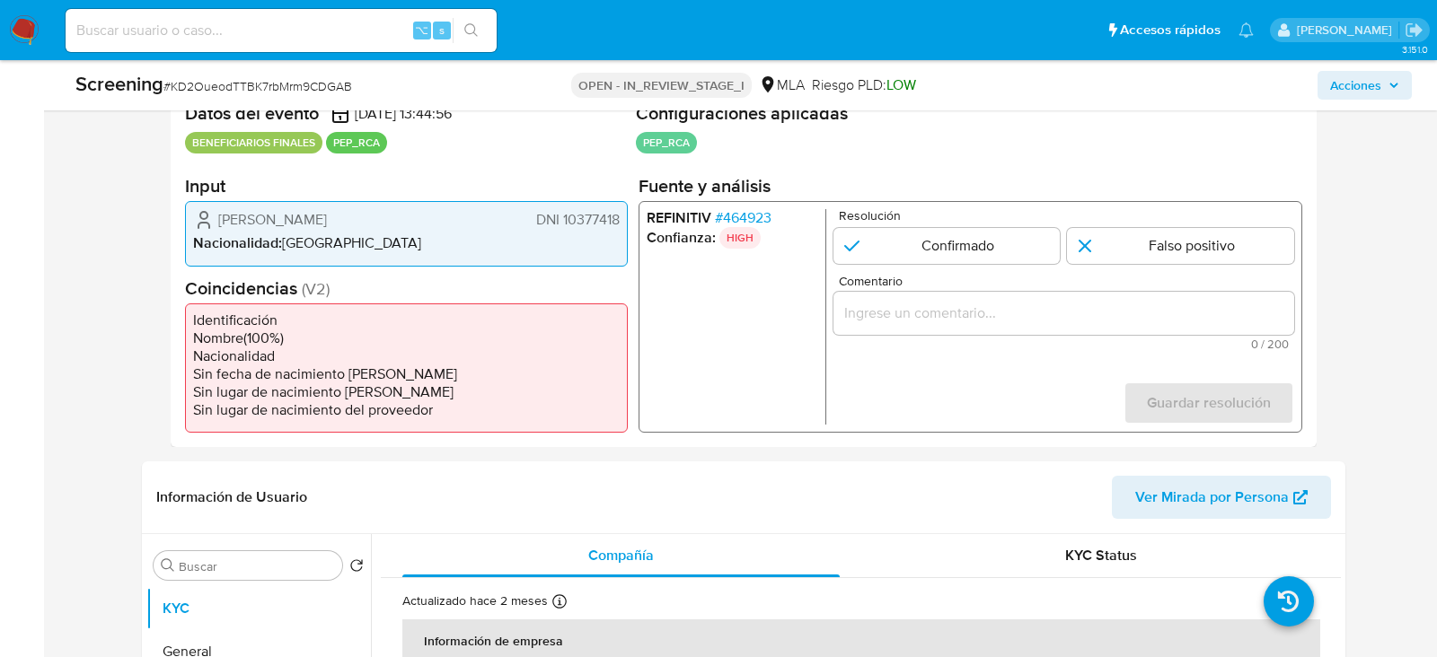
click at [766, 216] on span "# 464923" at bounding box center [743, 218] width 57 height 18
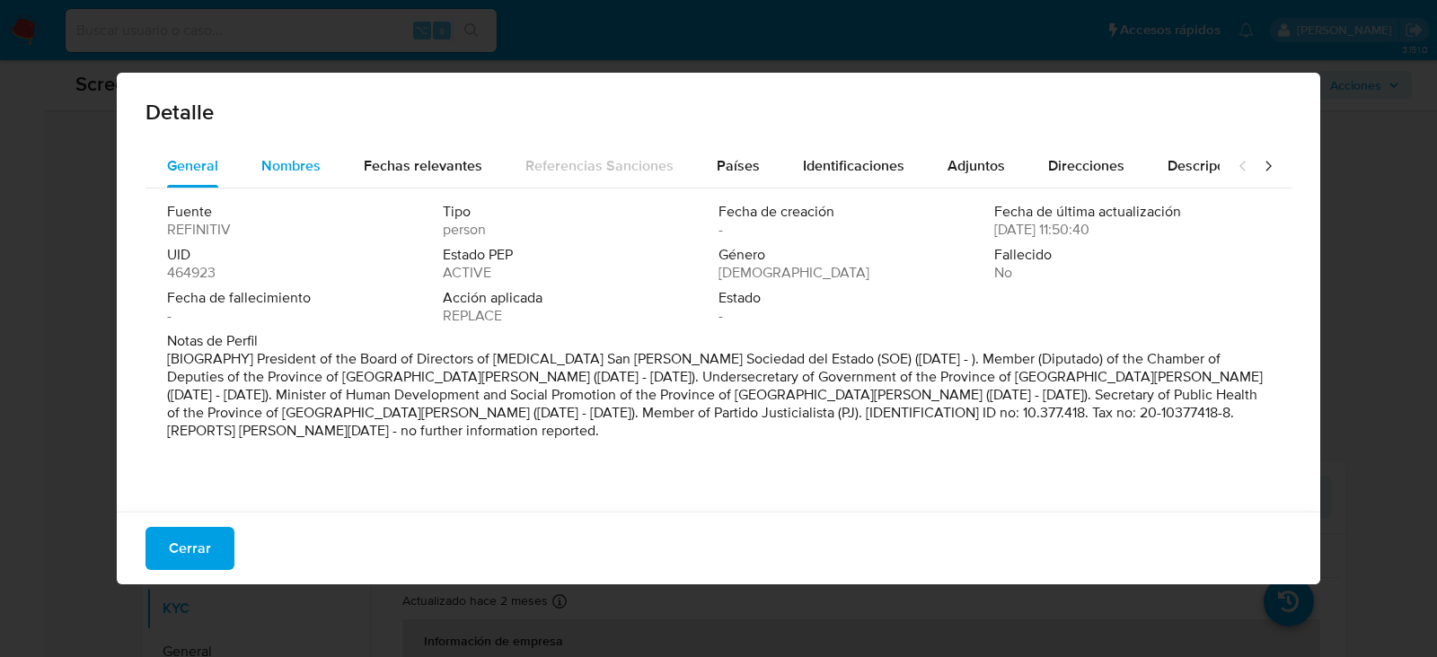
click at [315, 166] on span "Nombres" at bounding box center [290, 165] width 59 height 21
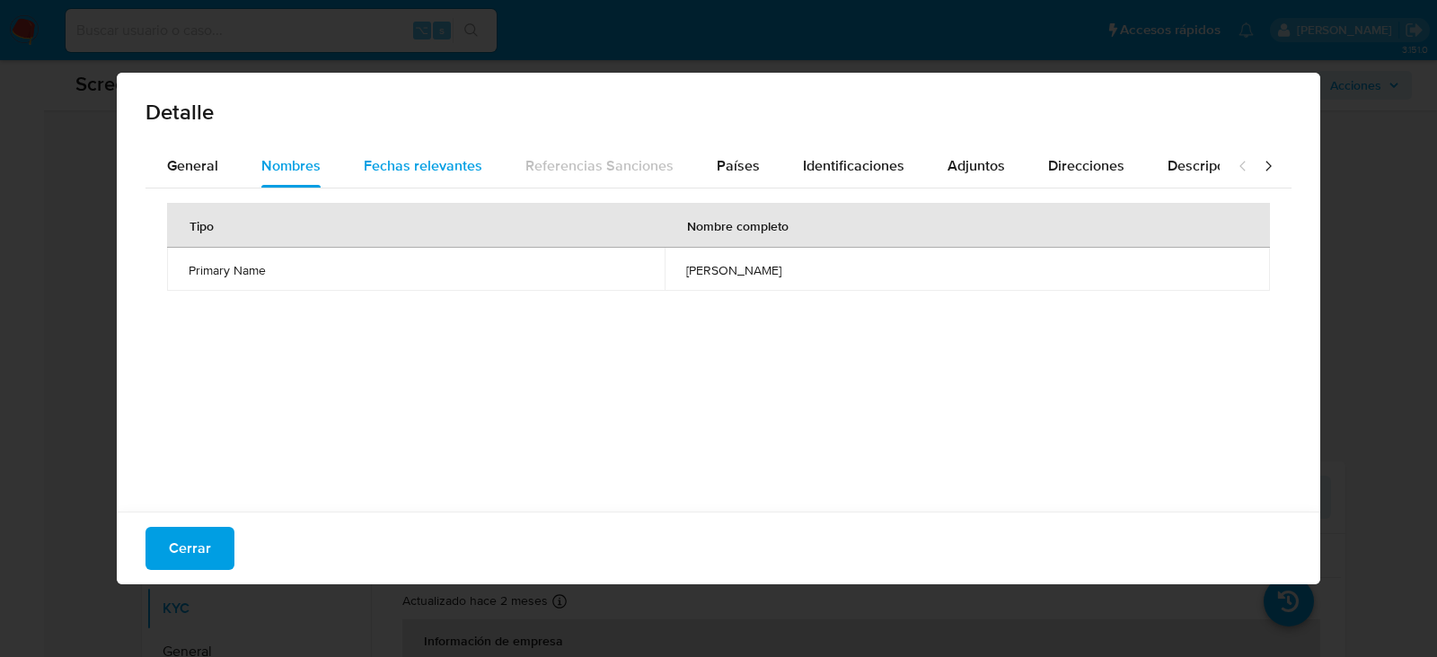
click at [411, 161] on span "Fechas relevantes" at bounding box center [423, 165] width 119 height 21
drag, startPoint x: 781, startPoint y: 281, endPoint x: 701, endPoint y: 272, distance: 80.4
click at [720, 272] on td "[DATE]" at bounding box center [859, 269] width 278 height 43
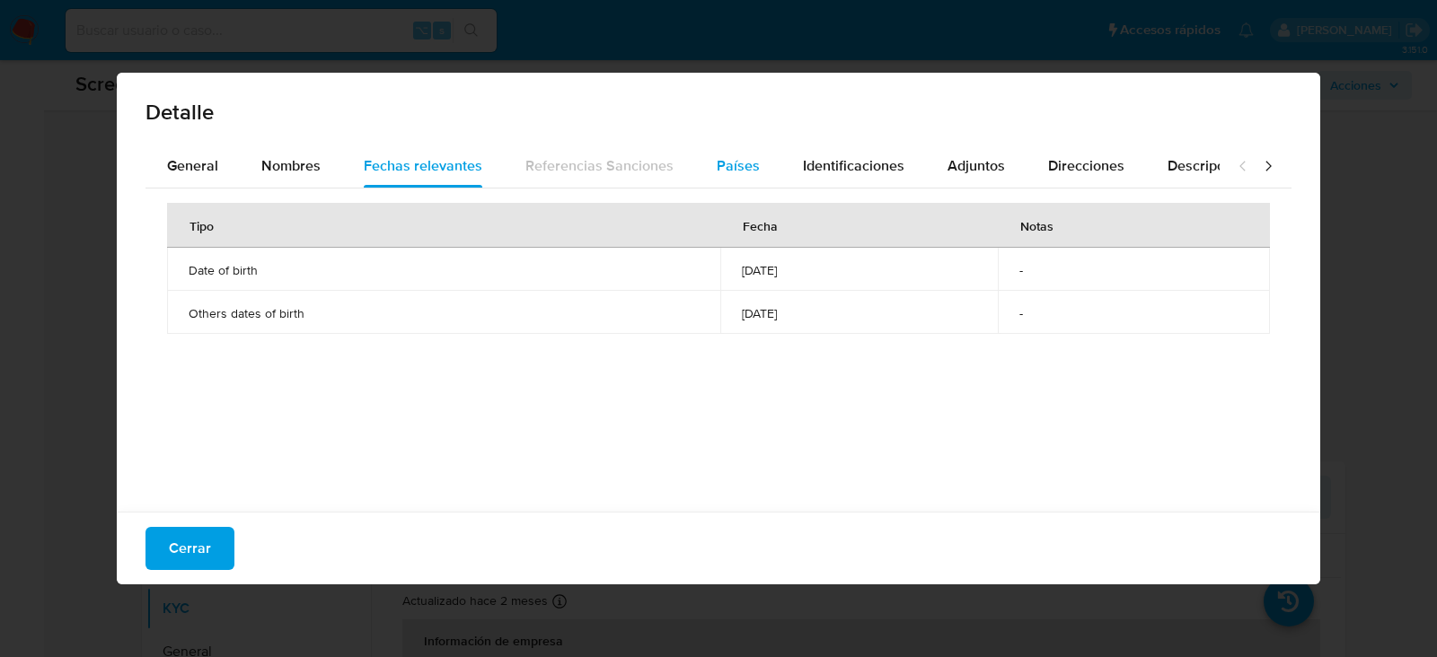
click at [695, 172] on button "Países" at bounding box center [738, 166] width 86 height 43
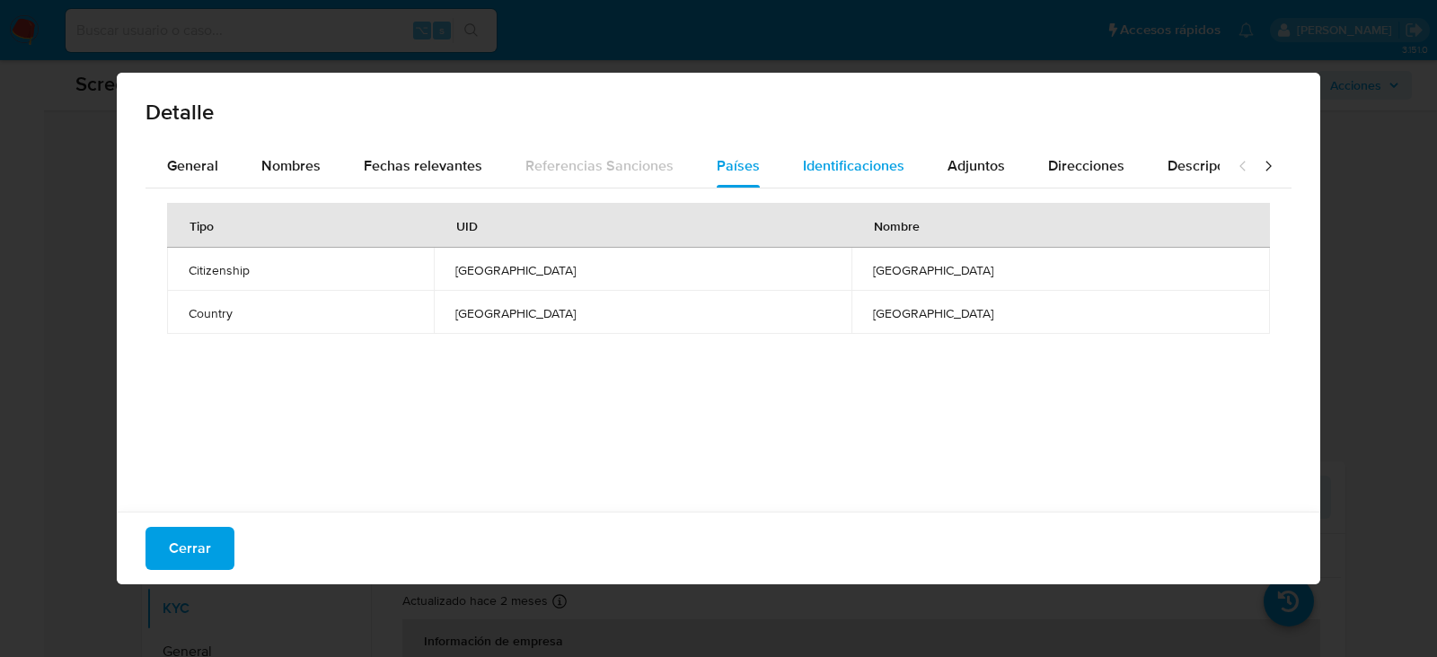
click at [807, 173] on span "Identificaciones" at bounding box center [853, 165] width 101 height 21
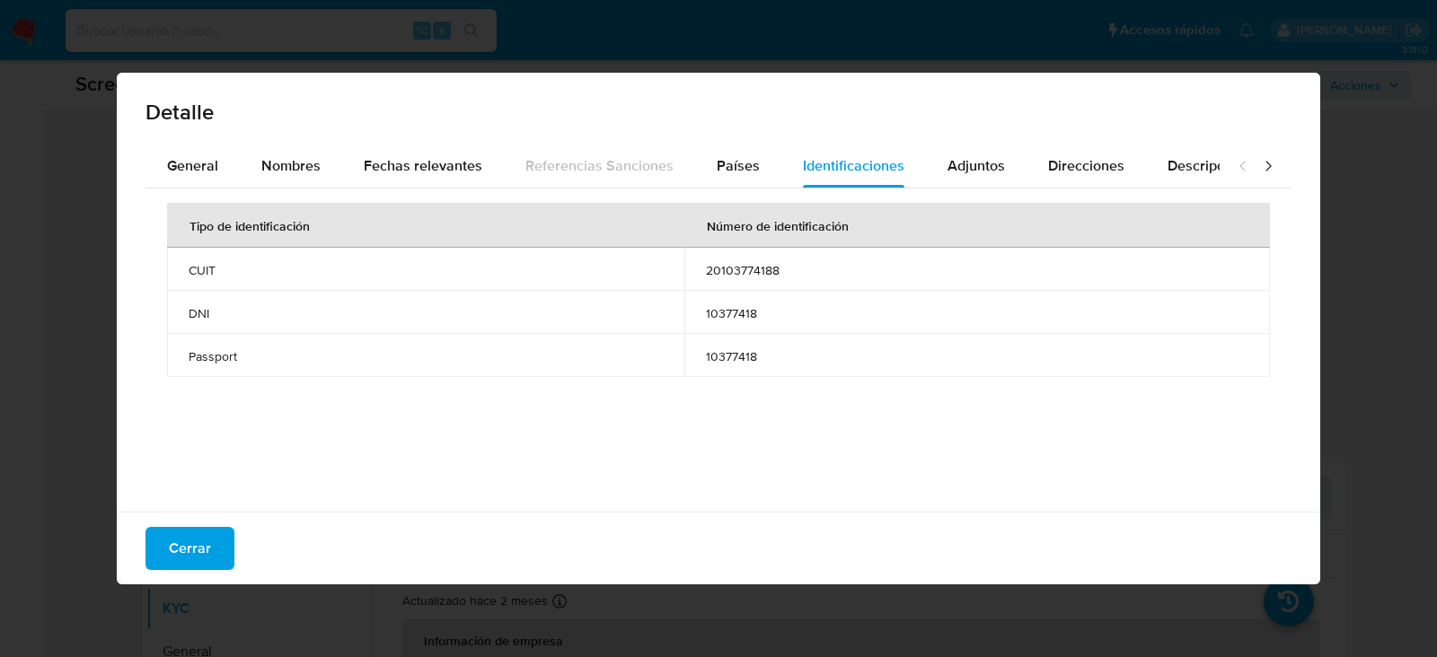
click at [765, 259] on td "20103774188" at bounding box center [977, 269] width 586 height 43
click at [222, 545] on button "Cerrar" at bounding box center [189, 548] width 89 height 43
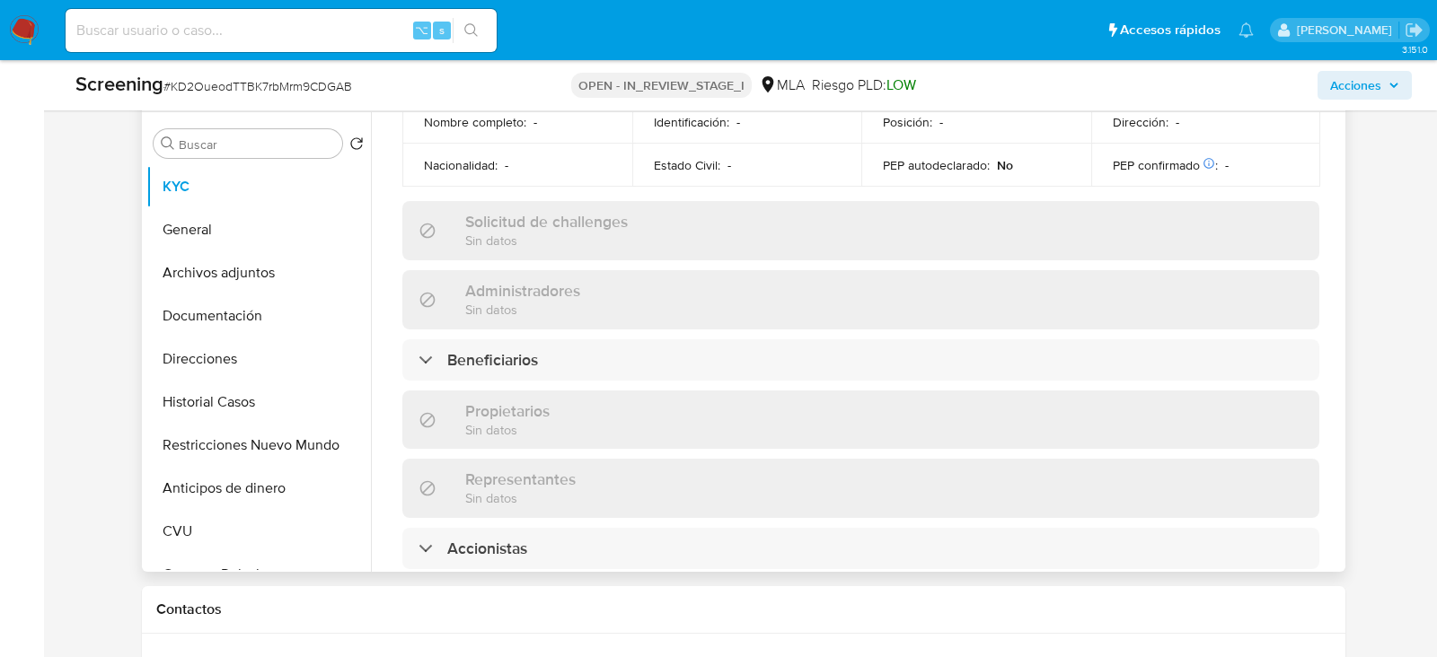
scroll to position [1004, 0]
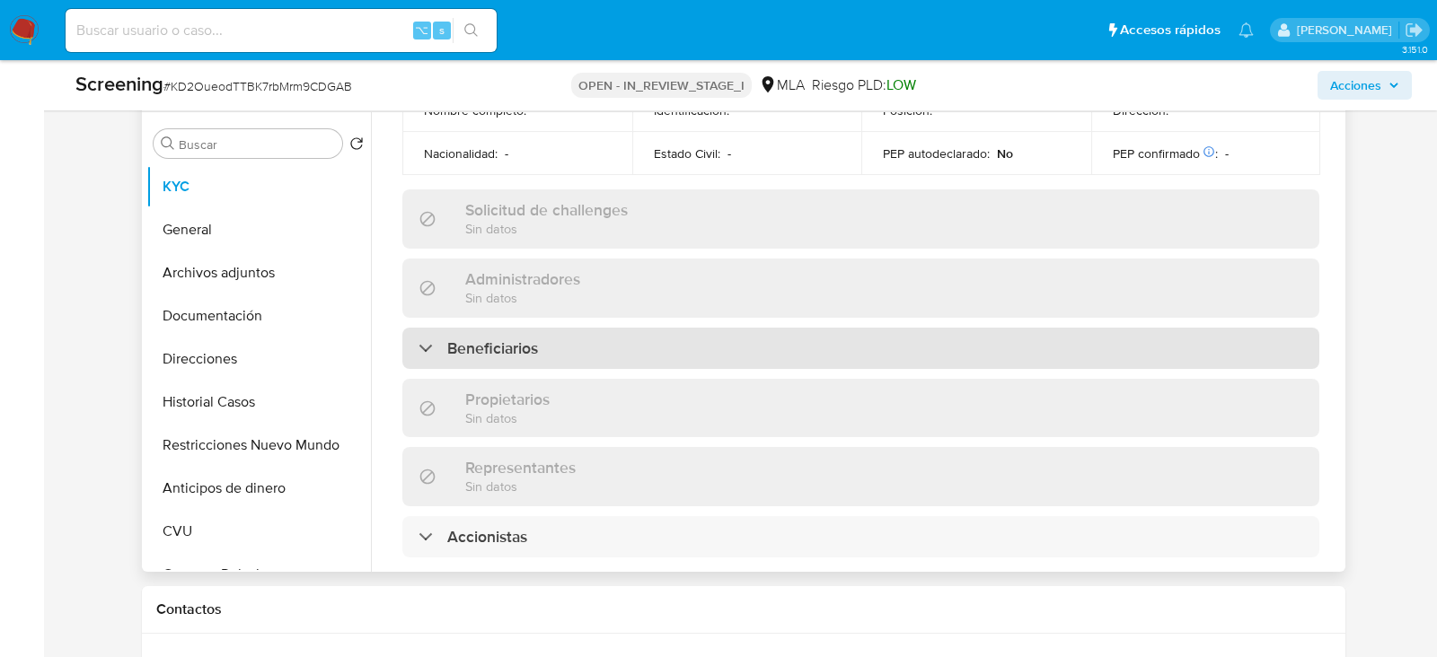
click at [462, 339] on h3 "Beneficiarios" at bounding box center [492, 349] width 91 height 20
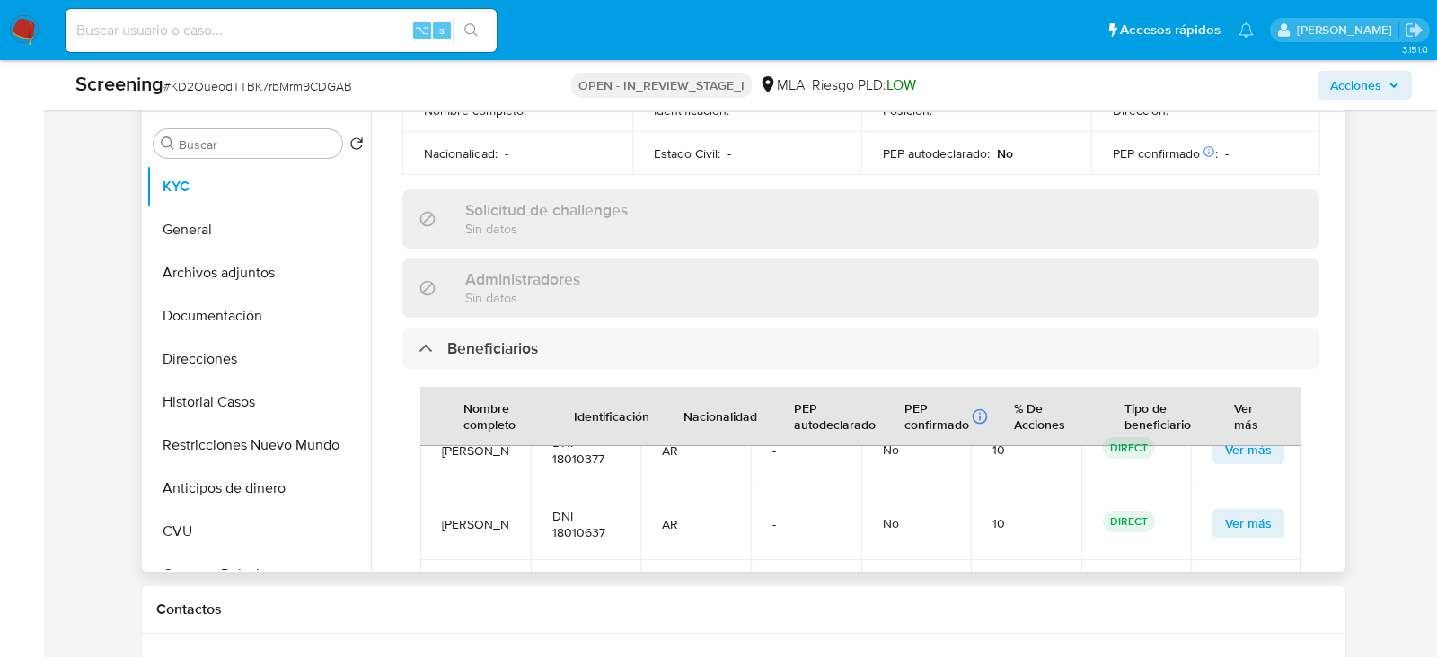
scroll to position [187, 0]
click at [568, 430] on span "DNI 18010377" at bounding box center [585, 446] width 67 height 32
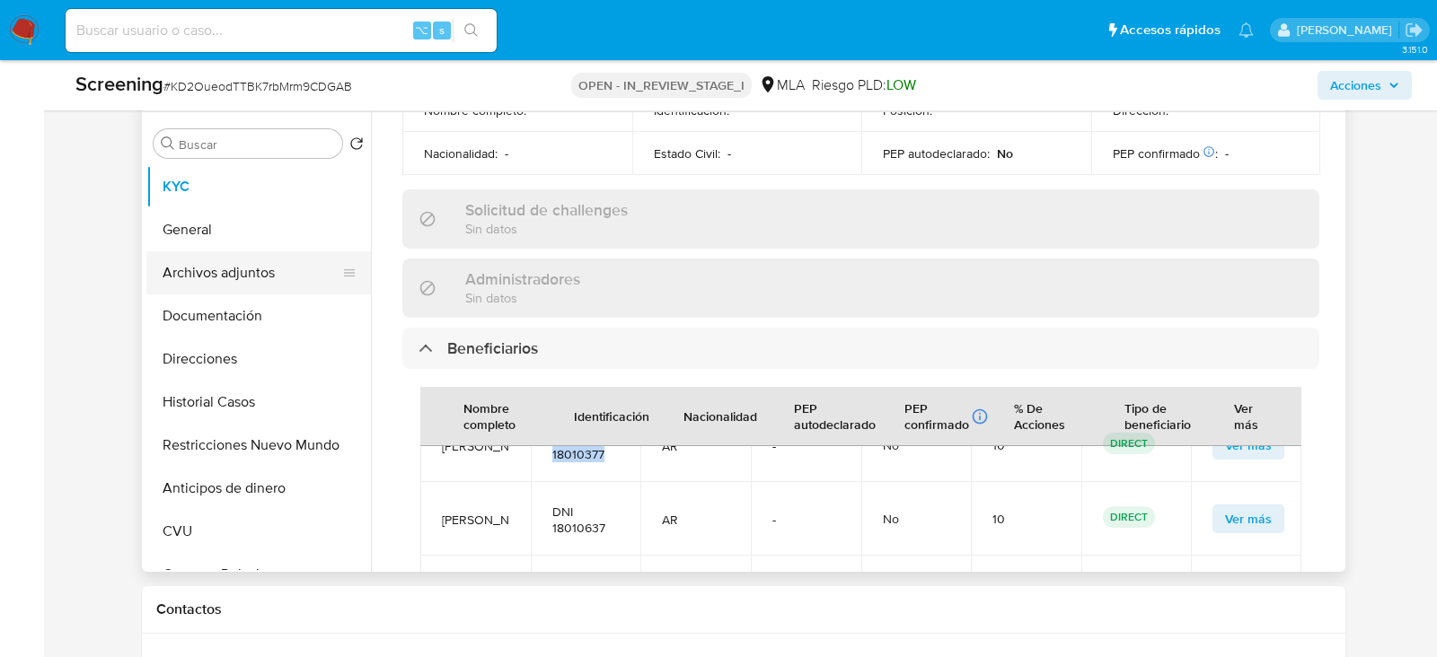
click at [218, 277] on button "Archivos adjuntos" at bounding box center [251, 272] width 210 height 43
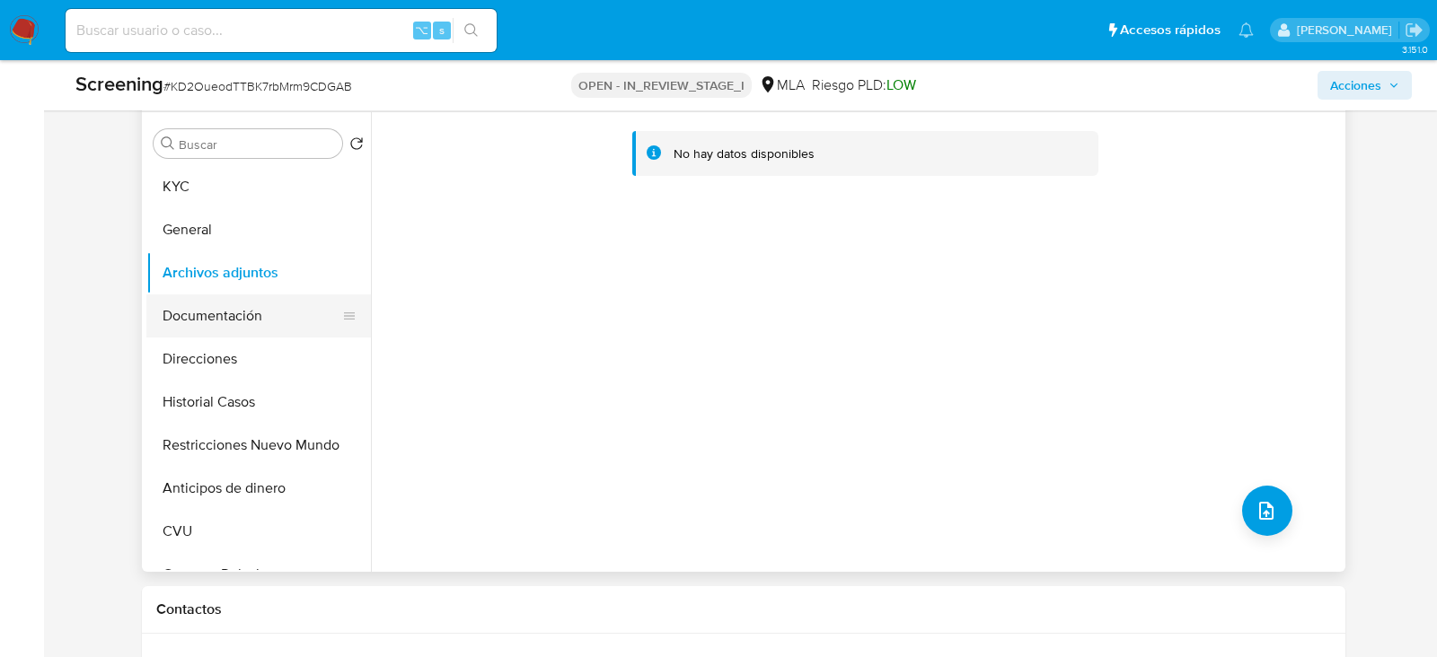
click at [178, 305] on button "Documentación" at bounding box center [251, 316] width 210 height 43
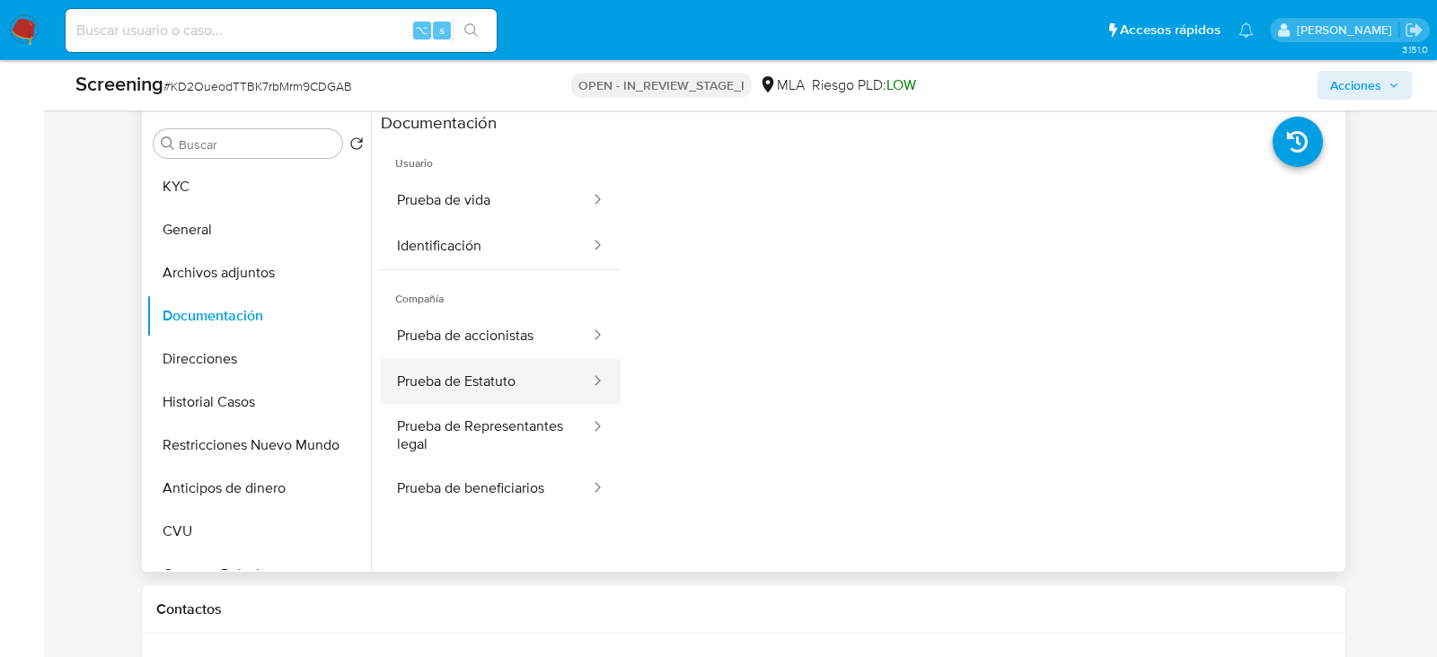
click at [460, 392] on button "Prueba de Estatuto" at bounding box center [486, 382] width 211 height 46
